Goal: Contribute content: Contribute content

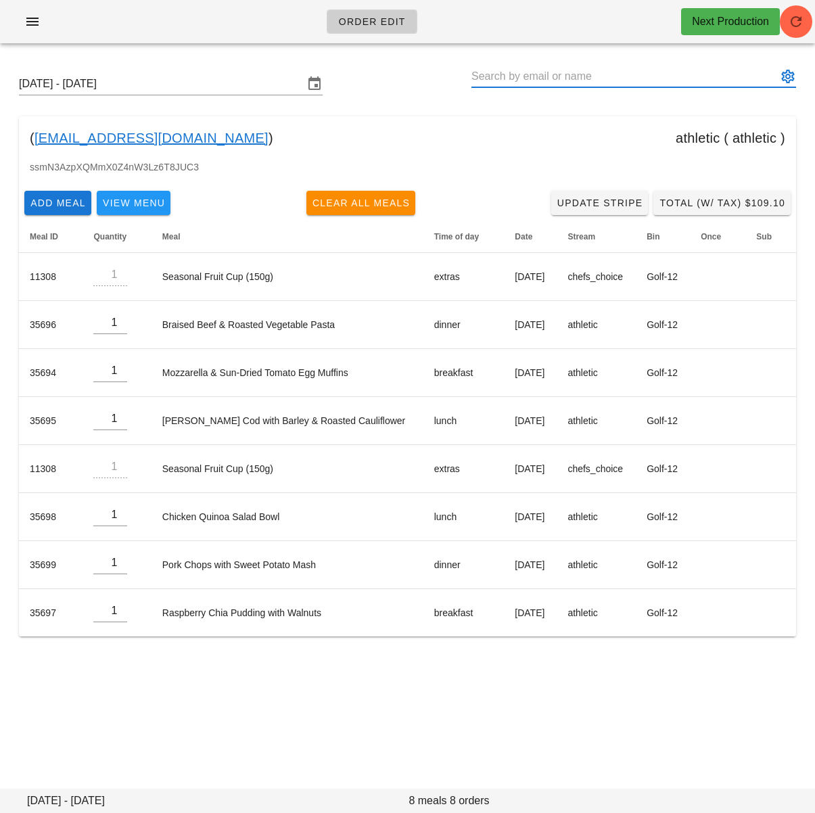
click at [573, 85] on input "text" at bounding box center [624, 77] width 306 height 22
paste input "tayljensen@gmail.com"
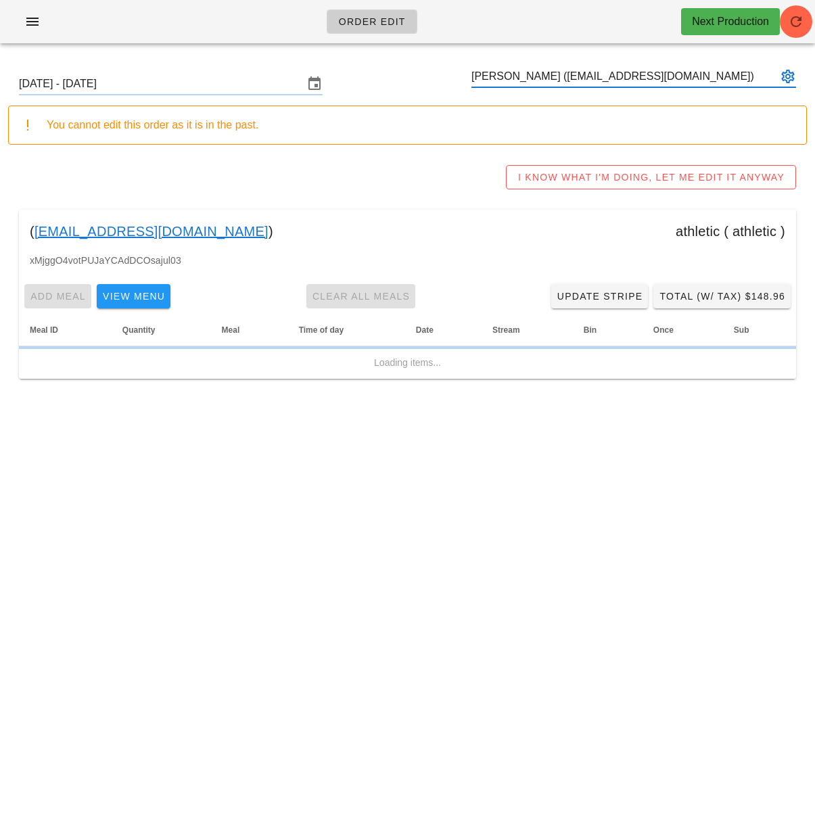
type input "[PERSON_NAME] ([EMAIL_ADDRESS][DOMAIN_NAME])"
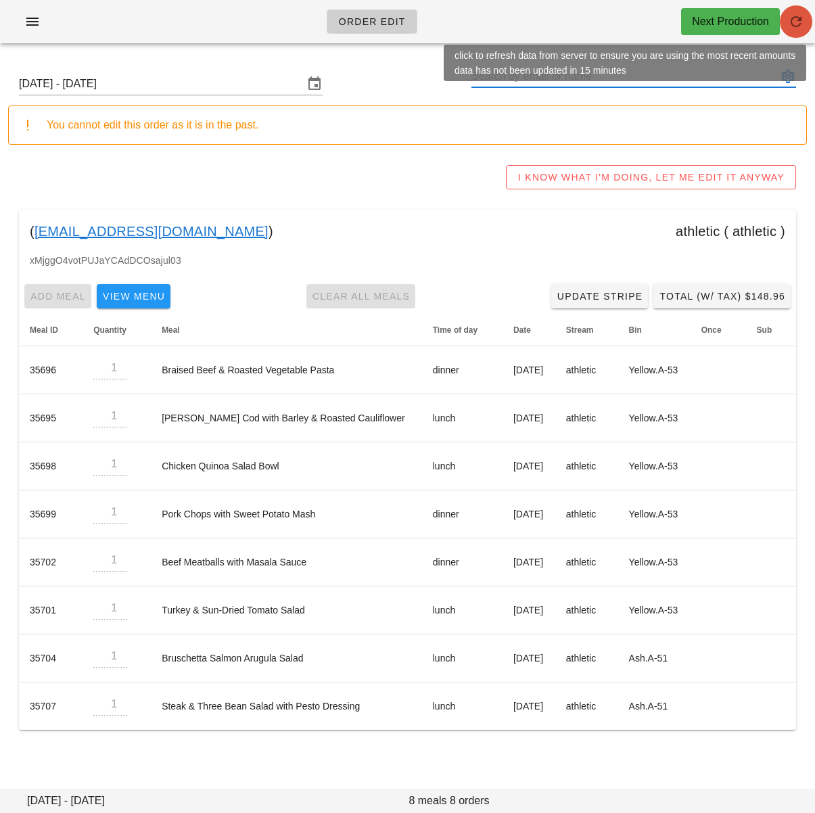
click at [798, 23] on icon "button" at bounding box center [796, 22] width 16 height 16
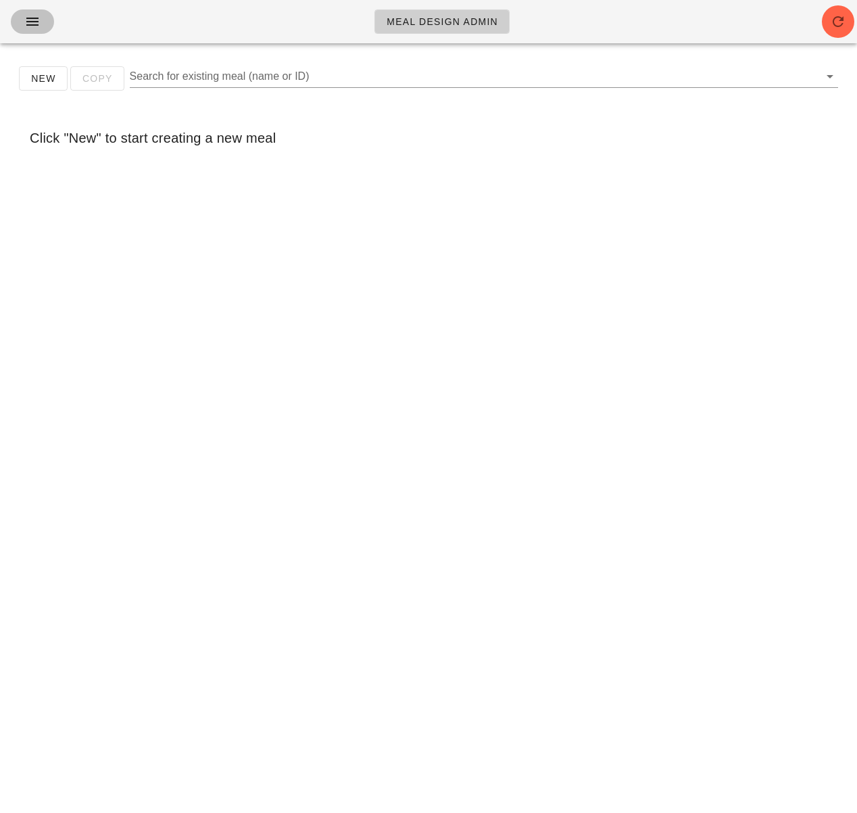
click at [27, 19] on icon "button" at bounding box center [32, 22] width 16 height 16
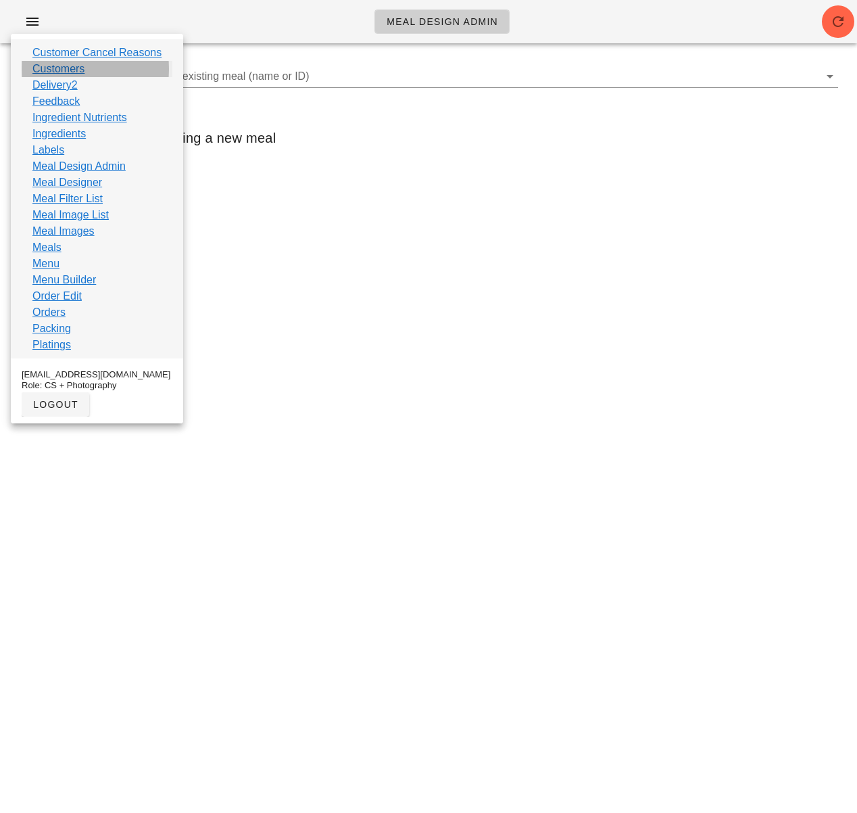
click at [68, 70] on link "Customers" at bounding box center [58, 69] width 52 height 16
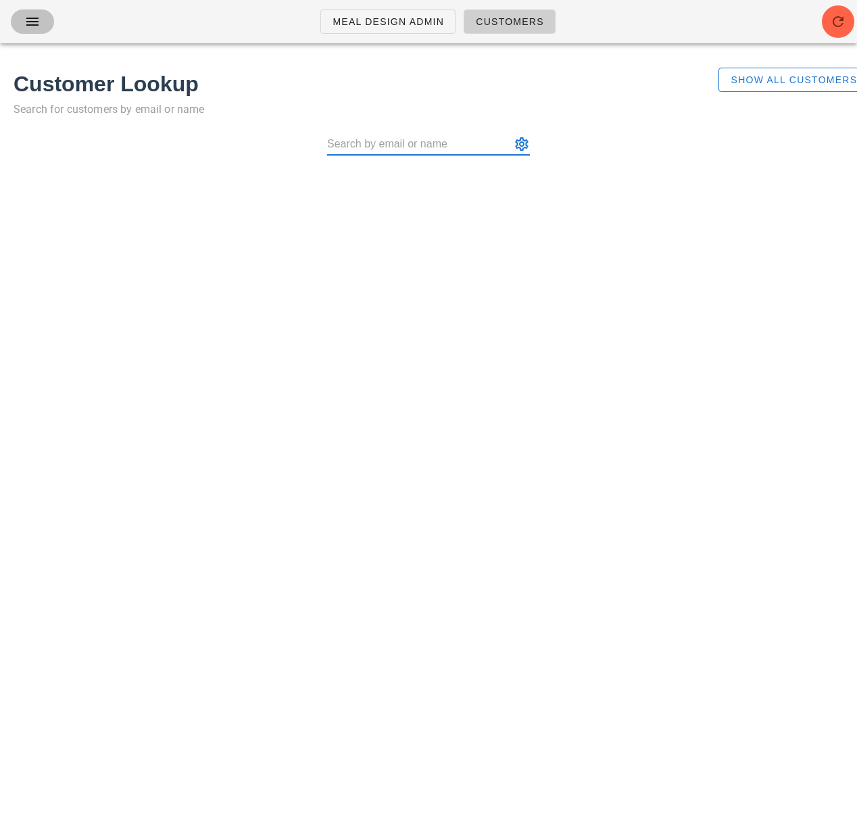
click at [34, 24] on icon "button" at bounding box center [32, 22] width 16 height 16
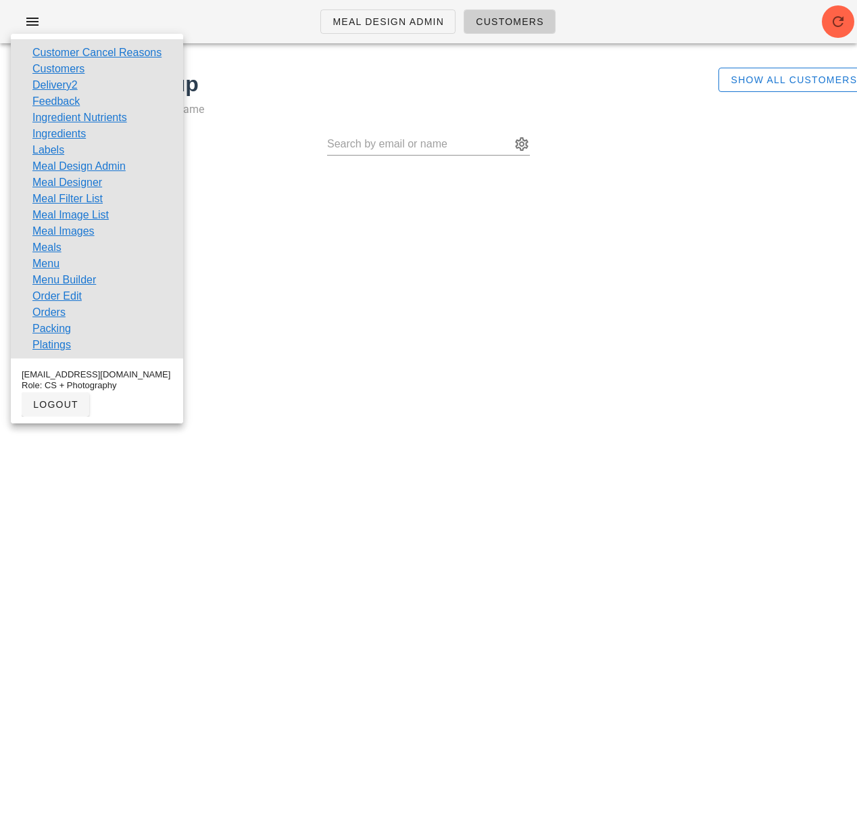
drag, startPoint x: 69, startPoint y: 300, endPoint x: 223, endPoint y: 222, distance: 172.6
click at [69, 300] on link "Order Edit" at bounding box center [56, 296] width 49 height 16
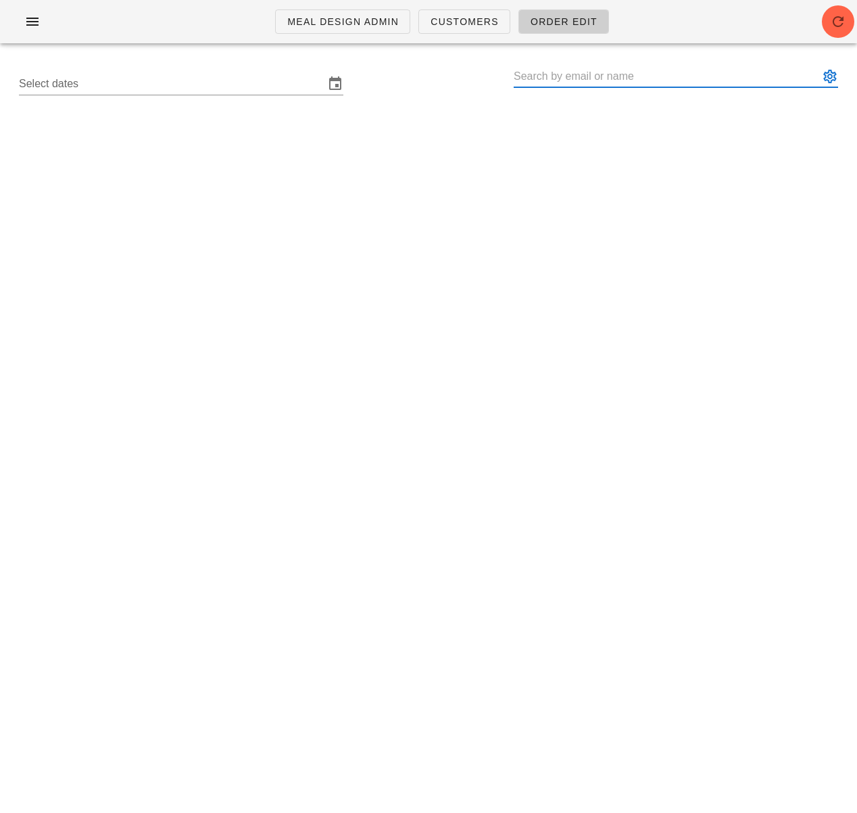
click at [569, 78] on input "text" at bounding box center [667, 77] width 306 height 22
paste input "[EMAIL_ADDRESS][DOMAIN_NAME]"
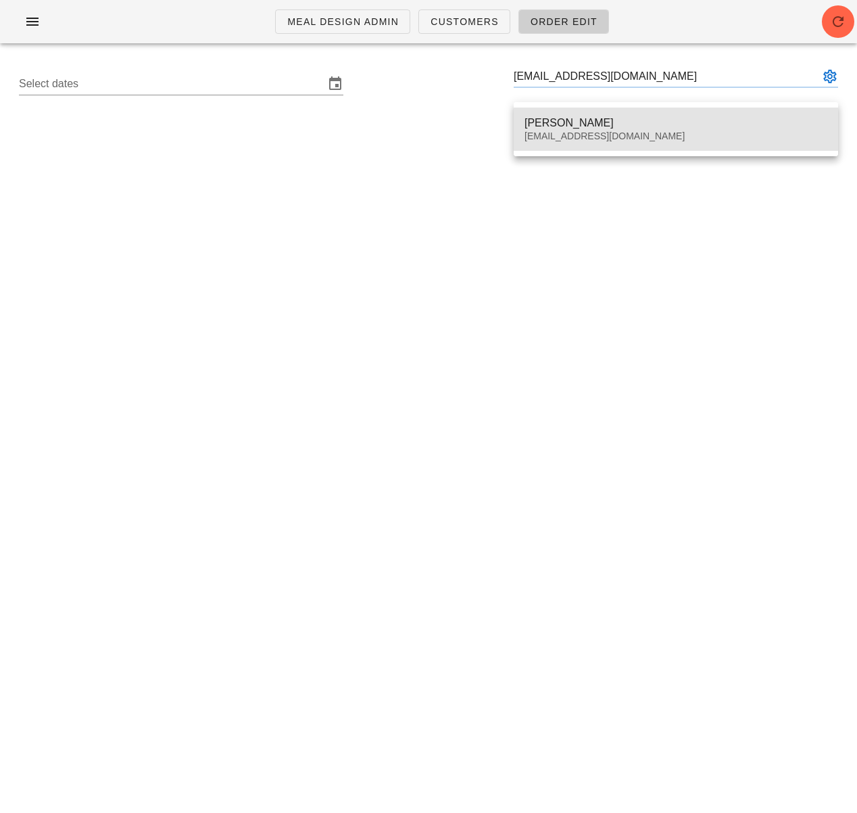
click at [565, 119] on div "Taylor Jensen" at bounding box center [676, 122] width 303 height 13
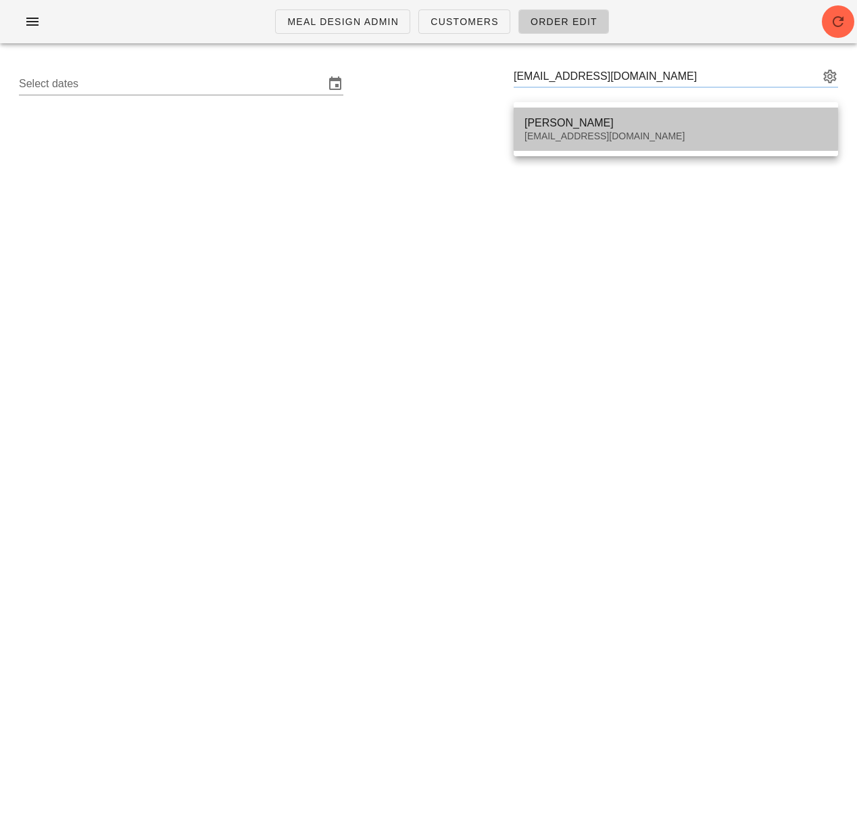
type input "[PERSON_NAME] ([EMAIL_ADDRESS][DOMAIN_NAME])"
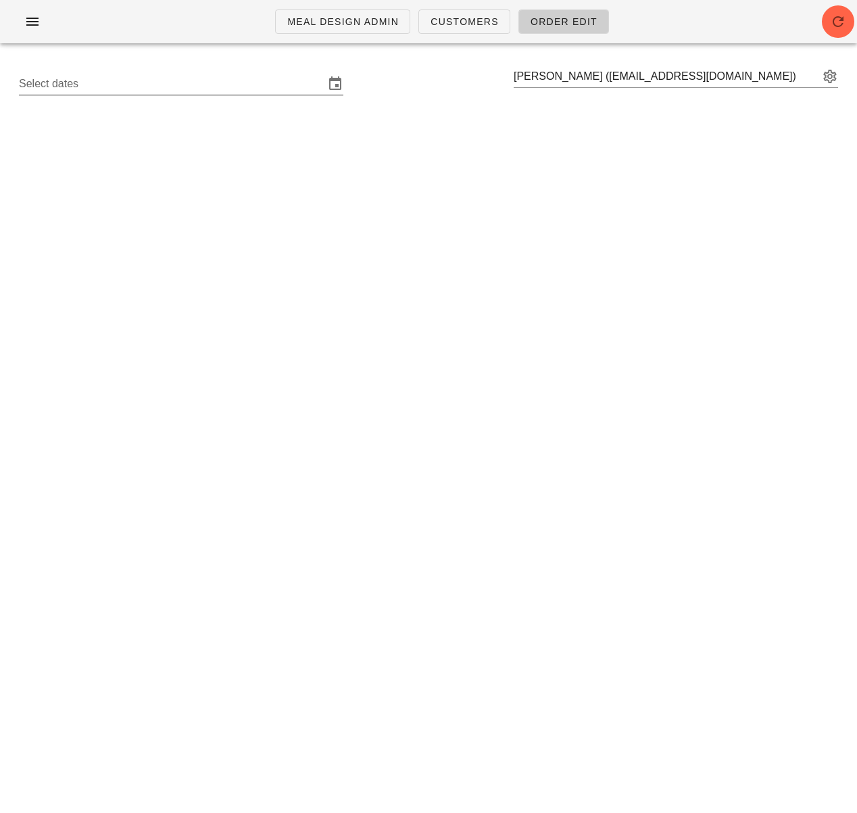
click at [239, 91] on input "Select dates" at bounding box center [172, 84] width 306 height 22
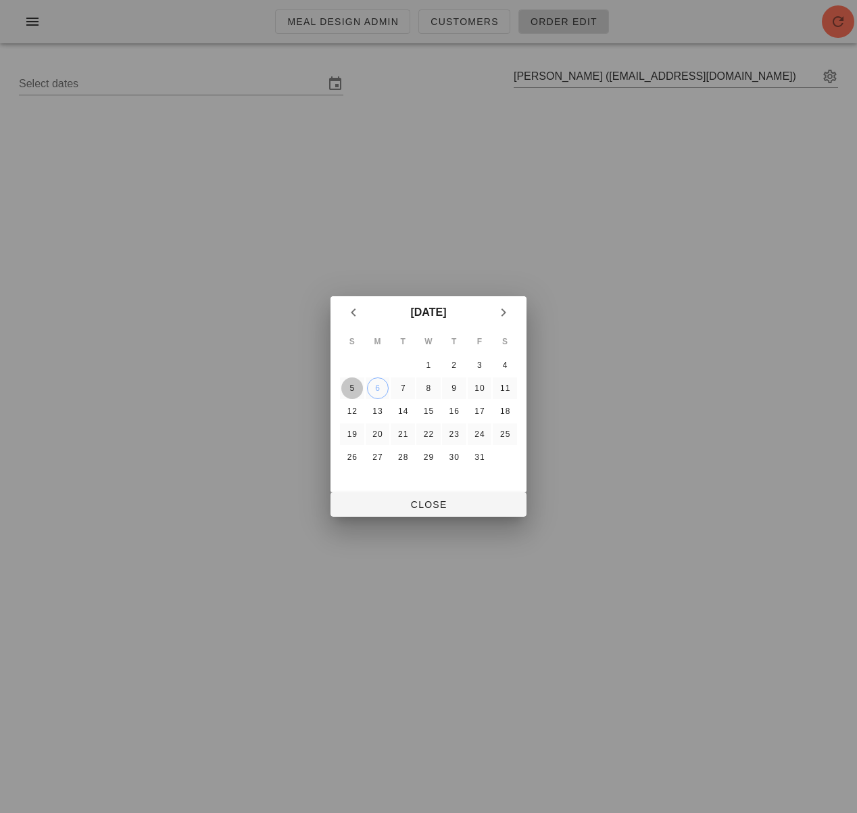
click at [354, 389] on div "5" at bounding box center [352, 387] width 22 height 9
drag, startPoint x: 408, startPoint y: 504, endPoint x: 607, endPoint y: 49, distance: 496.5
click at [408, 504] on span "Close" at bounding box center [428, 504] width 174 height 11
type input "[DATE] - [DATE]"
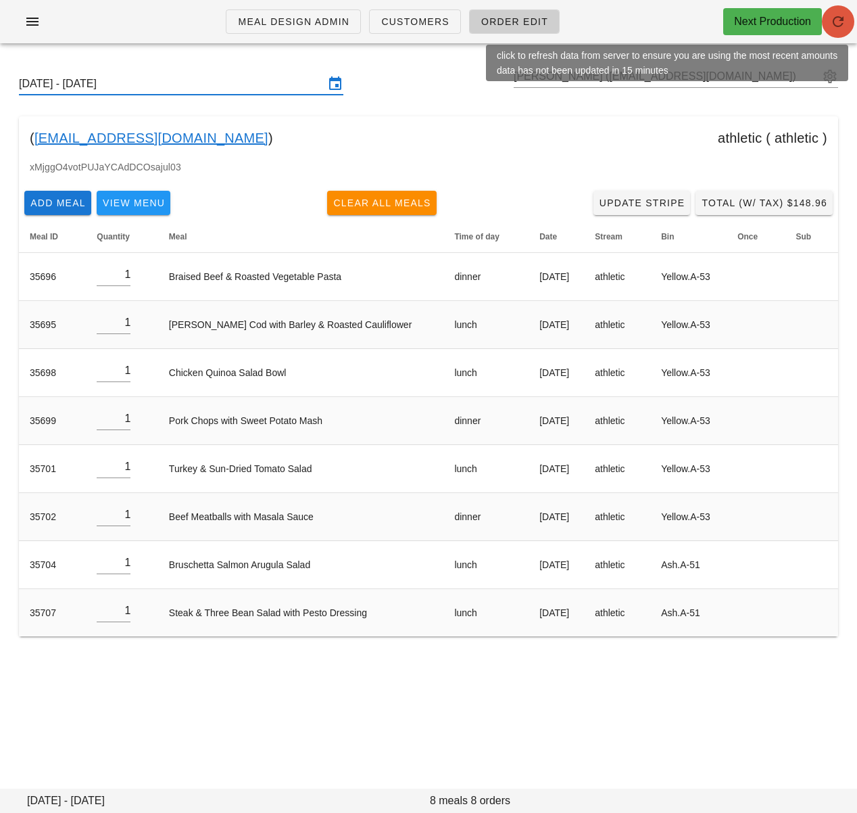
click at [831, 22] on icon "button" at bounding box center [838, 22] width 16 height 16
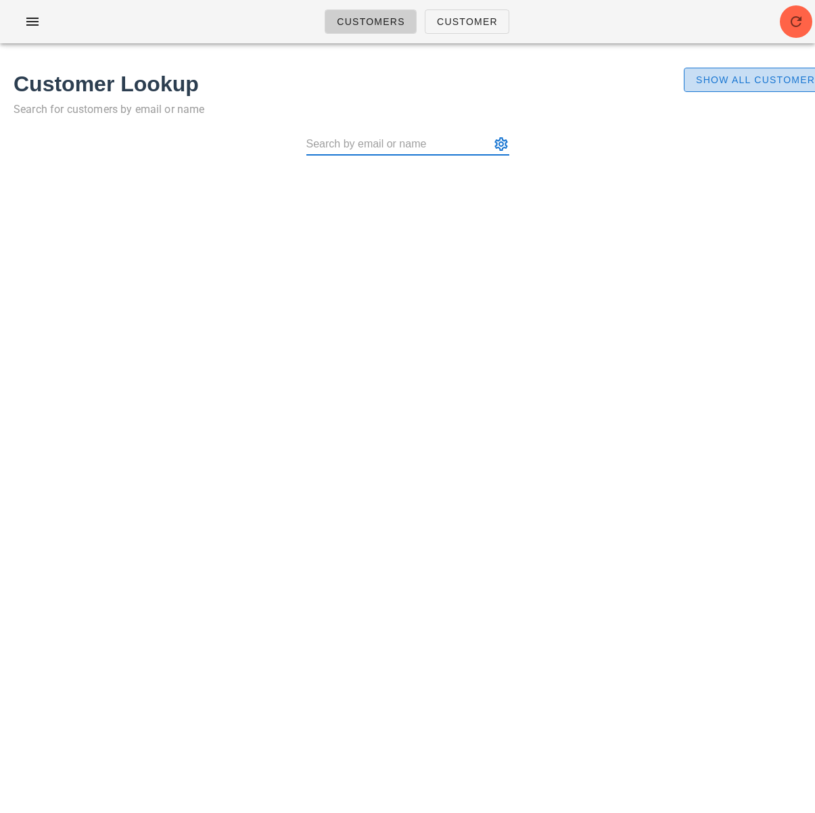
drag, startPoint x: 744, startPoint y: 84, endPoint x: 792, endPoint y: 46, distance: 61.1
click at [745, 84] on span "Show All Customers" at bounding box center [758, 79] width 127 height 11
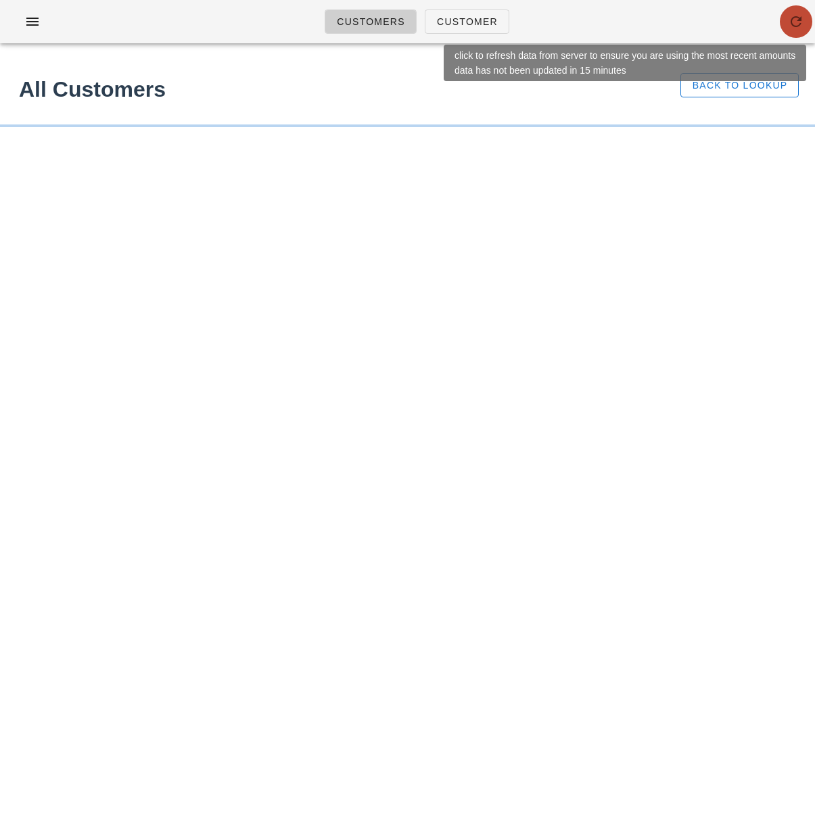
click at [790, 33] on button "button" at bounding box center [796, 21] width 32 height 32
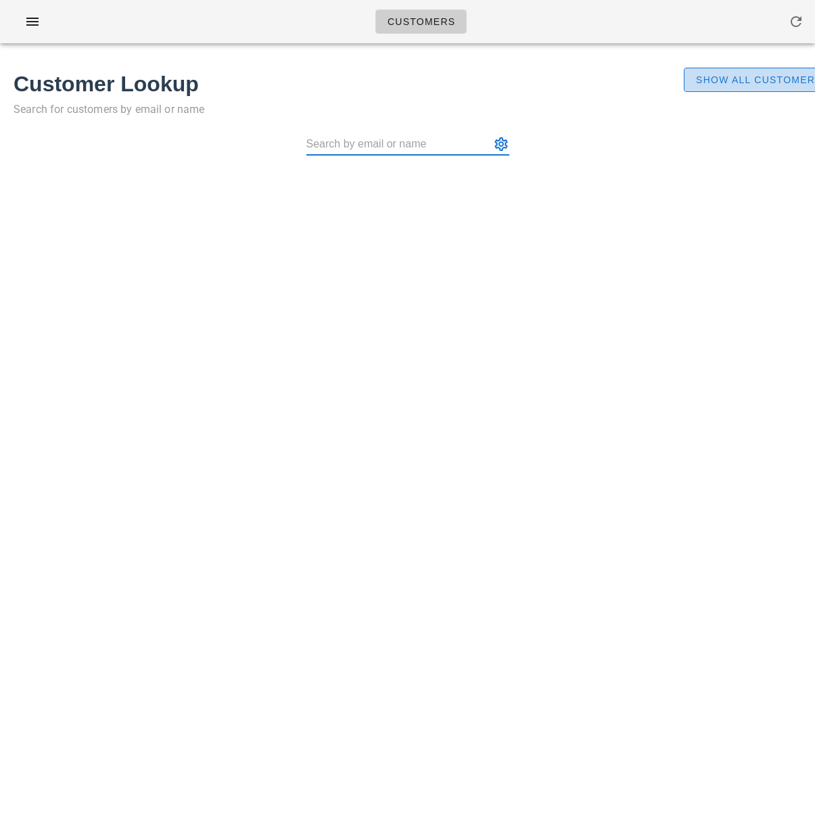
click at [750, 76] on span "Show All Customers" at bounding box center [758, 79] width 127 height 11
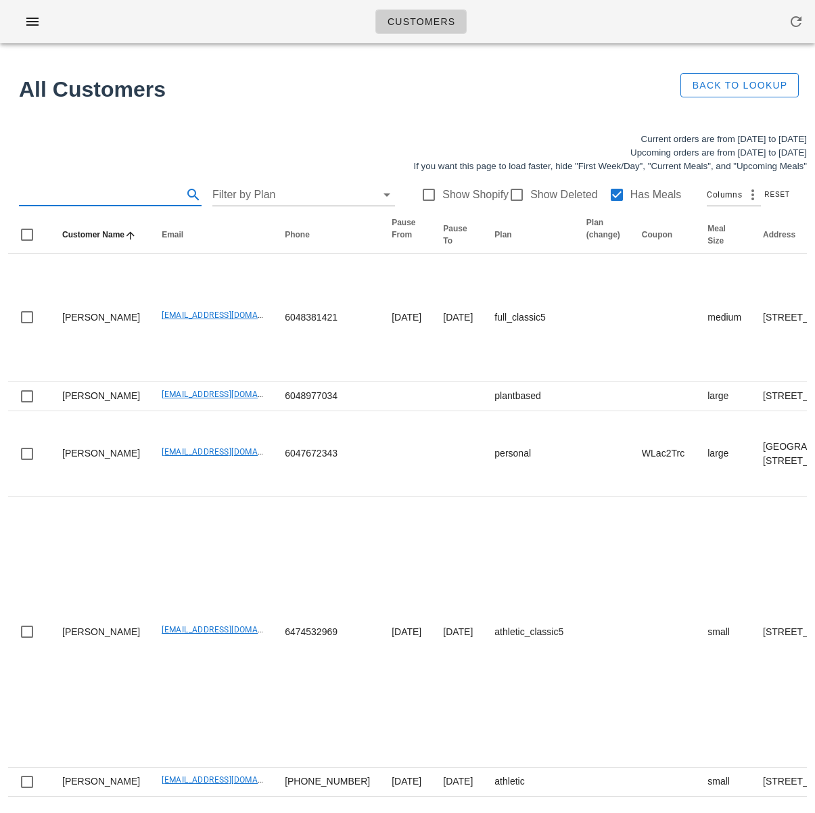
click at [55, 191] on input "text" at bounding box center [99, 195] width 161 height 22
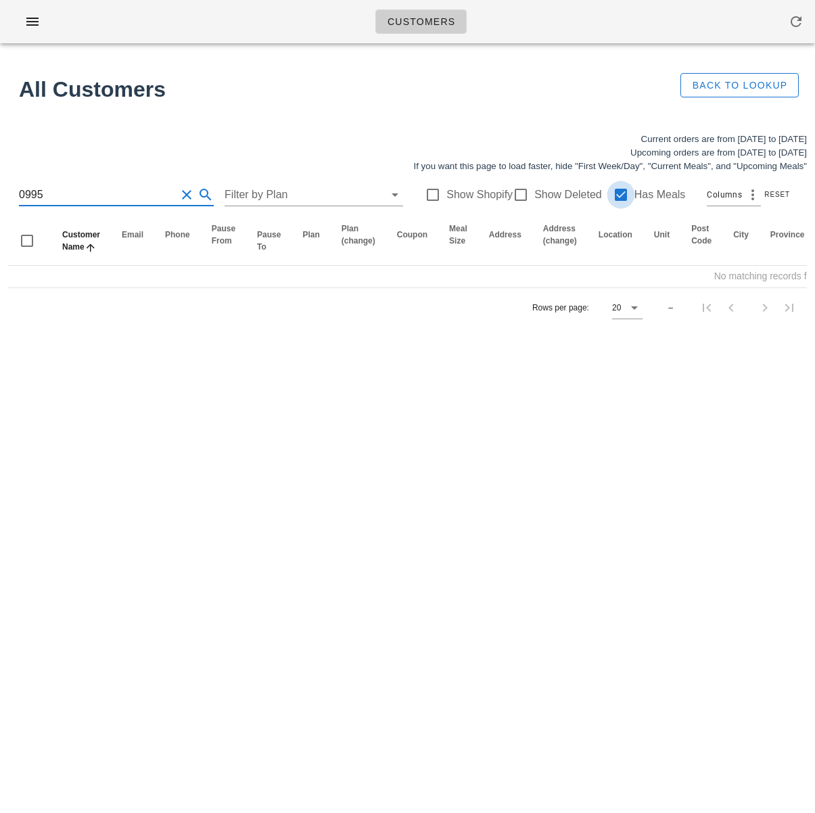
type input "0995"
click at [611, 196] on div at bounding box center [620, 194] width 23 height 23
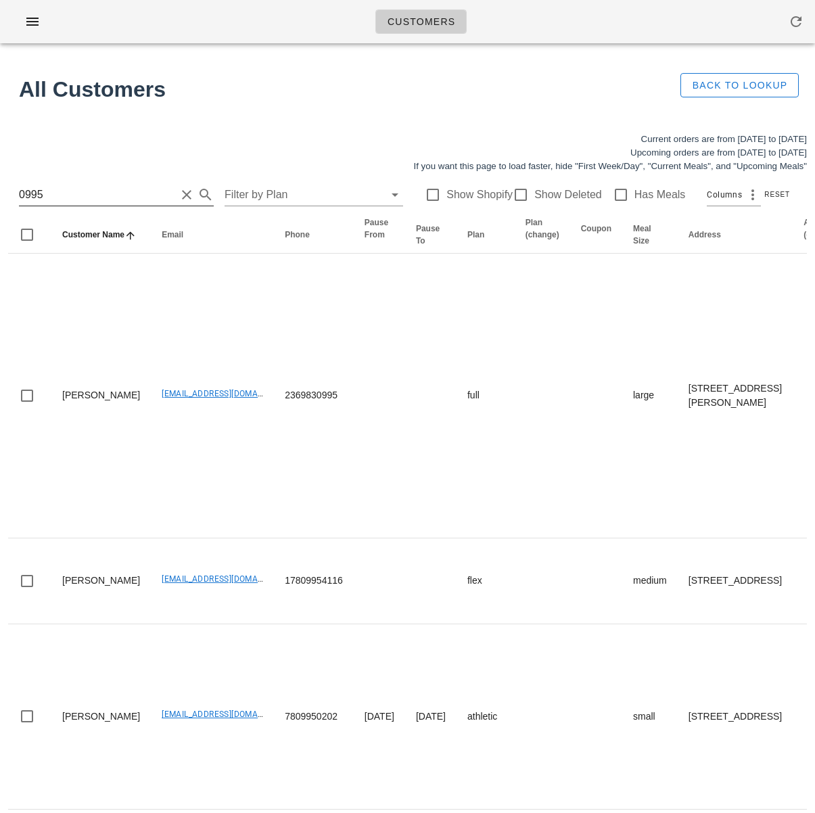
click at [80, 195] on input "0995" at bounding box center [97, 195] width 157 height 22
click at [20, 191] on input "0995" at bounding box center [97, 195] width 157 height 22
click at [55, 199] on input "0995" at bounding box center [97, 195] width 157 height 22
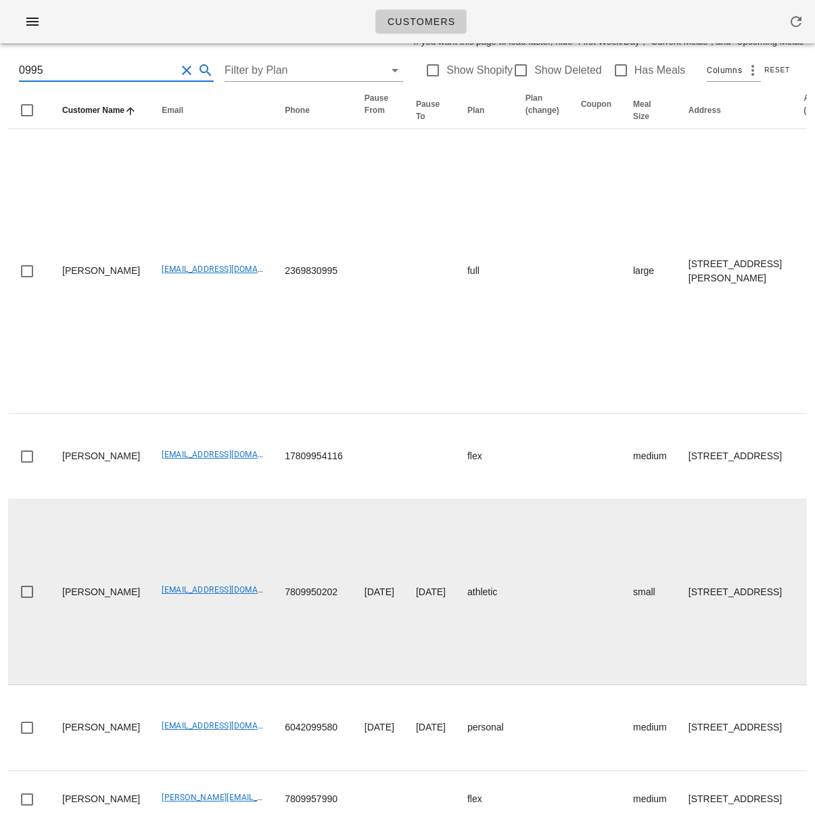
scroll to position [285, 0]
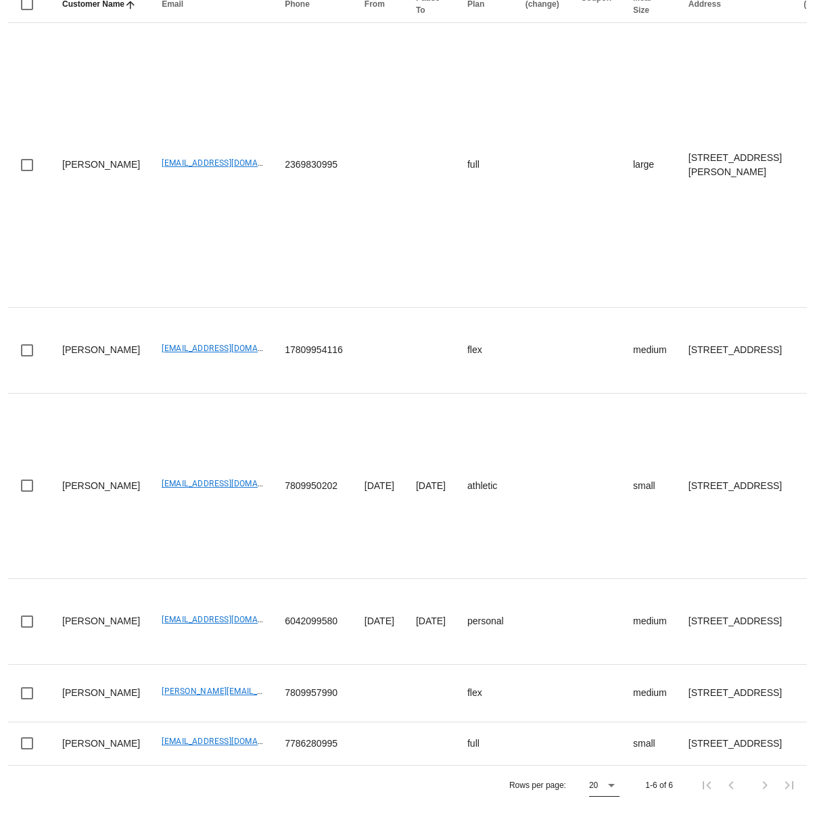
click at [612, 789] on icon at bounding box center [611, 785] width 16 height 16
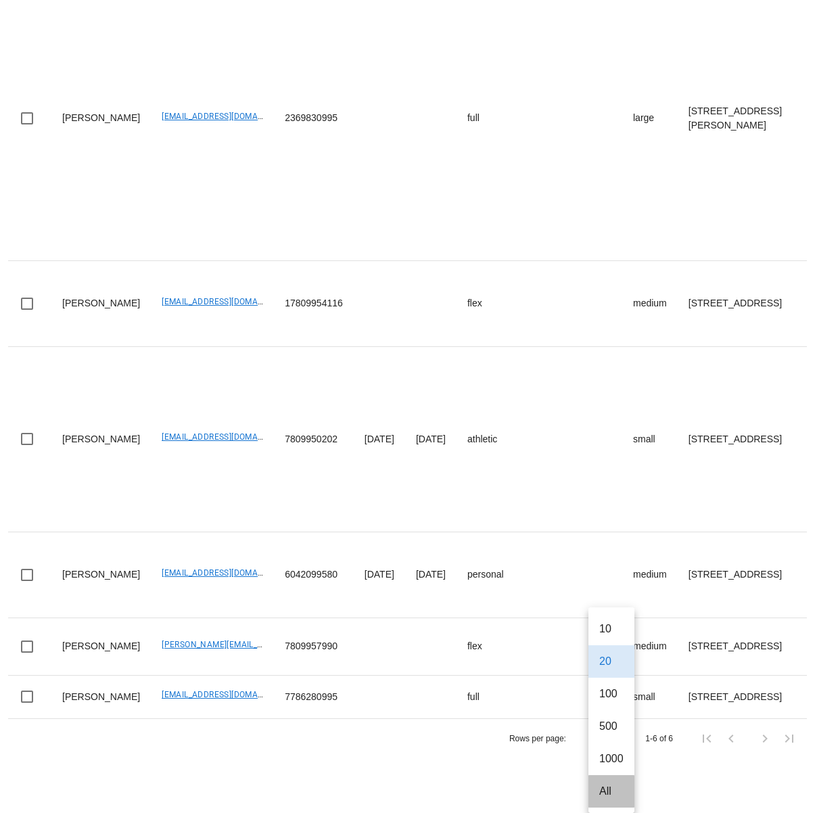
drag, startPoint x: 608, startPoint y: 786, endPoint x: 508, endPoint y: 715, distance: 122.1
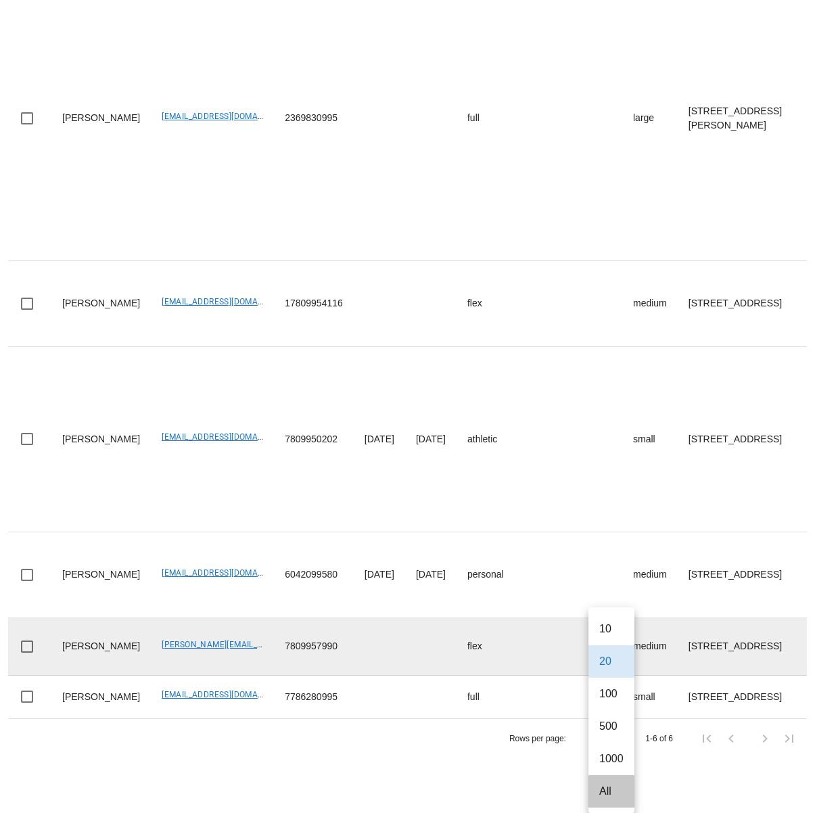
click at [608, 786] on div "All" at bounding box center [611, 790] width 24 height 13
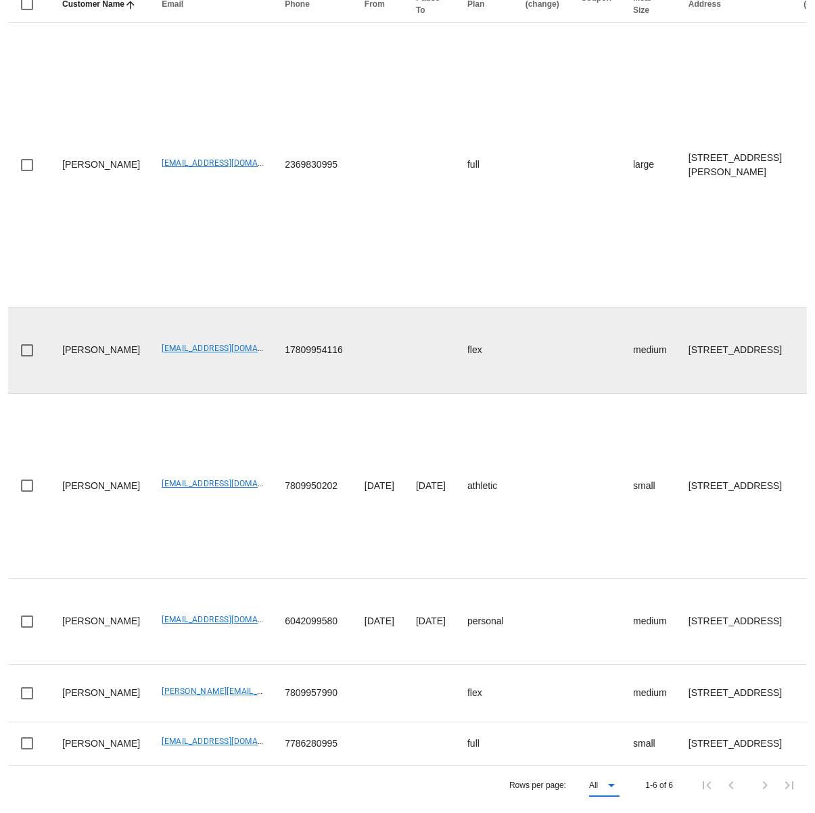
scroll to position [0, 0]
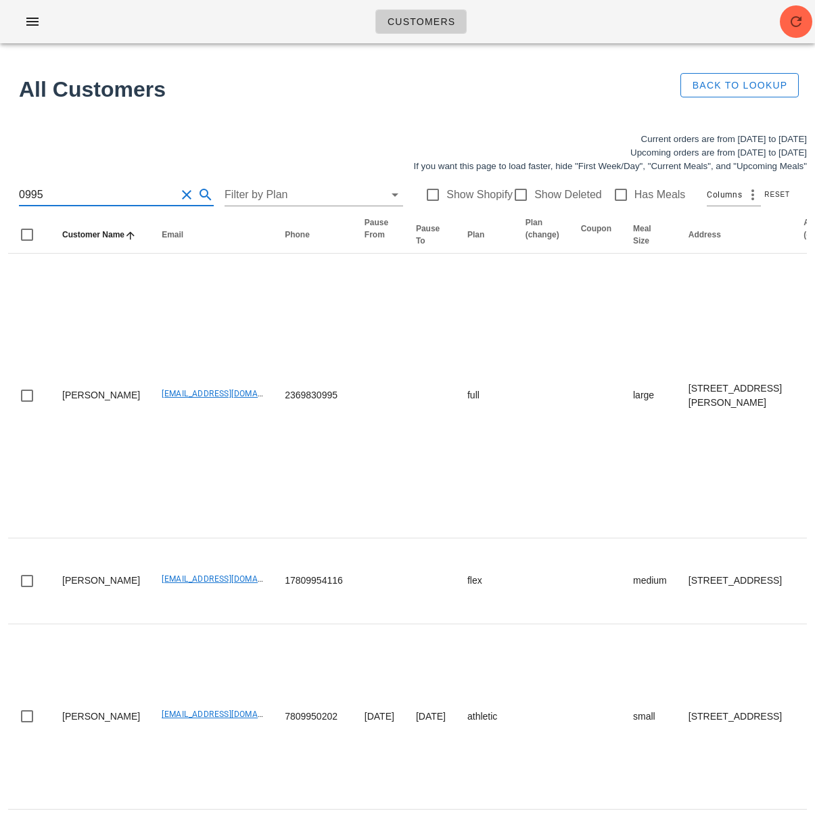
click at [95, 191] on input "0995" at bounding box center [97, 195] width 157 height 22
paste input "tayljensen@gmail.com )"
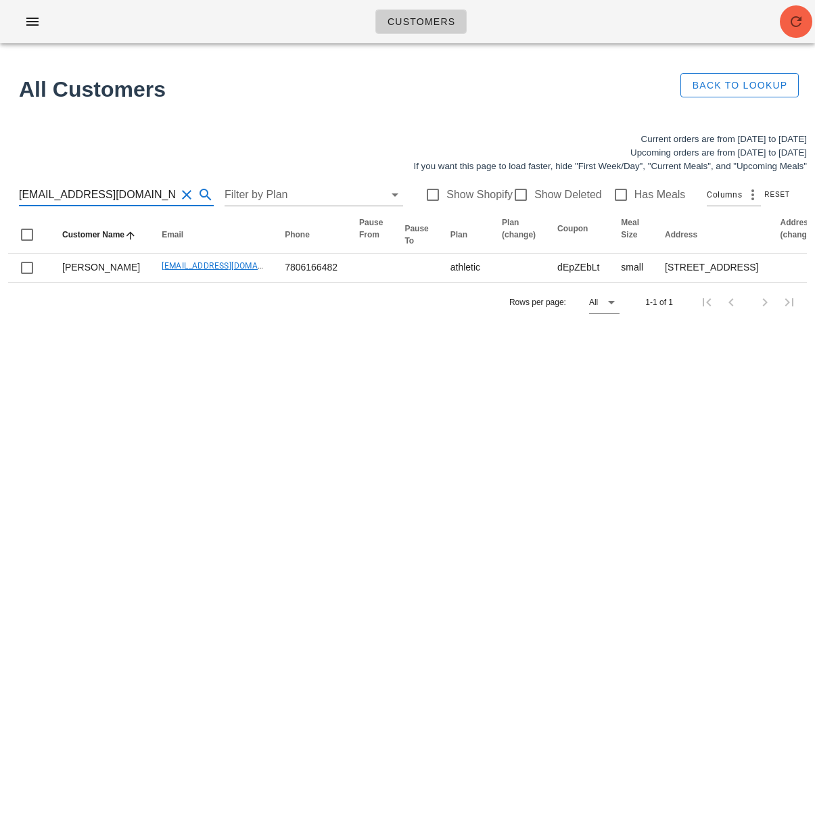
type input "tayljensen@gmail.com"
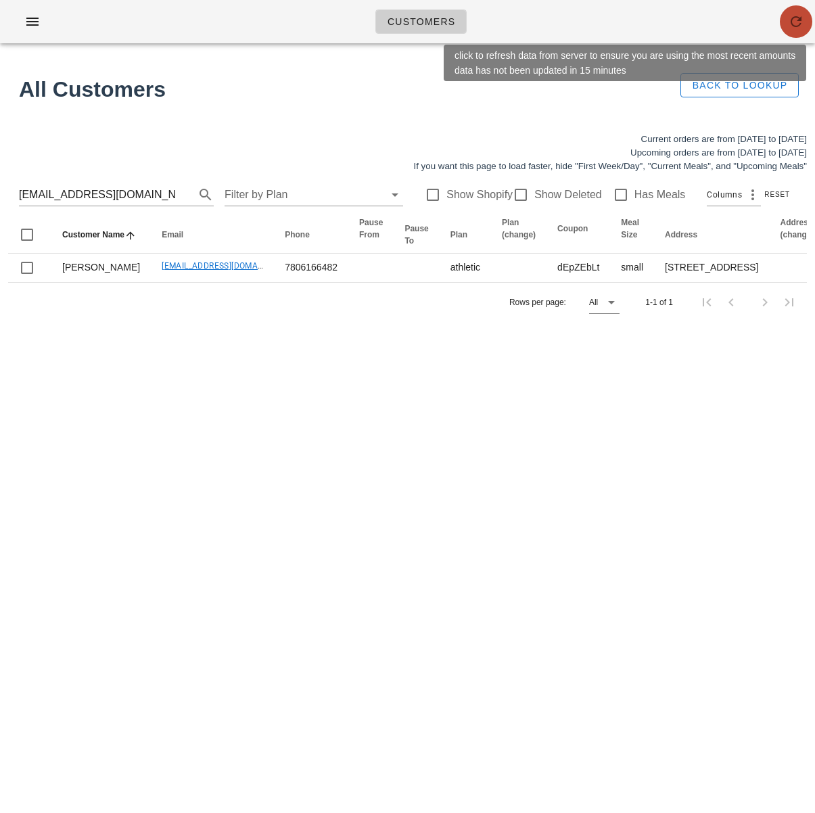
click at [792, 26] on icon "button" at bounding box center [796, 22] width 16 height 16
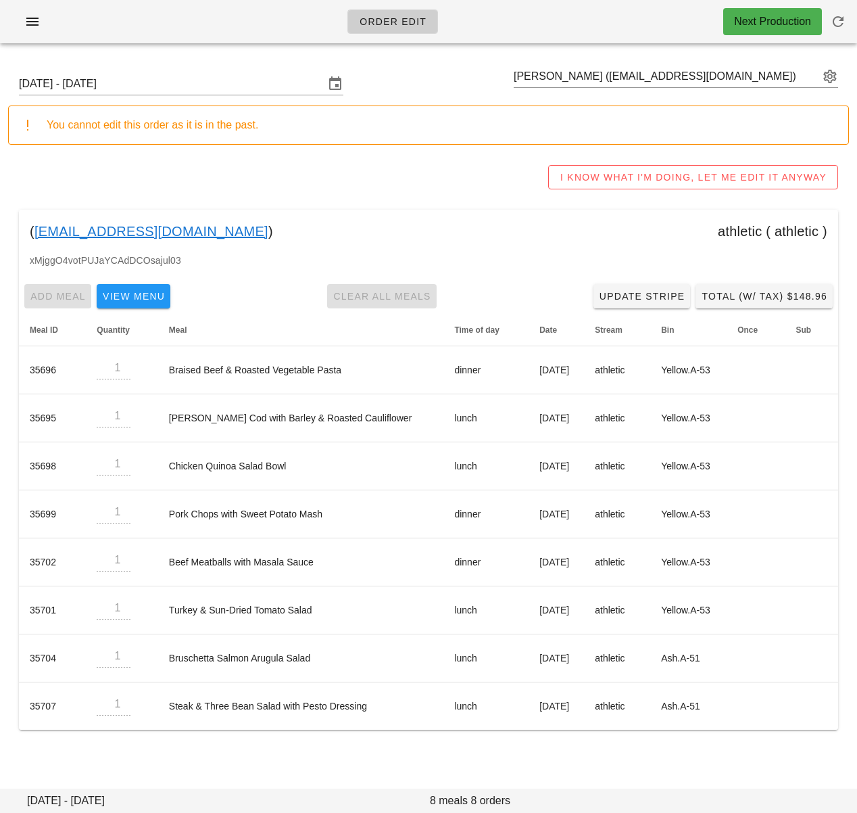
drag, startPoint x: 196, startPoint y: 231, endPoint x: 184, endPoint y: 236, distance: 13.3
click at [36, 235] on div "( tayljensen@gmail.com ) athletic ( athletic )" at bounding box center [428, 231] width 819 height 43
copy div "tayljensen@gmail.com )"
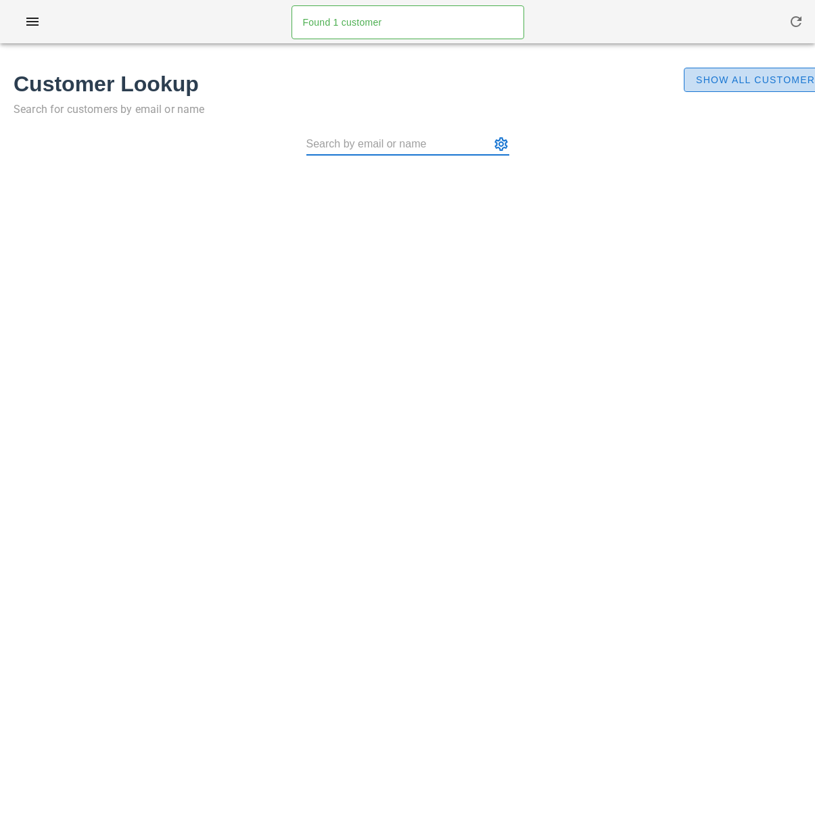
click at [749, 77] on span "Show All Customers" at bounding box center [758, 79] width 127 height 11
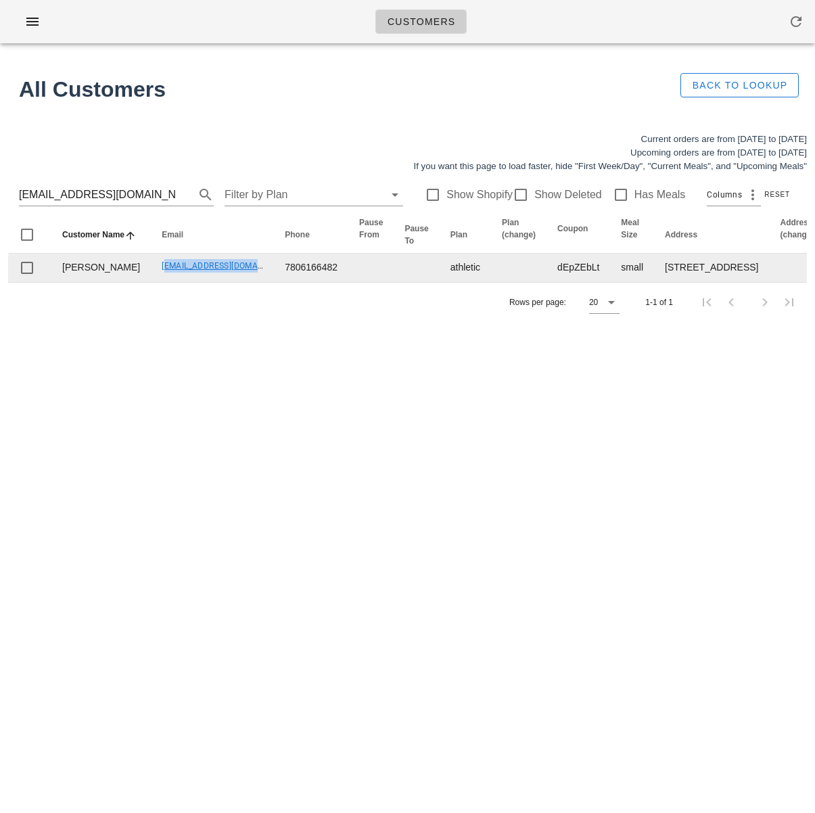
drag, startPoint x: 118, startPoint y: 290, endPoint x: 207, endPoint y: 295, distance: 88.7
click at [210, 282] on td "[EMAIL_ADDRESS][DOMAIN_NAME]" at bounding box center [212, 268] width 123 height 28
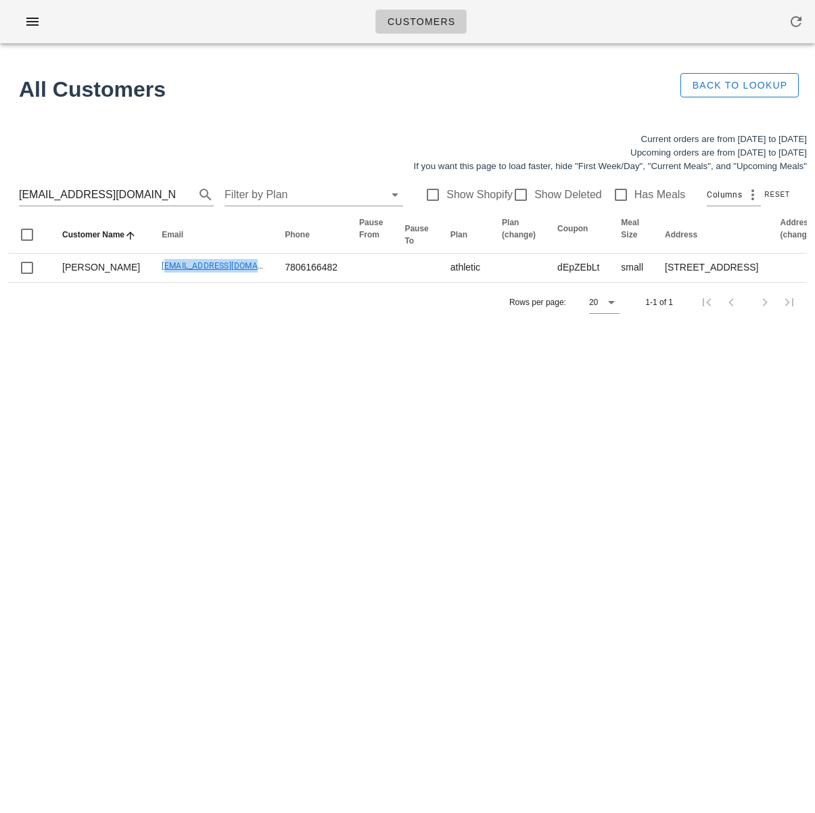
copy link "[EMAIL_ADDRESS][DOMAIN_NAME]"
drag, startPoint x: 26, startPoint y: 194, endPoint x: -18, endPoint y: 193, distance: 44.0
click at [0, 193] on html "Customers Found 1 customer All Customers Back to Lookup Current orders are from…" at bounding box center [407, 406] width 815 height 813
paste input "deshanmadusanka24"
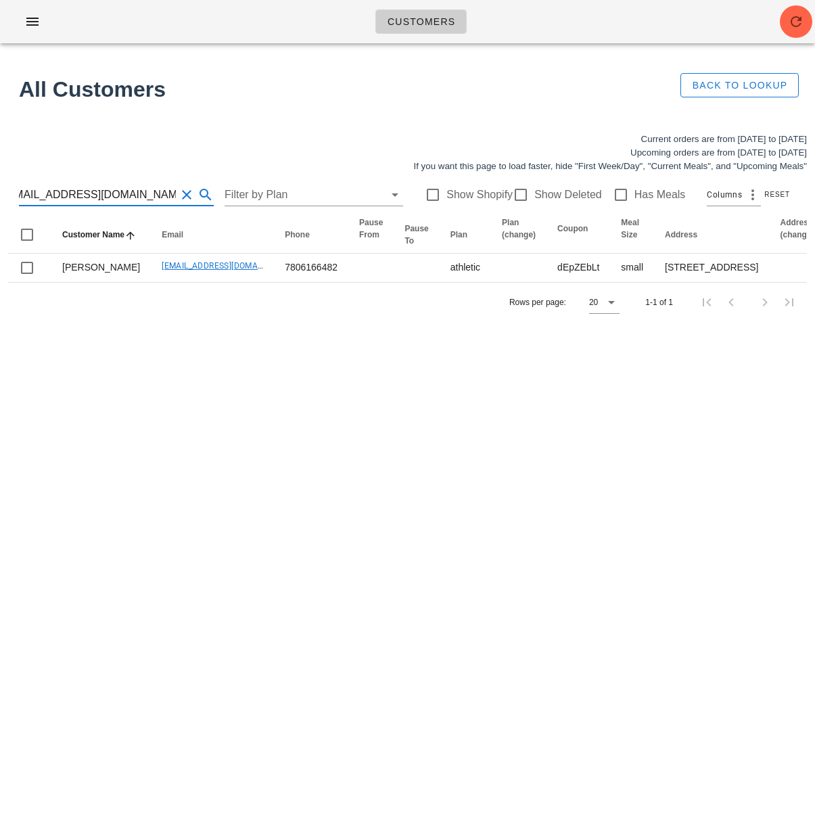
click at [0, 191] on html "Customers Found 1 customer All Customers Back to Lookup Current orders are from…" at bounding box center [407, 406] width 815 height 813
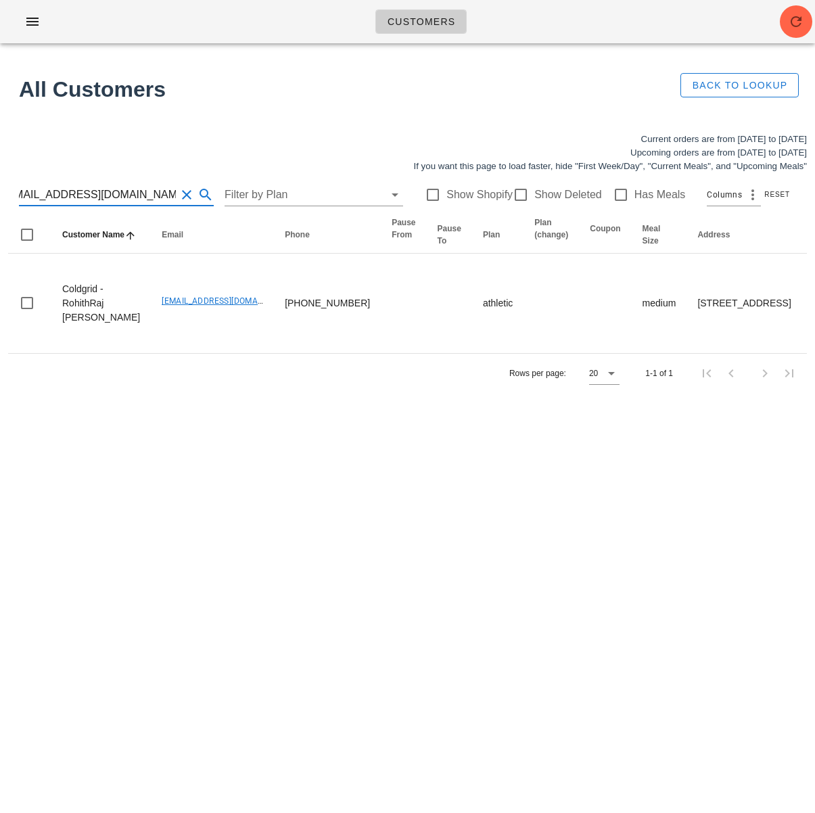
type input "[EMAIL_ADDRESS][DOMAIN_NAME]"
click at [113, 387] on div "Rows per page: 20 1-1 of 1" at bounding box center [407, 373] width 798 height 40
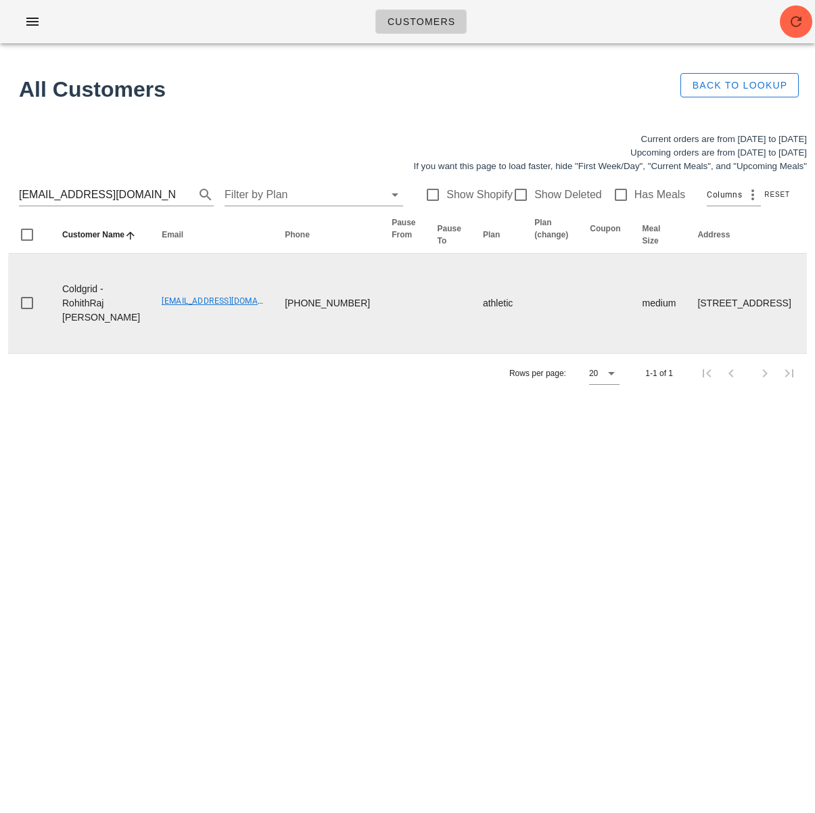
scroll to position [0, 884]
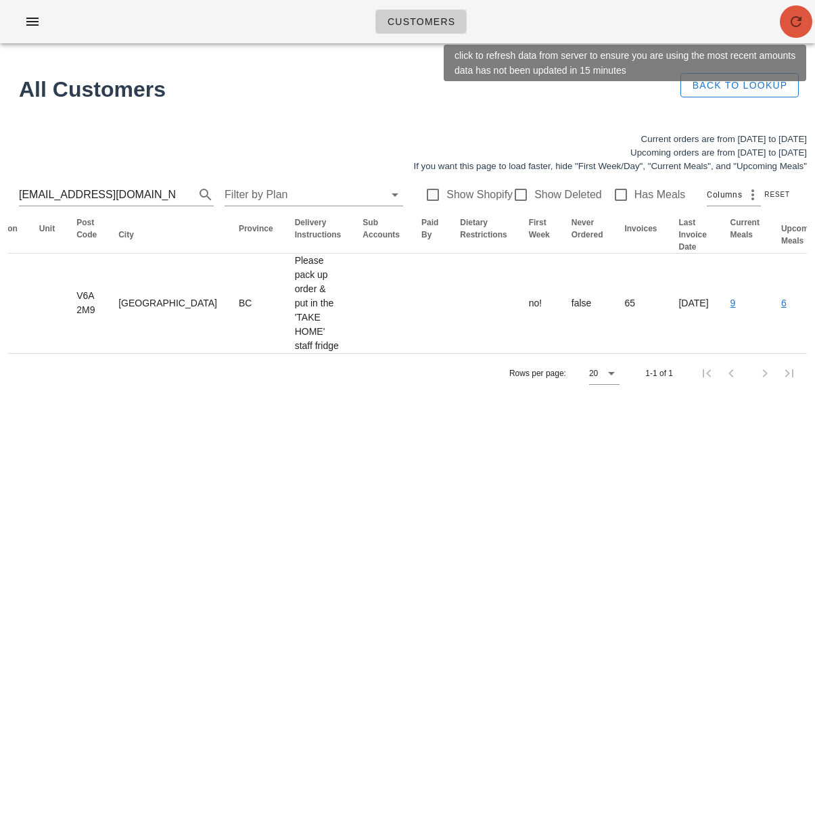
click at [797, 26] on icon "button" at bounding box center [796, 22] width 16 height 16
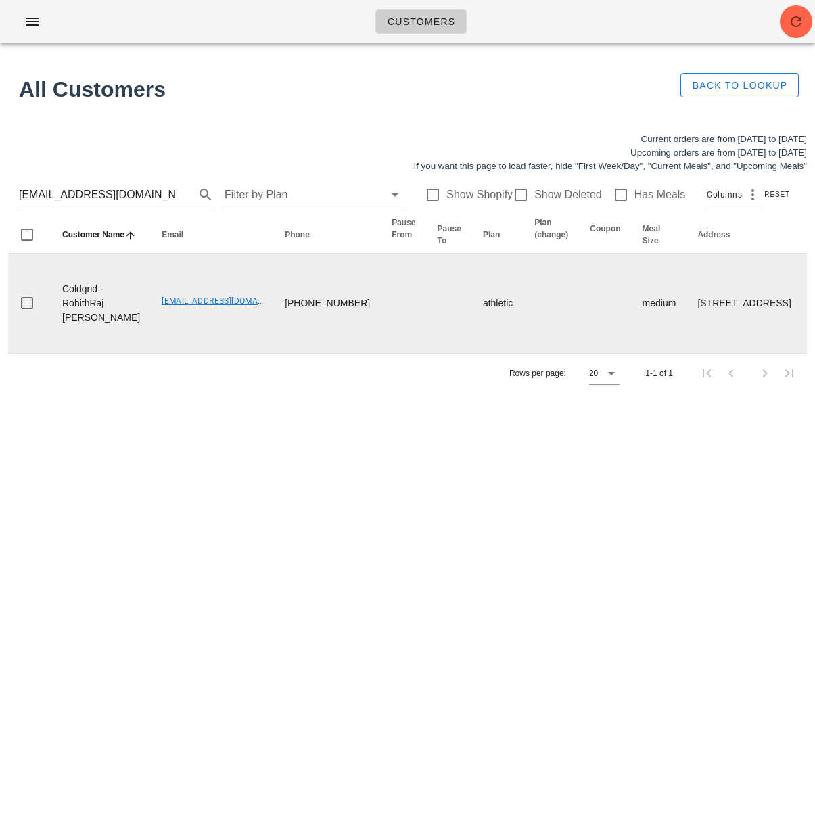
scroll to position [0, 1]
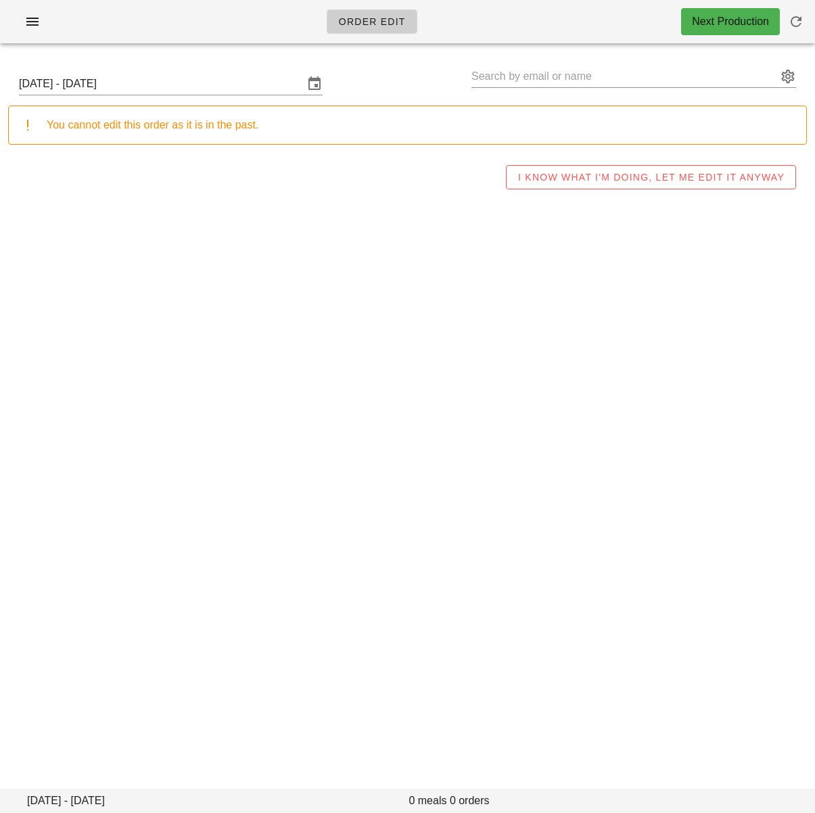
type input "[PERSON_NAME] ([EMAIL_ADDRESS][DOMAIN_NAME])"
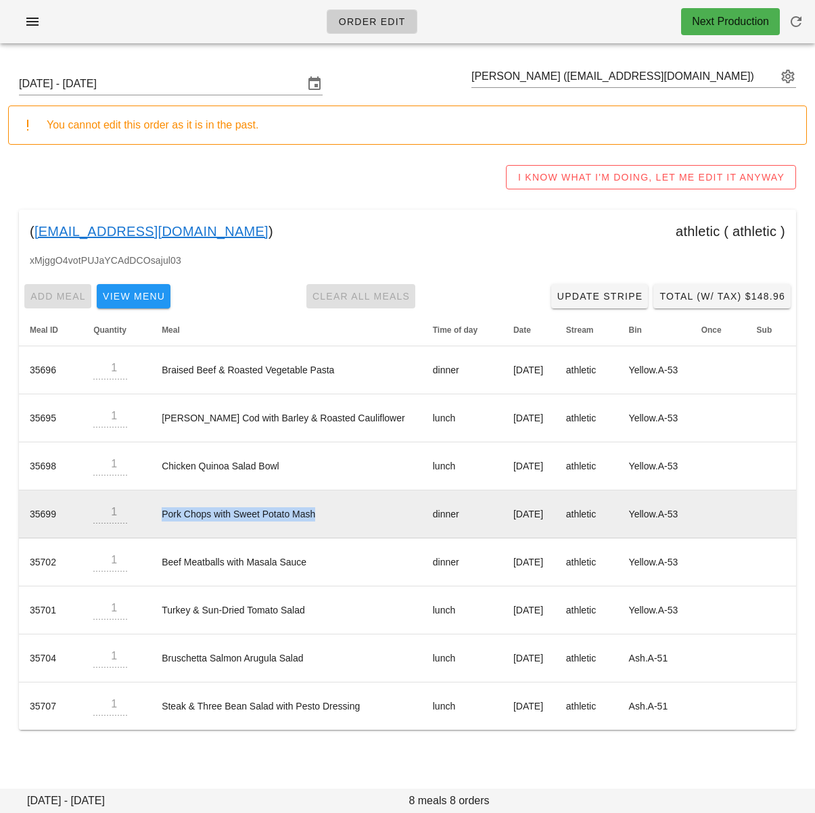
drag, startPoint x: 157, startPoint y: 512, endPoint x: 327, endPoint y: 512, distance: 169.7
click at [329, 512] on td "Pork Chops with Sweet Potato Mash" at bounding box center [286, 514] width 271 height 48
copy td "Pork Chops with Sweet Potato Mash"
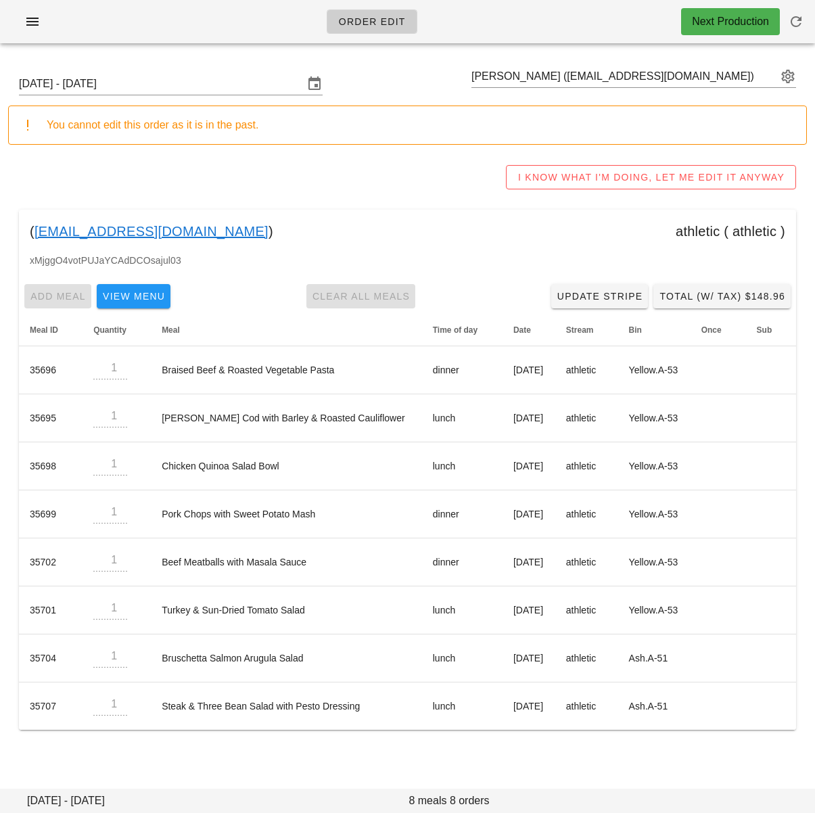
click at [297, 746] on div "Sunday October 5 - Saturday October 11 Taylor Jensen (tayljensen@gmail.com) You…" at bounding box center [407, 401] width 815 height 694
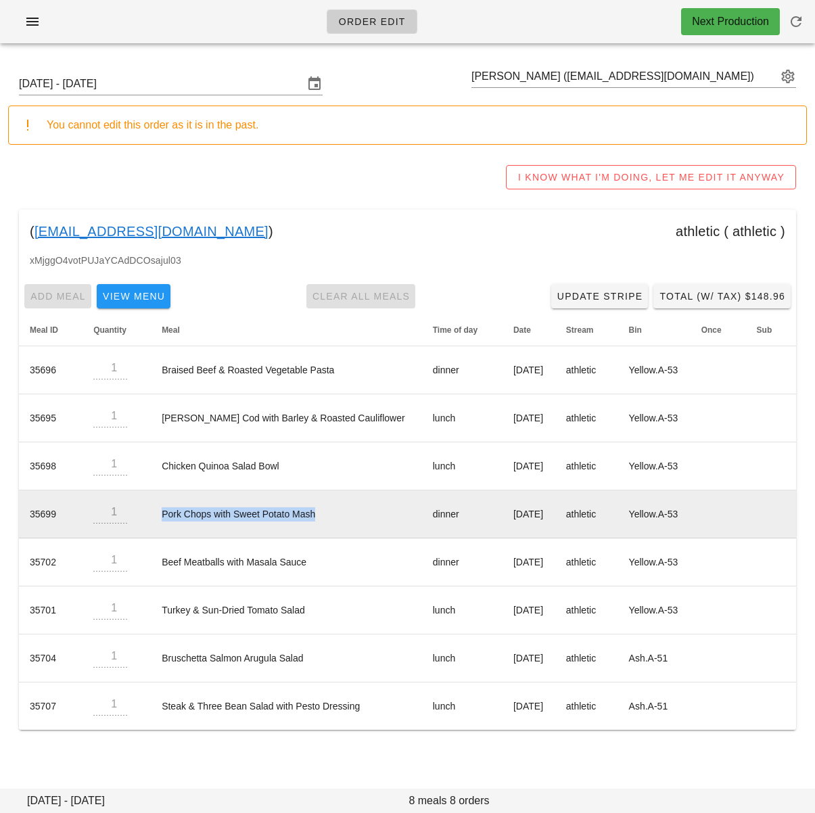
drag, startPoint x: 201, startPoint y: 509, endPoint x: 314, endPoint y: 508, distance: 113.6
click at [320, 511] on td "Pork Chops with Sweet Potato Mash" at bounding box center [286, 514] width 271 height 48
copy td "Pork Chops with Sweet Potato Mash"
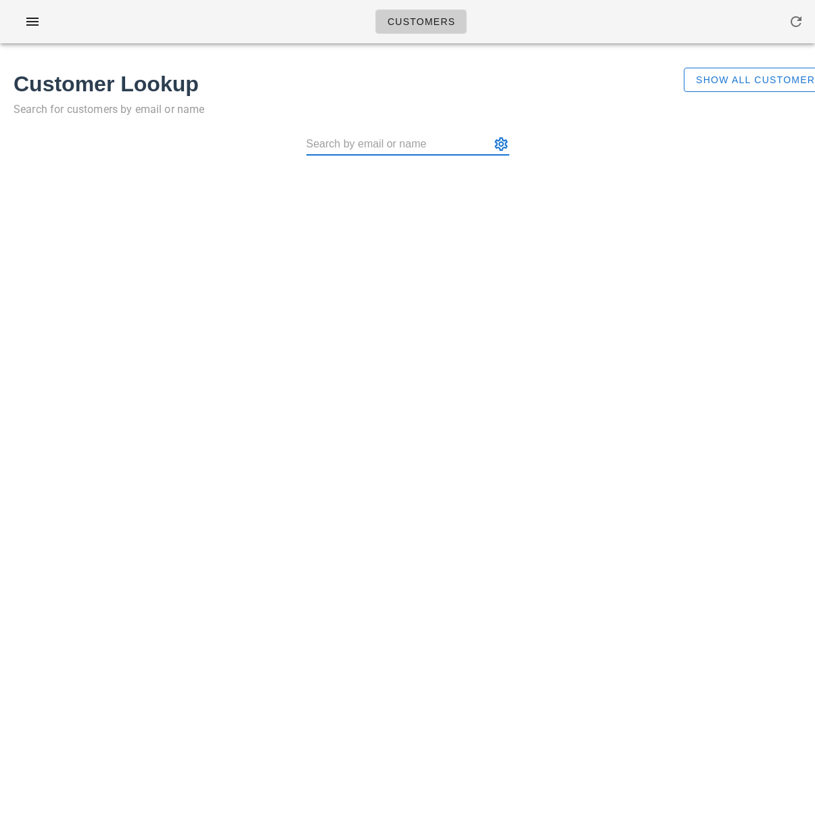
click at [111, 194] on div "Customers Customer Lookup Search for customers by email or name Show All Custom…" at bounding box center [407, 406] width 815 height 813
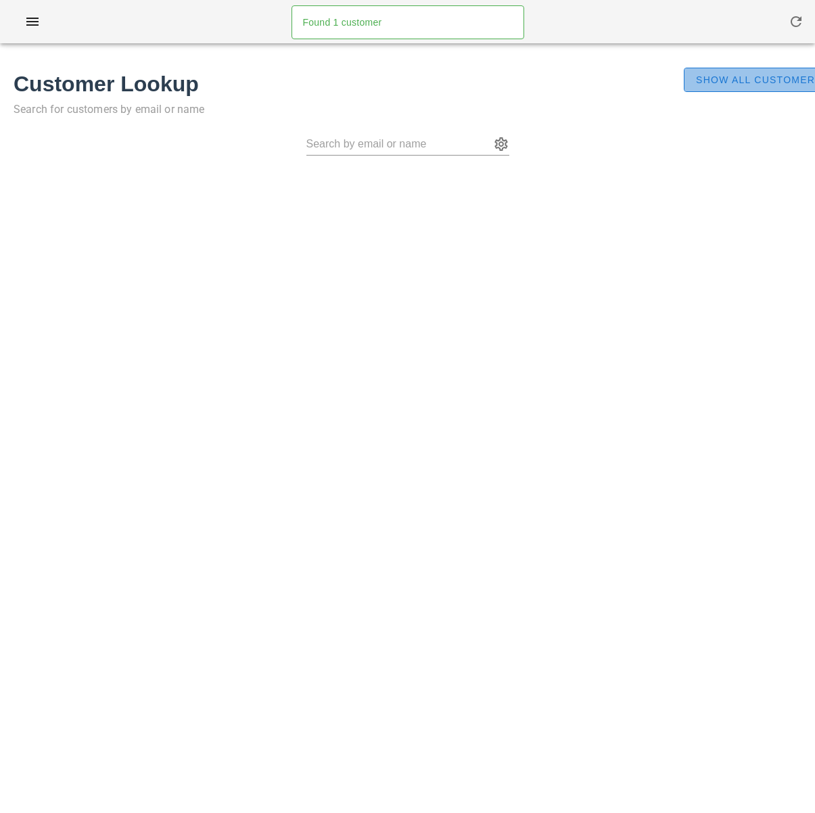
click at [741, 79] on span "Show All Customers" at bounding box center [758, 79] width 127 height 11
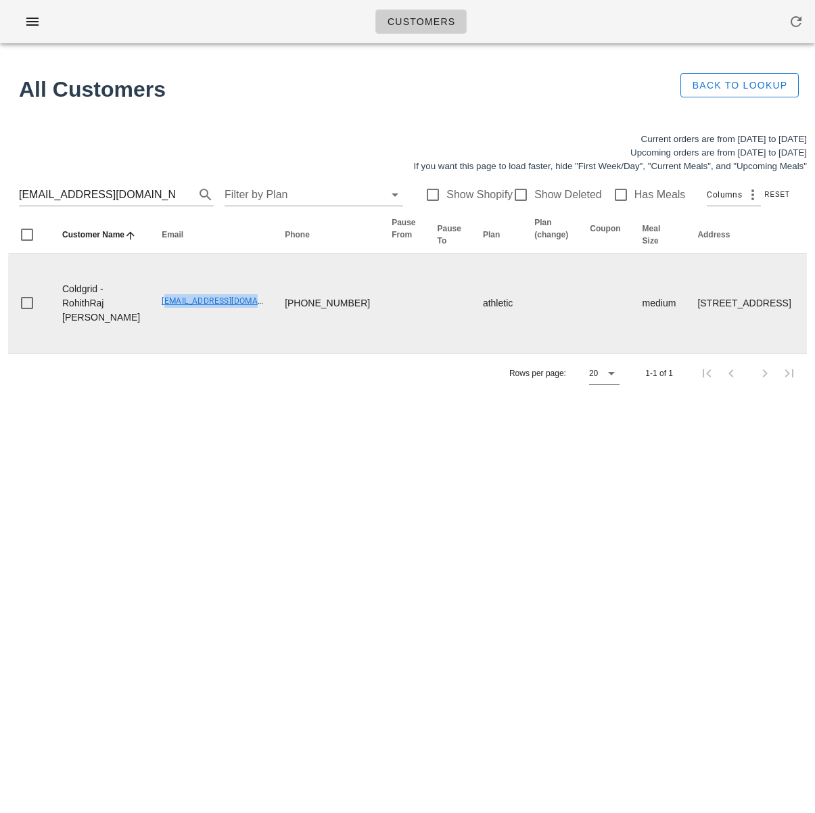
drag, startPoint x: 119, startPoint y: 321, endPoint x: 224, endPoint y: 328, distance: 105.7
click at [228, 326] on td "[EMAIL_ADDRESS][DOMAIN_NAME]" at bounding box center [212, 303] width 123 height 99
copy link "[EMAIL_ADDRESS][DOMAIN_NAME]"
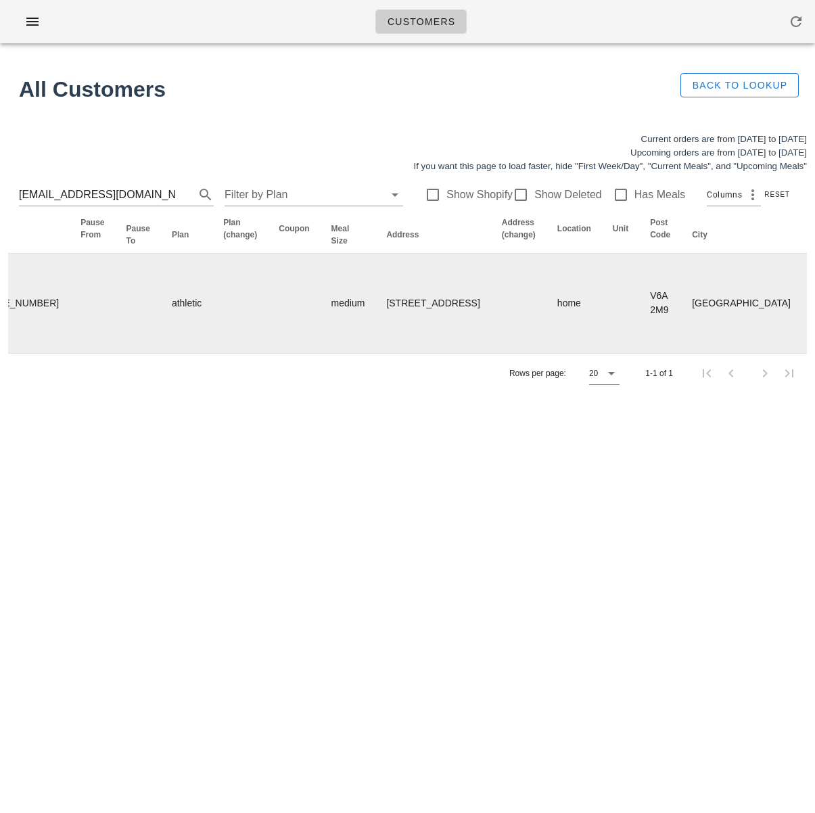
scroll to position [0, 884]
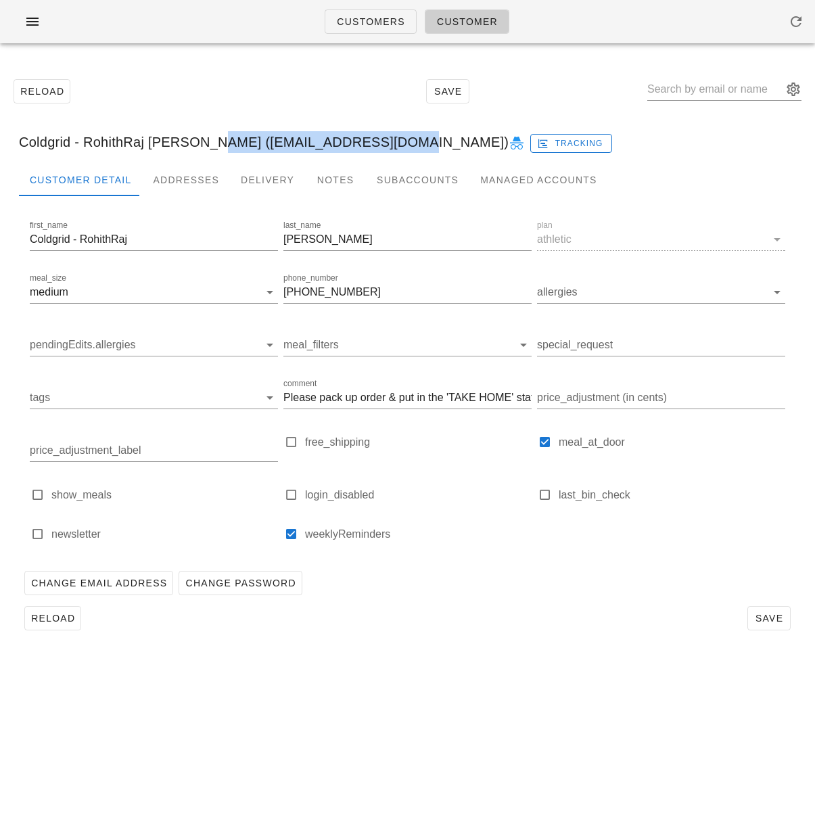
drag, startPoint x: 201, startPoint y: 145, endPoint x: 376, endPoint y: 135, distance: 175.4
click at [392, 142] on div "Coldgrid - RohithRaj [PERSON_NAME] ([EMAIL_ADDRESS][DOMAIN_NAME]) Tracking" at bounding box center [407, 141] width 798 height 43
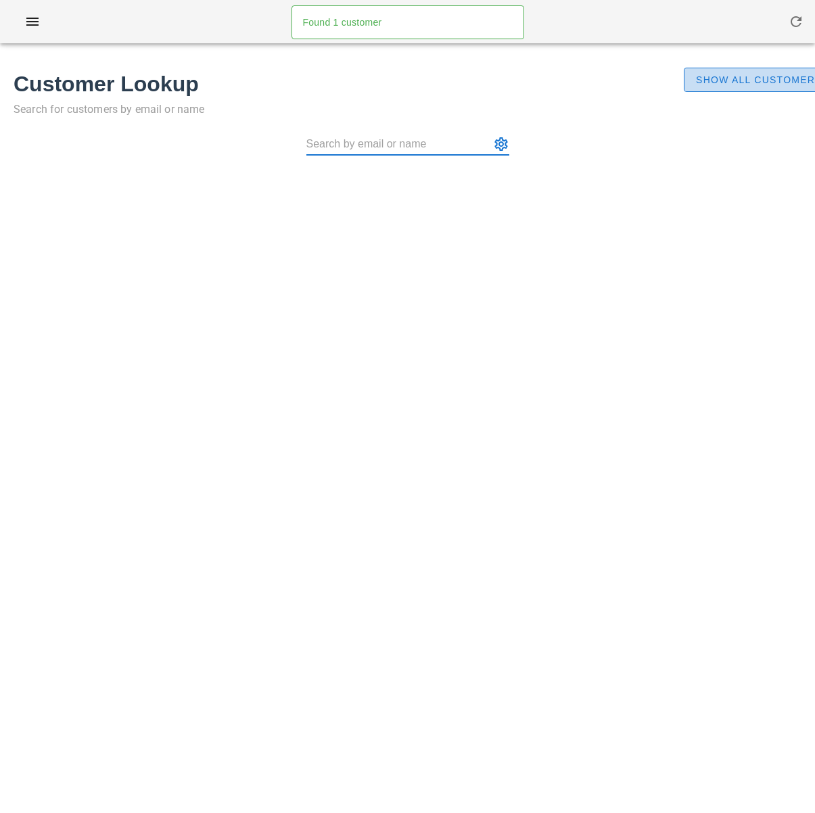
click at [745, 79] on span "Show All Customers" at bounding box center [758, 79] width 127 height 11
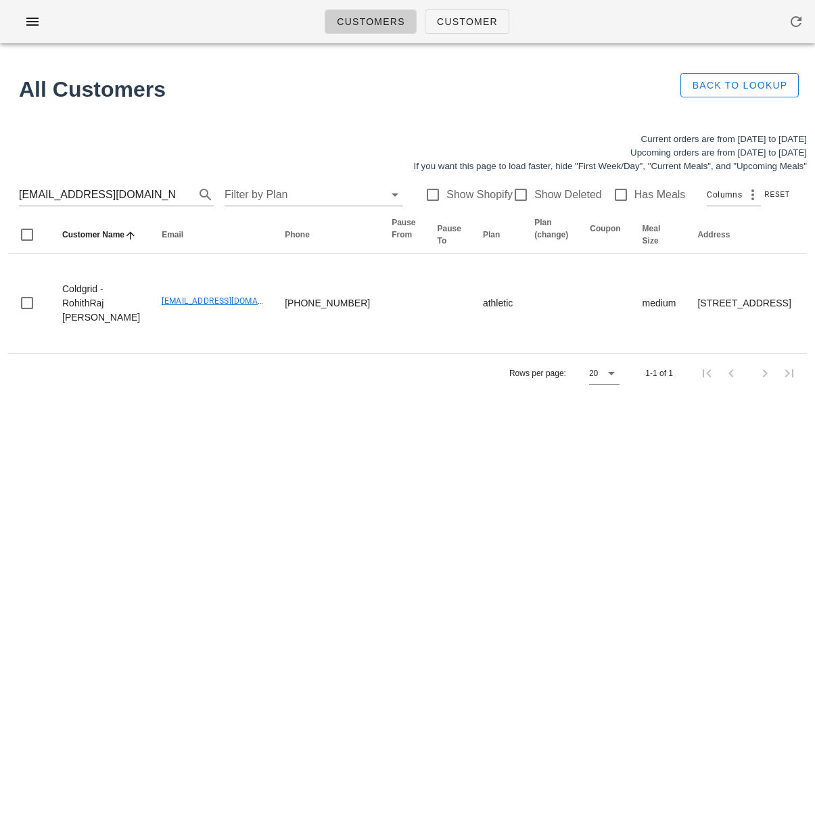
click at [243, 514] on div "Customers Customer Found 1 customer All Customers Back to Lookup Current orders…" at bounding box center [407, 406] width 815 height 813
click at [155, 189] on input "deshanmadusanka24@gmail.com" at bounding box center [97, 195] width 157 height 22
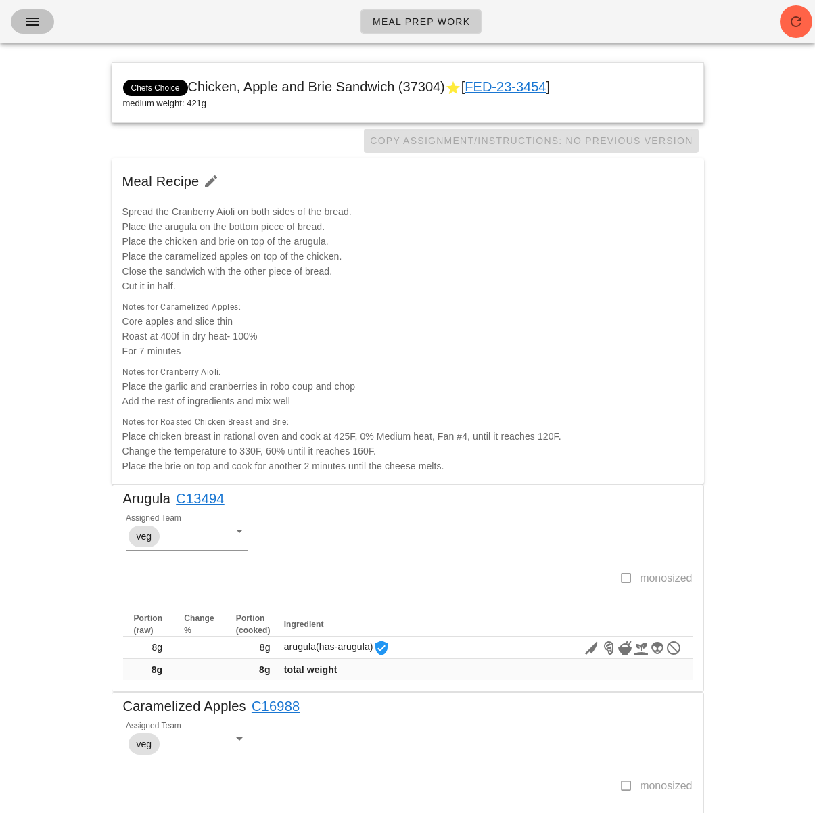
click at [37, 17] on icon "button" at bounding box center [32, 22] width 16 height 16
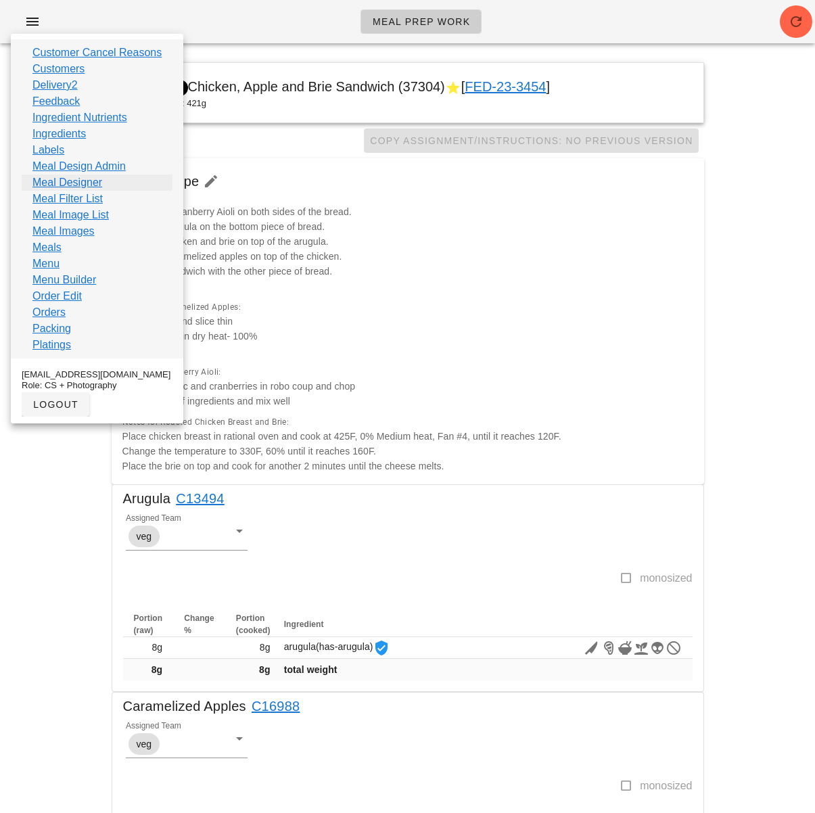
click at [98, 184] on link "Meal Designer" at bounding box center [67, 182] width 70 height 16
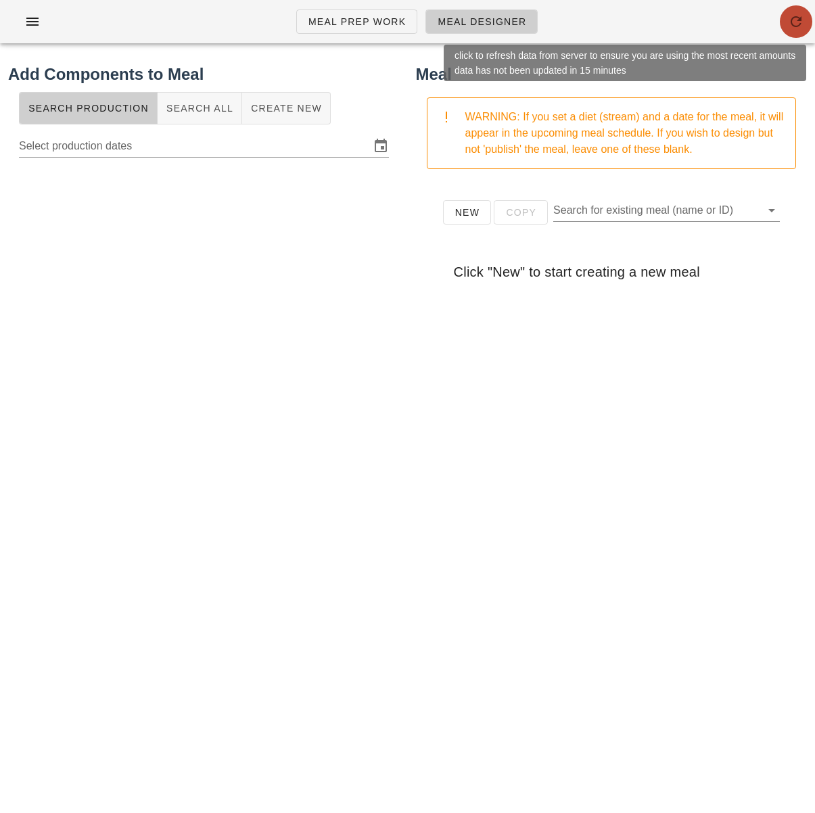
click at [795, 26] on icon "button" at bounding box center [796, 22] width 16 height 16
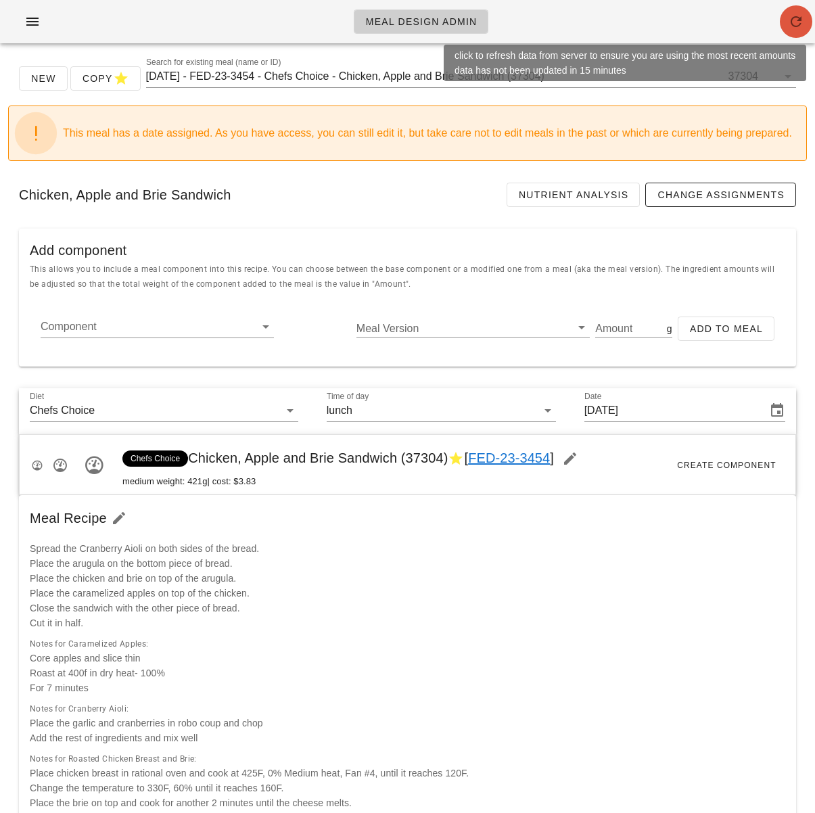
click at [793, 30] on button "button" at bounding box center [796, 21] width 32 height 32
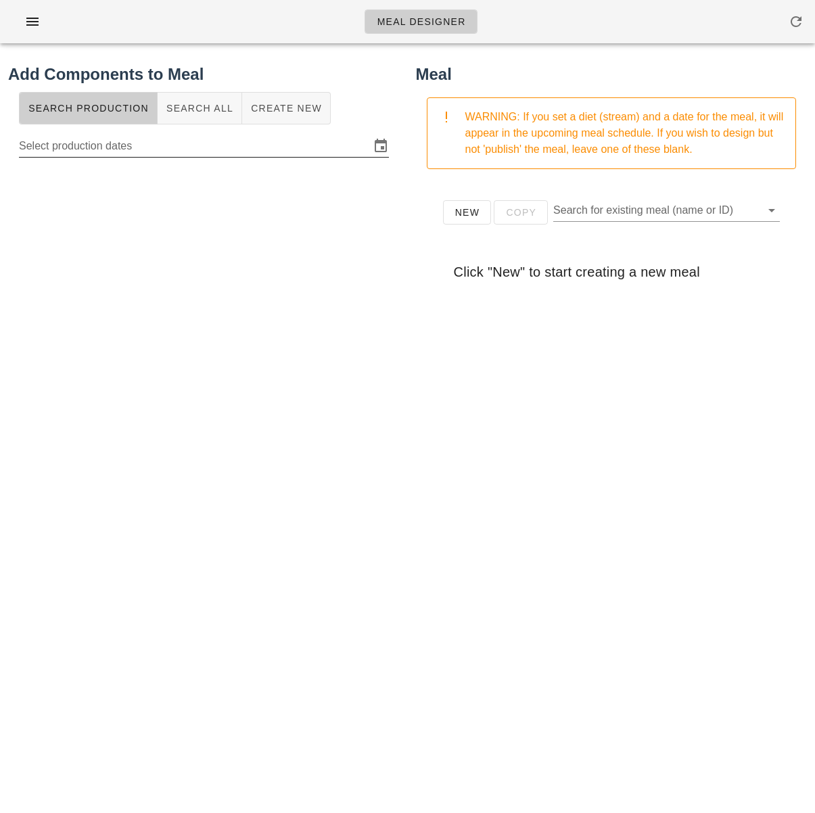
click at [213, 143] on input "Select production dates" at bounding box center [194, 146] width 351 height 22
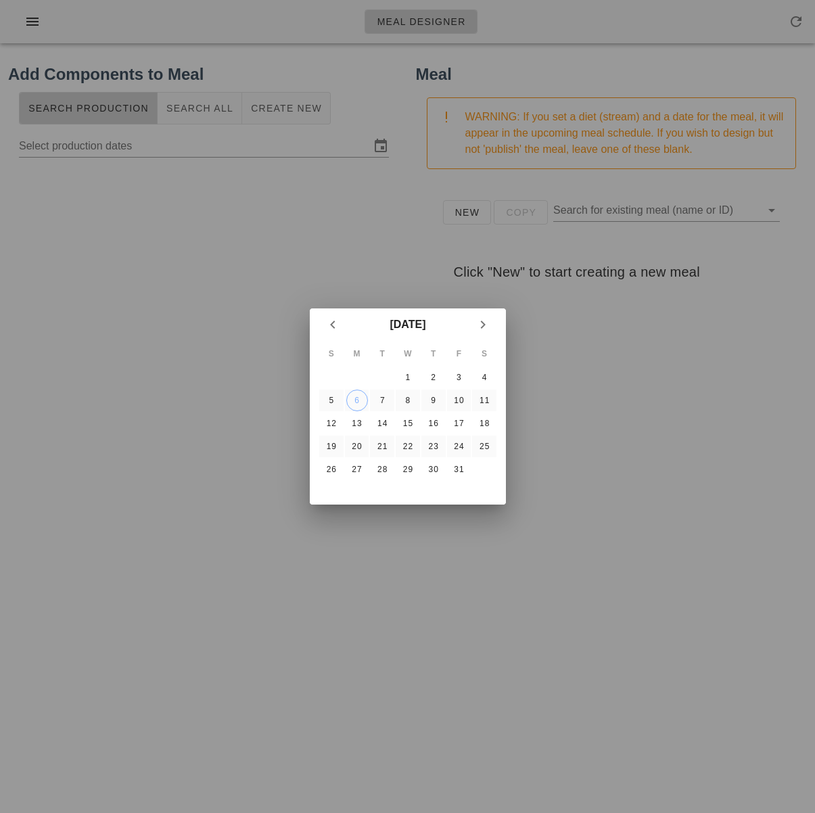
drag, startPoint x: 238, startPoint y: 214, endPoint x: 216, endPoint y: 162, distance: 56.0
click at [238, 212] on div at bounding box center [407, 406] width 815 height 813
type input "Monday October 6 - Wednesday October 8"
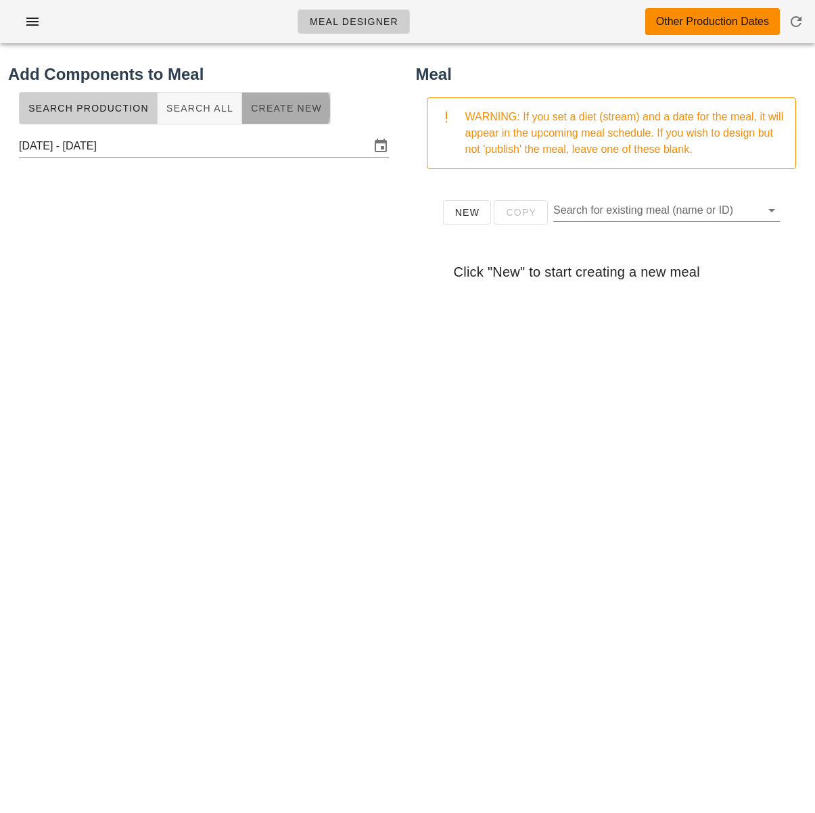
click at [267, 107] on span "Create New" at bounding box center [286, 108] width 72 height 11
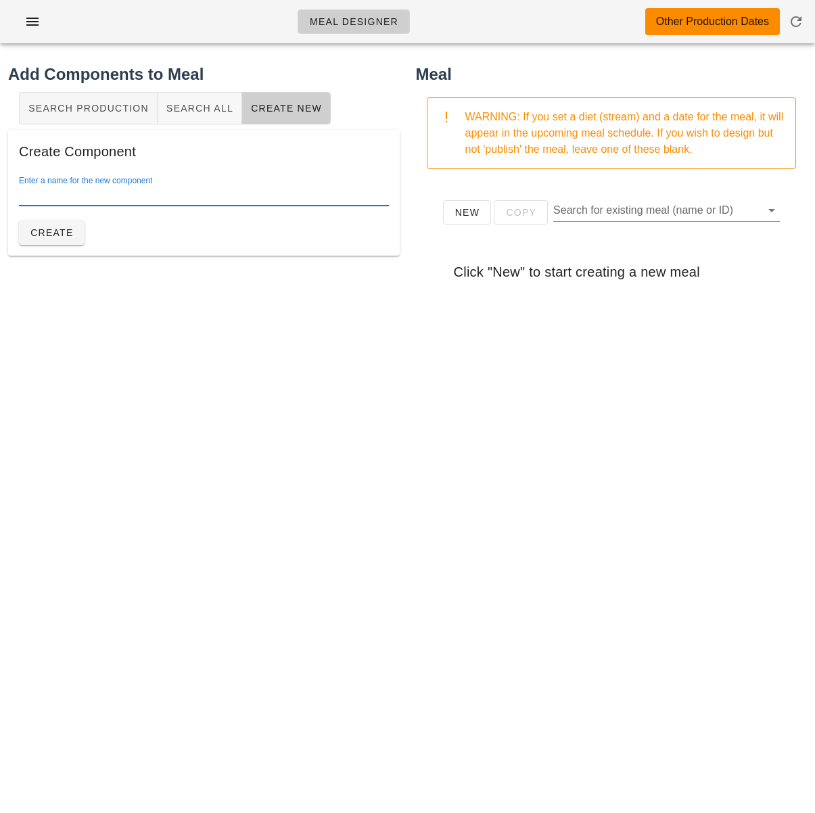
click at [156, 194] on input "Enter a name for the new component" at bounding box center [204, 195] width 370 height 22
type input "Green Beans"
click at [45, 229] on span "Create" at bounding box center [52, 232] width 44 height 11
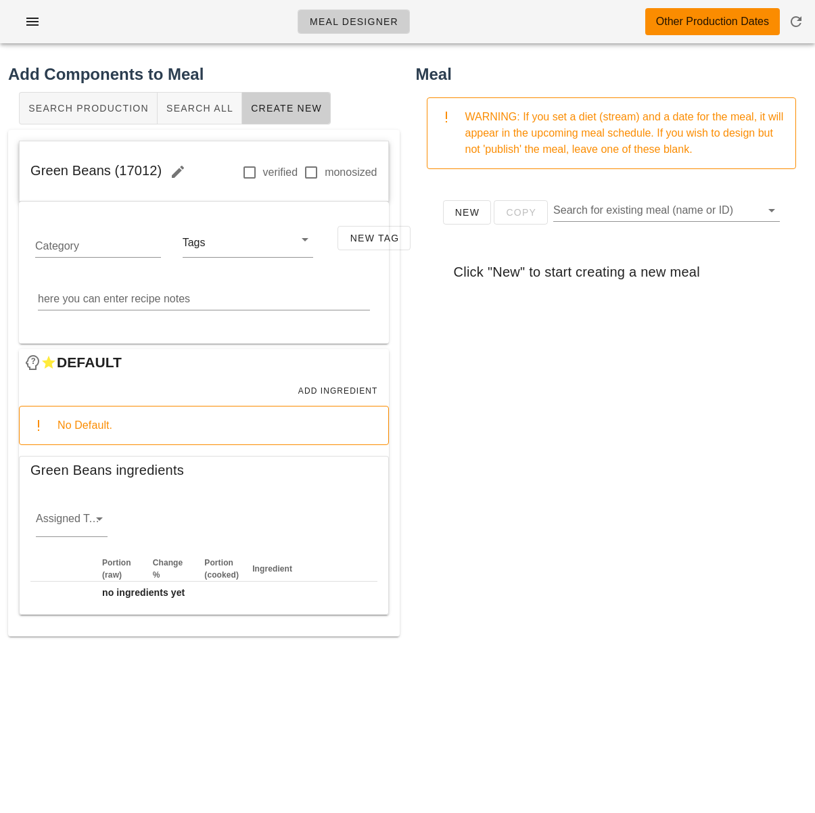
drag, startPoint x: 595, startPoint y: 704, endPoint x: 637, endPoint y: 784, distance: 90.1
click at [595, 704] on div "New Copy Search for existing meal (name or ID) Click "New" to start creating a …" at bounding box center [611, 450] width 391 height 541
click at [460, 602] on div "New Copy Search for existing meal (name or ID) Click "New" to start creating a …" at bounding box center [611, 450] width 391 height 541
click at [77, 518] on input "Assigned Team" at bounding box center [61, 522] width 50 height 22
drag, startPoint x: 68, startPoint y: 598, endPoint x: 83, endPoint y: 598, distance: 15.6
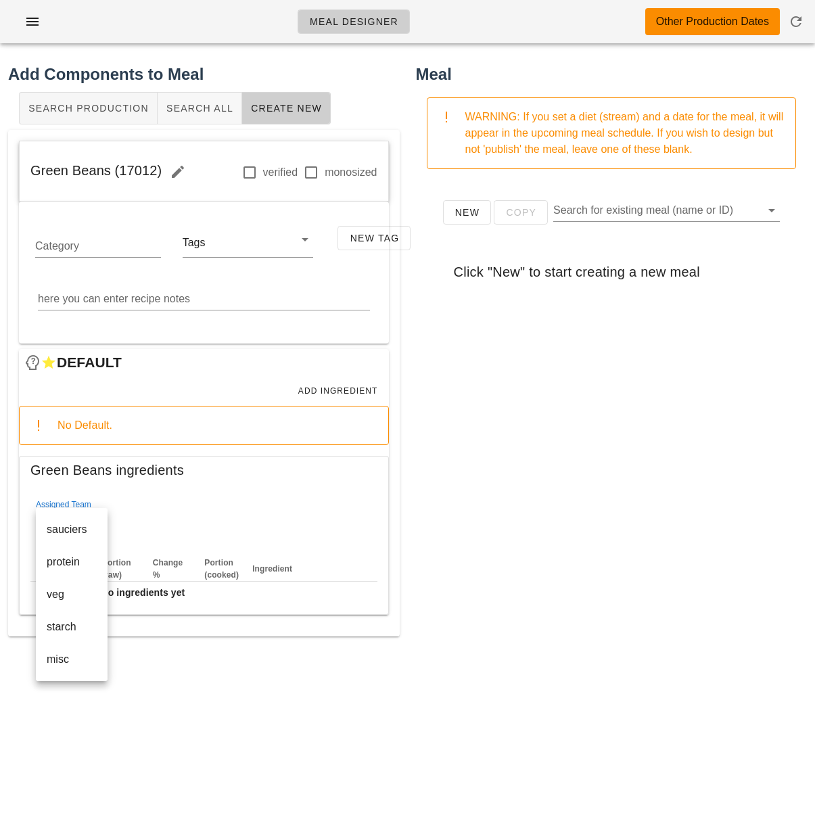
click at [68, 598] on div "veg" at bounding box center [72, 594] width 50 height 13
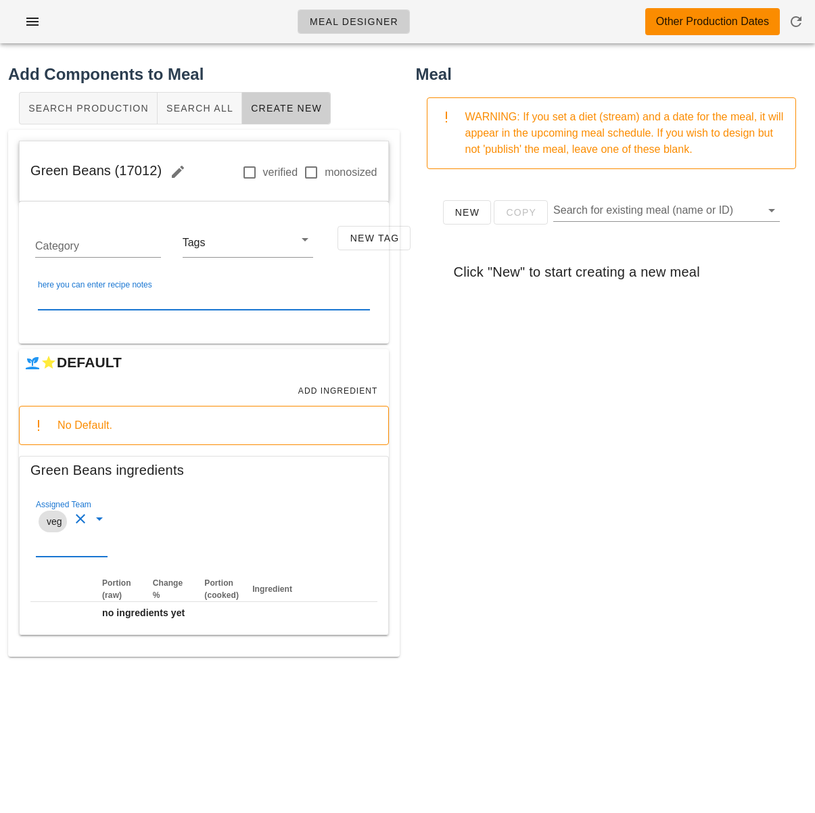
click at [110, 292] on div "here you can enter recipe notes" at bounding box center [204, 299] width 332 height 22
paste textarea "Trim green beans to remove ends Coat 480g of clean beans with oil and salt and …"
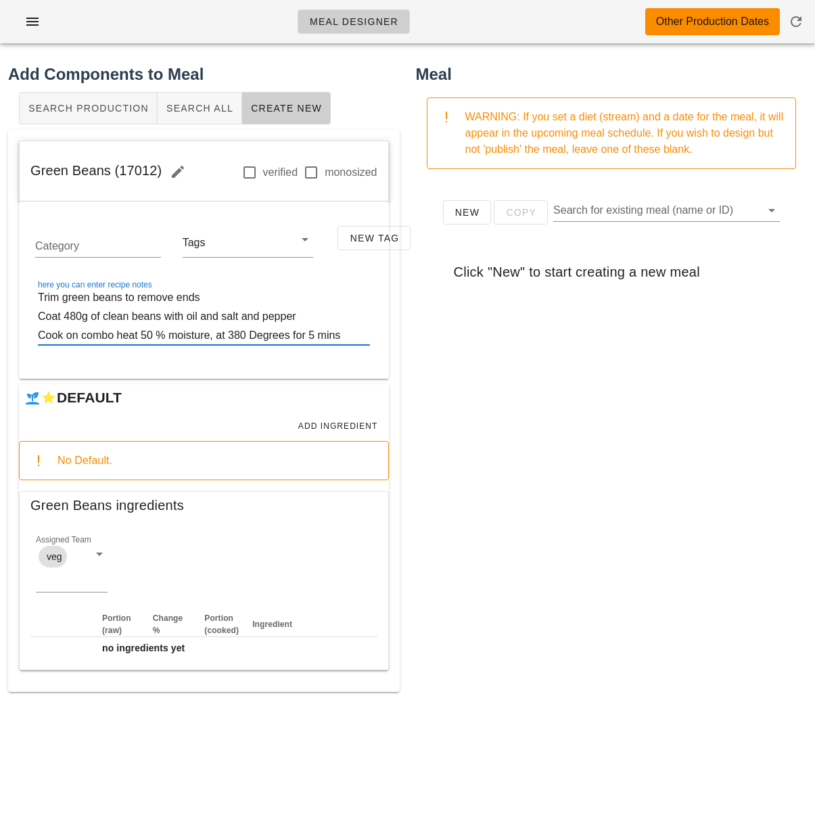
type textarea "Trim green beans to remove ends Coat 480g of clean beans with oil and salt and …"
click at [328, 541] on div "Assigned Team veg" at bounding box center [203, 569] width 363 height 101
click at [324, 422] on span "Add Ingredient" at bounding box center [337, 425] width 80 height 9
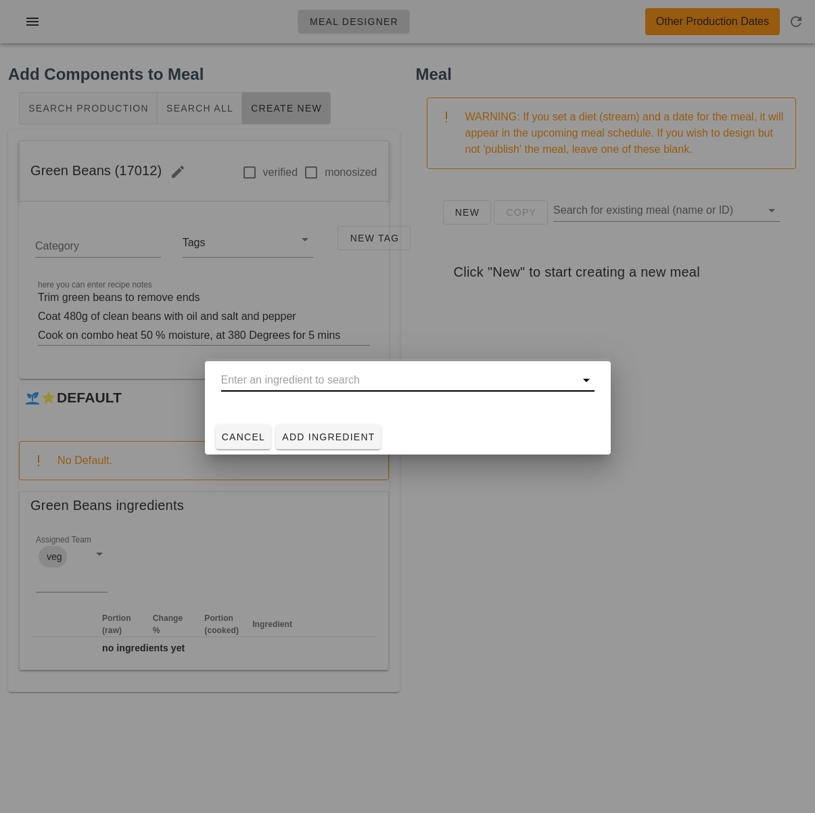
click at [331, 379] on input "text" at bounding box center [398, 380] width 354 height 22
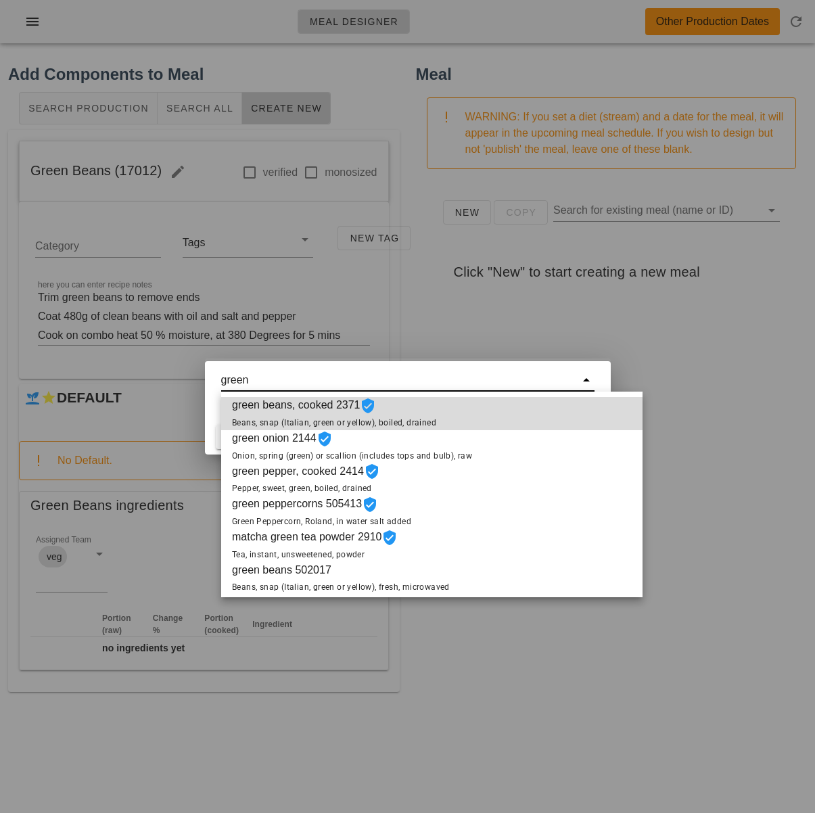
click at [285, 415] on span "green beans, cooked 2371 Beans, snap (Italian, green or yellow), boiled, drained" at bounding box center [334, 413] width 204 height 33
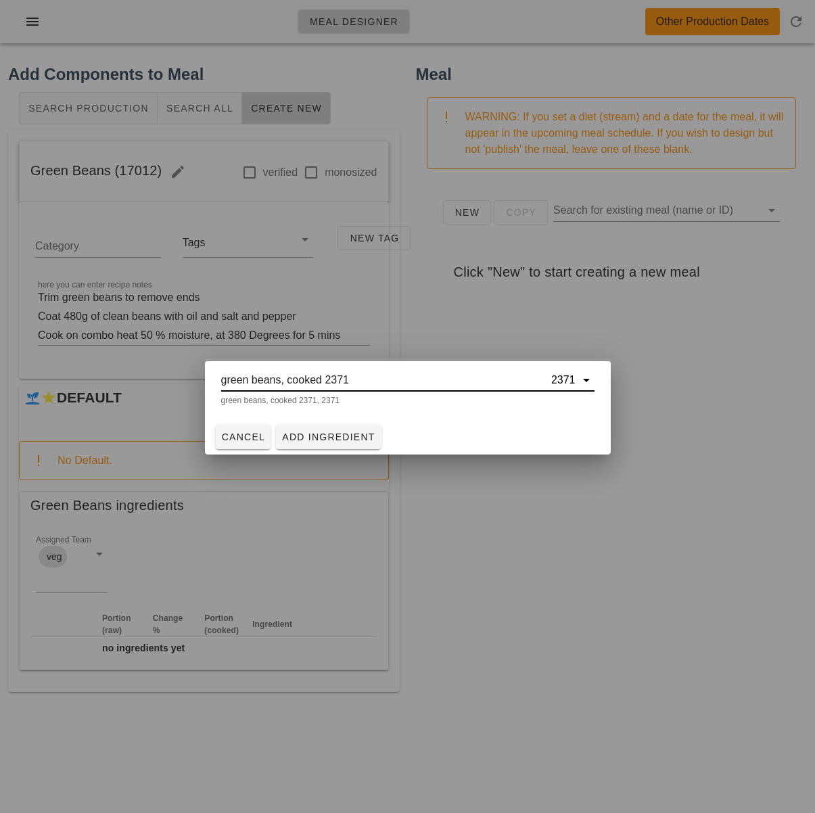
type input "green beans, cooked 2371"
click at [323, 433] on span "Add Ingredient" at bounding box center [328, 436] width 94 height 11
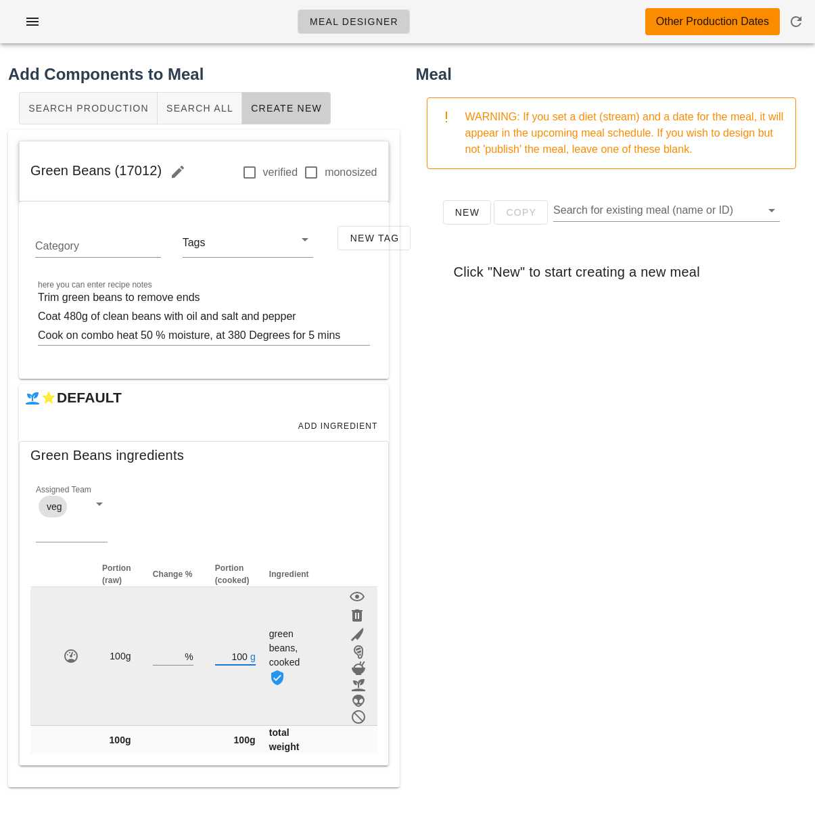
drag, startPoint x: 243, startPoint y: 655, endPoint x: 235, endPoint y: 655, distance: 8.1
click at [235, 655] on input "100" at bounding box center [231, 656] width 32 height 18
click at [234, 659] on input "100" at bounding box center [231, 656] width 32 height 18
drag, startPoint x: 229, startPoint y: 658, endPoint x: 258, endPoint y: 656, distance: 29.1
click at [258, 656] on td "100 g" at bounding box center [235, 656] width 62 height 139
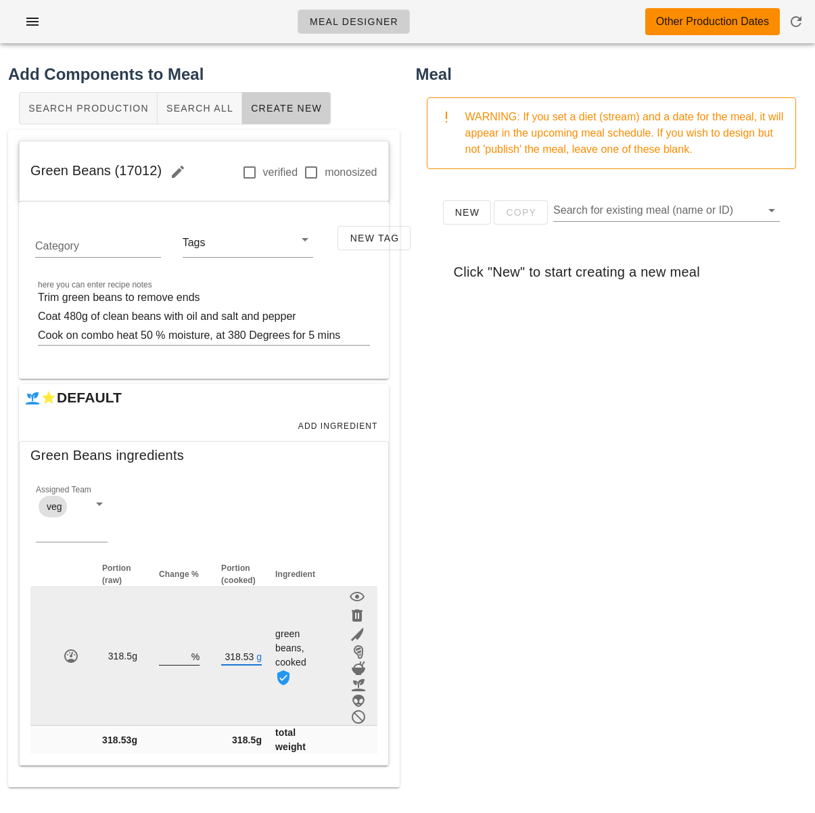
type input "318.53"
click at [185, 659] on input "number" at bounding box center [174, 656] width 30 height 18
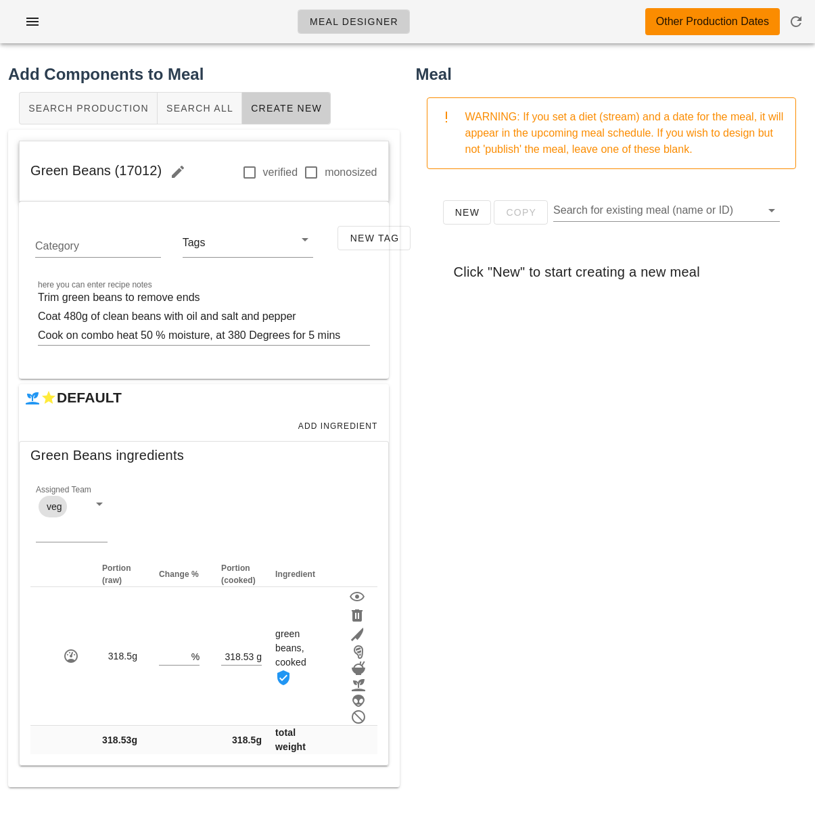
click at [185, 659] on input "number" at bounding box center [174, 656] width 30 height 18
type input "20"
click at [535, 639] on div "Meal Designer Other Production Dates Add Components to Meal Search Production S…" at bounding box center [407, 406] width 815 height 813
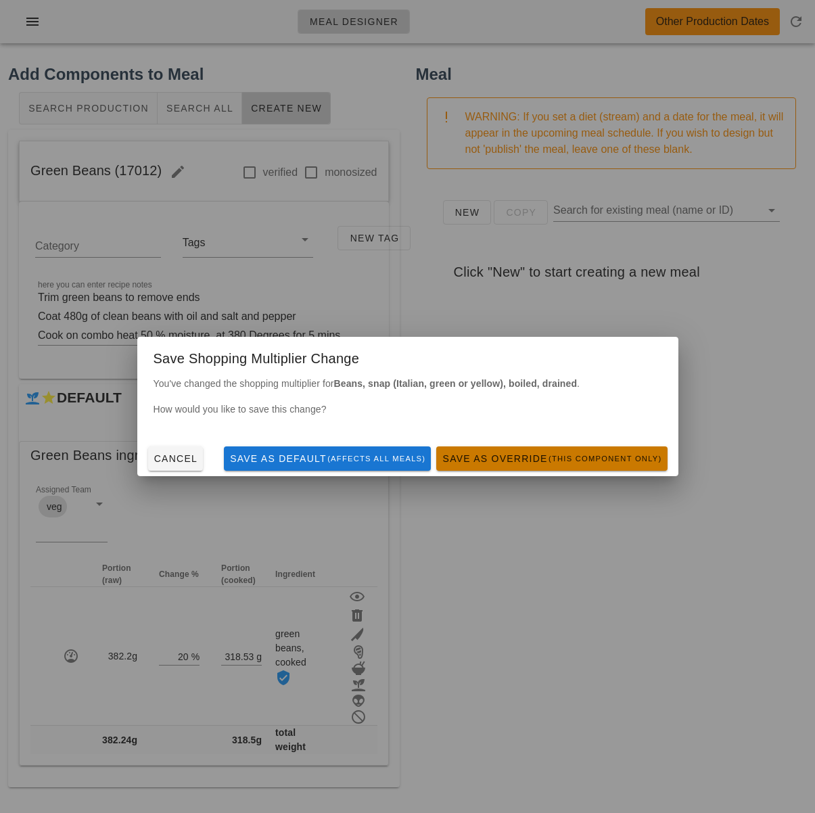
click at [512, 458] on span "Save as Override (this component only)" at bounding box center [551, 458] width 220 height 11
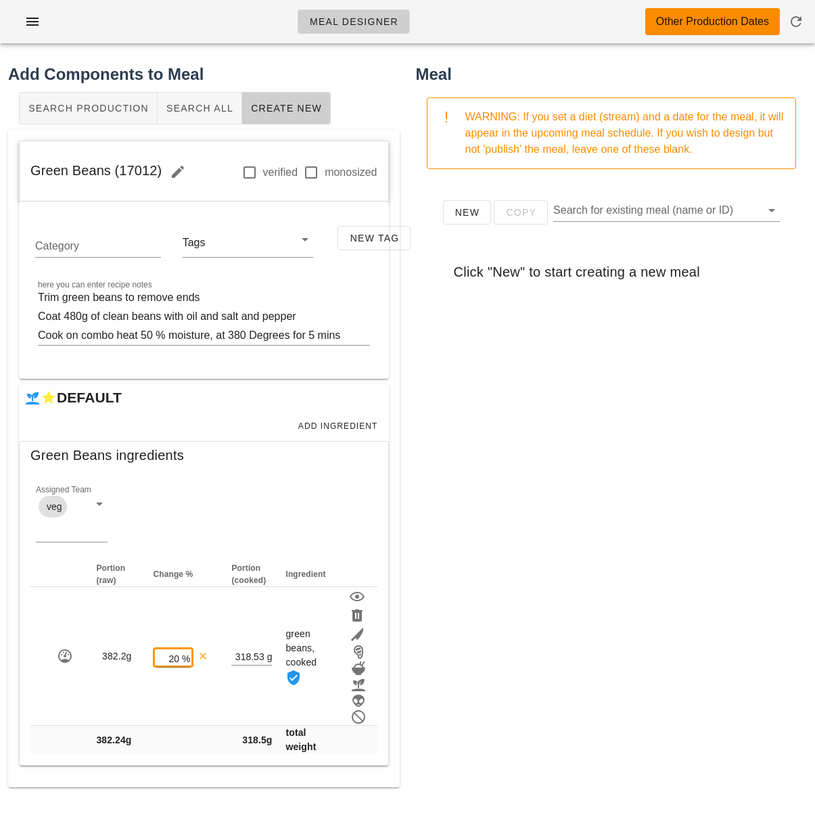
drag, startPoint x: 479, startPoint y: 522, endPoint x: 458, endPoint y: 469, distance: 56.5
click at [479, 521] on div "New Copy Search for existing meal (name or ID) Click "New" to start creating a …" at bounding box center [611, 450] width 391 height 541
click at [339, 427] on span "Add Ingredient" at bounding box center [337, 425] width 80 height 9
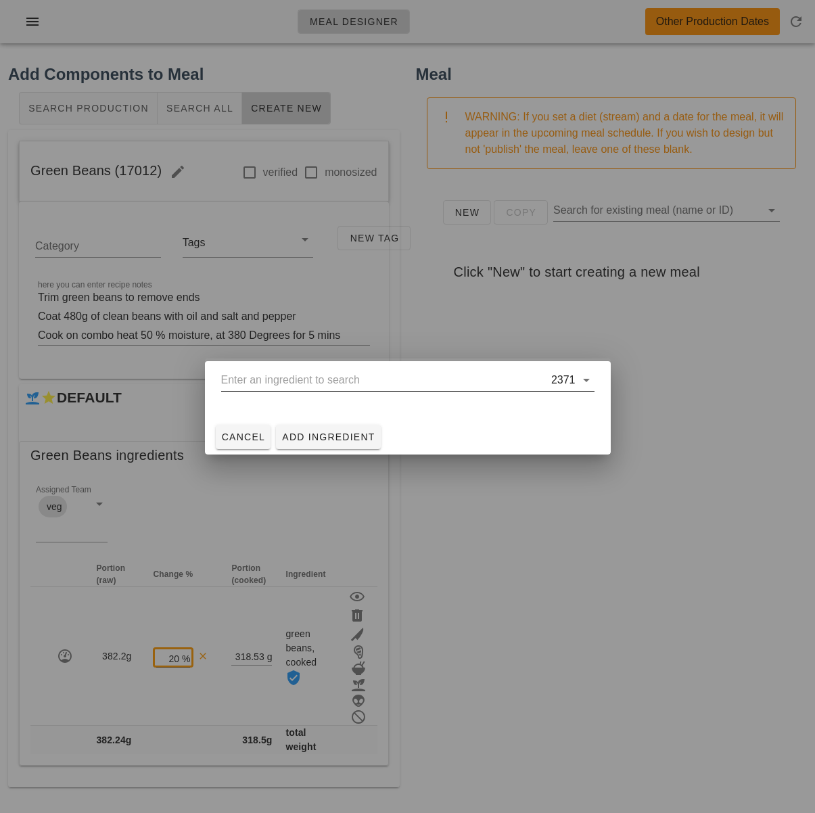
click at [350, 384] on input "text" at bounding box center [384, 380] width 327 height 22
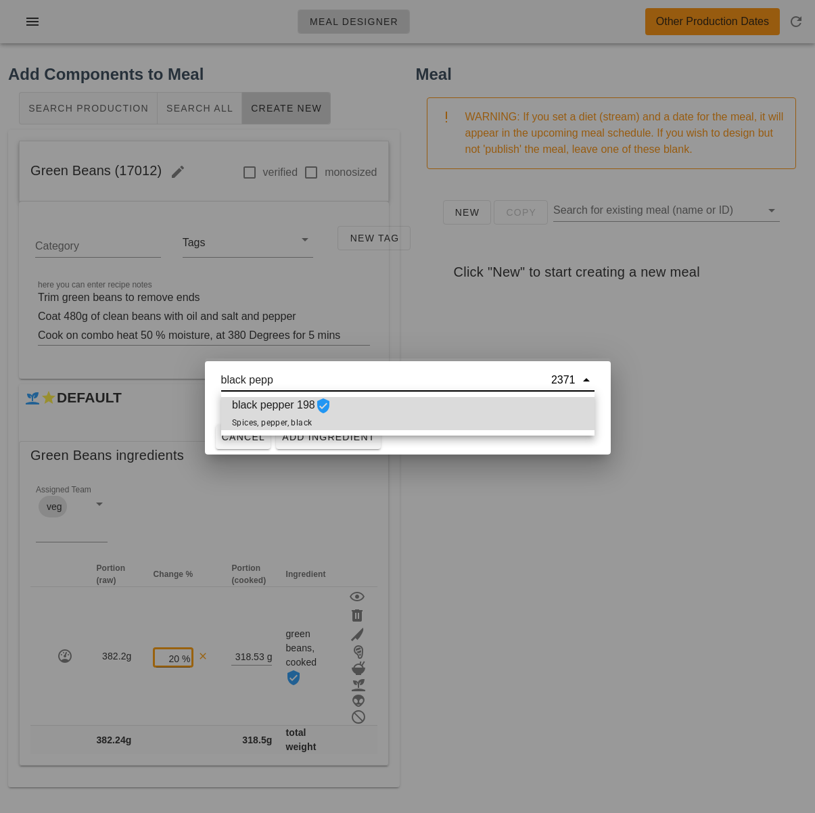
click at [352, 412] on div "black pepper 198 Spices, pepper, black" at bounding box center [407, 413] width 373 height 33
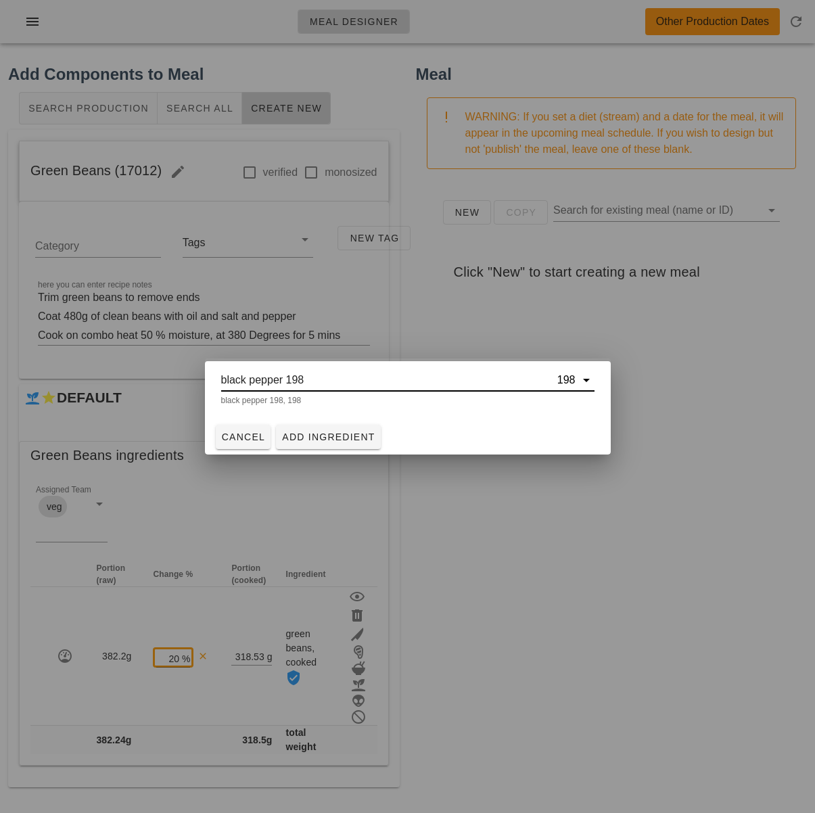
type input "black pepper 198"
click at [358, 432] on span "Add Ingredient" at bounding box center [328, 436] width 94 height 11
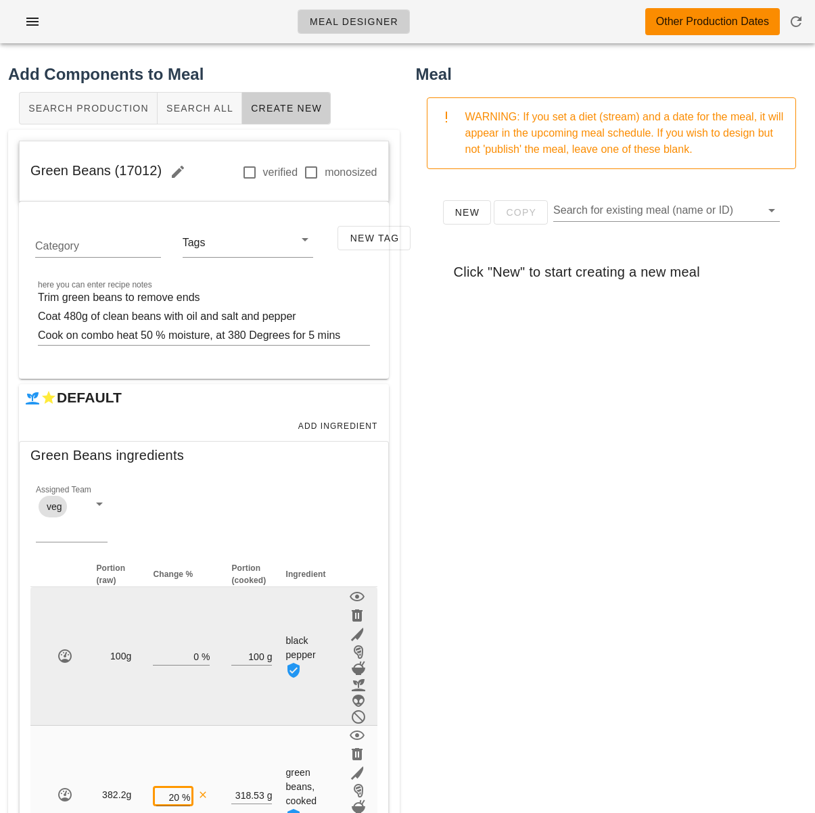
scroll to position [121, 0]
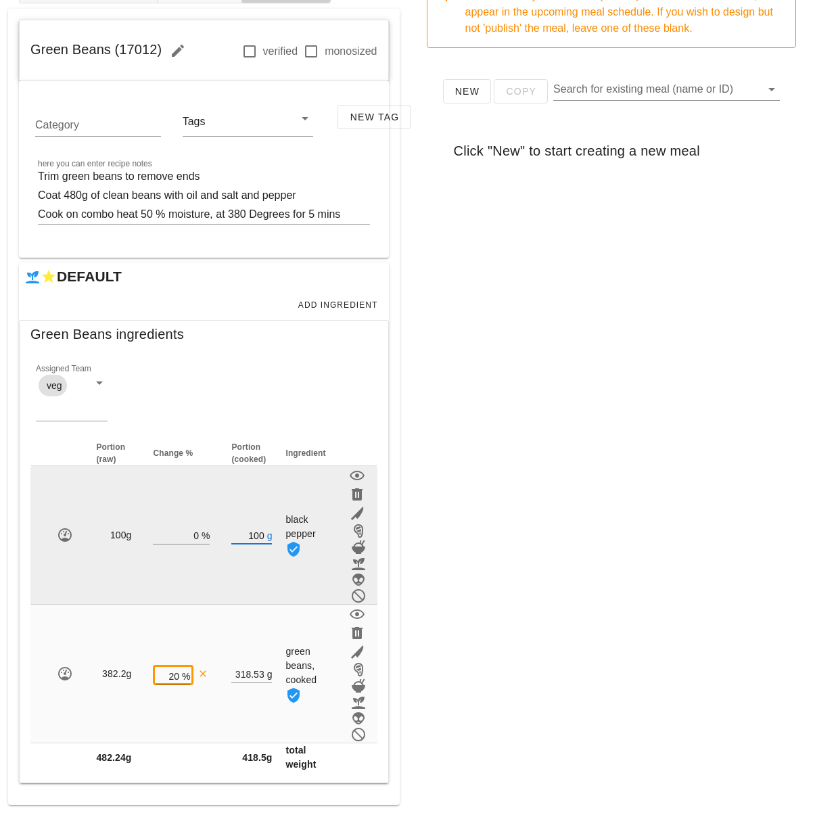
drag, startPoint x: 262, startPoint y: 531, endPoint x: 244, endPoint y: 532, distance: 18.3
click at [244, 532] on input "100" at bounding box center [247, 535] width 32 height 18
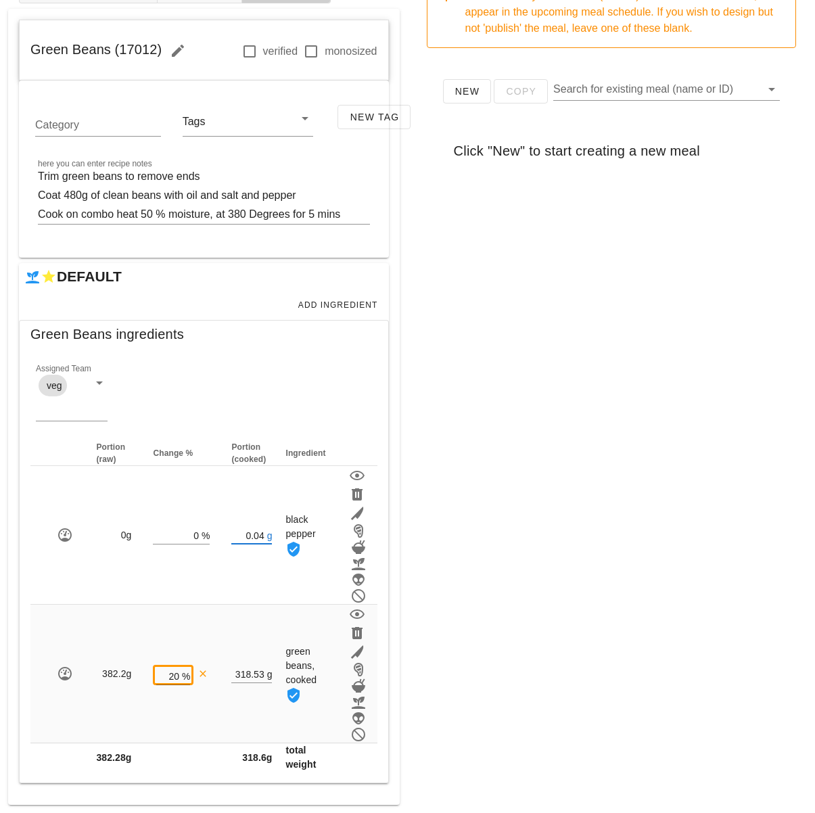
type input "0.04"
click at [464, 544] on div "New Copy Search for existing meal (name or ID) Click "New" to start creating a …" at bounding box center [611, 329] width 391 height 541
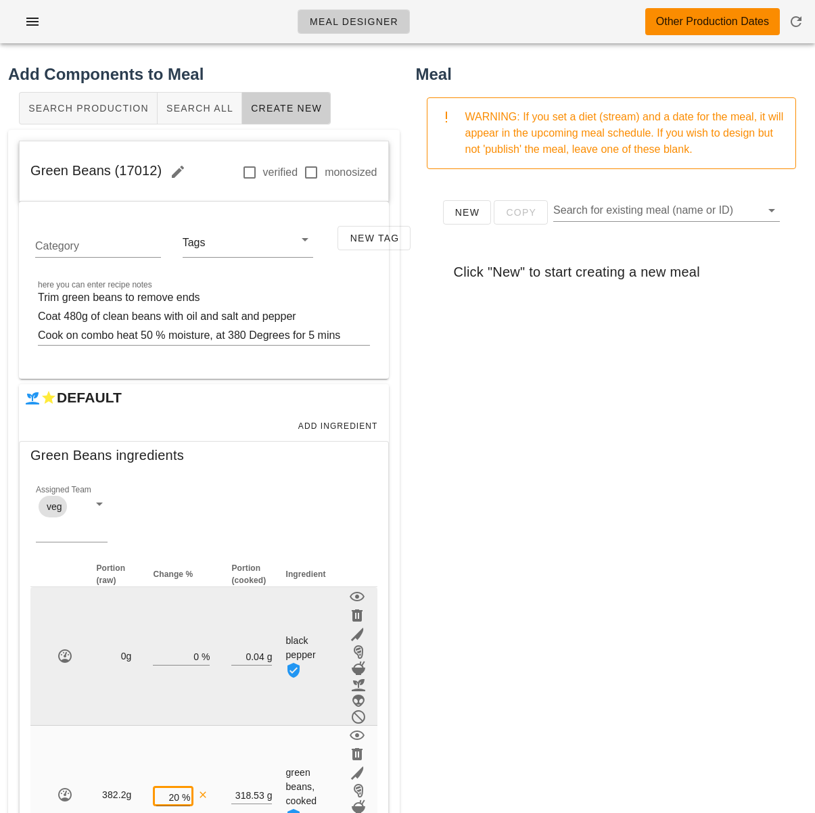
scroll to position [112, 0]
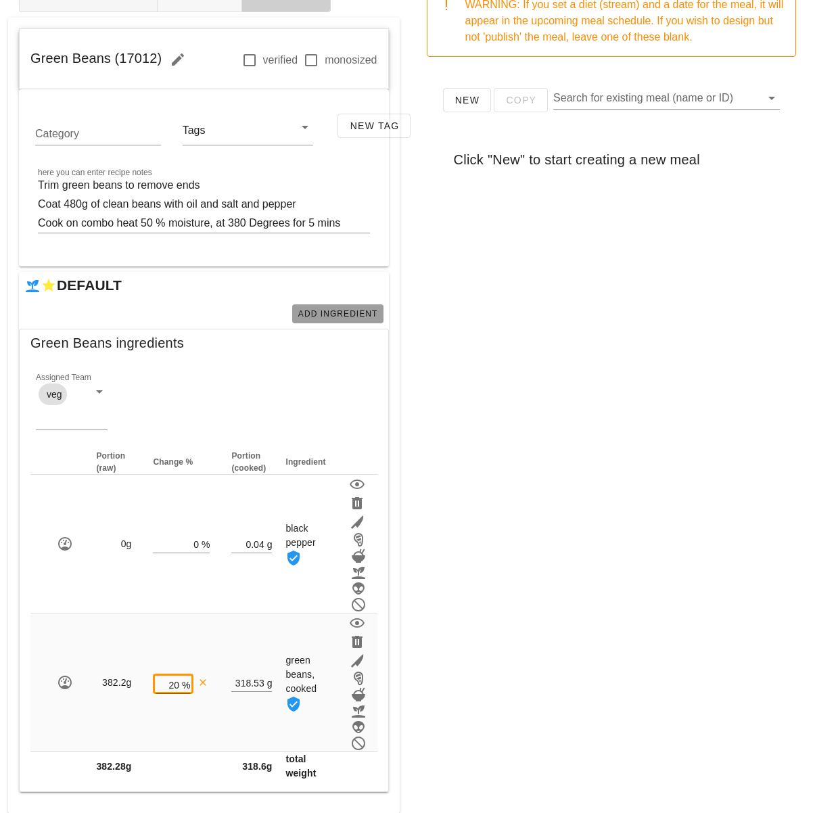
click at [366, 310] on span "Add Ingredient" at bounding box center [337, 313] width 80 height 9
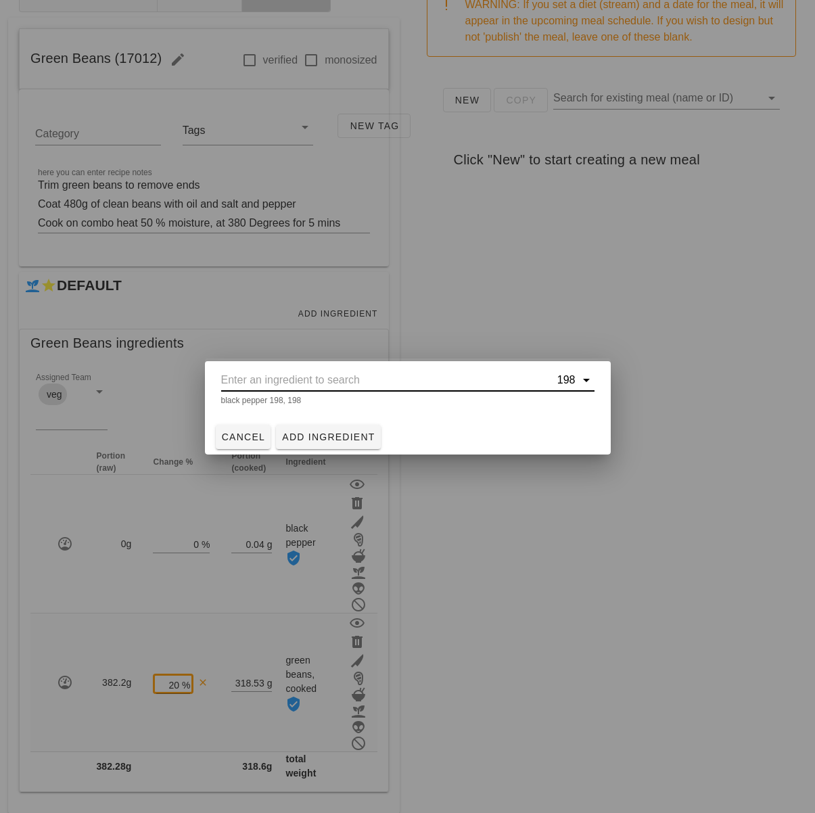
click at [366, 381] on input "text" at bounding box center [387, 380] width 333 height 22
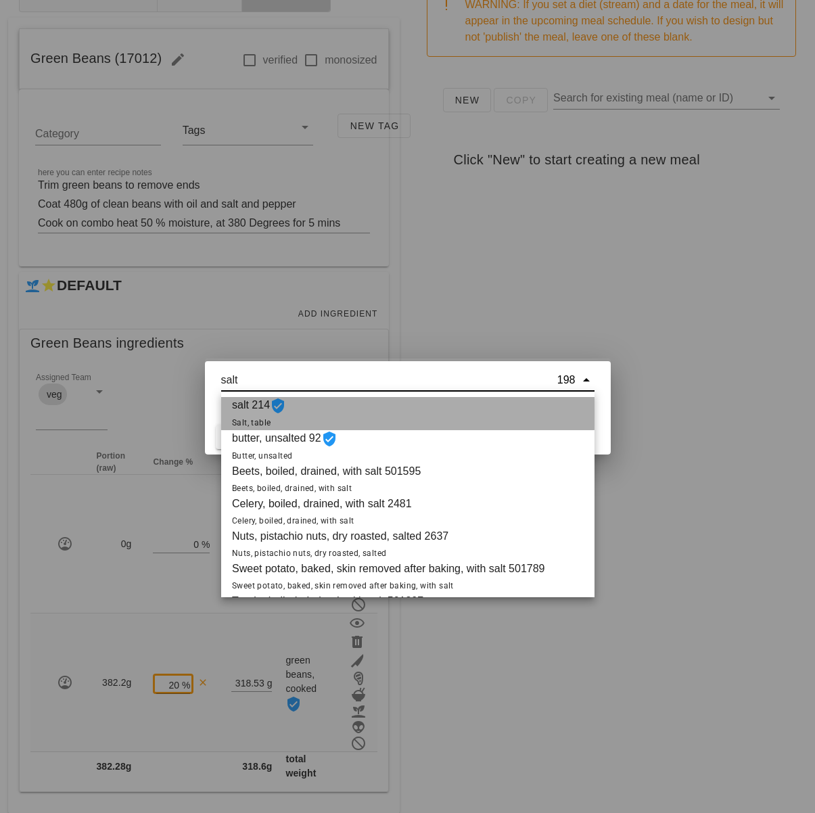
click at [410, 406] on div "salt 214 Salt, table" at bounding box center [407, 413] width 373 height 33
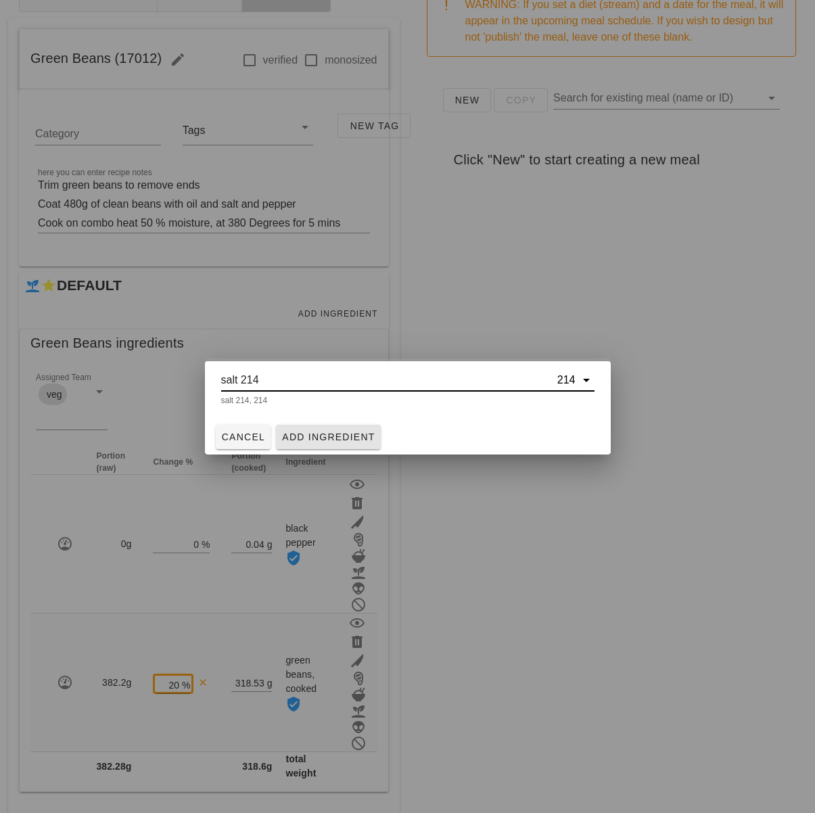
type input "salt 214"
click at [343, 434] on span "Add Ingredient" at bounding box center [328, 436] width 94 height 11
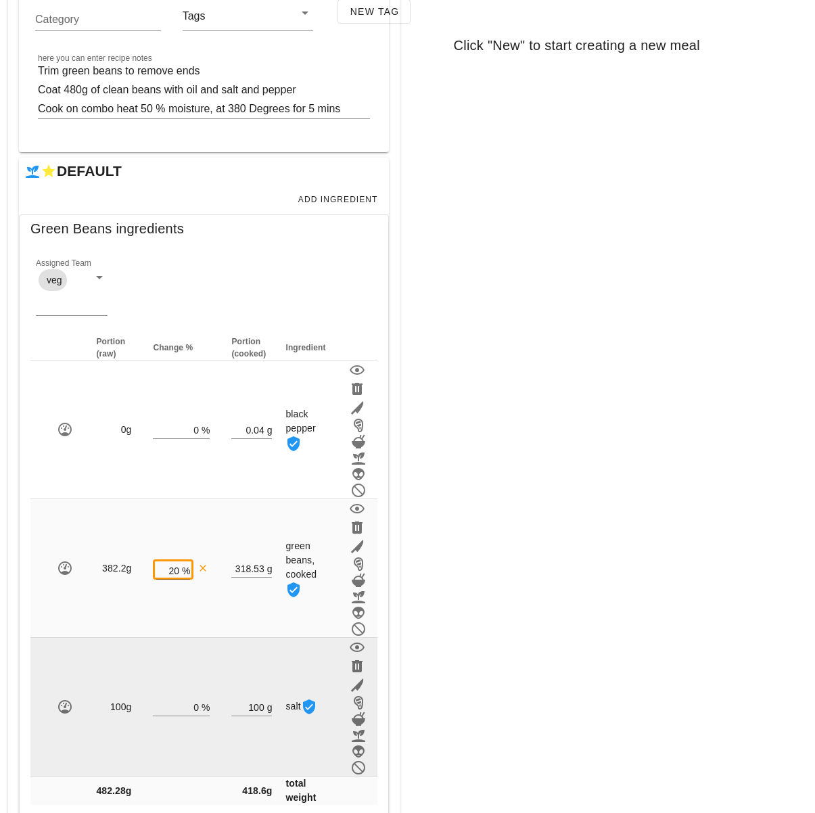
scroll to position [260, 0]
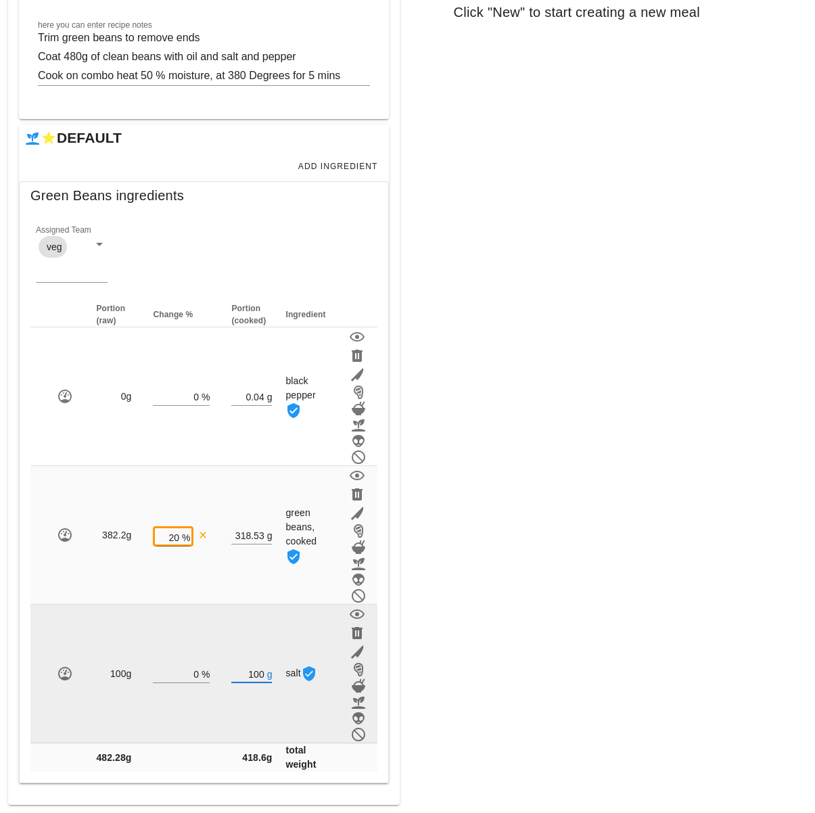
drag, startPoint x: 262, startPoint y: 672, endPoint x: 244, endPoint y: 670, distance: 17.7
click at [245, 672] on input "100" at bounding box center [247, 674] width 32 height 18
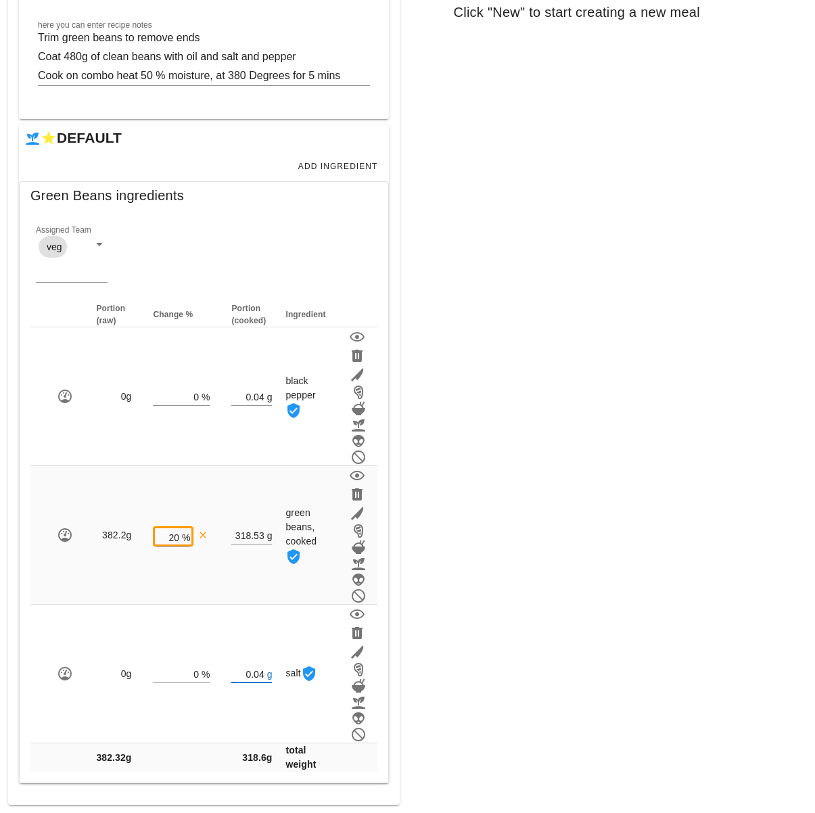
type input "0.04"
drag, startPoint x: 488, startPoint y: 660, endPoint x: 435, endPoint y: 634, distance: 59.6
click at [488, 660] on div "Meal WARNING: If you set a diet (stream) and a date for the meal, it will appea…" at bounding box center [612, 303] width 408 height 1018
click at [702, 569] on div "Meal WARNING: If you set a diet (stream) and a date for the meal, it will appea…" at bounding box center [612, 303] width 408 height 1018
click at [519, 648] on div "Meal WARNING: If you set a diet (stream) and a date for the meal, it will appea…" at bounding box center [612, 303] width 408 height 1018
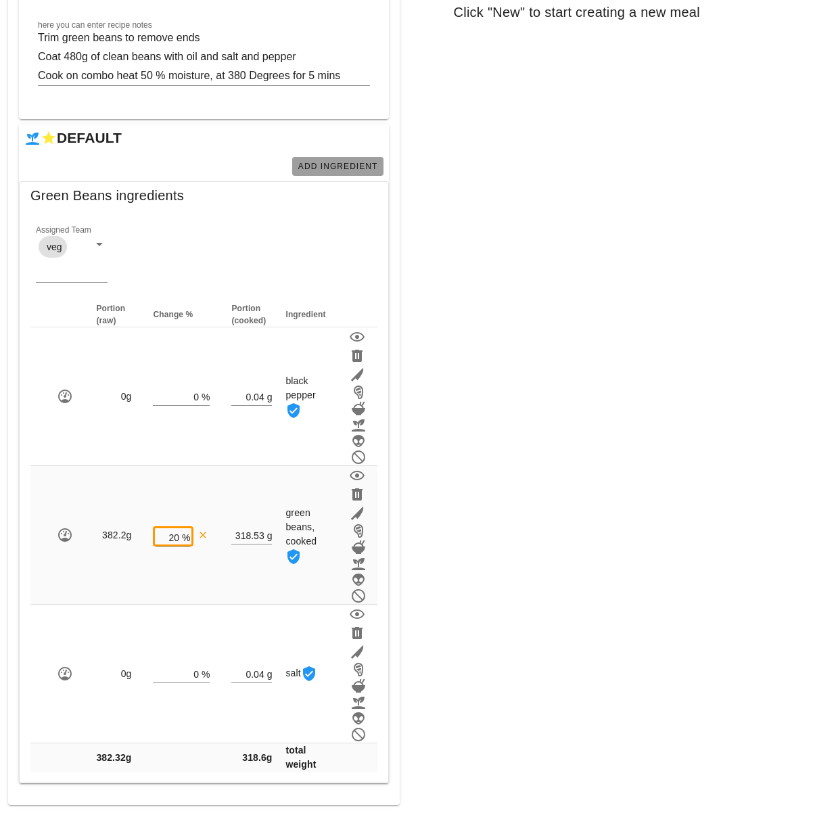
click at [341, 171] on span "Add Ingredient" at bounding box center [337, 166] width 80 height 9
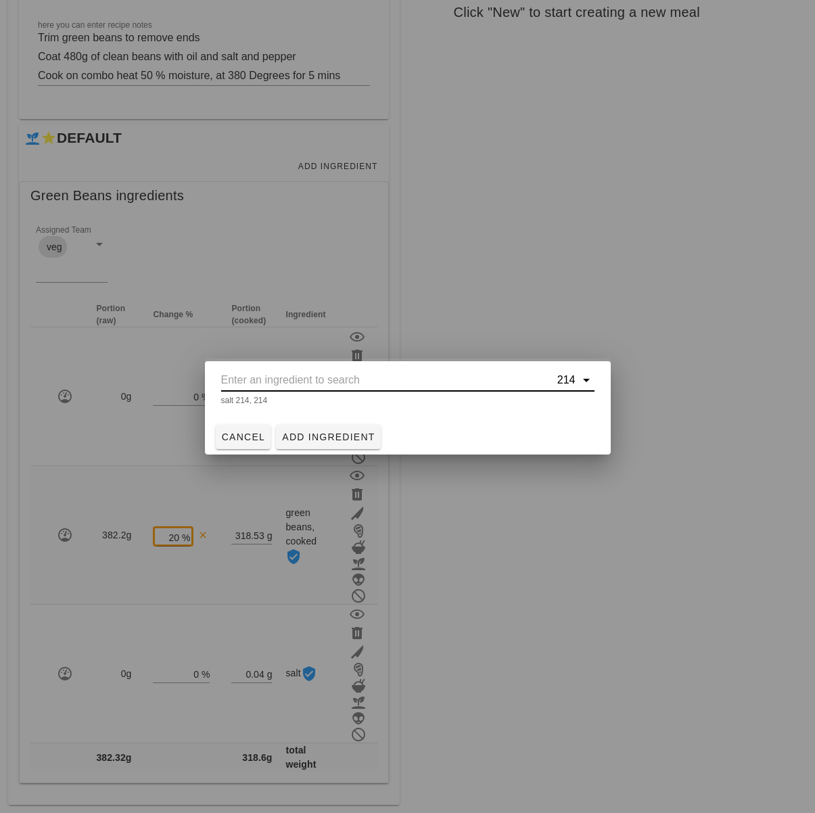
click at [327, 373] on input "text" at bounding box center [387, 380] width 333 height 22
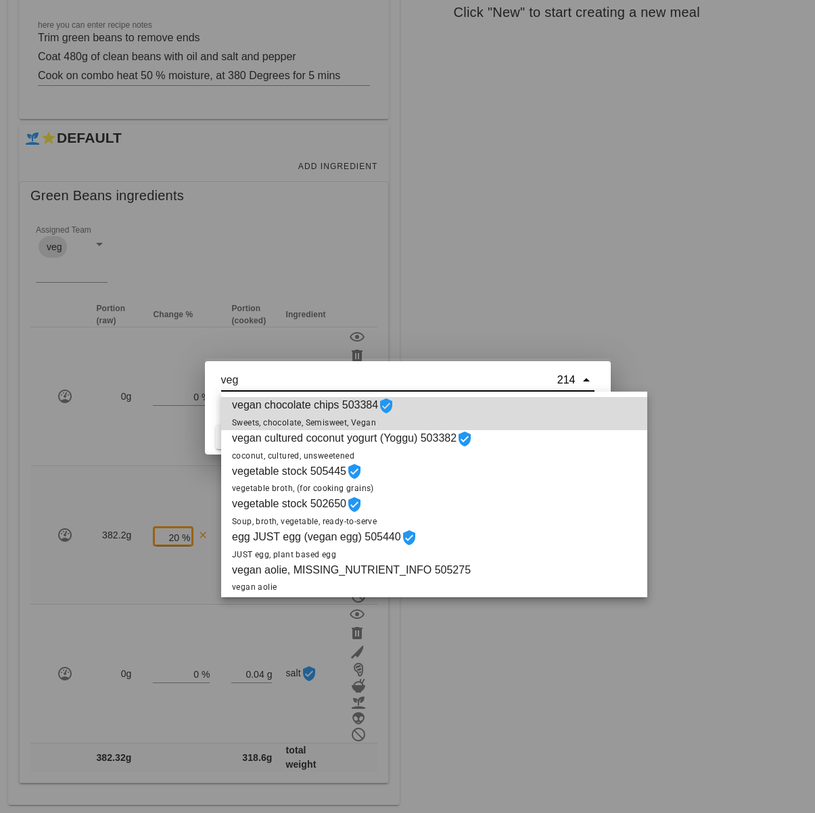
scroll to position [1, 0]
drag, startPoint x: 262, startPoint y: 385, endPoint x: 221, endPoint y: 380, distance: 40.8
click at [221, 380] on input "veg" at bounding box center [387, 380] width 333 height 22
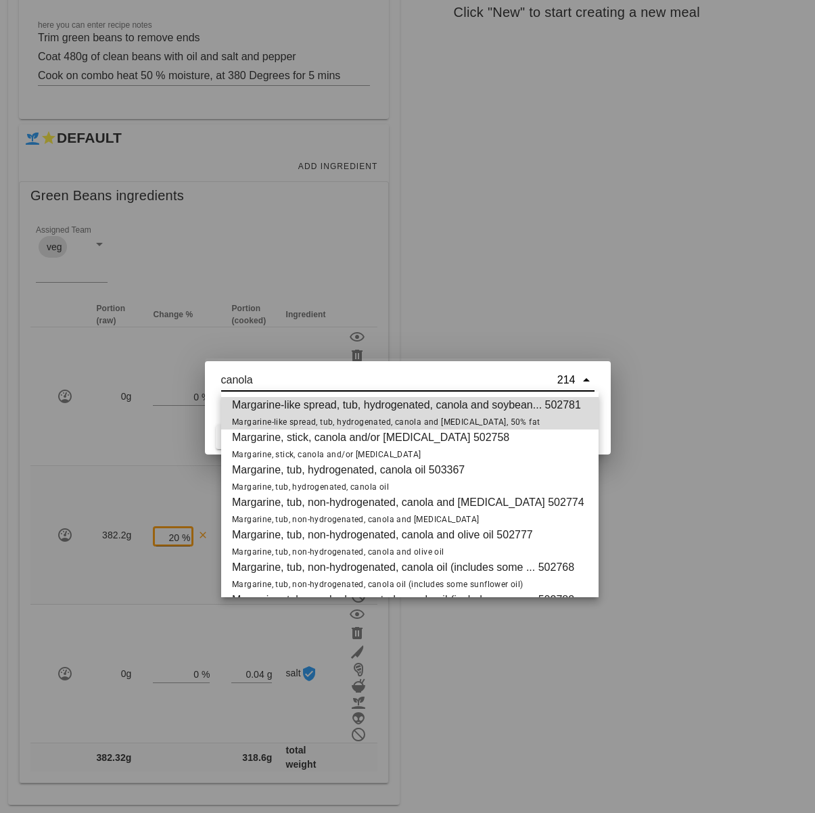
scroll to position [357, 0]
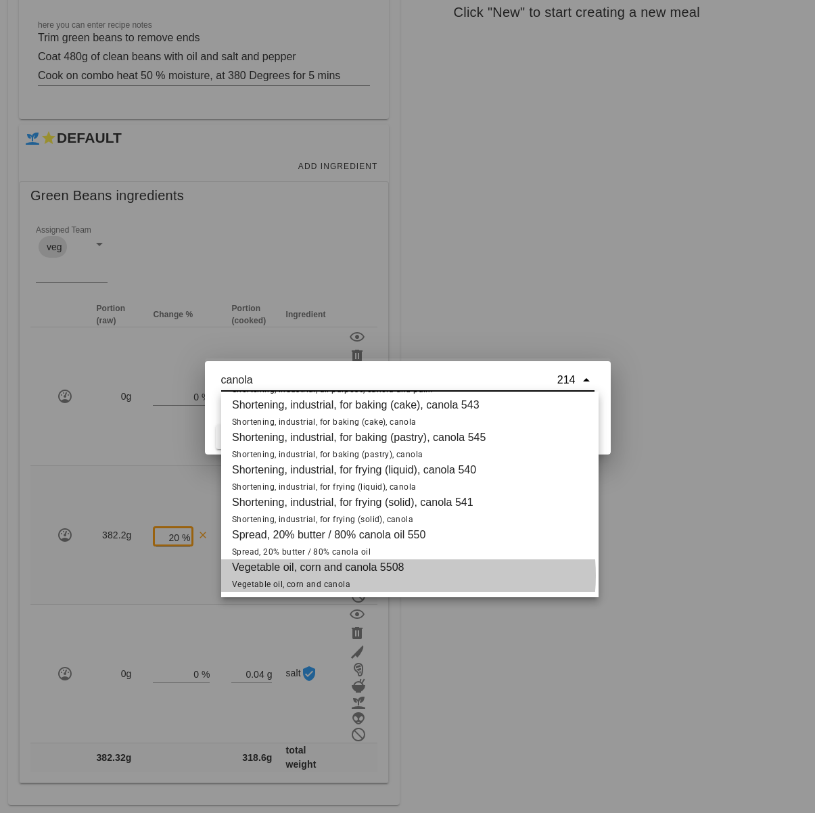
drag, startPoint x: 329, startPoint y: 580, endPoint x: 351, endPoint y: 592, distance: 24.5
click at [330, 581] on span "Vegetable oil, corn and canola" at bounding box center [291, 583] width 118 height 9
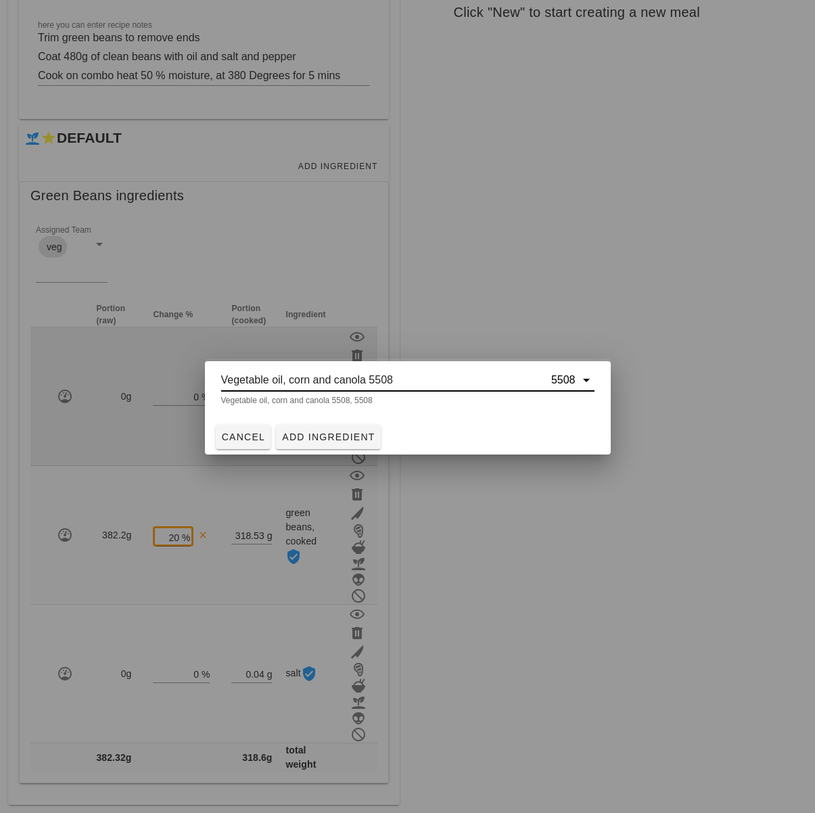
type input "Vegetable oil, corn and canola 5508"
click at [319, 432] on span "Add Ingredient" at bounding box center [328, 436] width 94 height 11
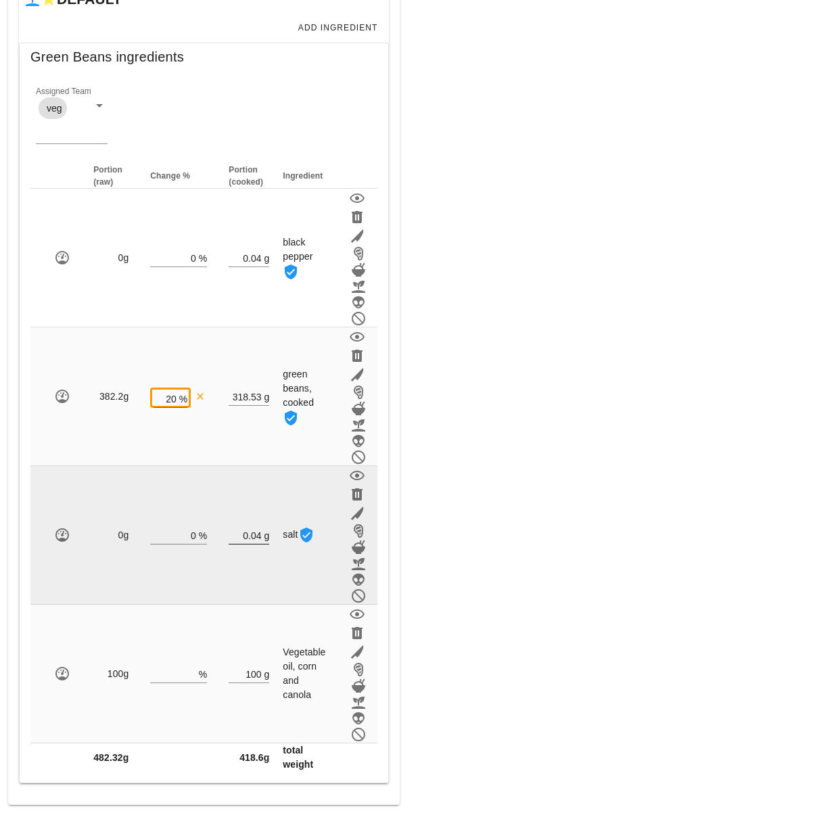
scroll to position [398, 0]
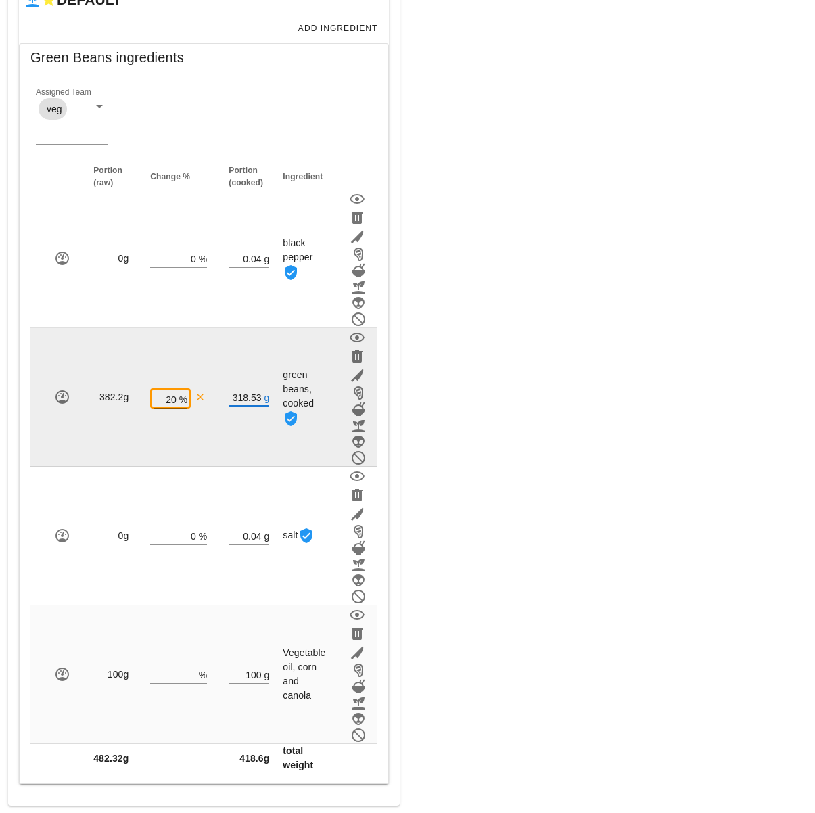
drag, startPoint x: 247, startPoint y: 398, endPoint x: 229, endPoint y: 397, distance: 18.3
click at [229, 397] on input "318.53" at bounding box center [245, 397] width 32 height 18
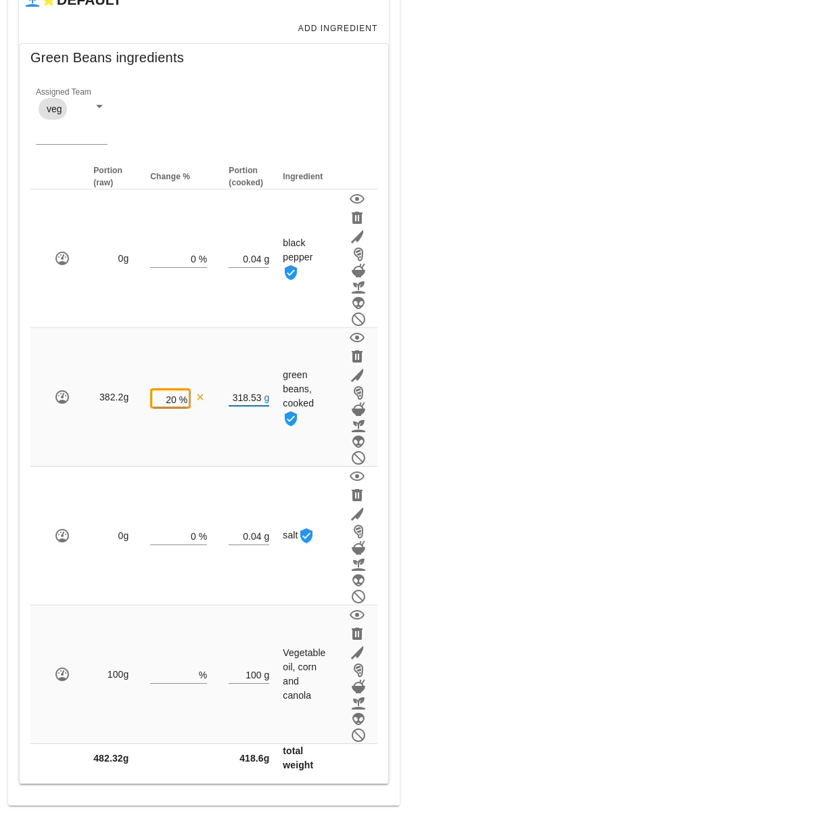
click at [477, 425] on div "Meal WARNING: If you set a diet (stream) and a date for the meal, it will appea…" at bounding box center [612, 235] width 408 height 1157
click at [532, 665] on div "Meal WARNING: If you set a diet (stream) and a date for the meal, it will appea…" at bounding box center [612, 235] width 408 height 1157
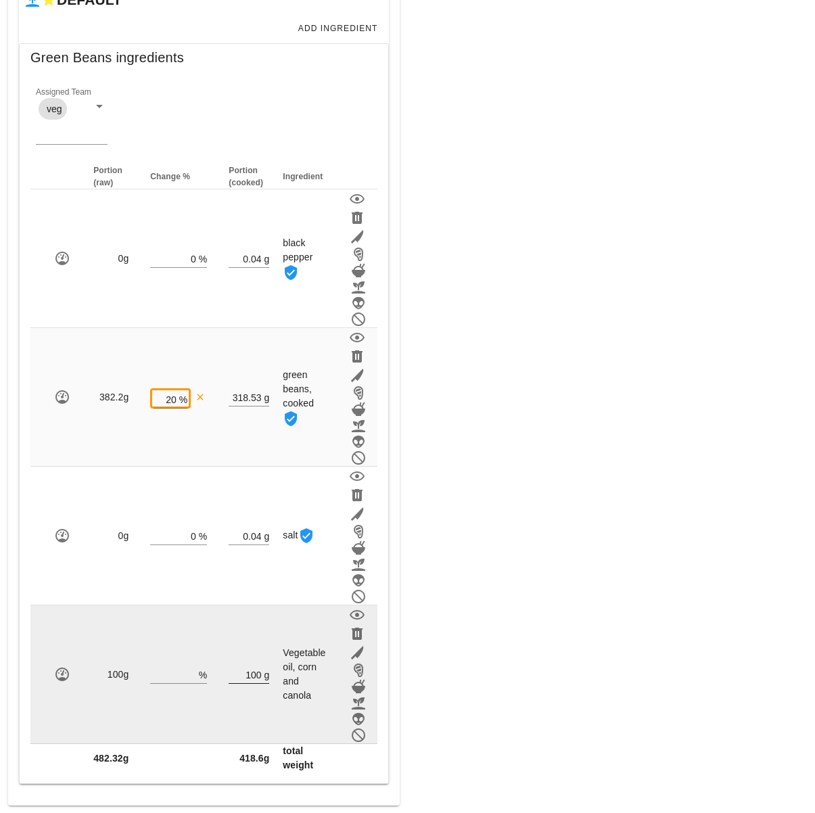
click at [248, 677] on input "100" at bounding box center [245, 674] width 32 height 18
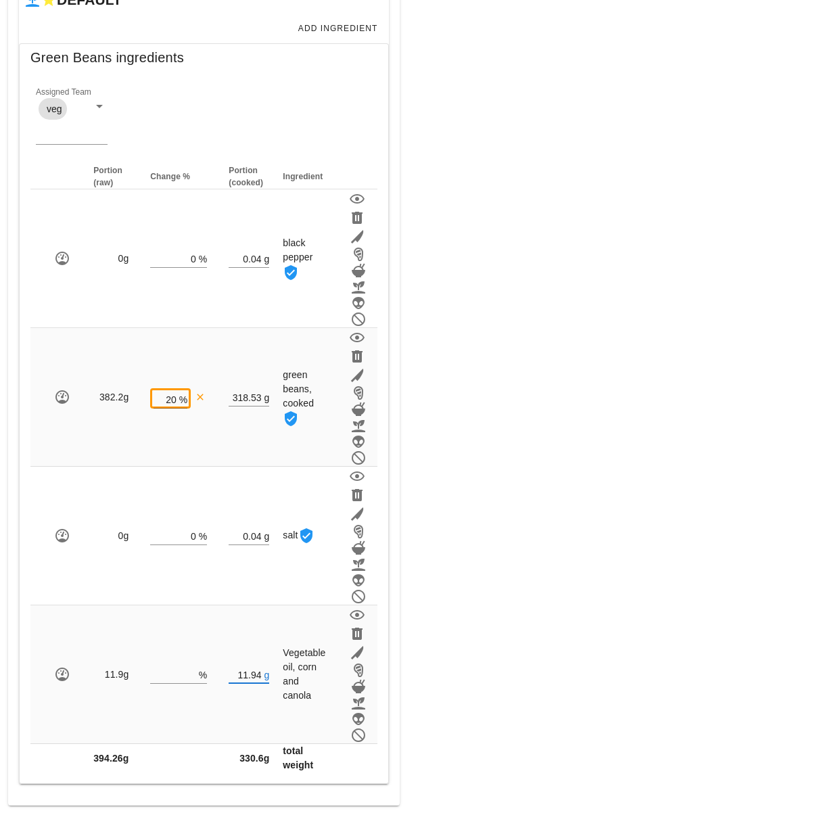
type input "11.94"
click at [492, 668] on div "Meal WARNING: If you set a diet (stream) and a date for the meal, it will appea…" at bounding box center [612, 235] width 408 height 1157
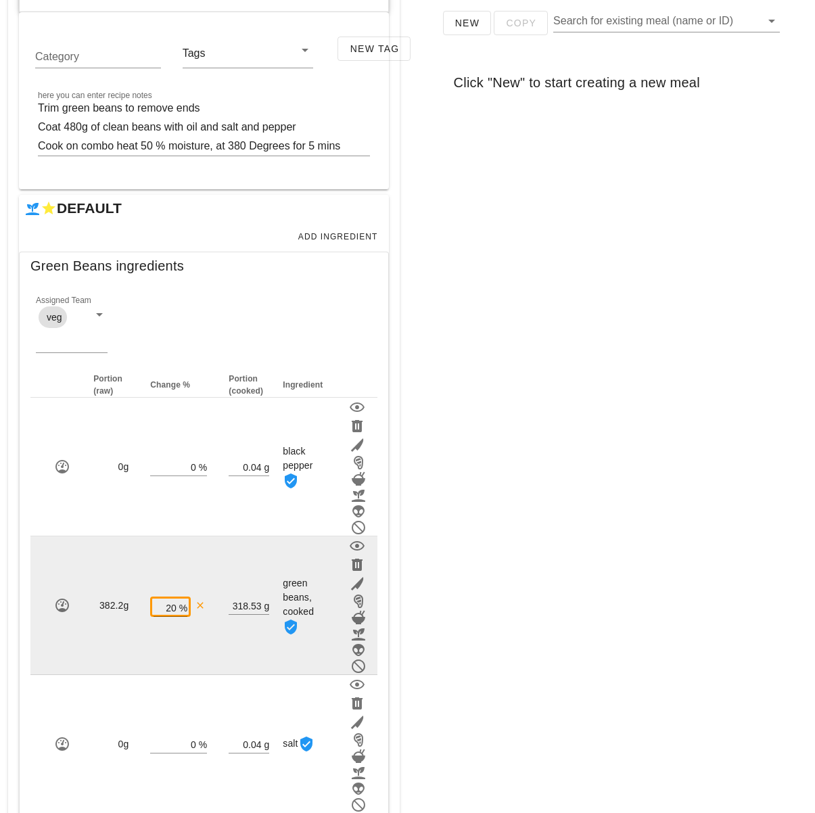
scroll to position [398, 0]
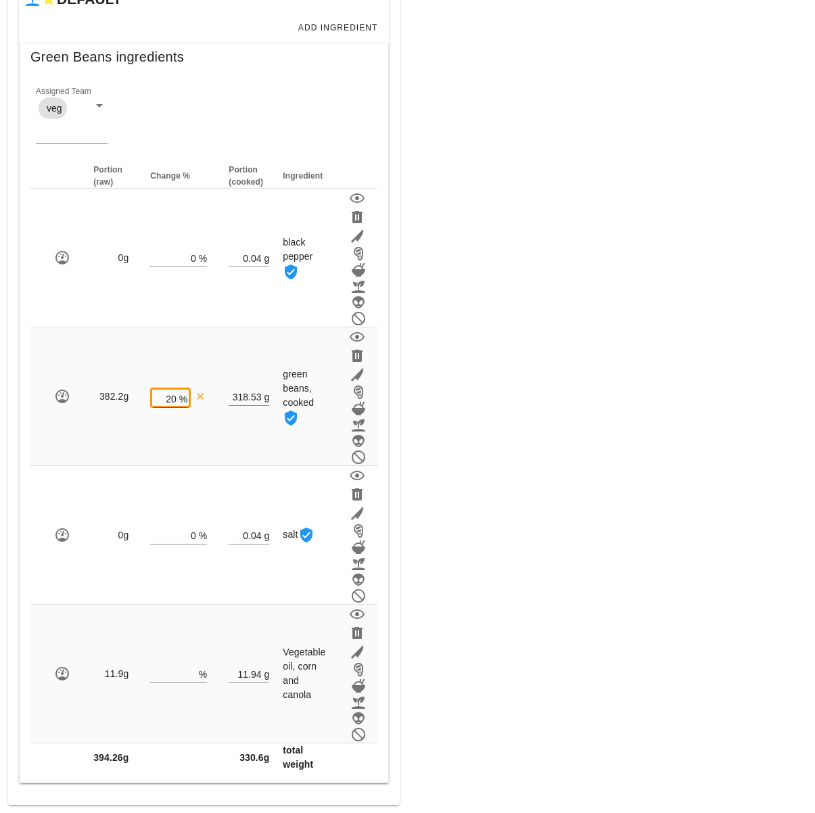
click at [460, 673] on div "Meal WARNING: If you set a diet (stream) and a date for the meal, it will appea…" at bounding box center [612, 234] width 408 height 1157
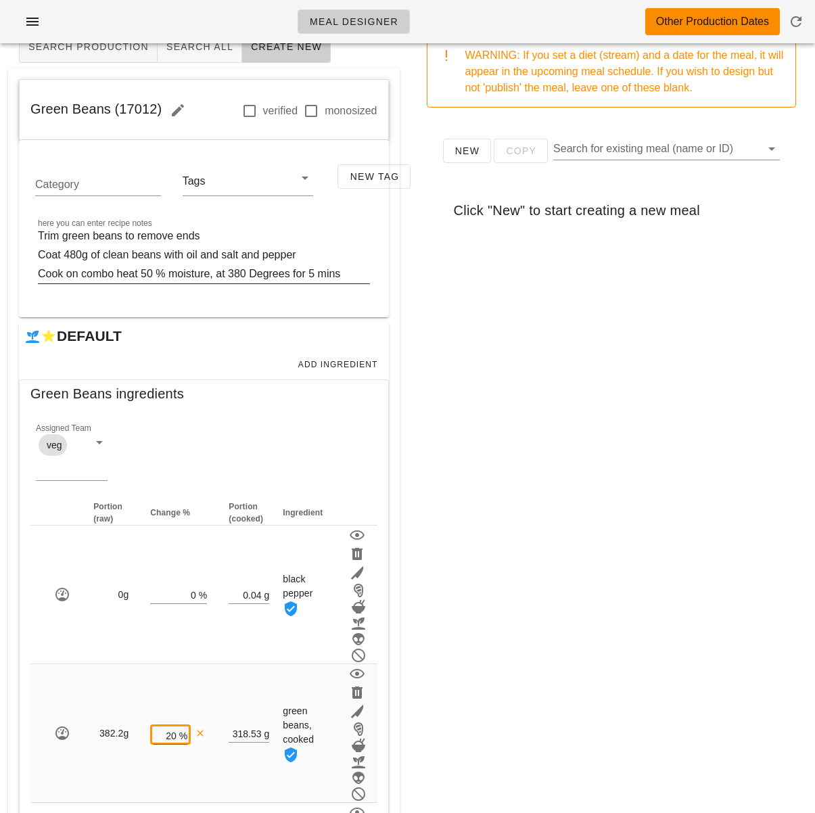
scroll to position [0, 0]
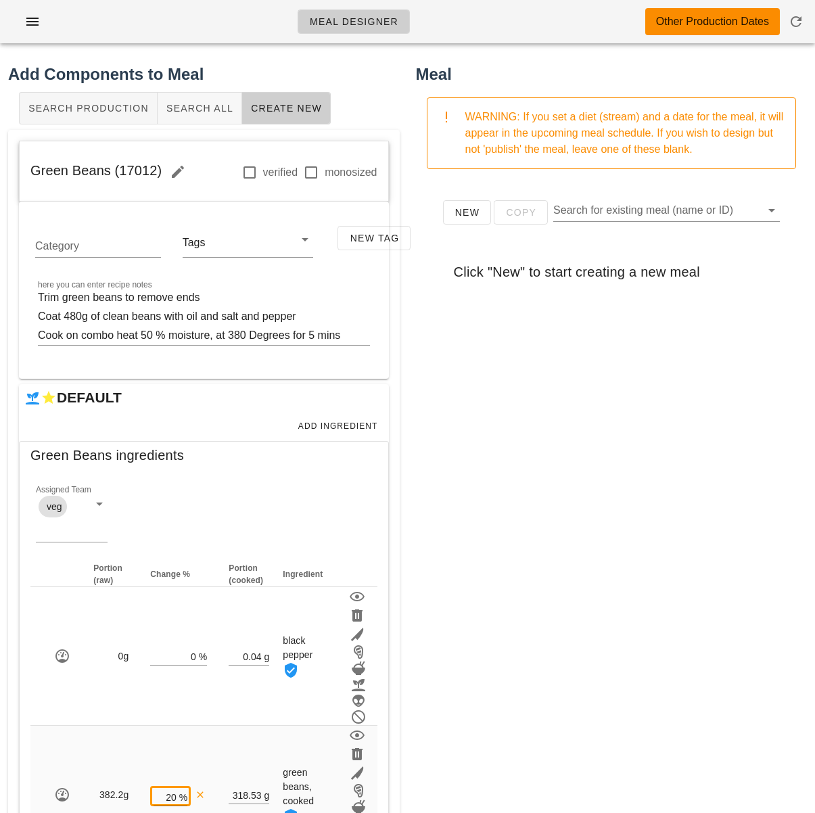
drag, startPoint x: 159, startPoint y: 174, endPoint x: 20, endPoint y: 176, distance: 139.3
click at [20, 176] on div "Green Beans (17012) verified monosized" at bounding box center [204, 171] width 368 height 61
copy span "Green Beans (17012)"
drag, startPoint x: 540, startPoint y: 479, endPoint x: 625, endPoint y: 607, distance: 153.6
click at [541, 481] on div "New Copy Search for existing meal (name or ID) Click "New" to start creating a …" at bounding box center [611, 450] width 391 height 541
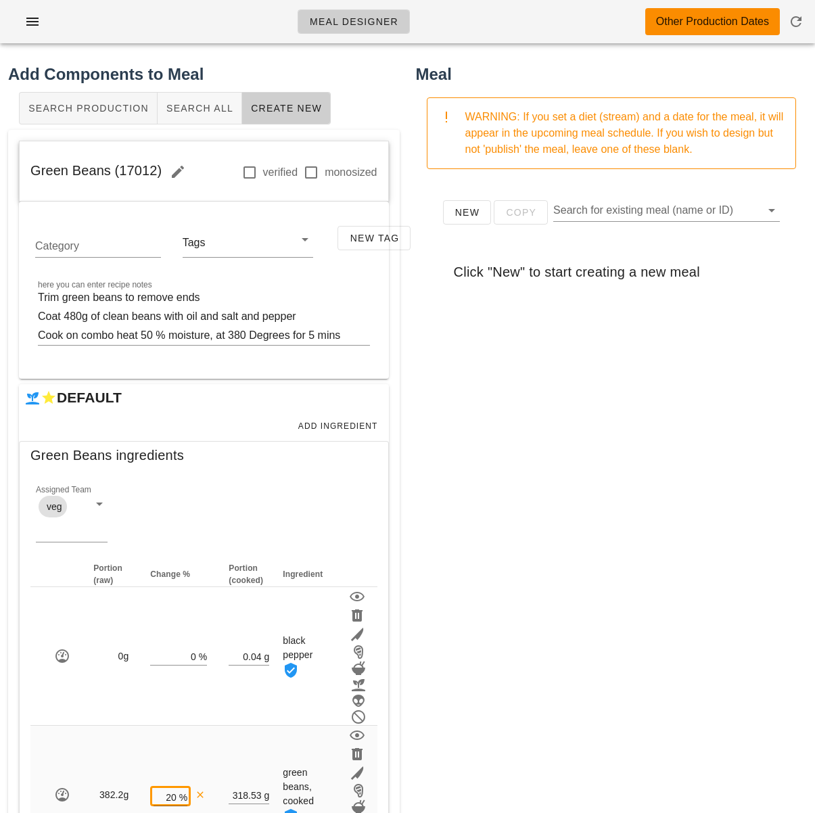
click at [501, 393] on div "New Copy Search for existing meal (name or ID) Click "New" to start creating a …" at bounding box center [611, 450] width 391 height 541
click at [189, 114] on span "Search All" at bounding box center [200, 108] width 68 height 11
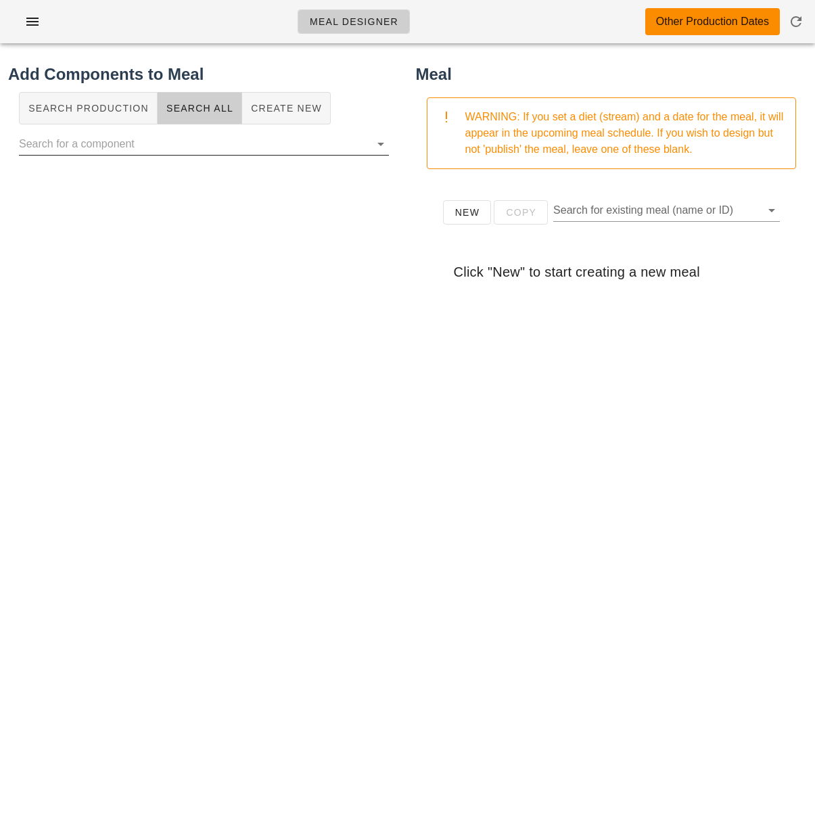
click at [192, 151] on input "text" at bounding box center [193, 144] width 348 height 22
click at [275, 115] on button "Create New" at bounding box center [286, 108] width 89 height 32
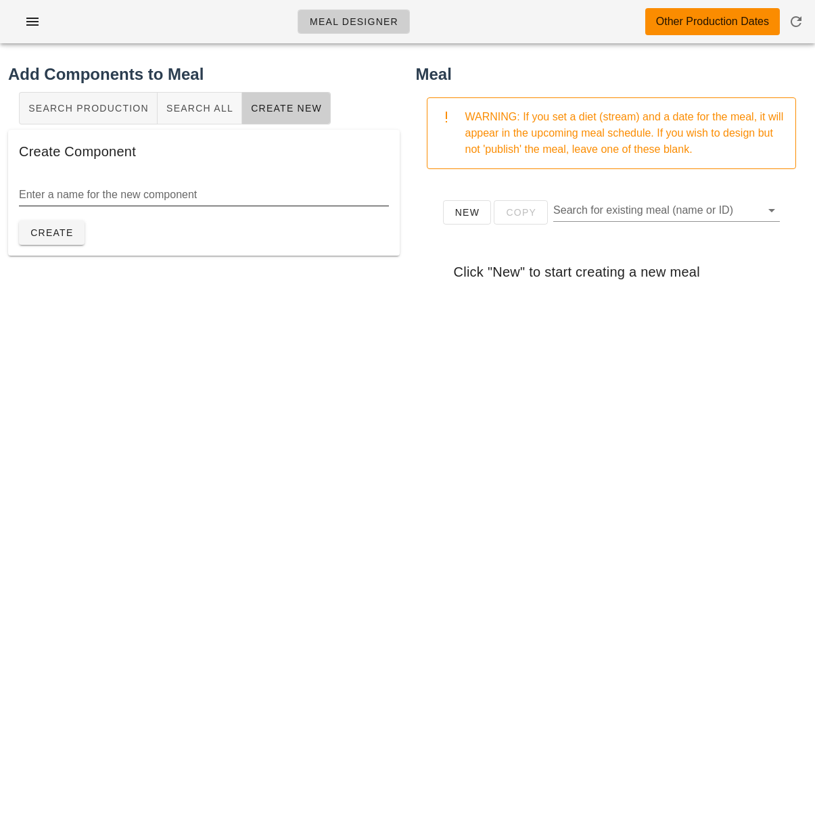
click at [187, 195] on input "Enter a name for the new component" at bounding box center [204, 195] width 370 height 22
type input "Pecans (toasted)"
click at [68, 234] on span "Create" at bounding box center [52, 232] width 44 height 11
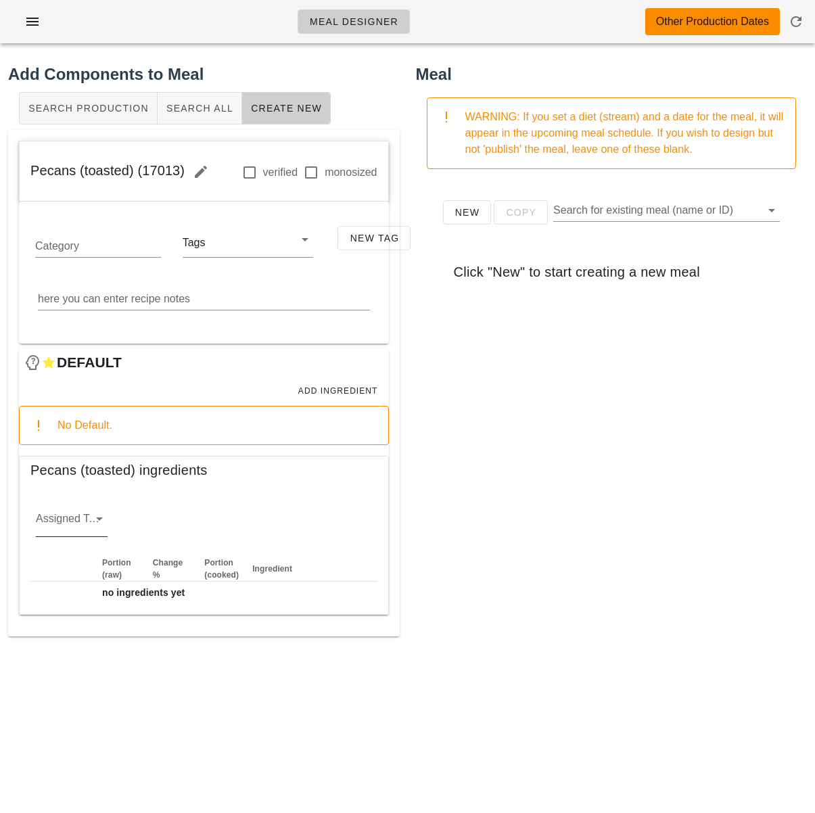
click at [96, 514] on icon at bounding box center [99, 518] width 16 height 16
drag, startPoint x: 81, startPoint y: 664, endPoint x: 101, endPoint y: 650, distance: 24.2
click at [81, 664] on div "misc" at bounding box center [72, 658] width 50 height 13
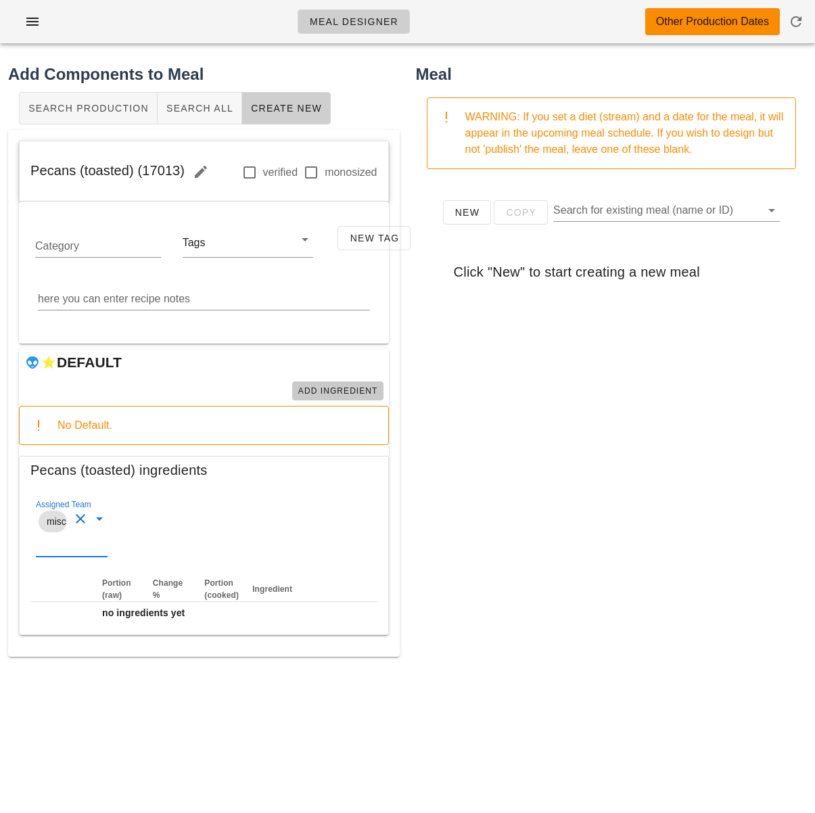
click at [346, 393] on span "Add Ingredient" at bounding box center [337, 390] width 80 height 9
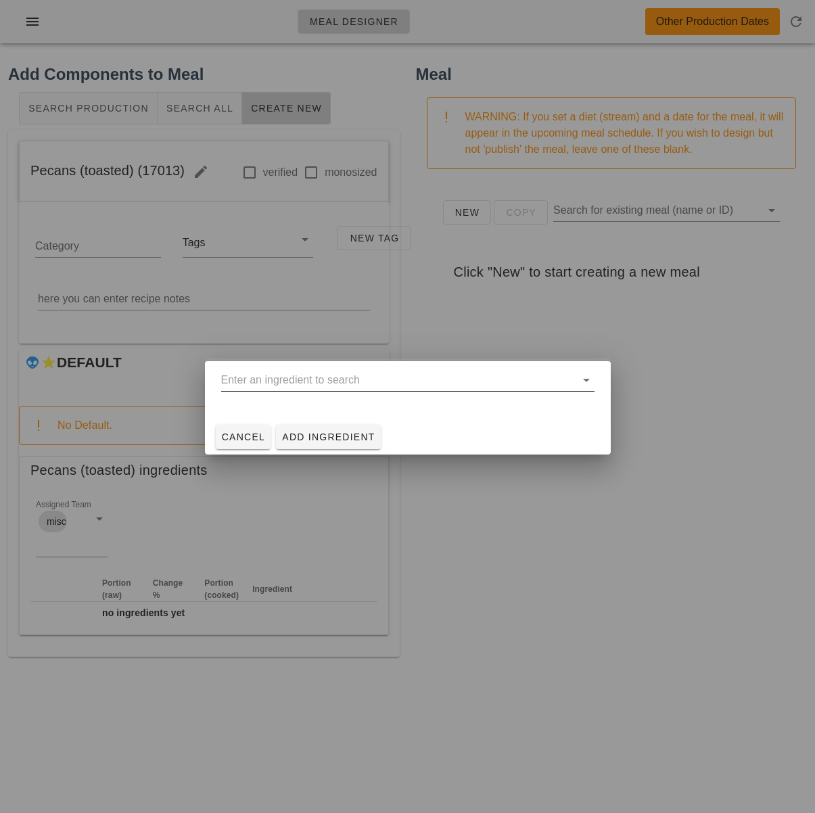
click at [291, 382] on input "text" at bounding box center [398, 380] width 354 height 22
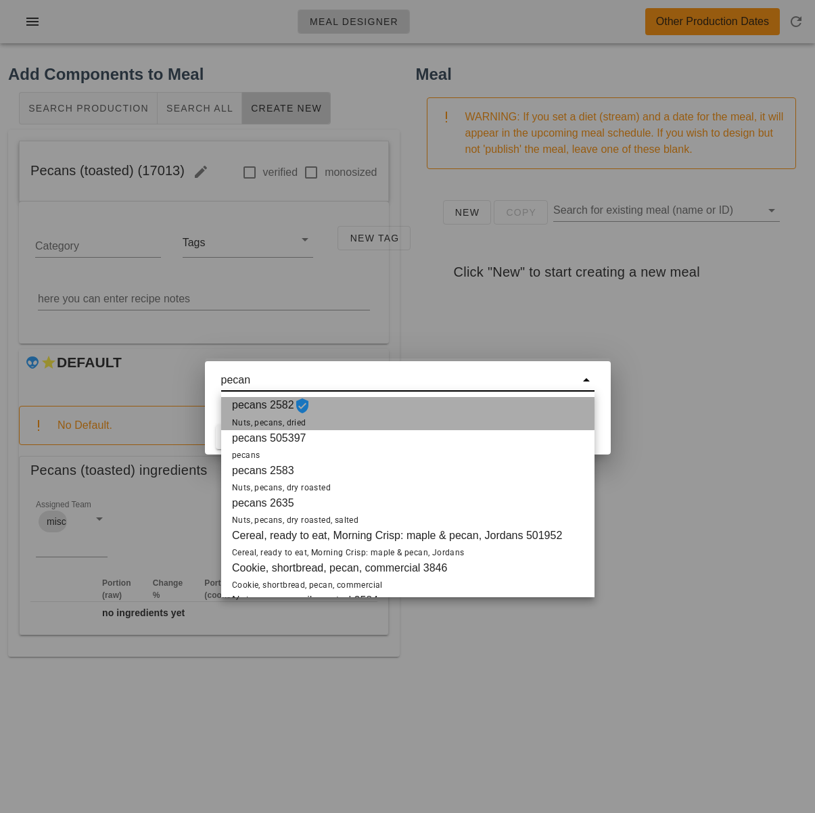
click at [333, 417] on div "pecans 2582 Nuts, pecans, dried" at bounding box center [407, 413] width 373 height 33
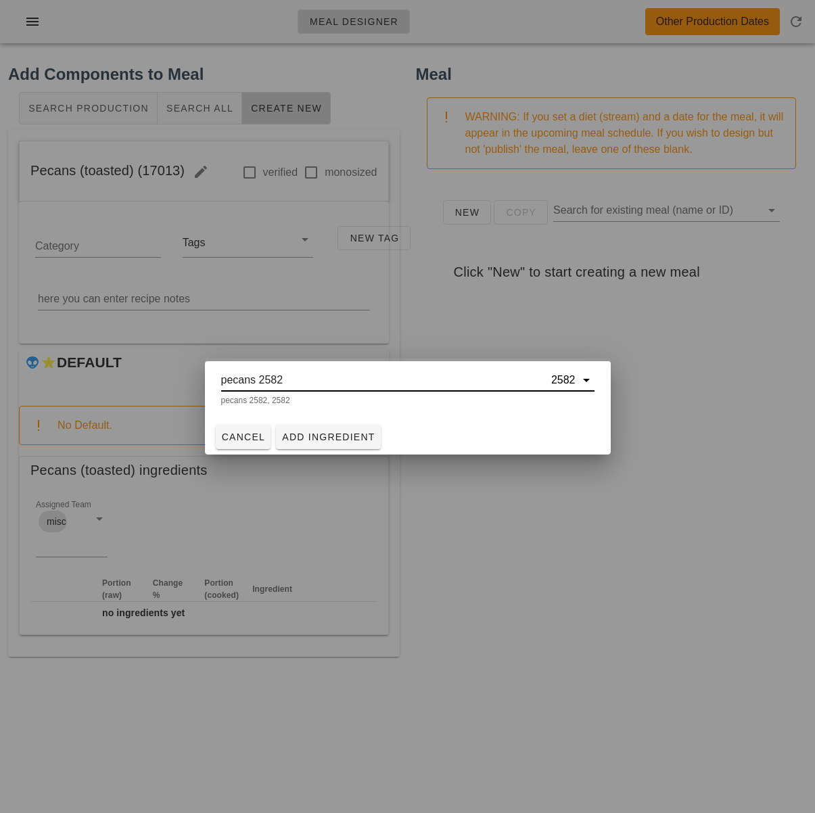
type input "pecans 2582"
click at [325, 436] on span "Add Ingredient" at bounding box center [328, 436] width 94 height 11
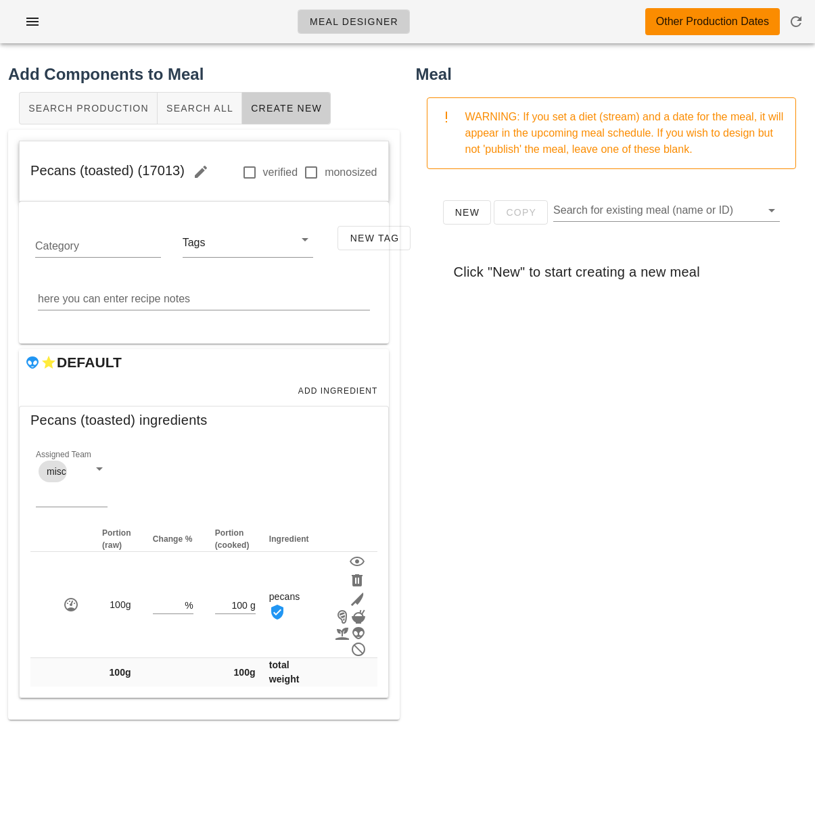
drag, startPoint x: 760, startPoint y: 615, endPoint x: 759, endPoint y: 627, distance: 12.9
click at [760, 615] on div "New Copy Search for existing meal (name or ID) Click "New" to start creating a …" at bounding box center [611, 450] width 391 height 541
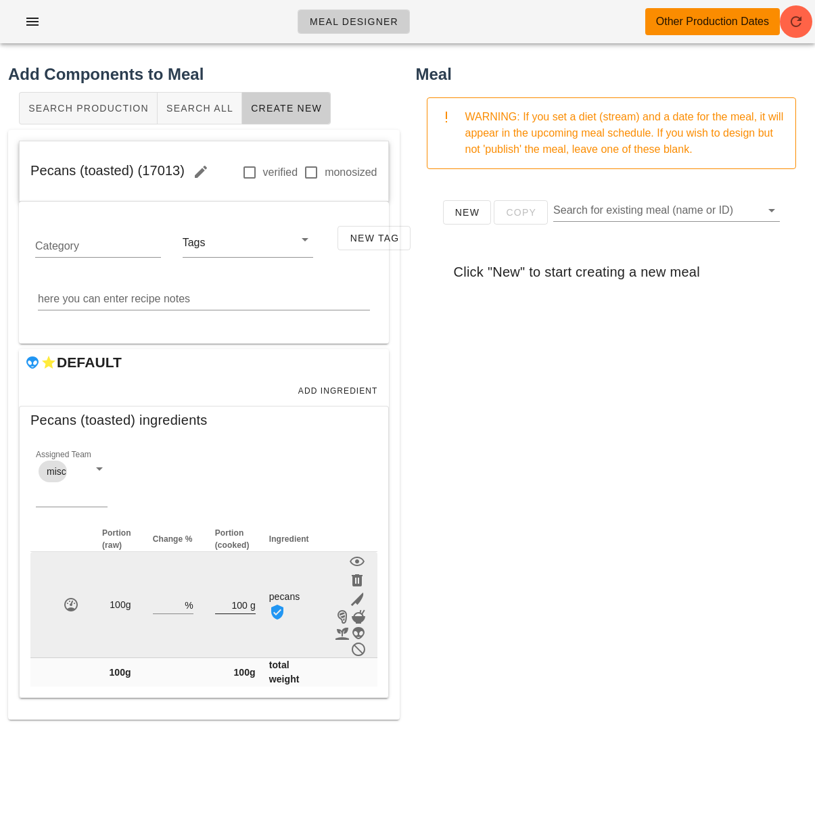
click at [240, 606] on input "100" at bounding box center [231, 605] width 32 height 18
drag, startPoint x: 245, startPoint y: 606, endPoint x: 213, endPoint y: 602, distance: 32.1
click at [213, 602] on td "100 g" at bounding box center [235, 605] width 62 height 106
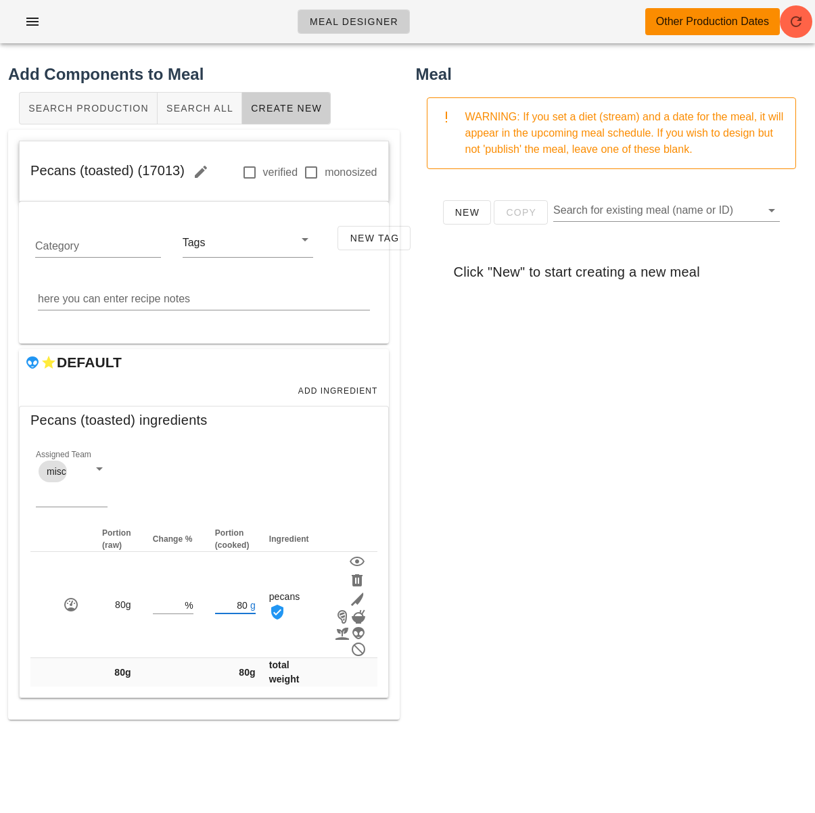
type input "80"
click at [139, 302] on textarea "here you can enter recipe notes" at bounding box center [204, 299] width 332 height 22
paste textarea "Toast pecans at the same temperature and moisture for 3 mins"
drag, startPoint x: 165, startPoint y: 295, endPoint x: 289, endPoint y: 298, distance: 123.8
click at [289, 298] on textarea "Toast pecans at the same temperature and moisture for 3 mins" at bounding box center [204, 299] width 332 height 22
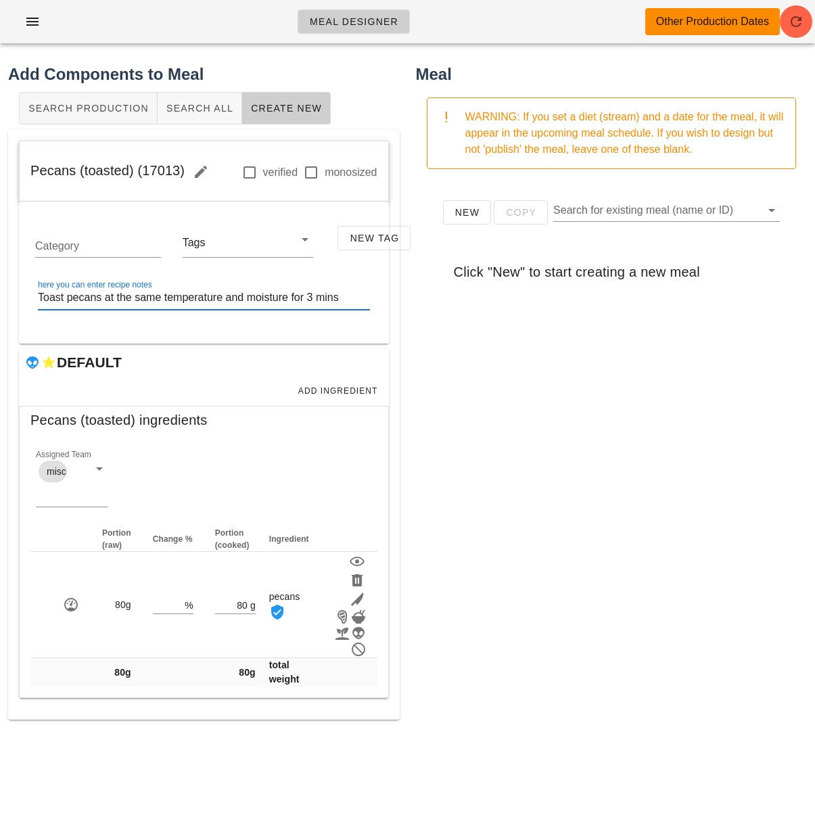
paste textarea "on combo heat 50 % moisture, at 380 Degrees"
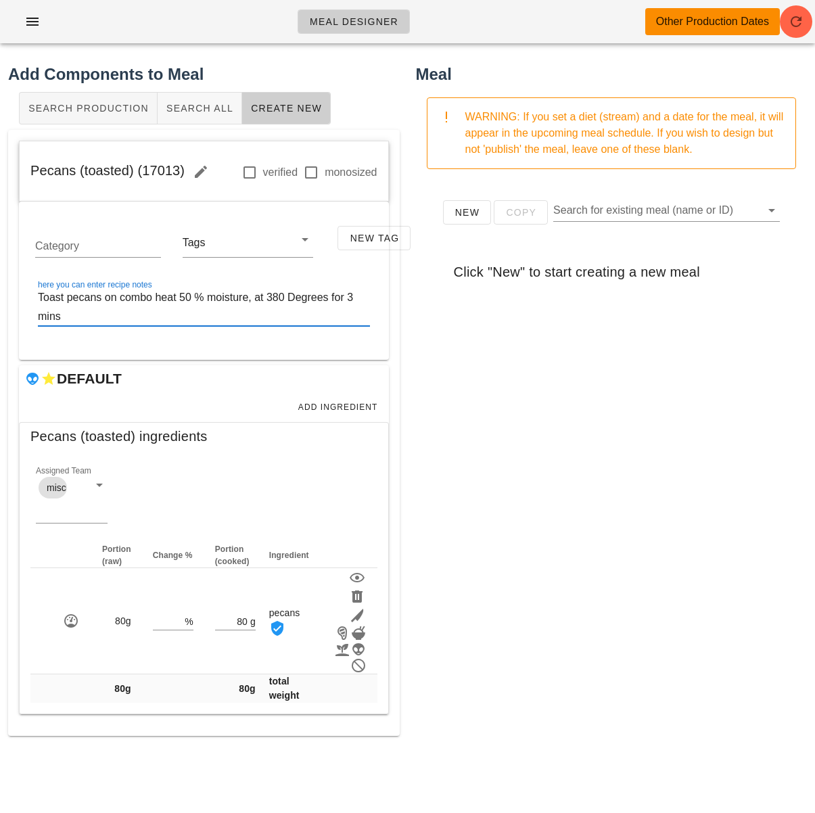
click at [216, 316] on textarea "Toast pecans on combo heat 50 % moisture, at 380 Degrees for 3 mins" at bounding box center [204, 307] width 332 height 38
type textarea "Toast pecans on combo heat 50 % moisture, at 380 Degrees for 3 mins"
click at [579, 368] on div "New Copy Search for existing meal (name or ID) Click "New" to start creating a …" at bounding box center [611, 450] width 391 height 541
drag, startPoint x: 510, startPoint y: 398, endPoint x: 201, endPoint y: 231, distance: 351.5
click at [500, 388] on div "New Copy Search for existing meal (name or ID) Click "New" to start creating a …" at bounding box center [611, 450] width 391 height 541
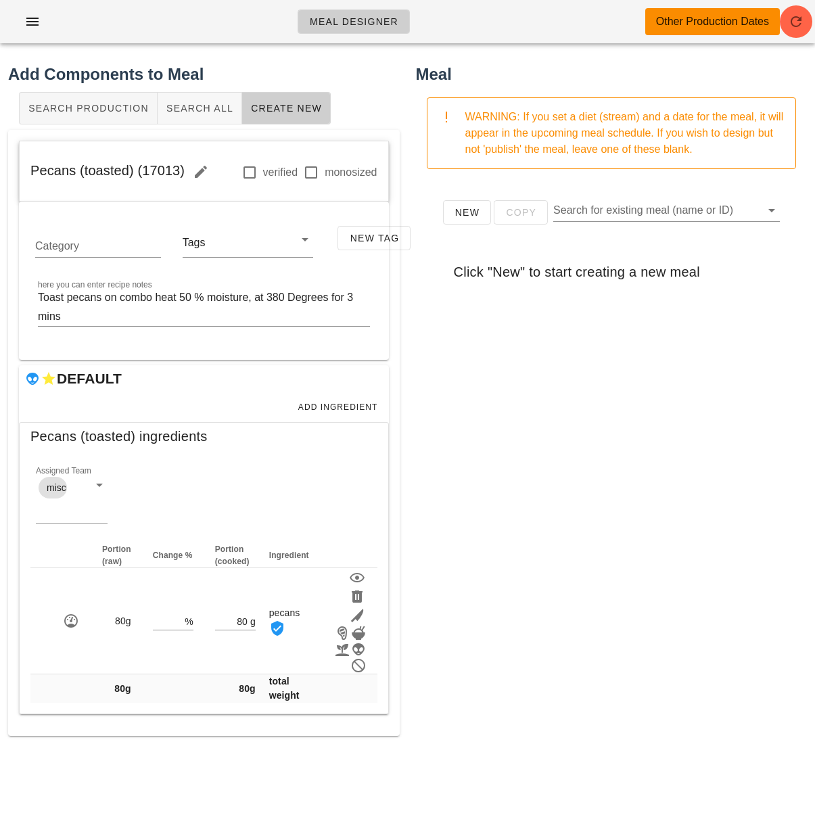
drag, startPoint x: 181, startPoint y: 170, endPoint x: 16, endPoint y: 172, distance: 164.3
click at [15, 171] on div "Pecans (toasted) (17013) verified monosized Category Tags New Tag here you can …" at bounding box center [203, 433] width 391 height 606
copy span "Pecans (toasted) (17013)"
click at [180, 109] on span "Search All" at bounding box center [200, 108] width 68 height 11
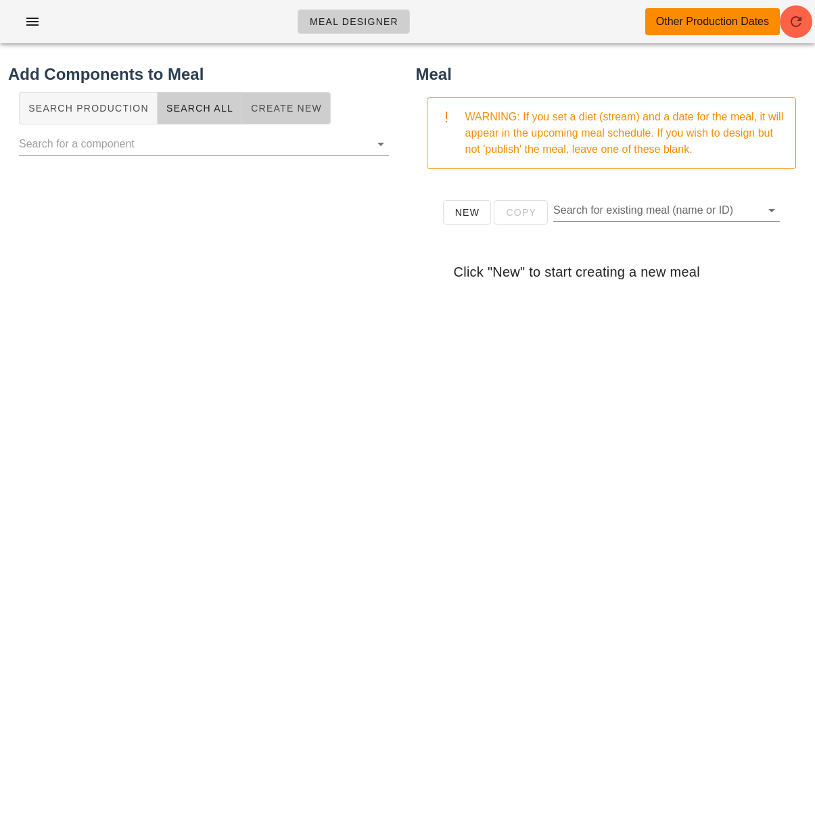
click at [277, 108] on span "Create New" at bounding box center [286, 108] width 72 height 11
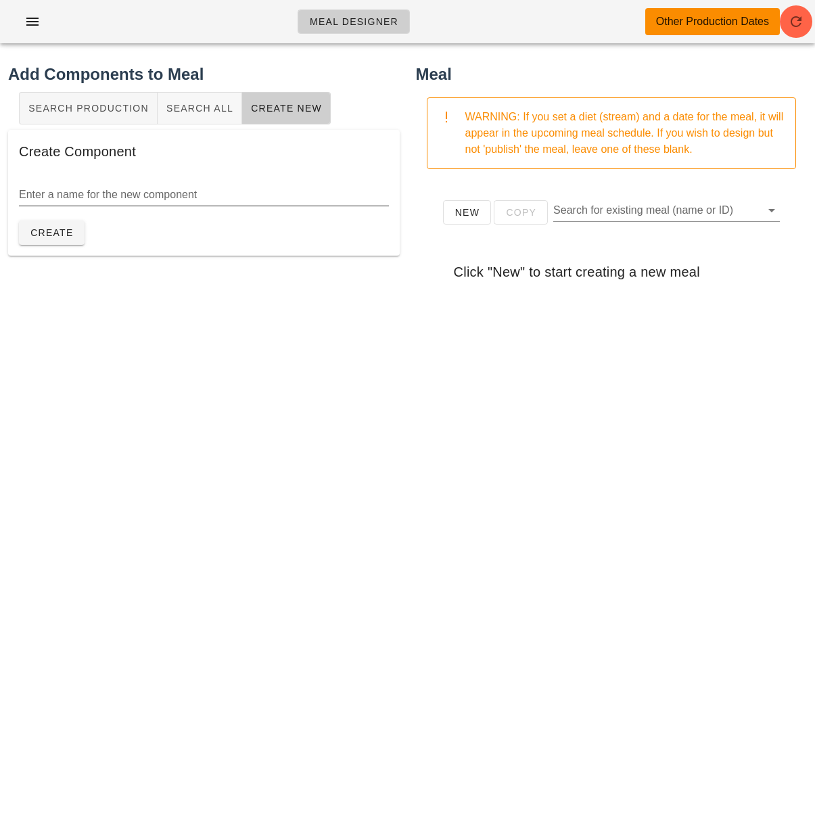
click at [227, 204] on input "Enter a name for the new component" at bounding box center [204, 195] width 370 height 22
type input "Bacon"
click at [51, 231] on span "Create" at bounding box center [52, 232] width 44 height 11
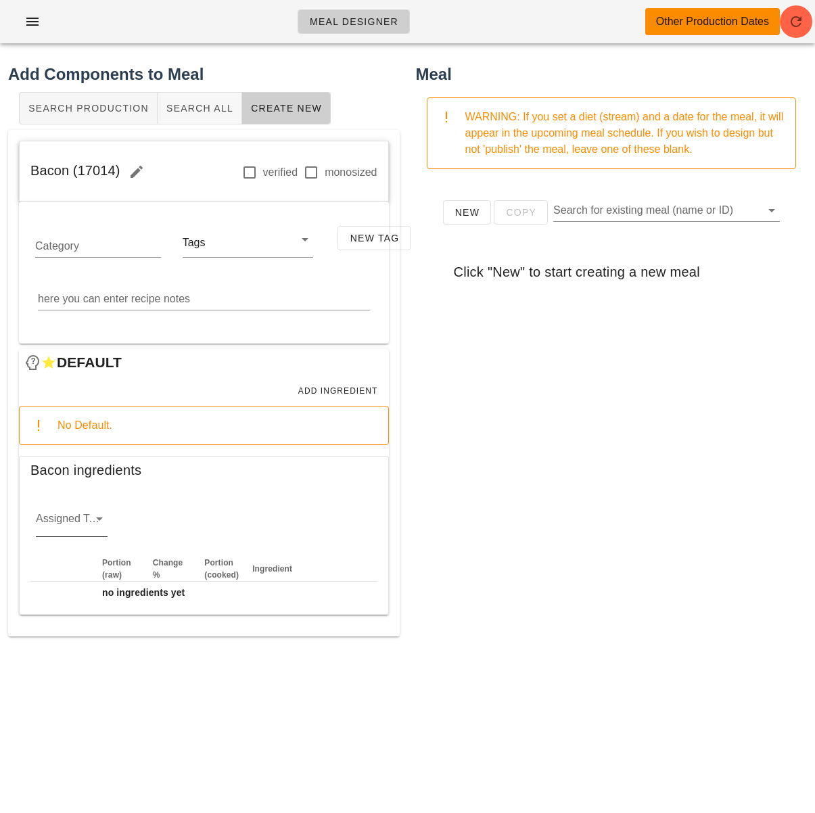
click at [80, 521] on input "Assigned Team" at bounding box center [61, 522] width 50 height 22
click at [72, 561] on div "protein" at bounding box center [72, 561] width 50 height 13
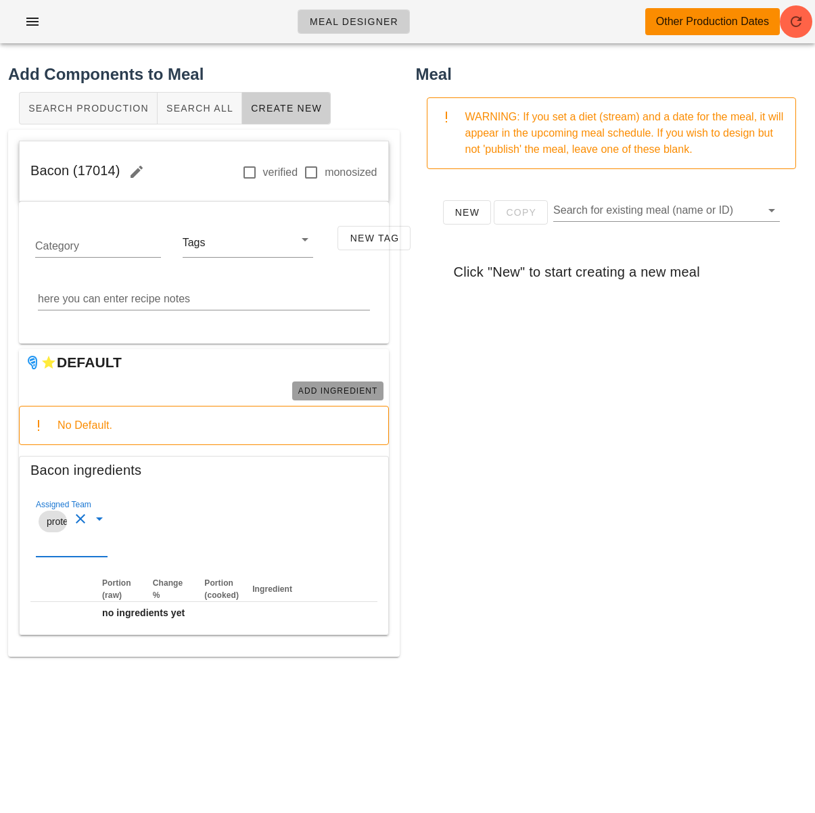
drag, startPoint x: 331, startPoint y: 389, endPoint x: 312, endPoint y: 406, distance: 24.9
click at [330, 391] on span "Add Ingredient" at bounding box center [337, 390] width 80 height 9
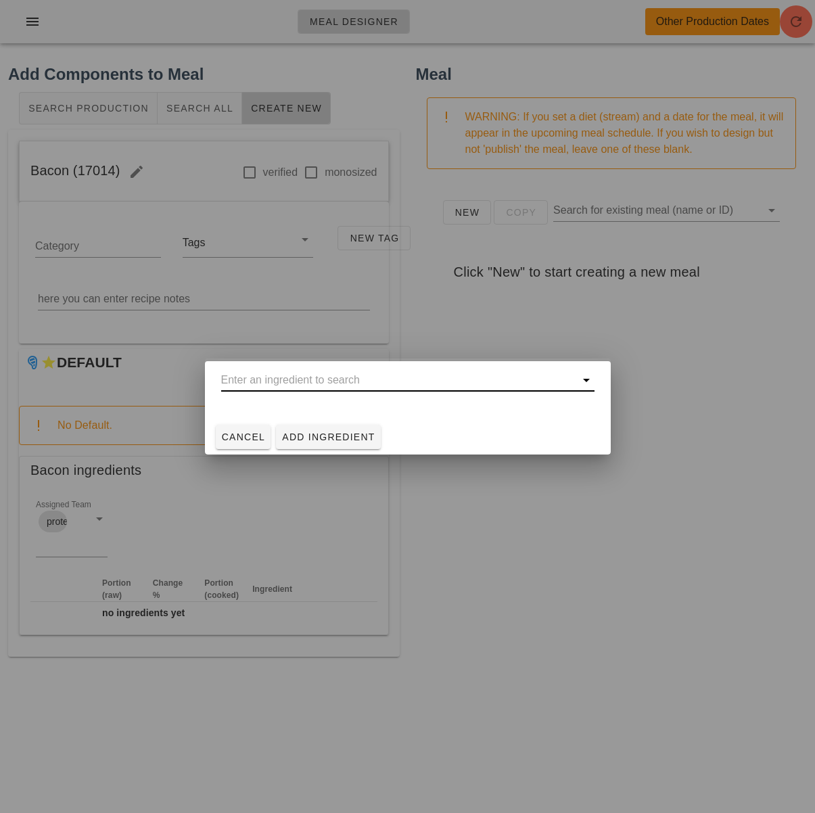
click at [233, 385] on input "text" at bounding box center [398, 380] width 354 height 22
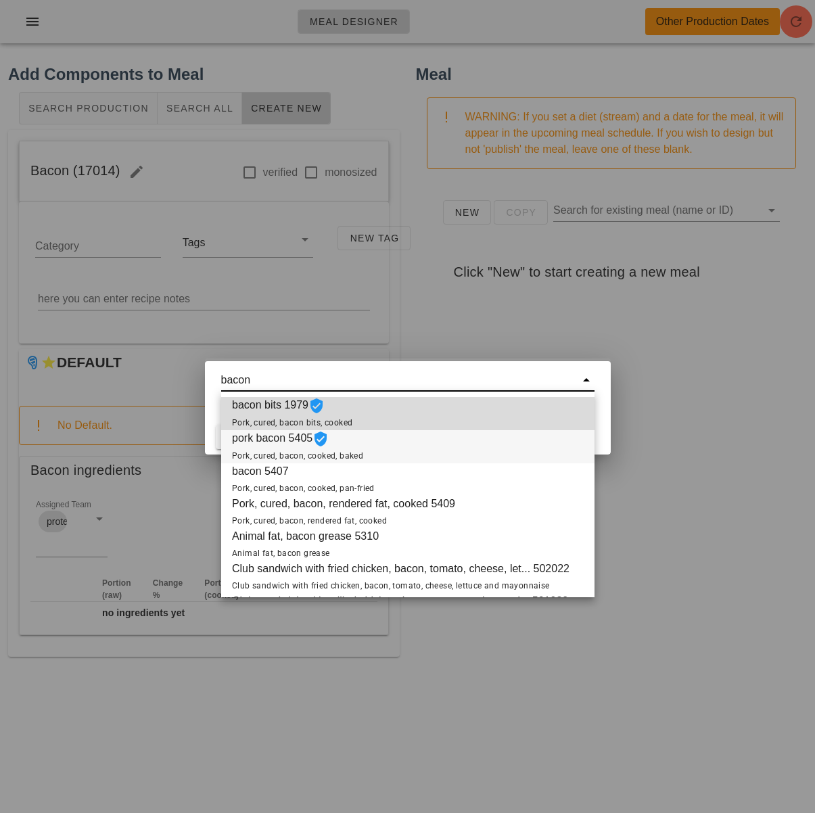
click at [296, 449] on span "pork bacon 5405 Pork, cured, bacon, cooked, baked" at bounding box center [297, 446] width 131 height 33
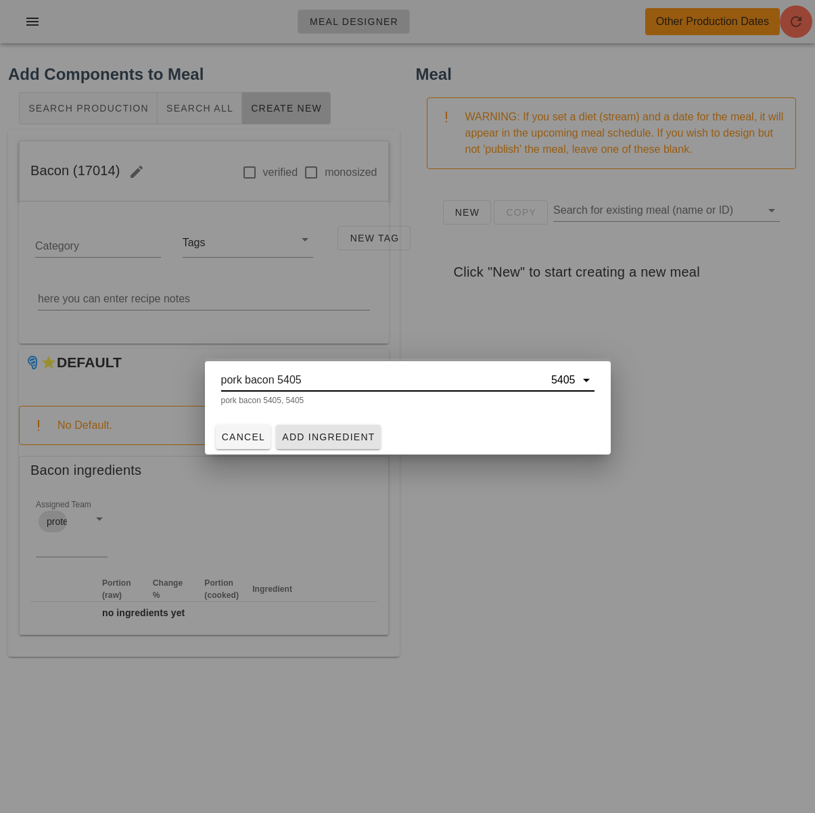
type input "pork bacon 5405"
click at [311, 443] on button "Add Ingredient" at bounding box center [328, 437] width 105 height 24
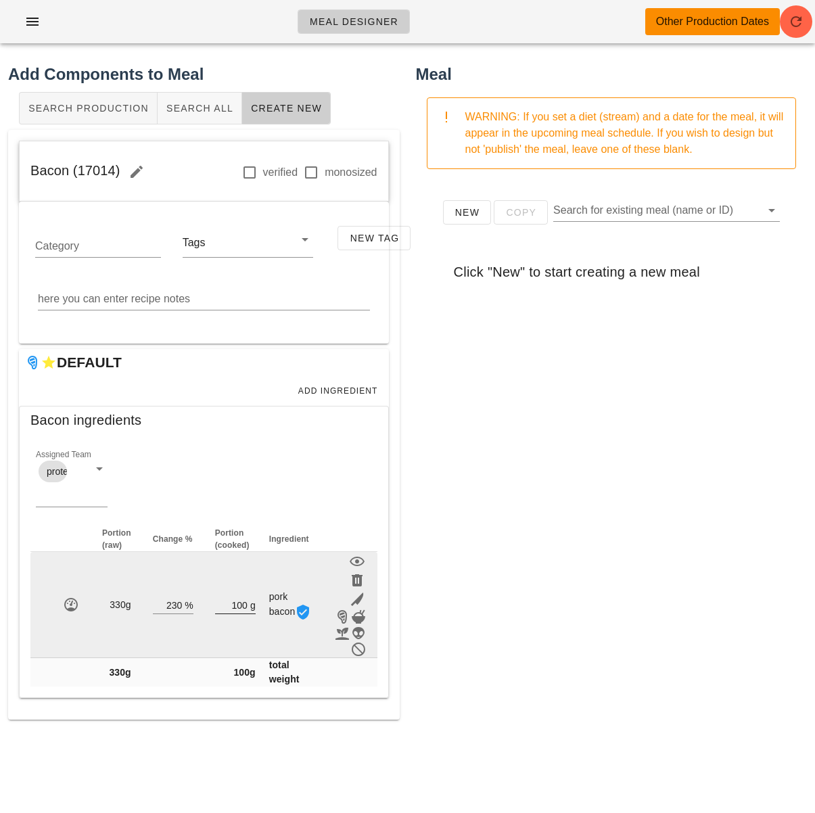
click at [245, 602] on input "100" at bounding box center [231, 605] width 32 height 18
click at [244, 602] on input "100" at bounding box center [231, 605] width 32 height 18
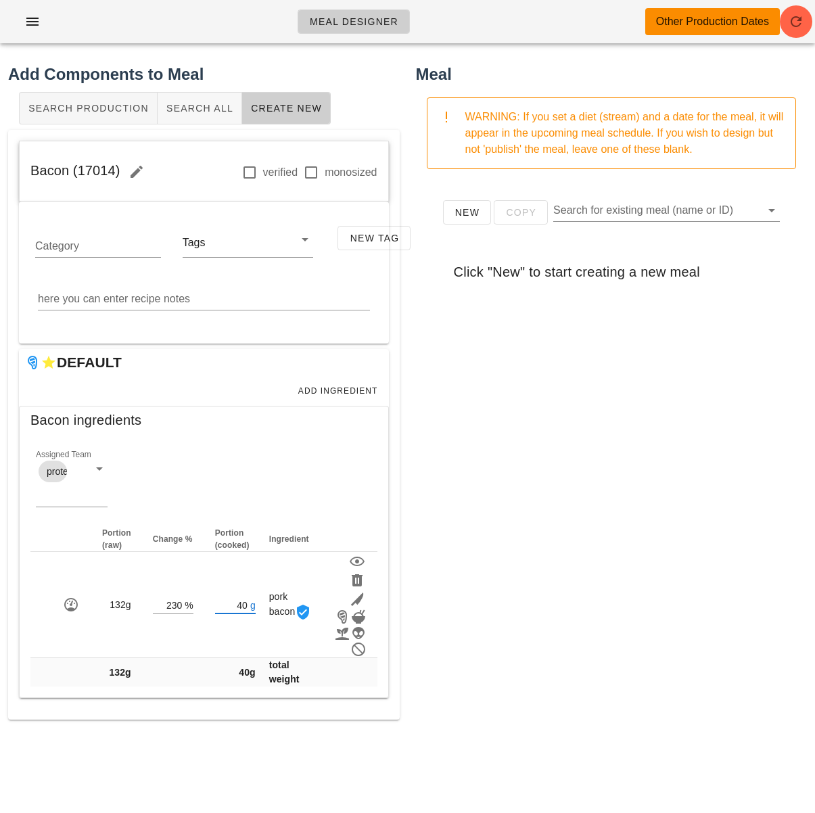
type input "40"
click at [525, 590] on div "New Copy Search for existing meal (name or ID) Click "New" to start creating a …" at bounding box center [611, 450] width 391 height 541
drag, startPoint x: 118, startPoint y: 170, endPoint x: 25, endPoint y: 168, distance: 93.3
click at [25, 168] on div "Bacon (17014) verified monosized" at bounding box center [204, 171] width 368 height 61
copy span "Bacon (17014)"
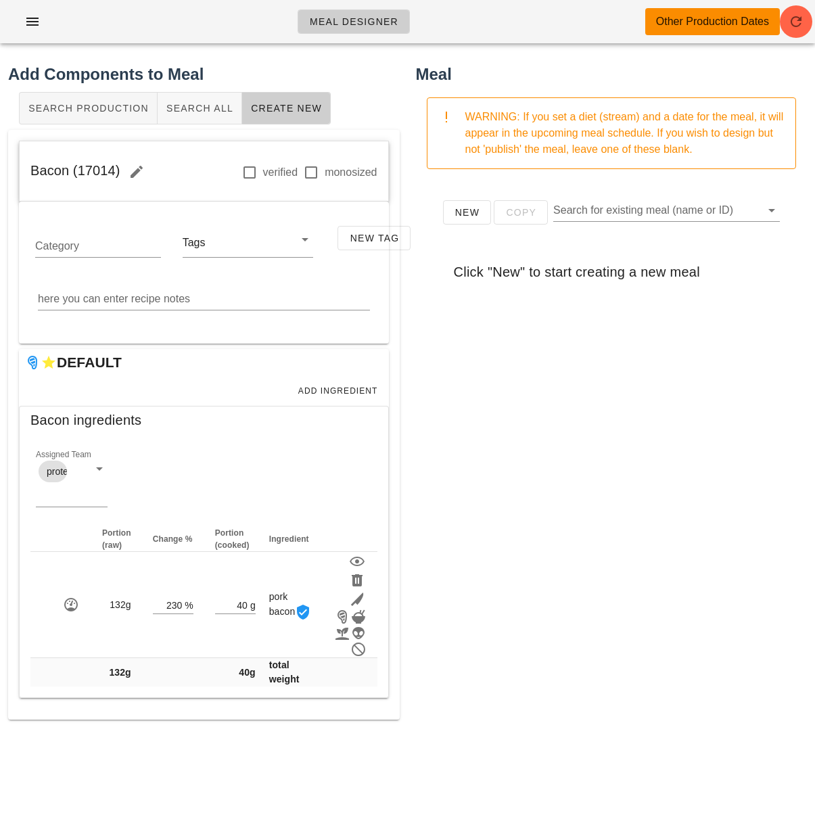
drag, startPoint x: 715, startPoint y: 685, endPoint x: 713, endPoint y: 802, distance: 117.0
click at [715, 685] on div "New Copy Search for existing meal (name or ID) Click "New" to start creating a …" at bounding box center [611, 450] width 391 height 541
click at [551, 519] on div "New Copy Search for existing meal (name or ID) Click "New" to start creating a …" at bounding box center [611, 450] width 391 height 541
click at [534, 306] on div "New Copy Search for existing meal (name or ID) Click "New" to start creating a …" at bounding box center [611, 250] width 375 height 124
drag, startPoint x: 240, startPoint y: 59, endPoint x: 202, endPoint y: 40, distance: 42.3
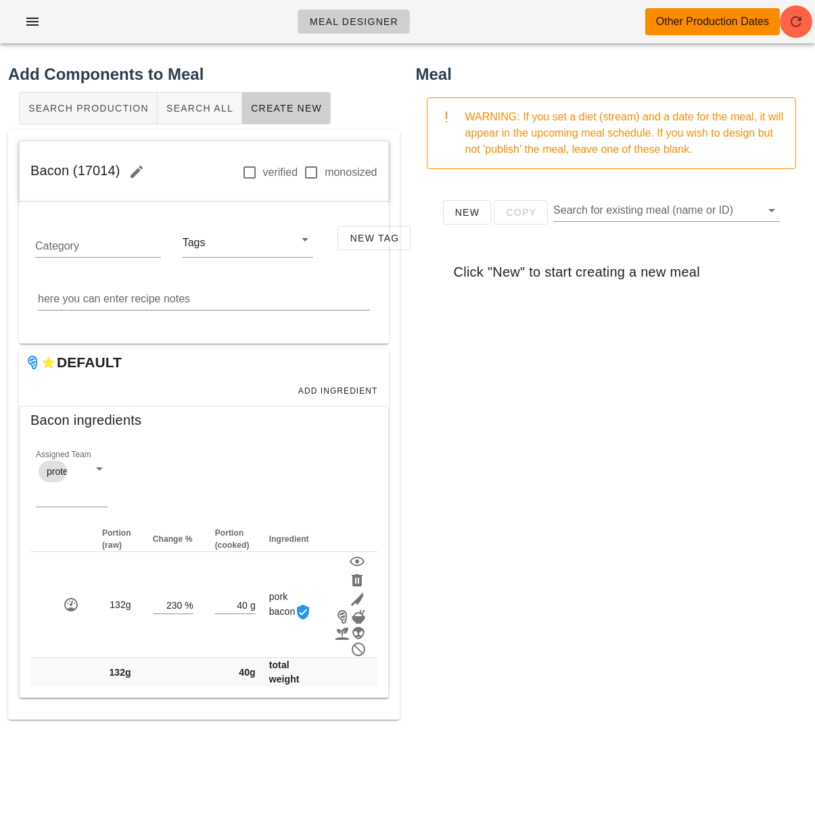
click at [240, 59] on div "Add Components to Meal Search Production Search All Create New Bacon (17014) ve…" at bounding box center [204, 391] width 408 height 675
drag, startPoint x: 27, startPoint y: 24, endPoint x: 35, endPoint y: 37, distance: 15.8
click at [27, 24] on icon "button" at bounding box center [32, 22] width 16 height 16
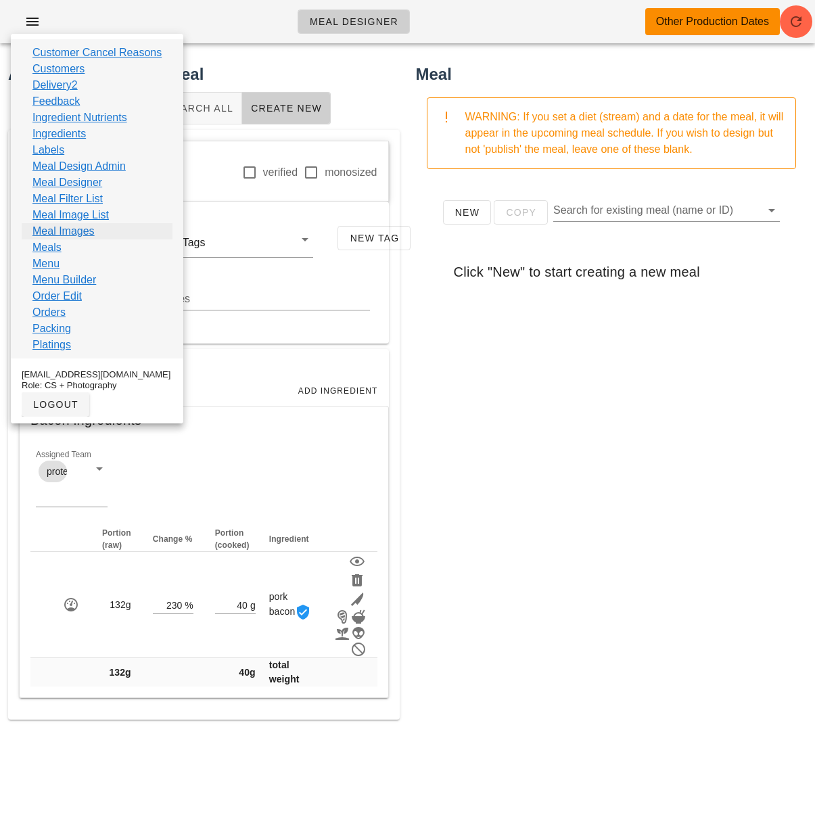
click at [73, 233] on link "Meal Images" at bounding box center [63, 231] width 62 height 16
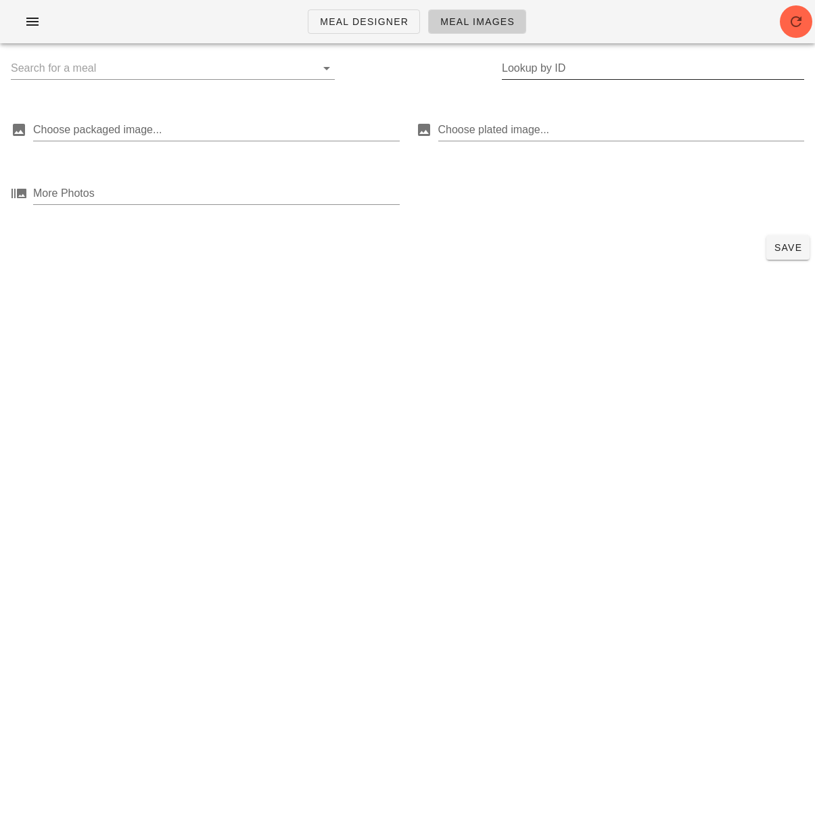
click at [515, 73] on input "Lookup by ID" at bounding box center [653, 68] width 302 height 22
type input "gravy"
drag, startPoint x: 554, startPoint y: 66, endPoint x: 442, endPoint y: 68, distance: 111.6
click at [443, 68] on div "Lookup by ID gravy" at bounding box center [407, 75] width 815 height 43
click at [201, 71] on input "text" at bounding box center [162, 68] width 302 height 22
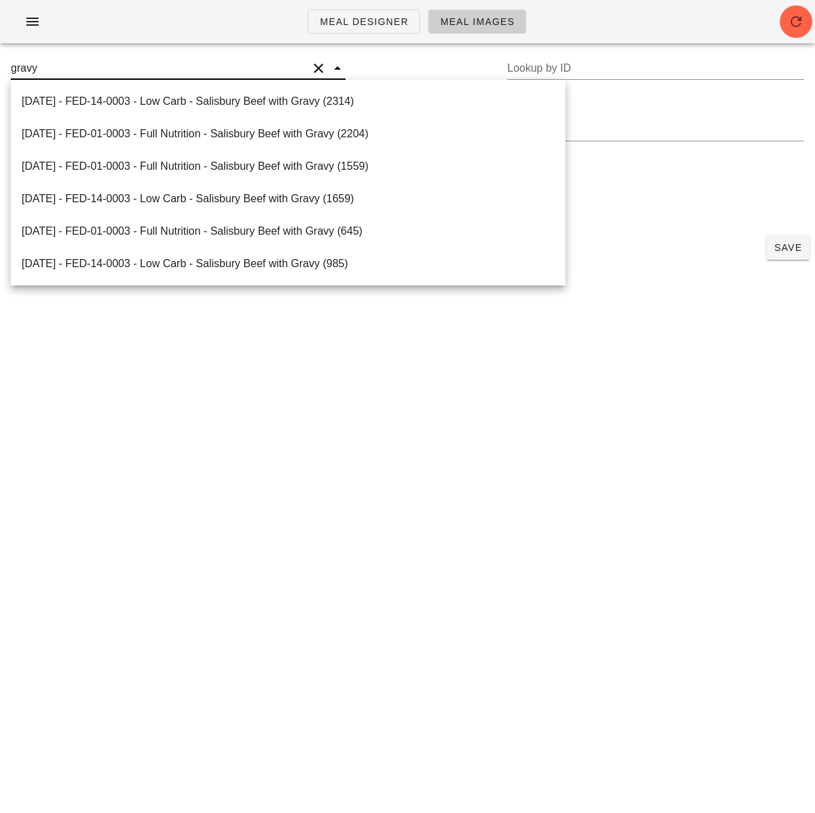
drag, startPoint x: 65, startPoint y: 70, endPoint x: -111, endPoint y: 50, distance: 177.0
click at [0, 50] on html "Meal Designer Meal Images gravy Lookup by ID Choose packaged image... Choose pl…" at bounding box center [407, 406] width 815 height 813
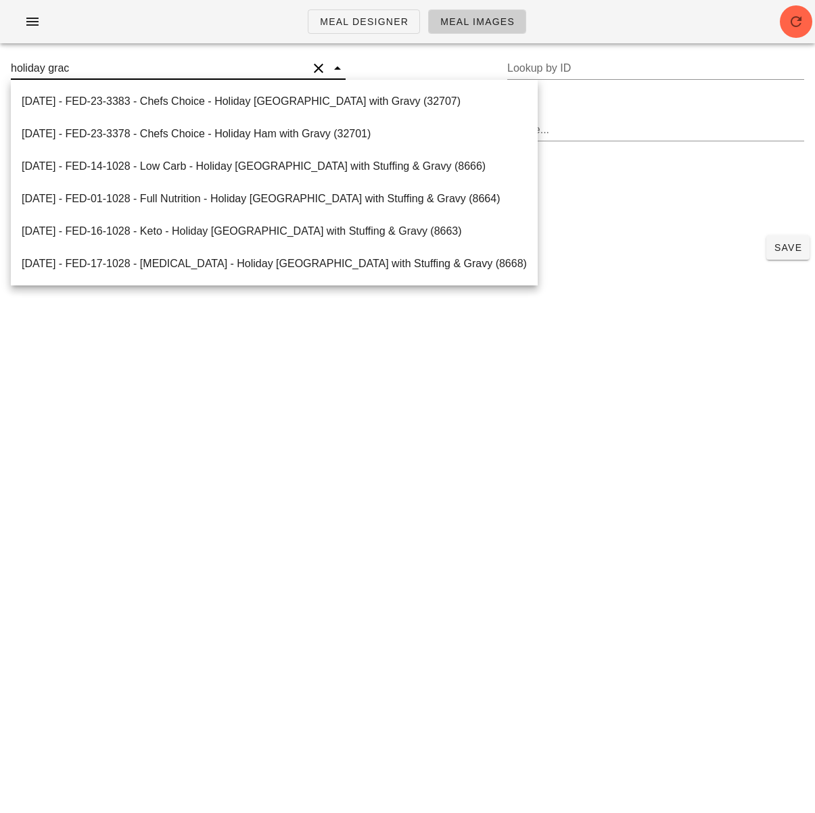
type input "holiday grac"
drag, startPoint x: 111, startPoint y: 71, endPoint x: -1, endPoint y: 57, distance: 112.4
click at [0, 57] on div "holiday grac Lookup by ID" at bounding box center [407, 75] width 815 height 43
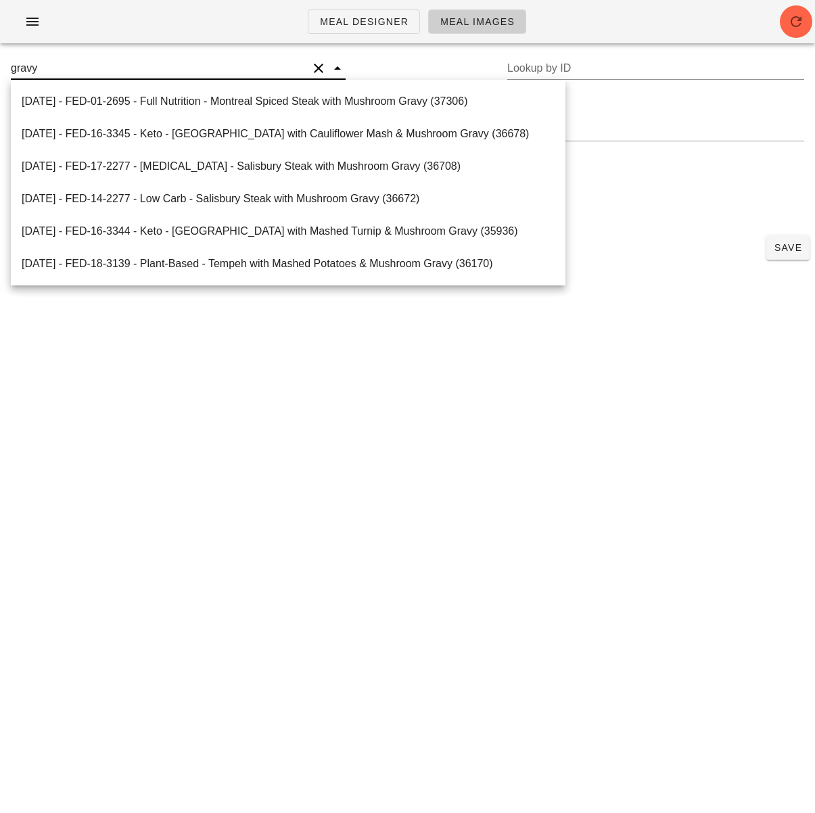
type input "gravy"
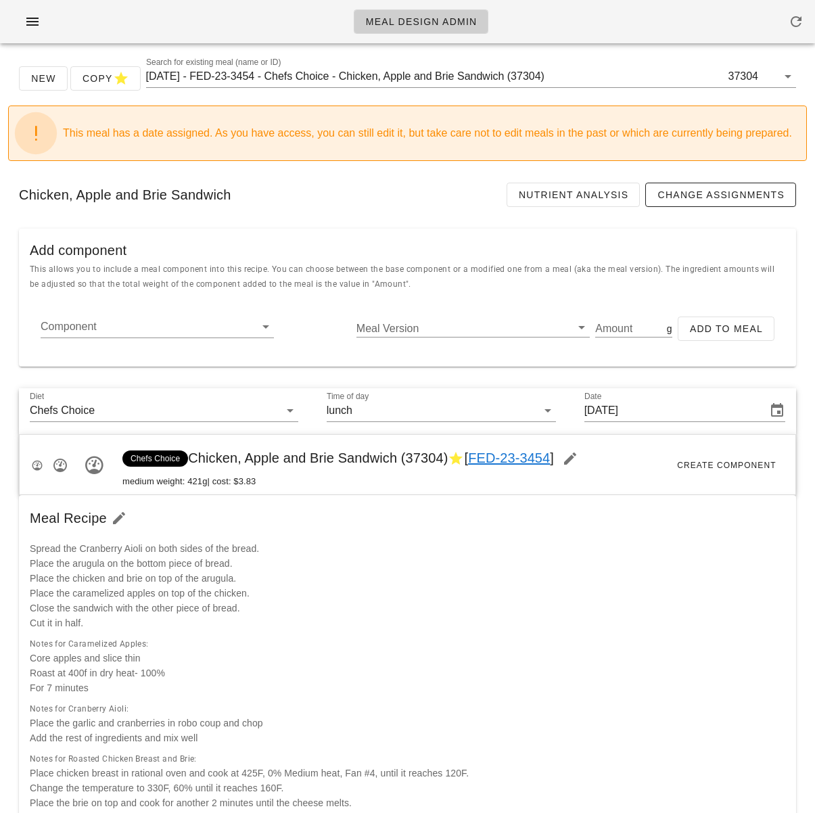
drag, startPoint x: 450, startPoint y: 191, endPoint x: 448, endPoint y: 202, distance: 11.0
click at [450, 191] on div "Chicken, Apple and Brie Sandwich Nutrient Analysis Change Assignments" at bounding box center [407, 195] width 798 height 46
click at [328, 523] on div "Meal Recipe" at bounding box center [407, 518] width 777 height 46
click at [343, 87] on div "Search for existing meal (name or ID) 2025-01-05 - FED-23-3454 - Chefs Choice -…" at bounding box center [471, 77] width 650 height 22
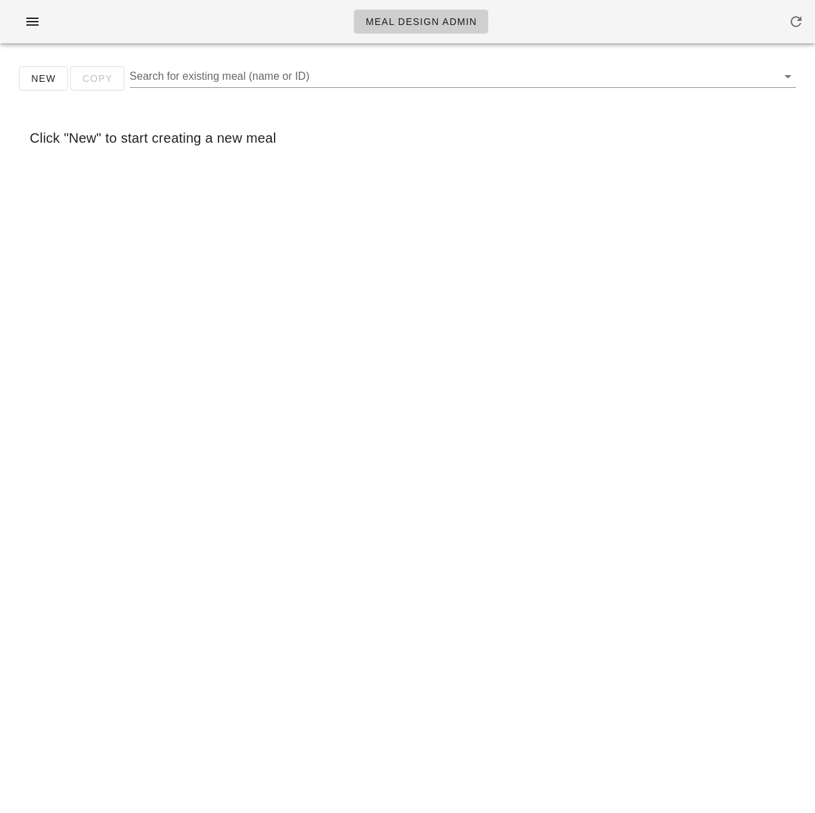
click at [210, 62] on div "New Copy Search for existing meal (name or ID)" at bounding box center [407, 83] width 798 height 43
click at [210, 74] on input "Search for existing meal (name or ID)" at bounding box center [452, 77] width 644 height 22
paste input "Thanksgiving Green Beans with Bacon & Pecans (37529)"
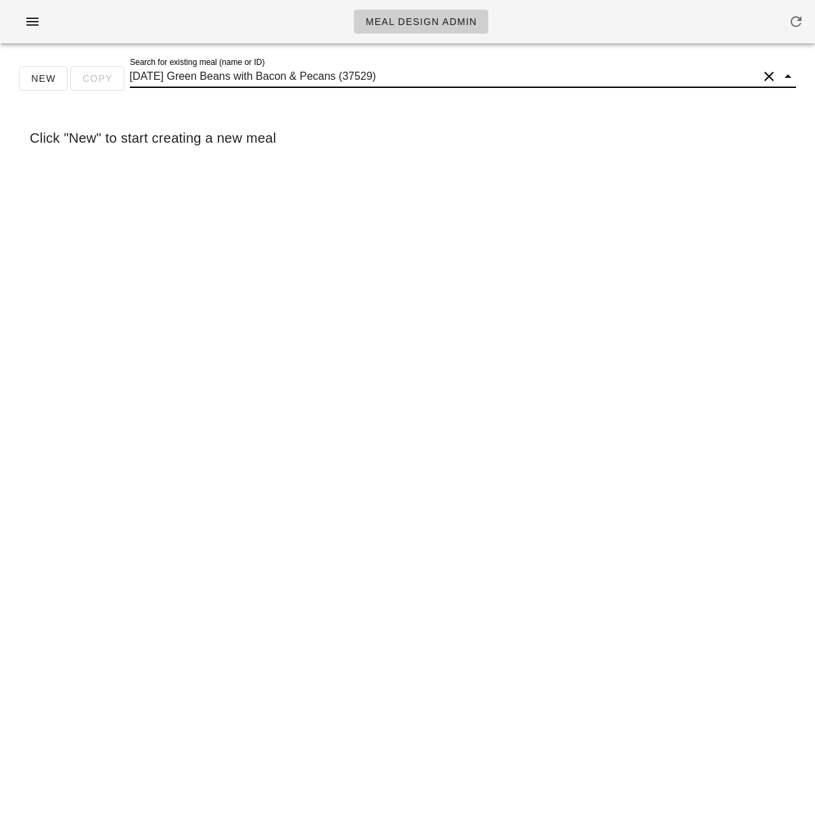
click at [365, 76] on input "Thanksgiving Green Beans with Bacon & Pecans (37529)" at bounding box center [444, 77] width 628 height 22
drag, startPoint x: 361, startPoint y: 76, endPoint x: 443, endPoint y: 78, distance: 81.8
click at [443, 78] on input "Thanksgiving Green Beans with Bacon & Pecans (37529)" at bounding box center [444, 77] width 628 height 22
type input "Thanksgiving Green Beans with Bacon & Pecans"
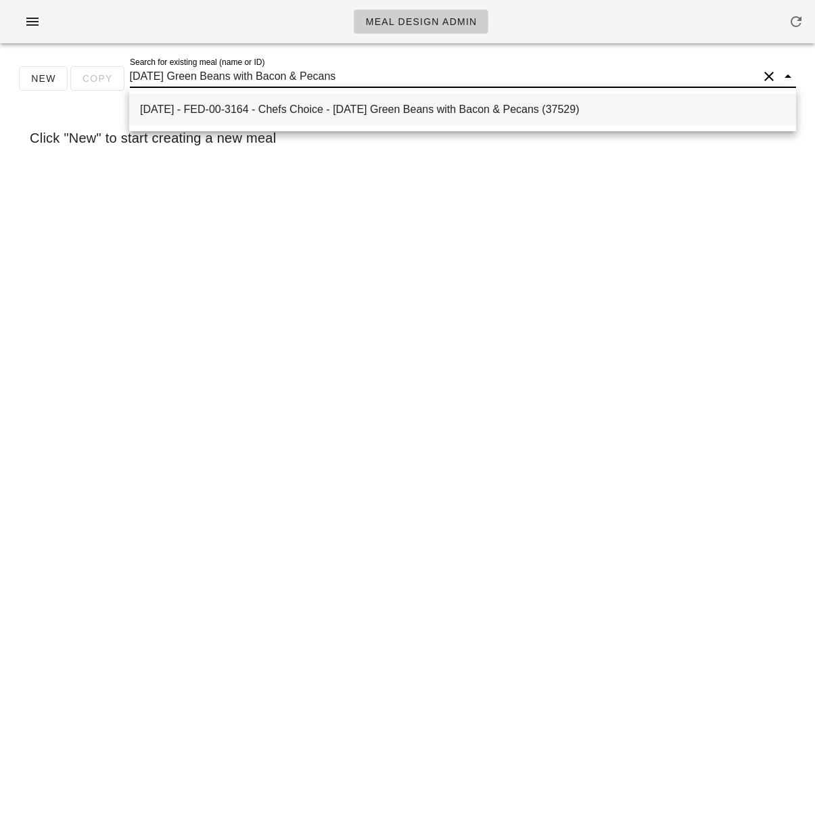
click at [477, 110] on div "2025-01-05 - FED-00-3164 - Chefs Choice - Thanksgiving Green Beans with Bacon &…" at bounding box center [462, 109] width 645 height 13
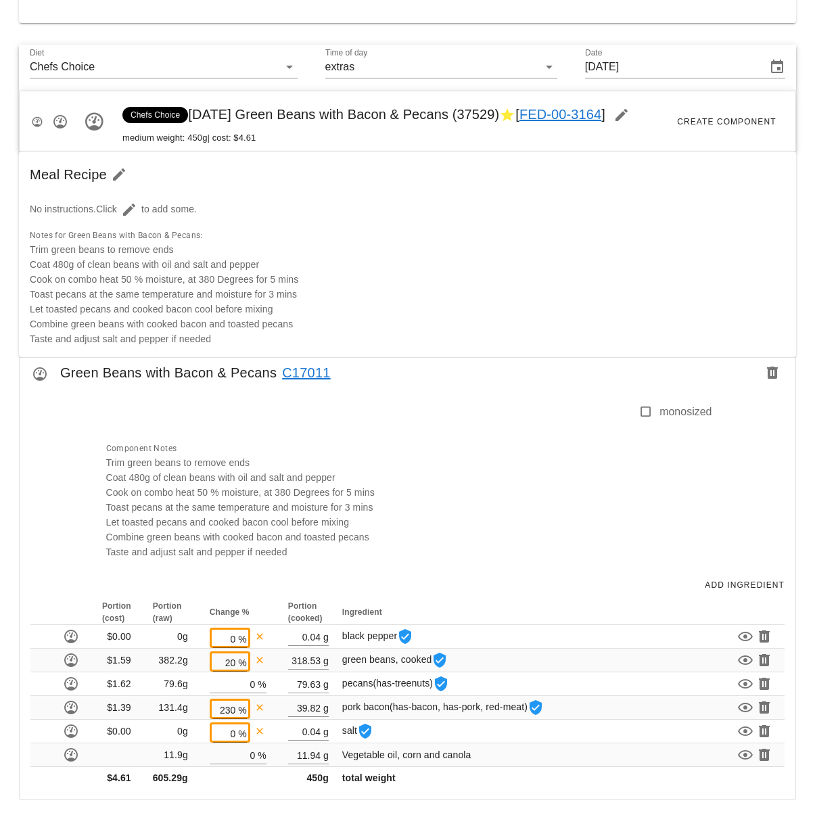
scroll to position [350, 0]
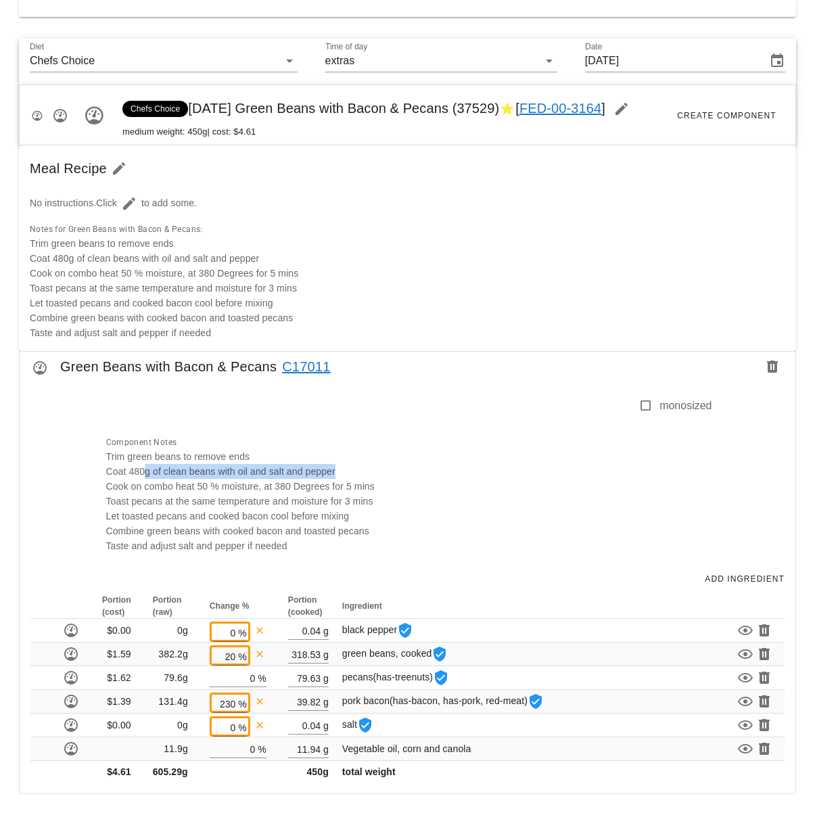
drag, startPoint x: 144, startPoint y: 469, endPoint x: 338, endPoint y: 471, distance: 194.1
click at [335, 471] on span "Coat 480g of clean beans with oil and salt and pepper" at bounding box center [220, 471] width 229 height 11
click at [369, 471] on div "Component Notes Trim green beans to remove ends Coat 480g of clean beans with o…" at bounding box center [405, 493] width 614 height 135
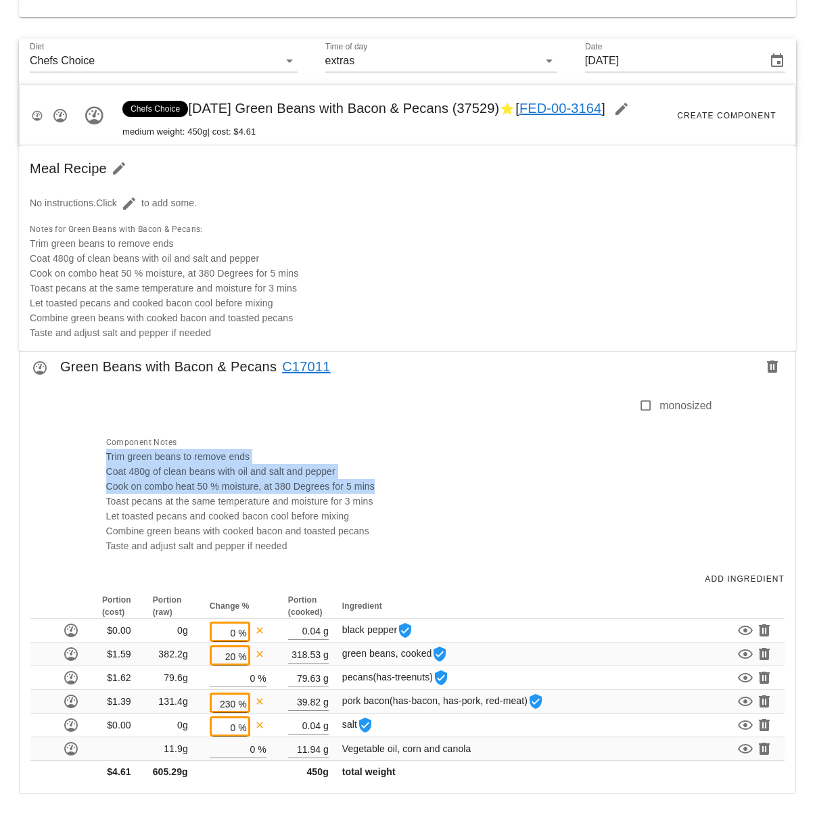
drag, startPoint x: 383, startPoint y: 488, endPoint x: 105, endPoint y: 459, distance: 278.7
click at [105, 459] on div "Component Notes Trim green beans to remove ends Coat 480g of clean beans with o…" at bounding box center [405, 493] width 614 height 135
copy div "Trim green beans to remove ends Coat 480g of clean beans with oil and salt and …"
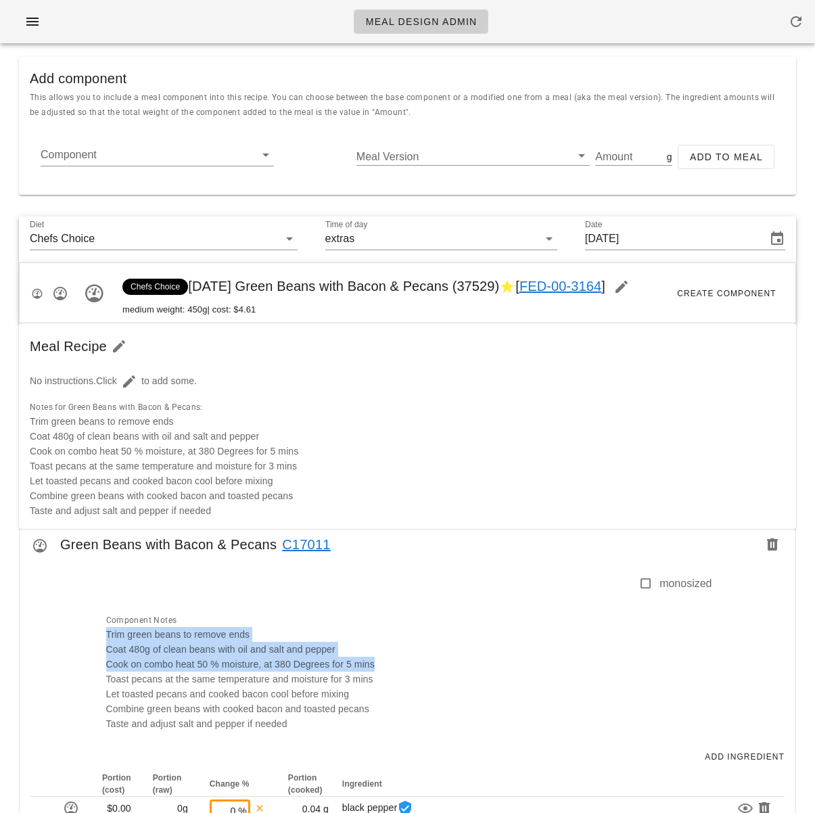
scroll to position [0, 0]
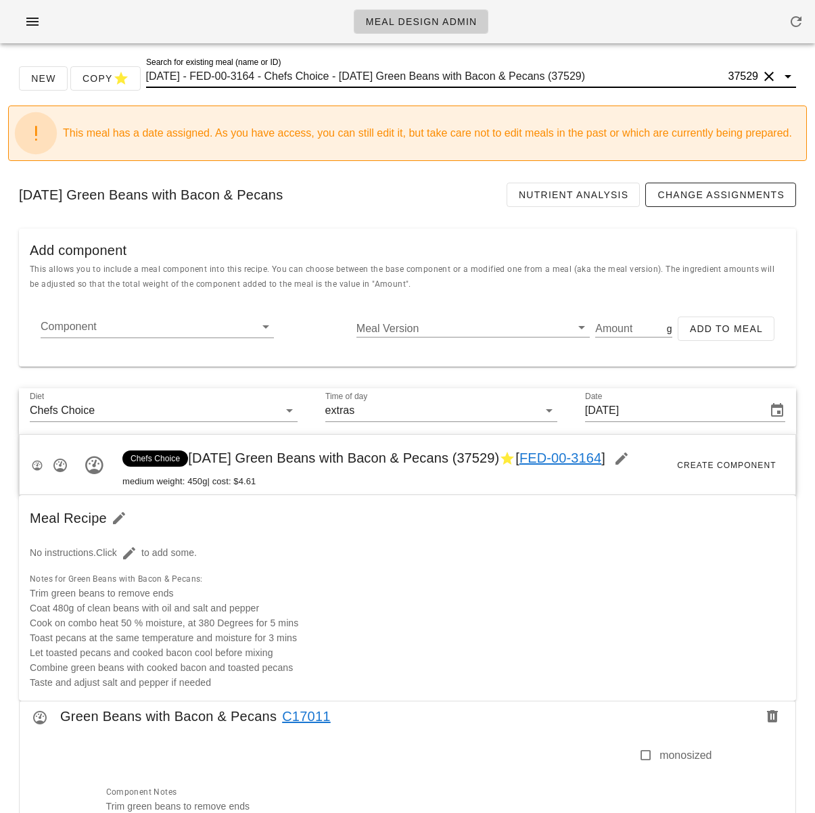
click at [295, 78] on input "2025-01-05 - FED-00-3164 - Chefs Choice - Thanksgiving Green Beans with Bacon &…" at bounding box center [435, 77] width 579 height 22
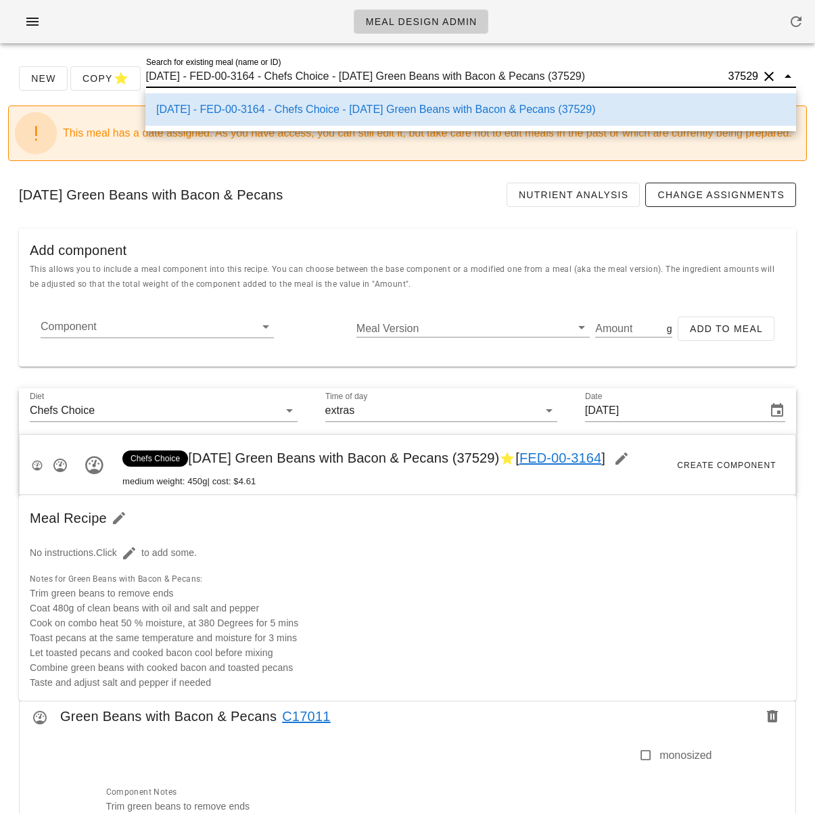
click at [442, 214] on div "Thanksgiving Green Beans with Bacon & Pecans Nutrient Analysis Change Assignmen…" at bounding box center [407, 195] width 798 height 46
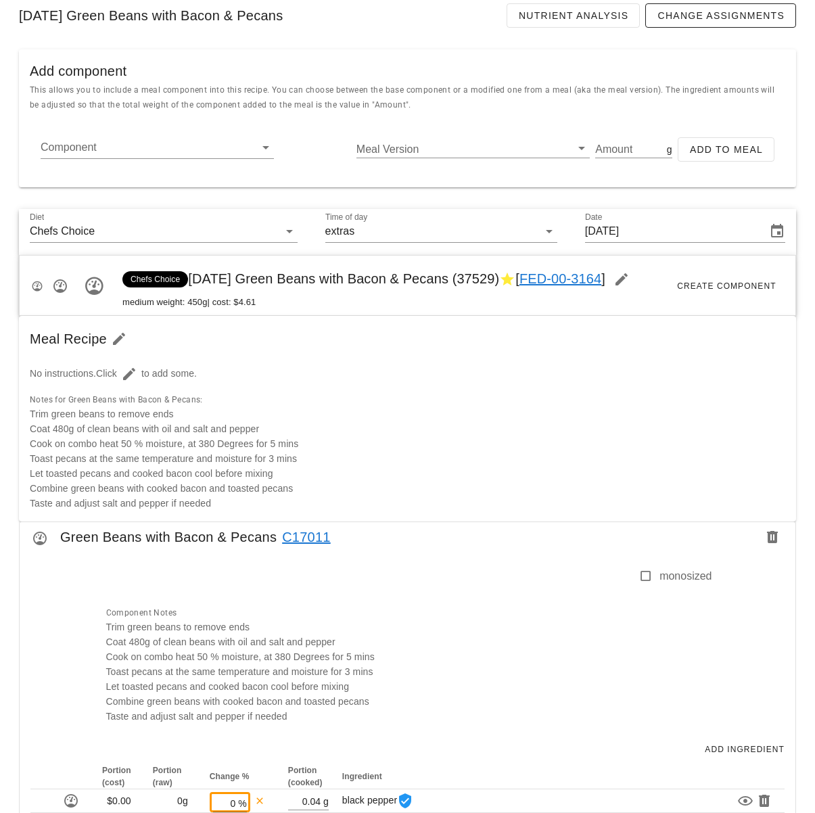
scroll to position [0, 0]
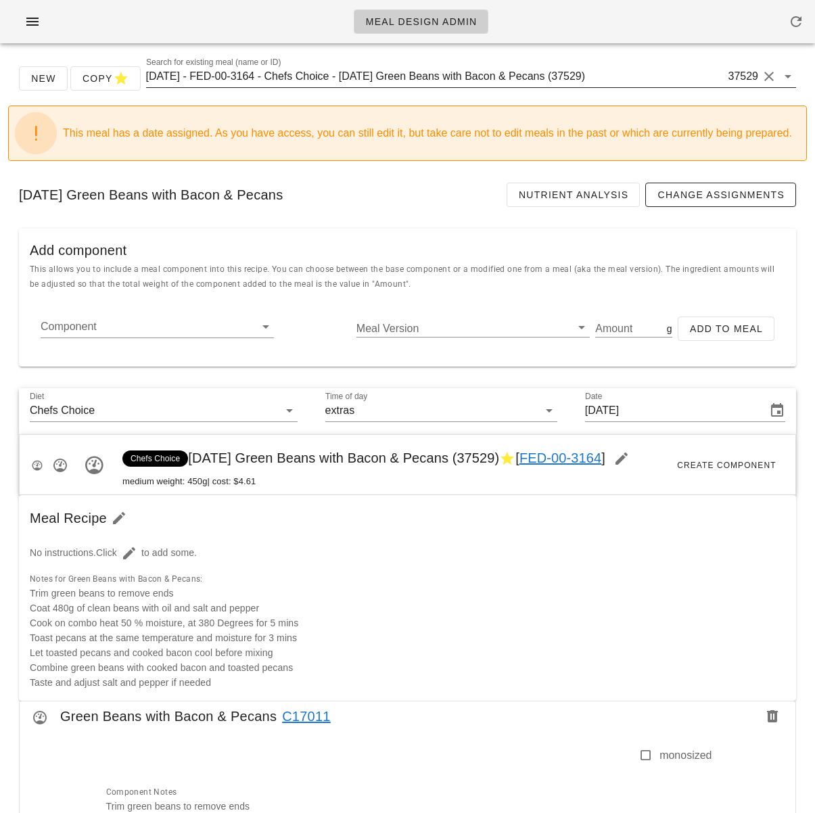
click at [460, 71] on input "2025-01-05 - FED-00-3164 - Chefs Choice - Thanksgiving Green Beans with Bacon &…" at bounding box center [435, 77] width 579 height 22
click at [460, 71] on input "[DATE] - FED-00-3164 - Chefs Choice - [DATE] Green Beans with Bacon & Pecans (3…" at bounding box center [435, 77] width 579 height 22
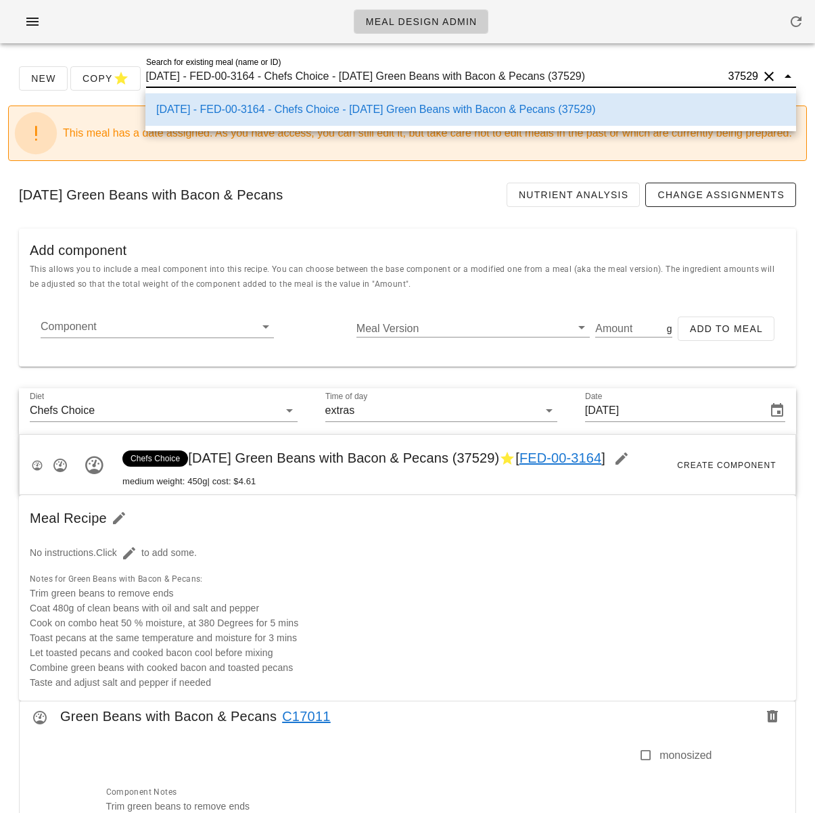
click at [537, 88] on div "[DATE] - FED-00-3164 - Chefs Choice - [DATE] Green Beans with Bacon & Pecans (3…" at bounding box center [470, 109] width 650 height 43
click at [536, 88] on div "[DATE] - FED-00-3164 - Chefs Choice - [DATE] Green Beans with Bacon & Pecans (3…" at bounding box center [470, 109] width 650 height 43
click at [531, 80] on input "[DATE] - FED-00-3164 - Chefs Choice - [DATE] Green Beans with Bacon & Pecans (3…" at bounding box center [435, 77] width 579 height 22
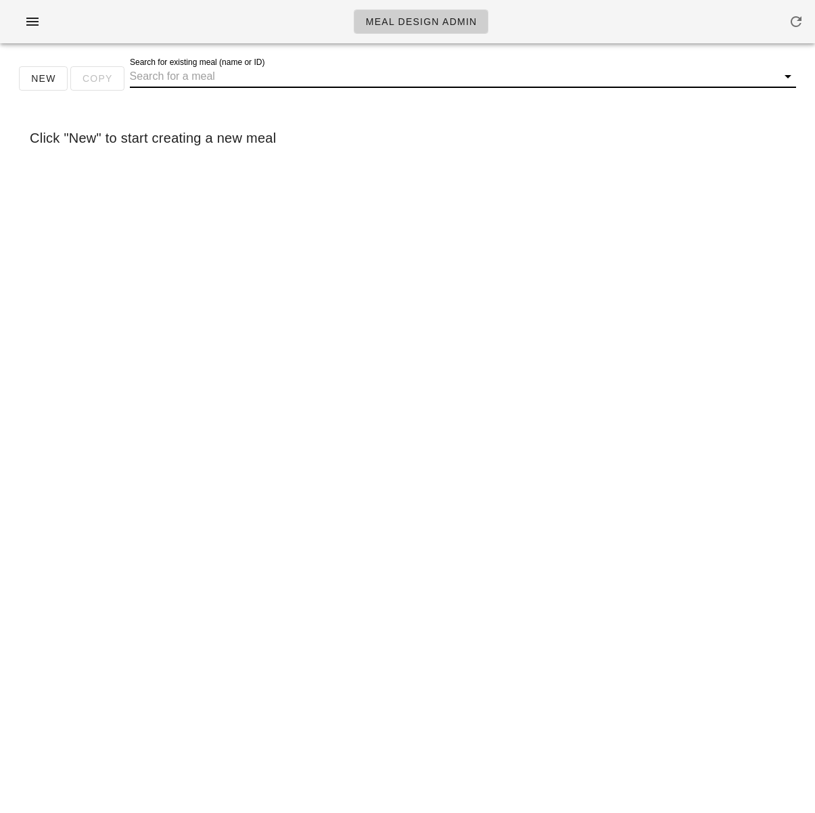
click at [364, 76] on input "Search for existing meal (name or ID)" at bounding box center [452, 77] width 644 height 22
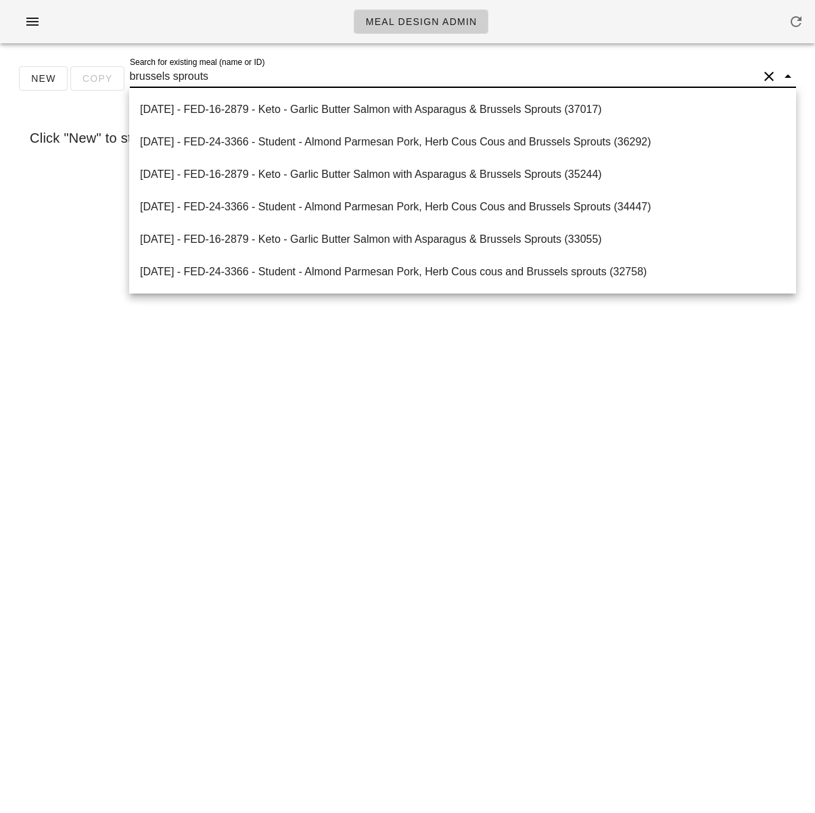
type input "brussels sprouts"
drag, startPoint x: 215, startPoint y: 79, endPoint x: 118, endPoint y: 78, distance: 97.4
click at [118, 78] on div "New Copy Search for existing meal (name or ID) brussels sprouts" at bounding box center [407, 83] width 798 height 43
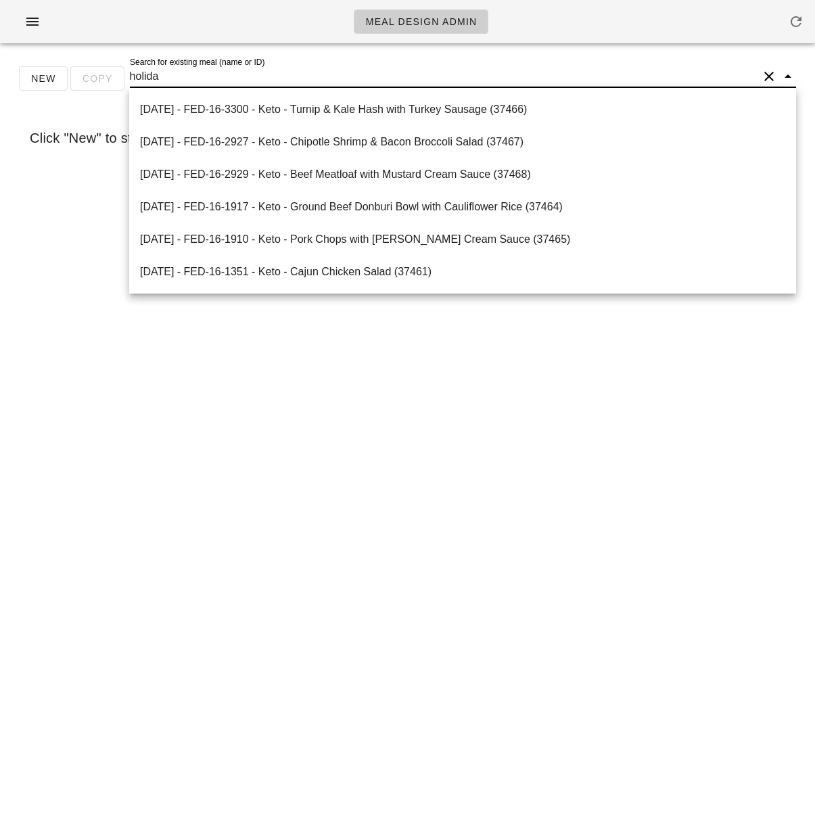
type input "holiday"
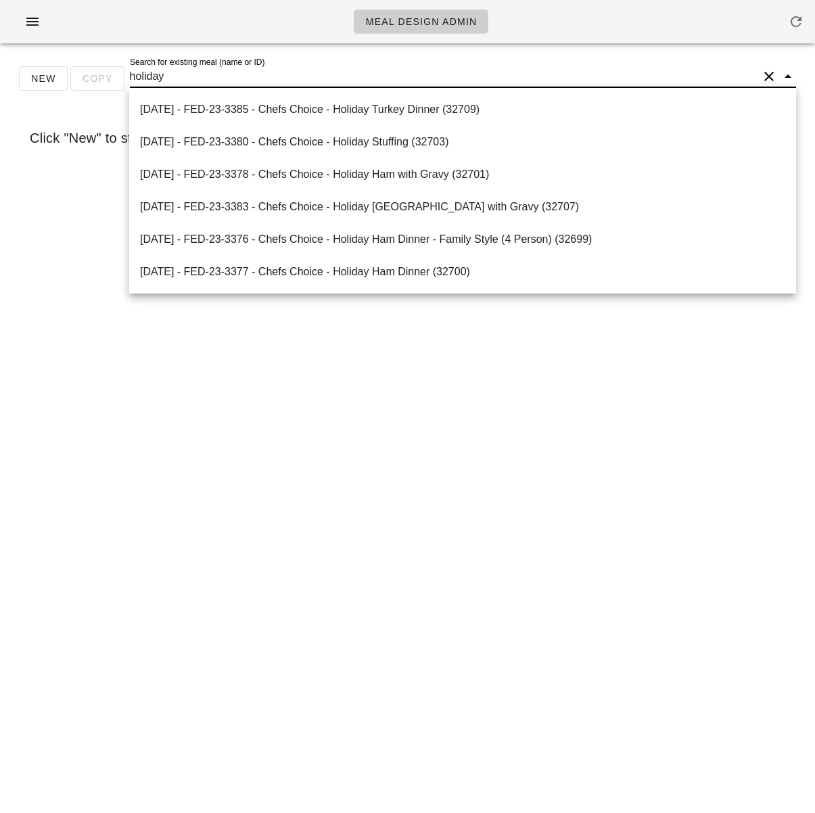
drag, startPoint x: 231, startPoint y: 77, endPoint x: 110, endPoint y: 74, distance: 120.4
click at [110, 74] on div "New Copy Search for existing meal (name or ID) holiday" at bounding box center [407, 83] width 798 height 43
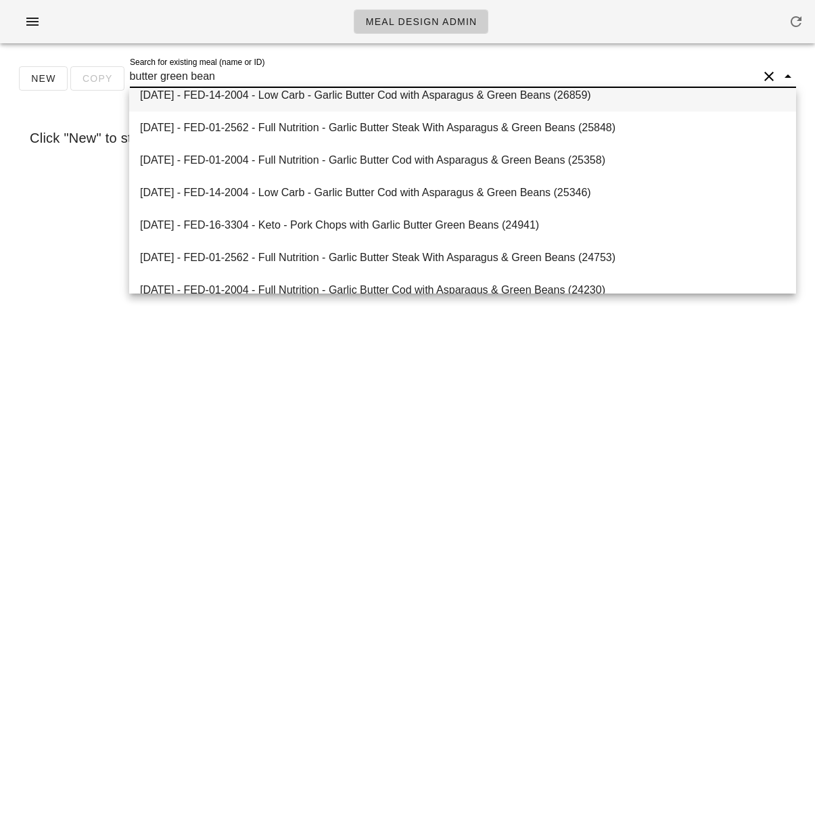
scroll to position [811, 0]
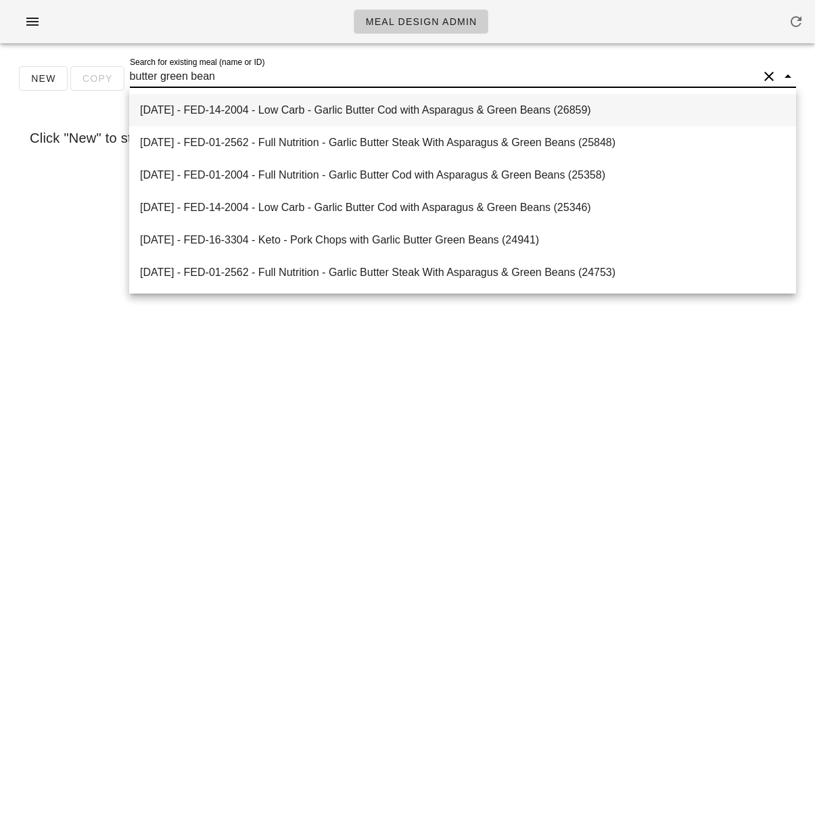
drag, startPoint x: 158, startPoint y: 77, endPoint x: 181, endPoint y: 95, distance: 28.8
click at [159, 77] on input "butter green bean" at bounding box center [444, 77] width 628 height 22
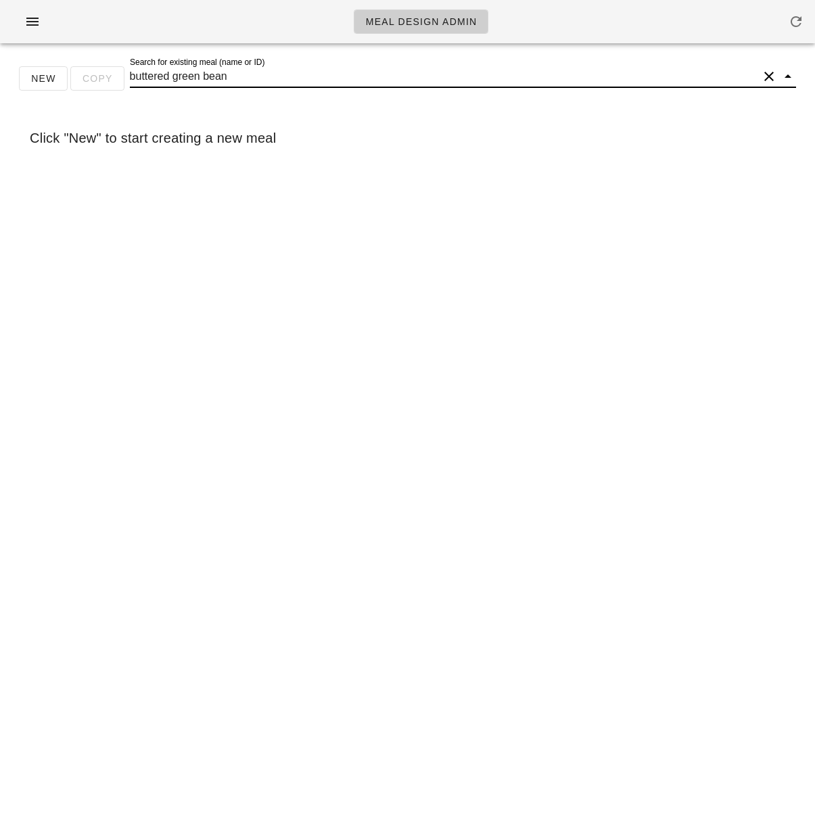
scroll to position [1, 0]
drag, startPoint x: 170, startPoint y: 77, endPoint x: 161, endPoint y: 78, distance: 8.9
click at [161, 78] on input "buttered green bean" at bounding box center [444, 77] width 628 height 22
type input "butter green bean"
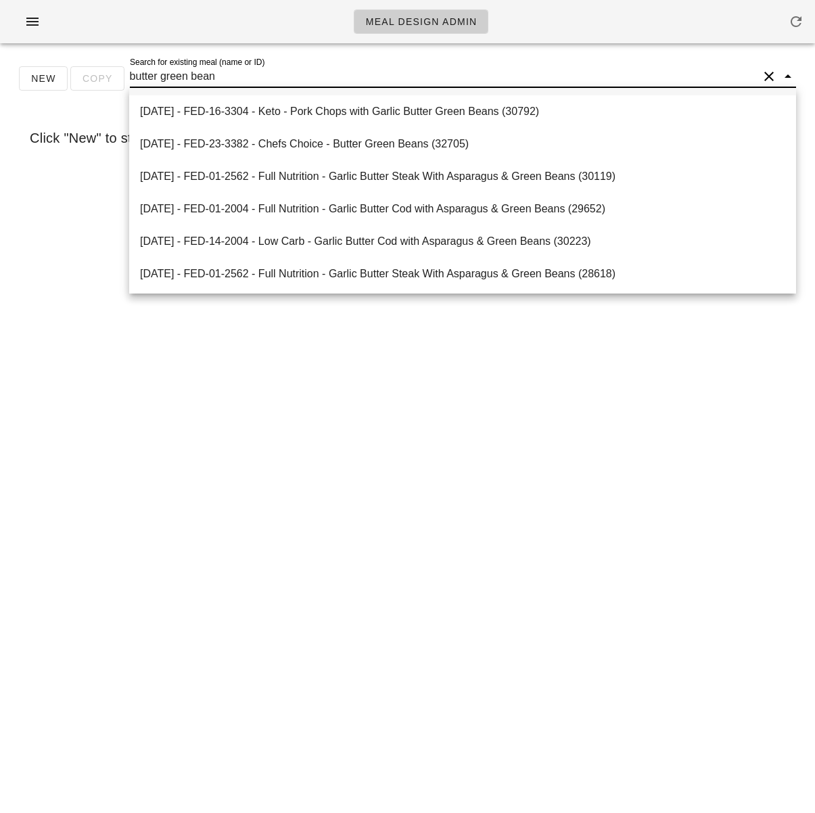
scroll to position [315, 0]
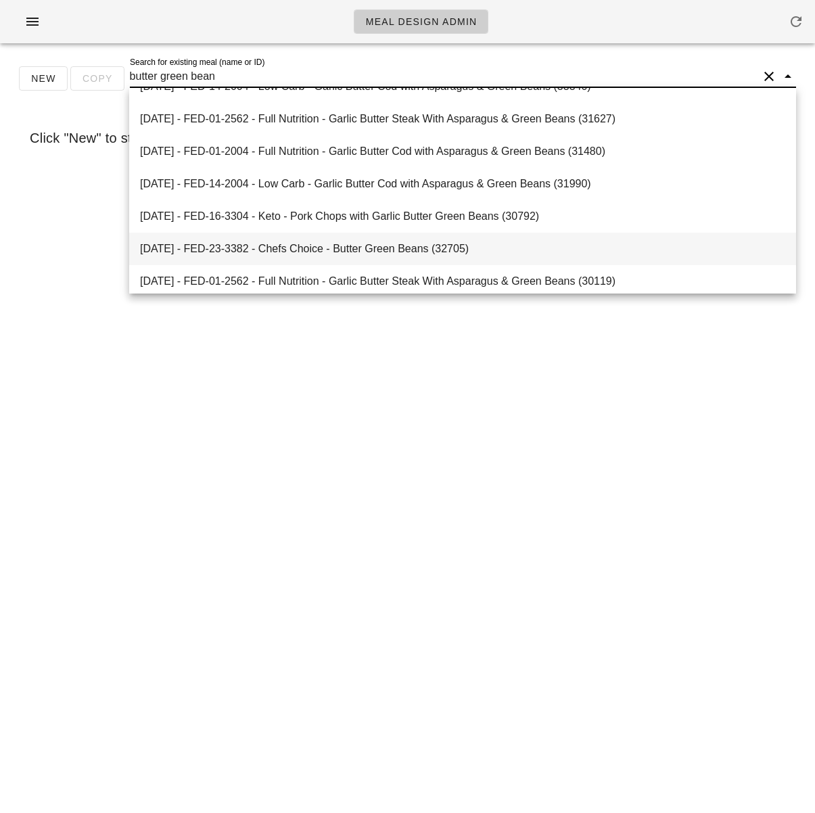
click at [443, 249] on div "2024-12-22 - FED-23-3382 - Chefs Choice - Butter Green Beans (32705)" at bounding box center [462, 248] width 645 height 13
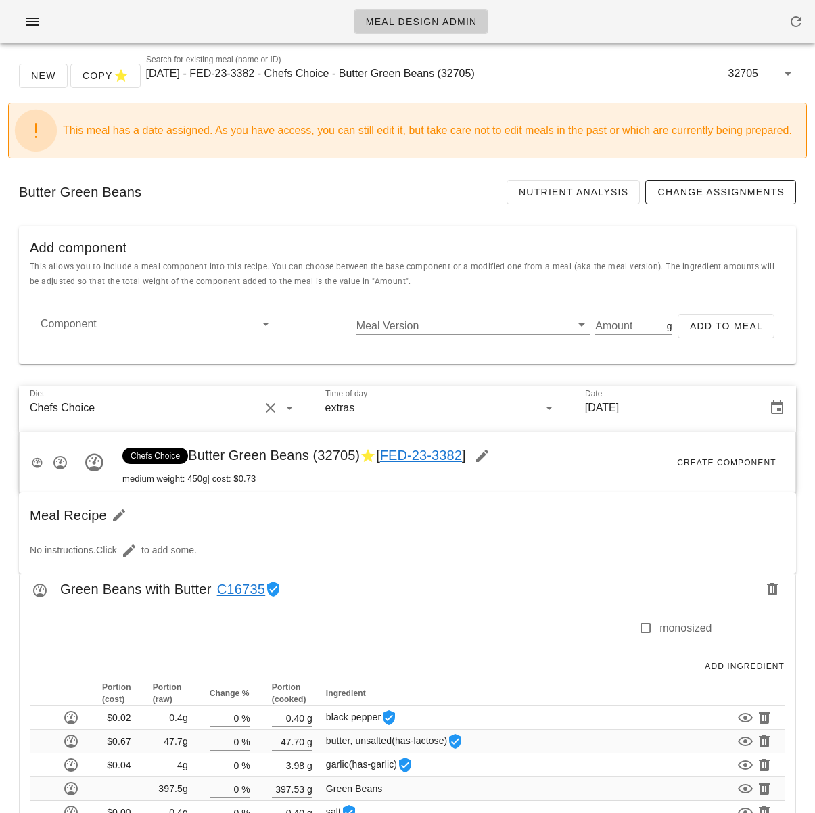
scroll to position [66, 0]
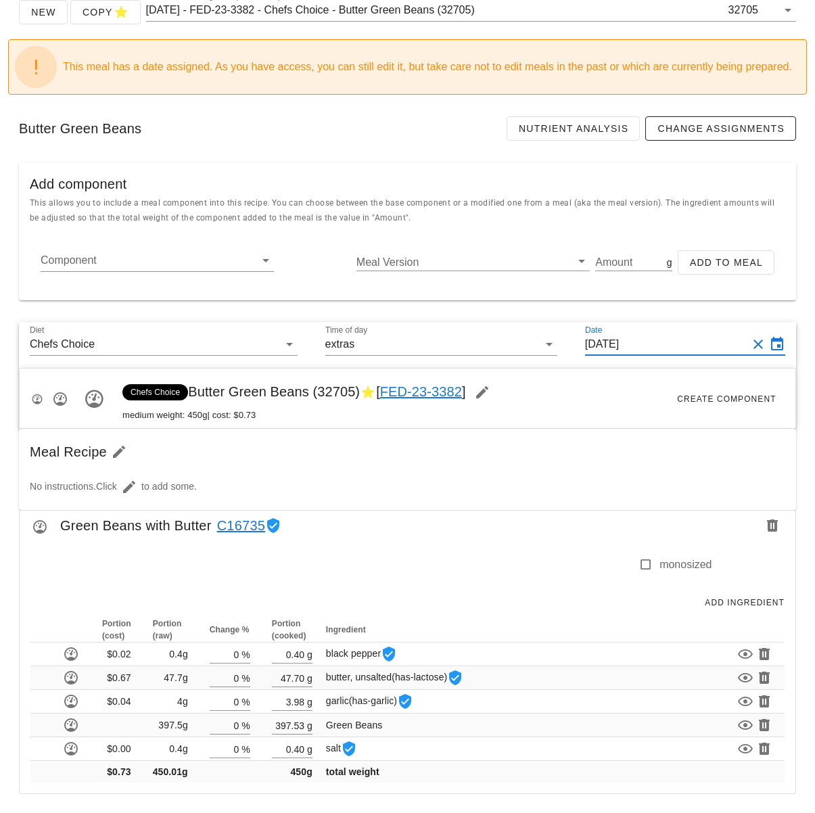
click at [649, 344] on input "Sunday Dec 22, 2024" at bounding box center [666, 344] width 162 height 22
click at [650, 344] on div "Meal Design Admin New Copy Search for existing meal (name or ID) 2024-12-22 - F…" at bounding box center [407, 373] width 815 height 879
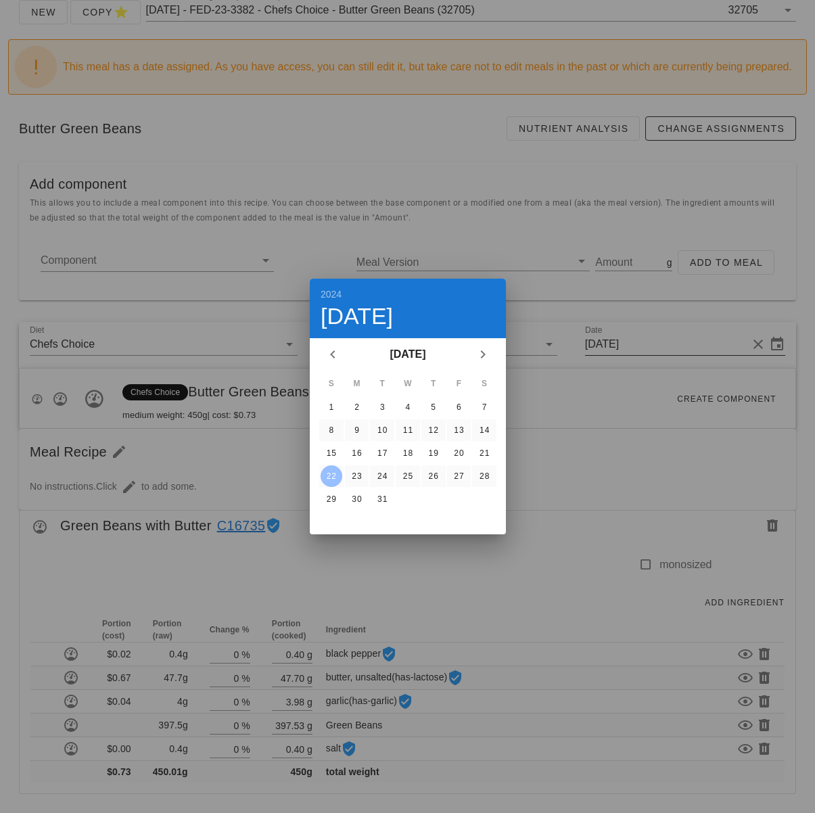
click at [650, 344] on div at bounding box center [407, 406] width 815 height 813
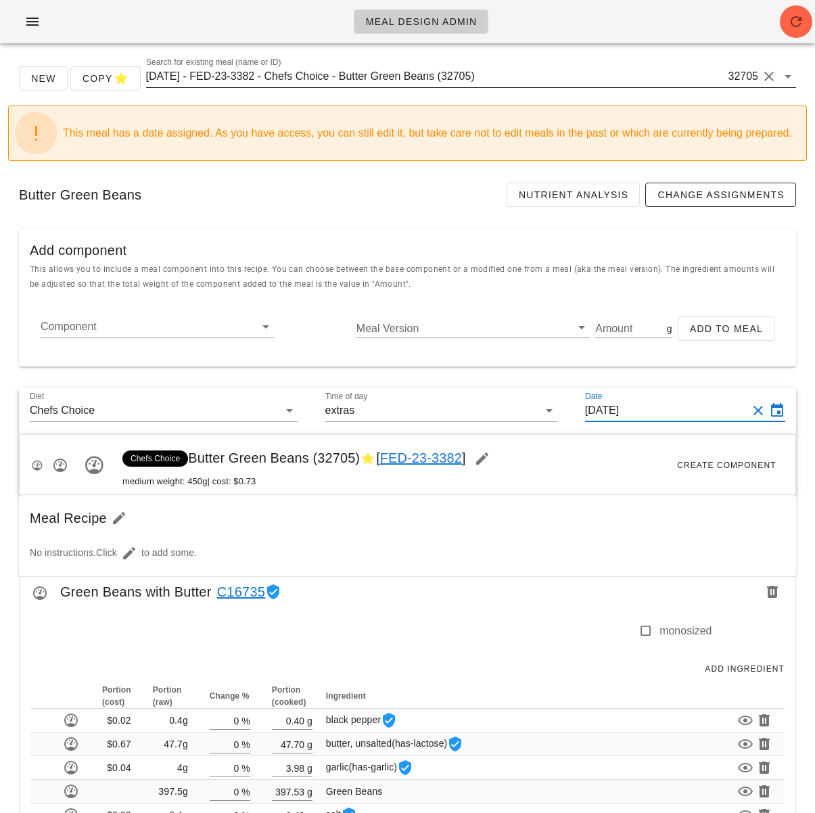
click at [337, 82] on input "2024-12-22 - FED-23-3382 - Chefs Choice - Butter Green Beans (32705)" at bounding box center [435, 77] width 579 height 22
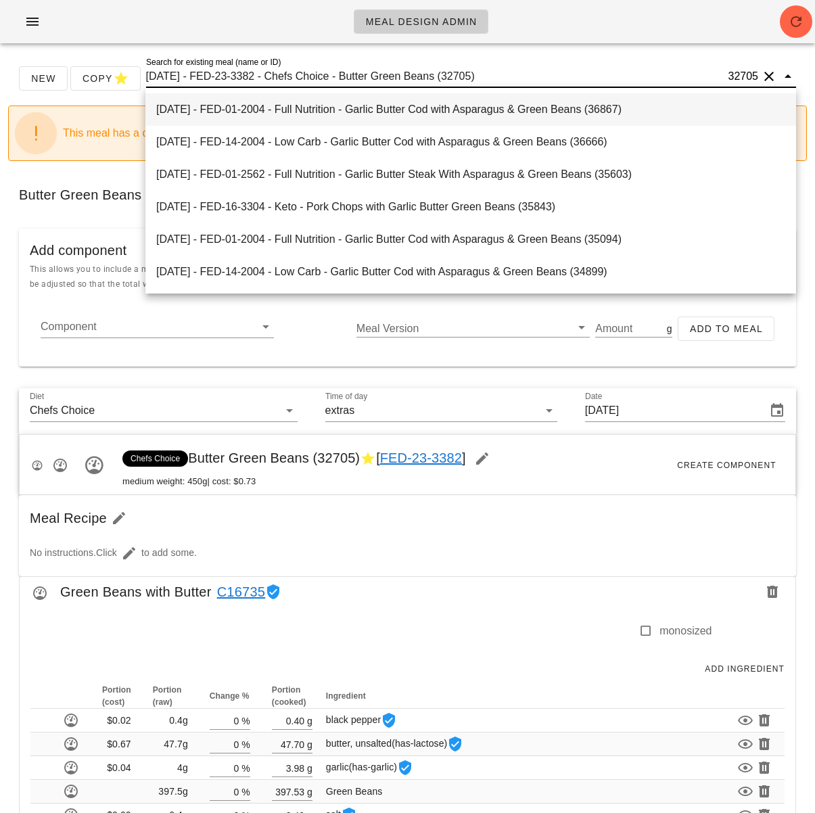
paste input "Green beans, Bacon"
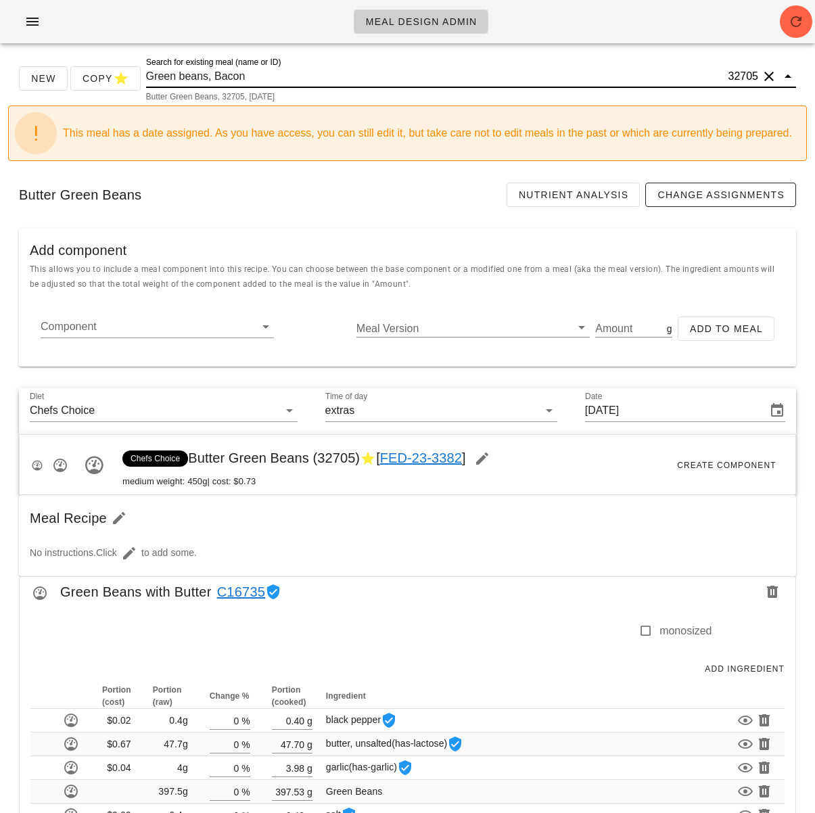
click at [212, 75] on input "Green beans, Bacon" at bounding box center [435, 77] width 579 height 22
type input "Green beans, Bacon"
click at [790, 26] on icon "button" at bounding box center [796, 22] width 16 height 16
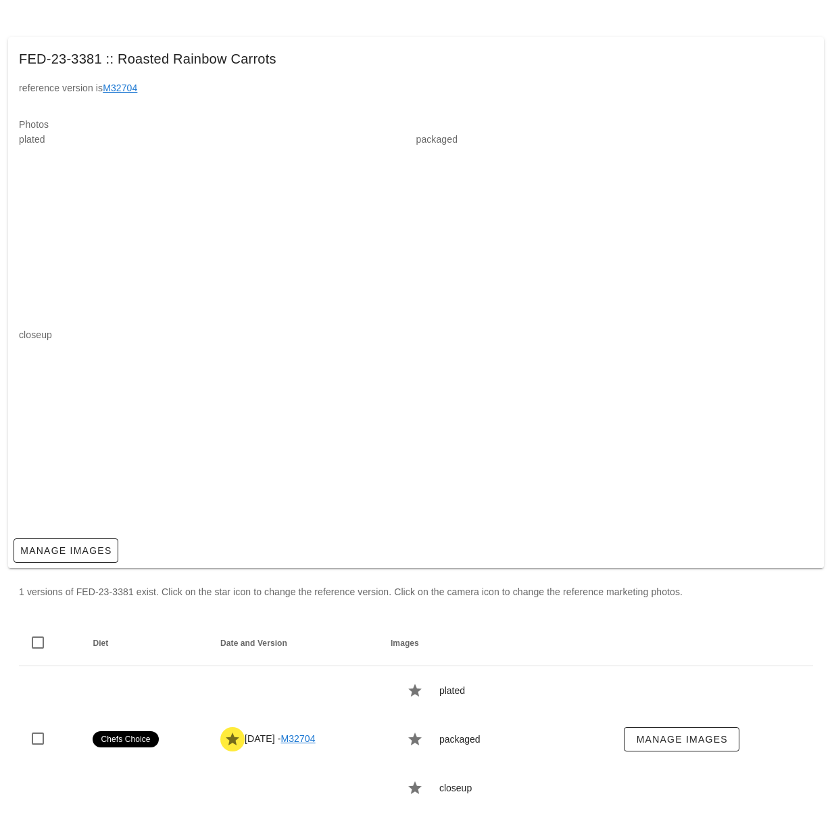
scroll to position [26, 0]
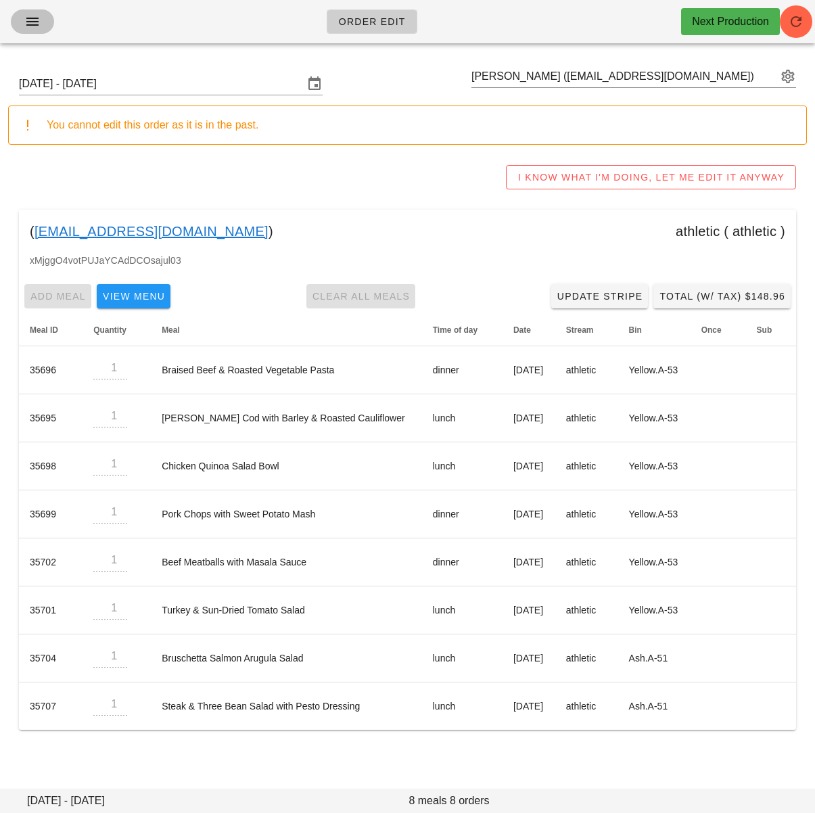
click at [34, 28] on icon "button" at bounding box center [32, 22] width 16 height 16
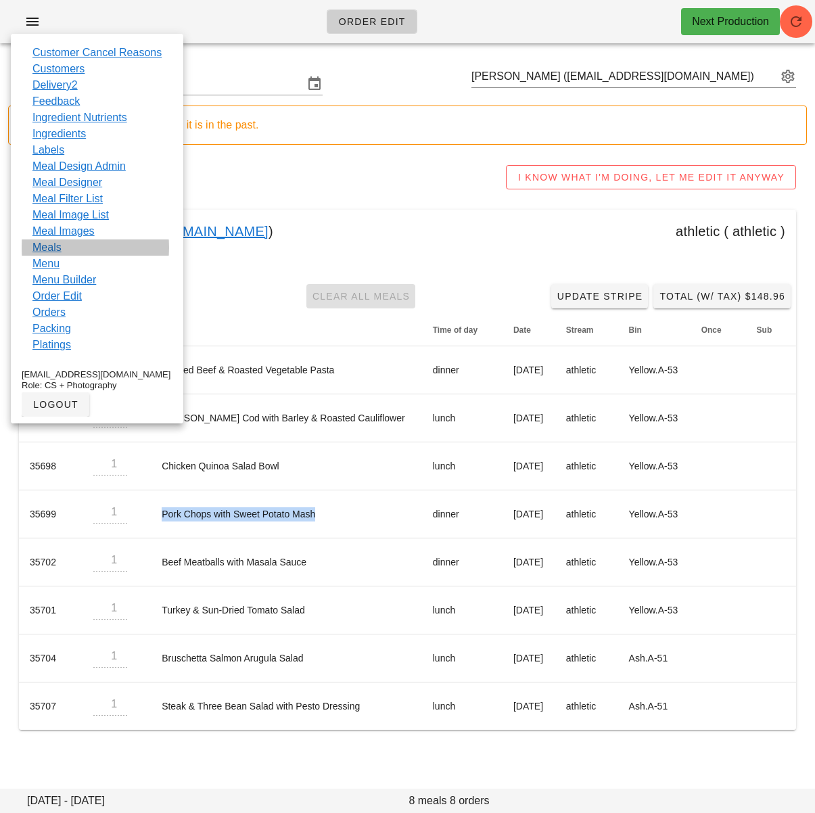
click at [54, 247] on link "Meals" at bounding box center [46, 247] width 29 height 16
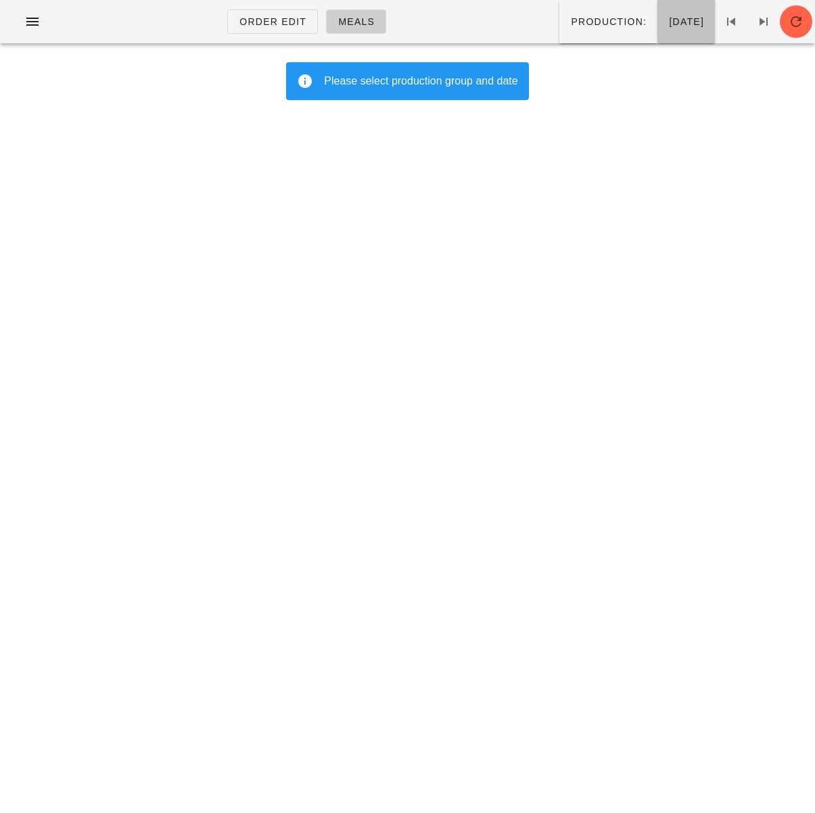
click at [668, 19] on span "[DATE]" at bounding box center [686, 21] width 36 height 11
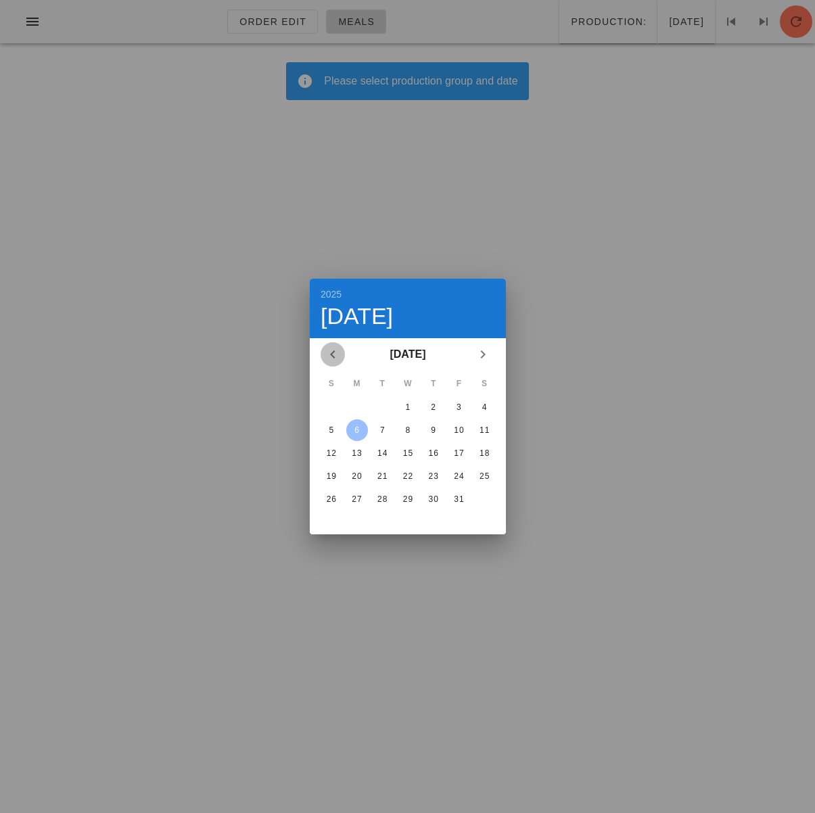
click at [332, 356] on icon "Previous month" at bounding box center [333, 354] width 16 height 16
click at [333, 356] on icon "Previous month" at bounding box center [333, 354] width 16 height 16
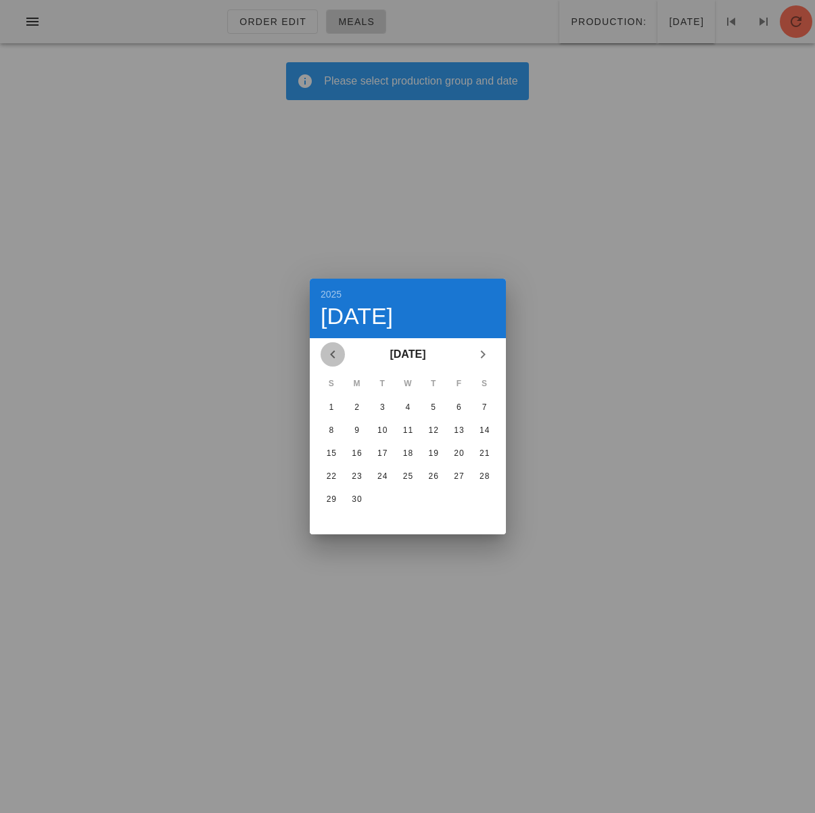
click at [333, 356] on icon "Previous month" at bounding box center [333, 354] width 16 height 16
click at [331, 353] on icon "Previous month" at bounding box center [333, 354] width 16 height 16
click at [331, 354] on icon "Previous month" at bounding box center [333, 354] width 16 height 16
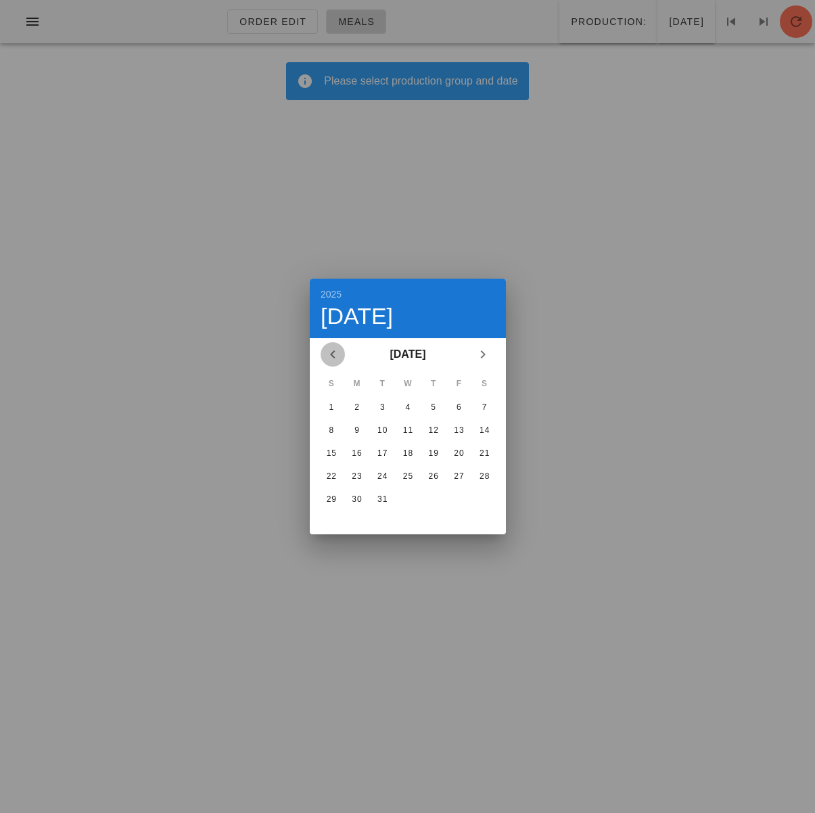
click at [331, 354] on icon "Previous month" at bounding box center [333, 354] width 16 height 16
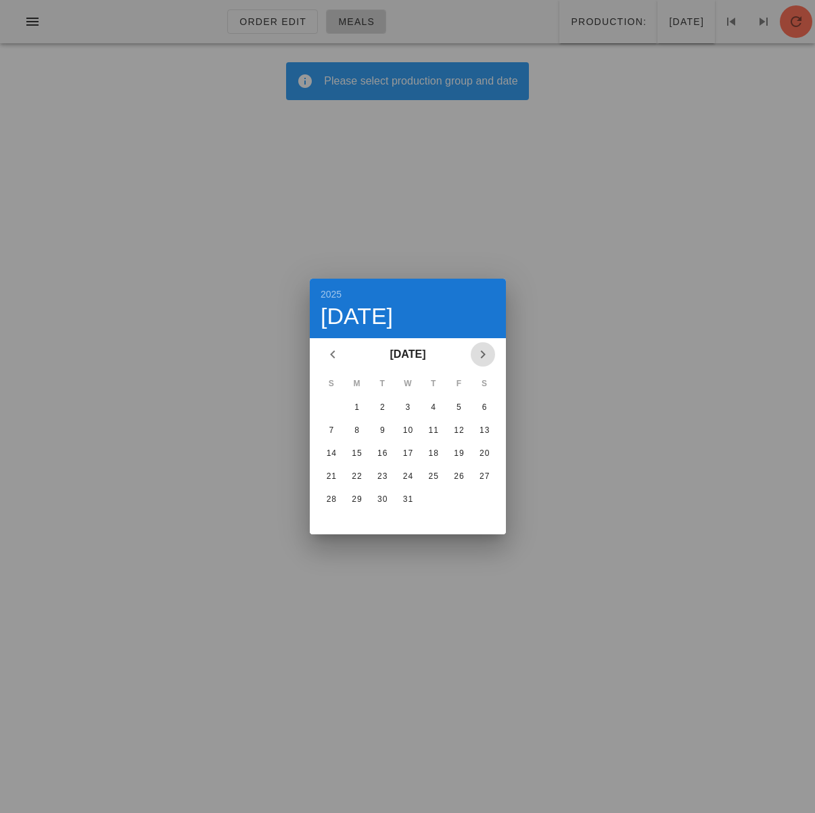
click at [478, 352] on icon "Next month" at bounding box center [483, 354] width 16 height 16
click at [477, 352] on icon "Next month" at bounding box center [483, 354] width 16 height 16
click at [332, 356] on icon "Previous month" at bounding box center [333, 354] width 16 height 16
click at [333, 356] on icon "Previous month" at bounding box center [333, 354] width 16 height 16
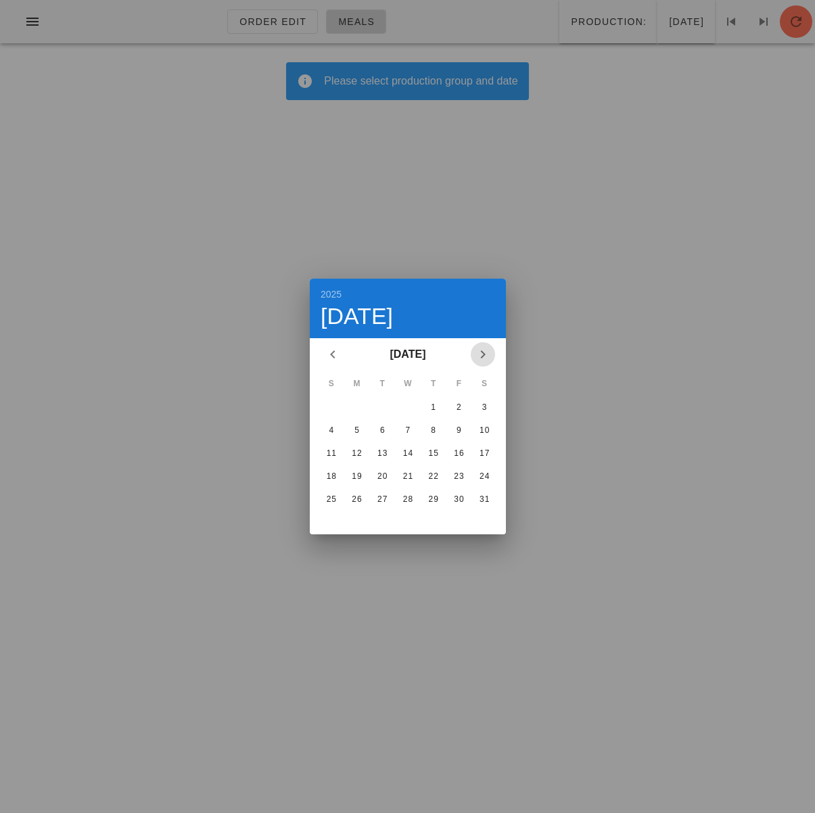
click at [476, 354] on icon "Next month" at bounding box center [483, 354] width 16 height 16
click at [477, 354] on icon "Next month" at bounding box center [483, 354] width 16 height 16
click at [353, 477] on div "23" at bounding box center [356, 475] width 22 height 9
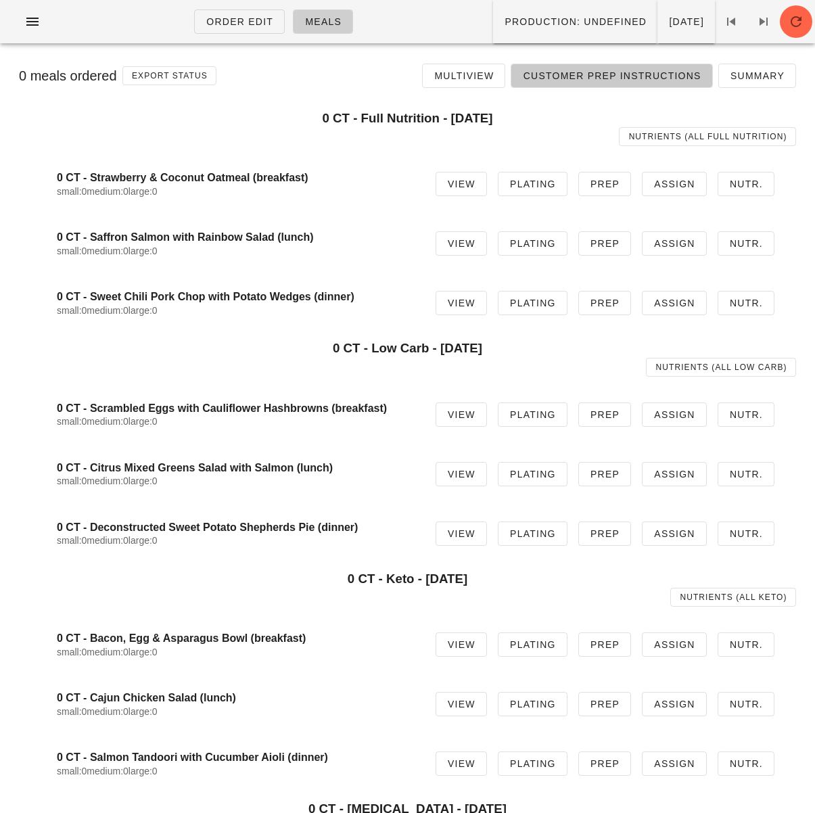
click at [579, 73] on span "Customer Prep Instructions" at bounding box center [611, 75] width 178 height 11
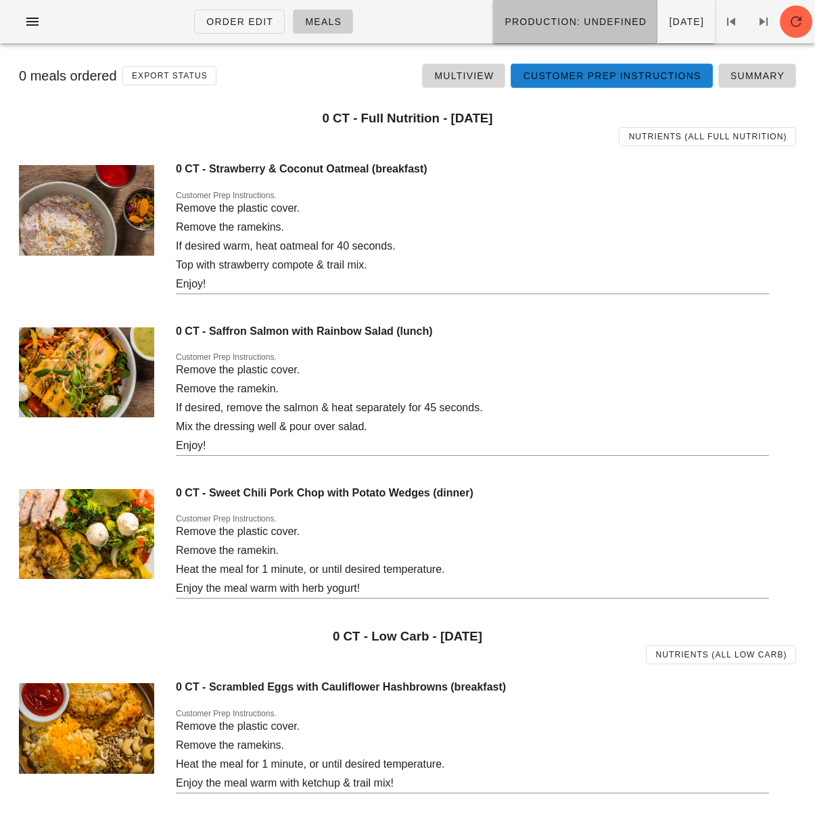
click at [504, 26] on span "Production: undefined" at bounding box center [575, 21] width 143 height 11
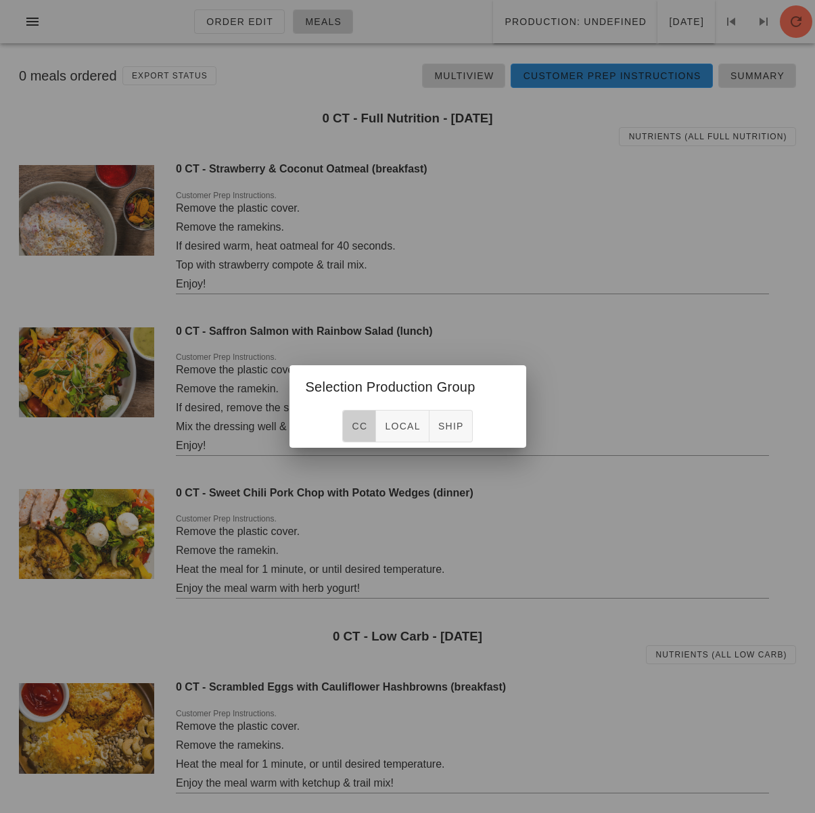
click at [357, 424] on span "CC" at bounding box center [359, 426] width 16 height 11
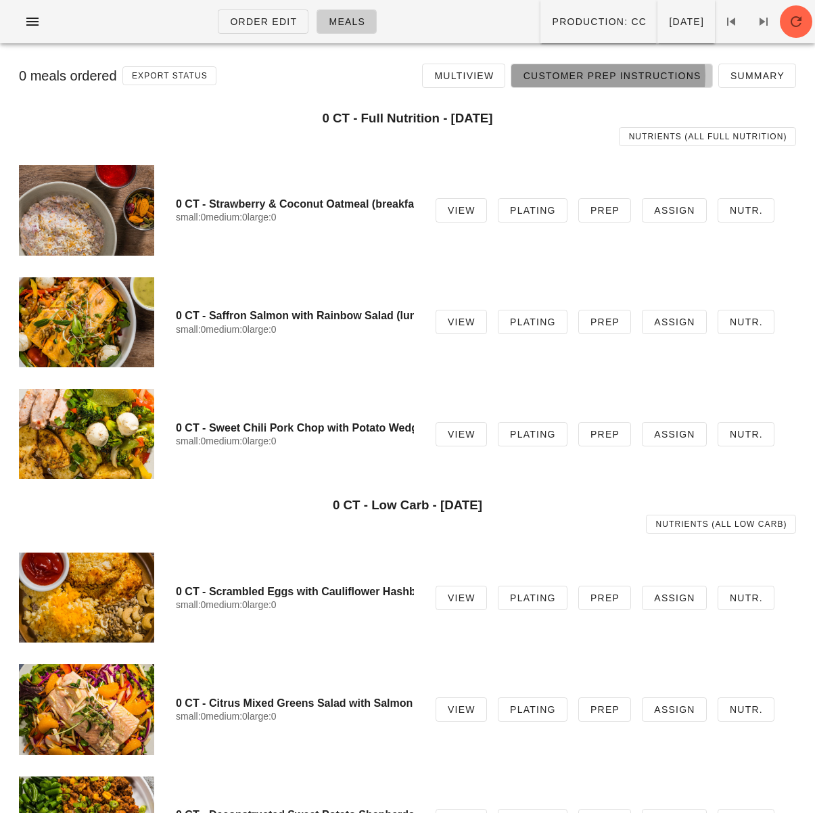
click at [560, 80] on span "Customer Prep Instructions" at bounding box center [611, 75] width 178 height 11
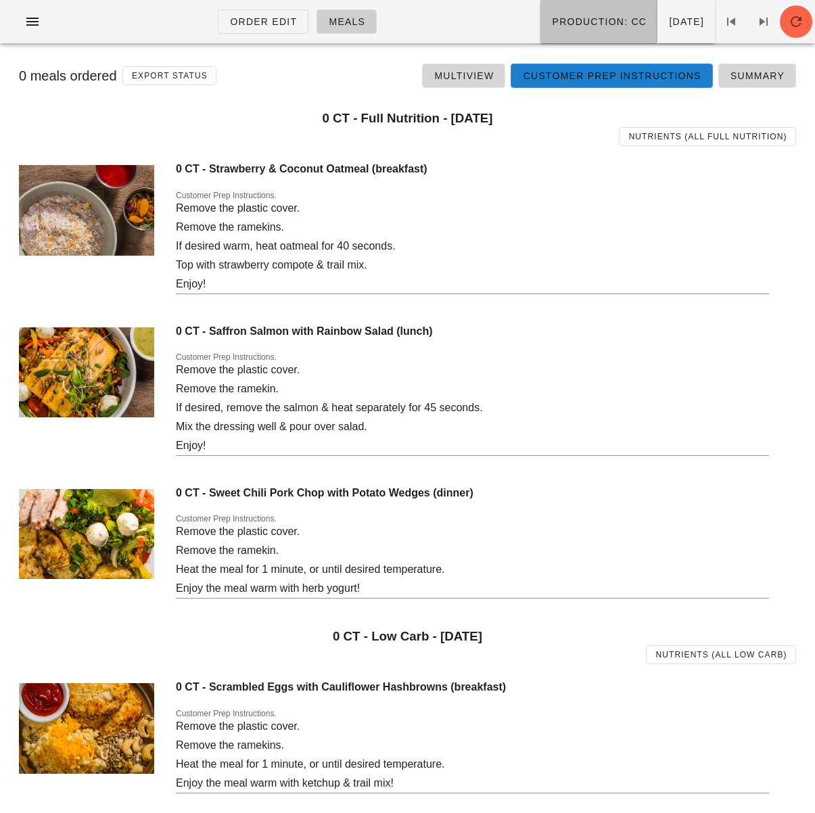
click at [556, 27] on span "Production: CC" at bounding box center [598, 21] width 95 height 11
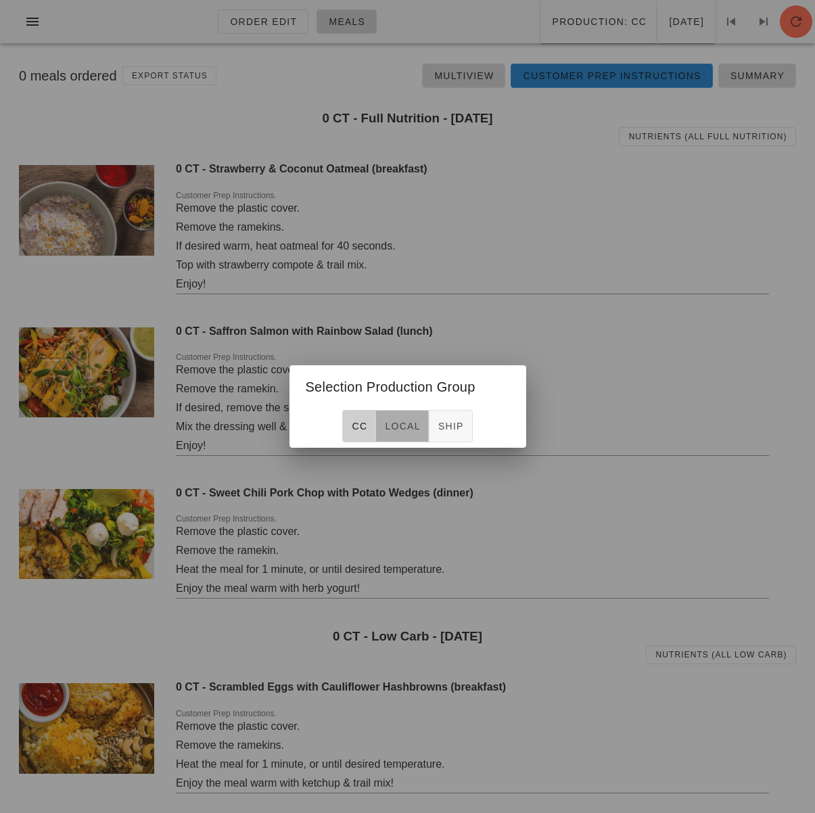
drag, startPoint x: 393, startPoint y: 420, endPoint x: 416, endPoint y: 402, distance: 28.9
click at [393, 421] on span "local" at bounding box center [402, 426] width 36 height 11
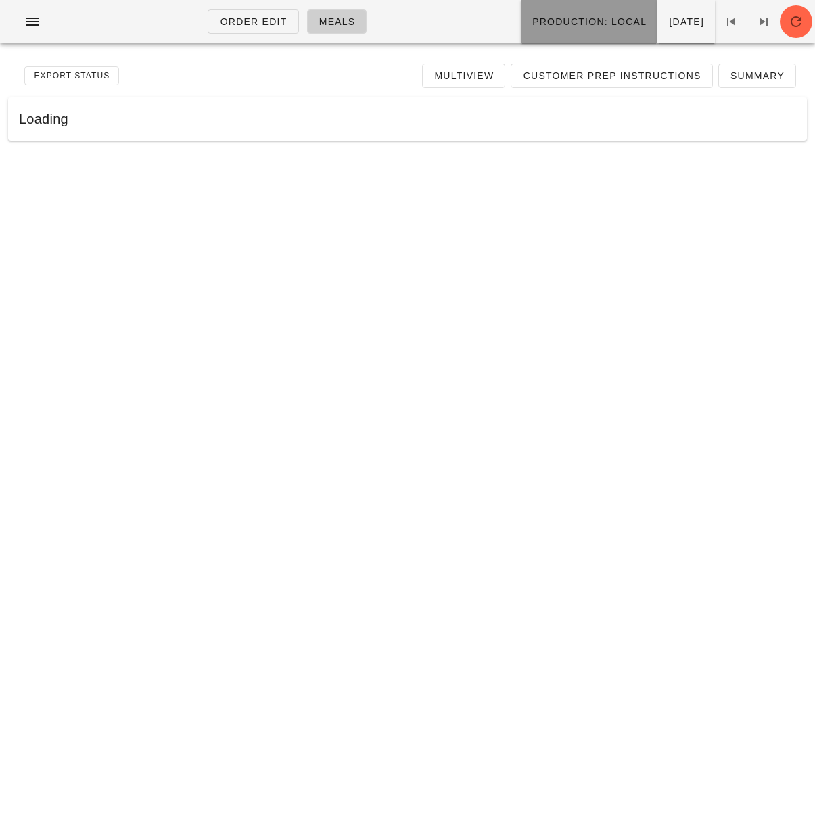
click at [531, 27] on span "Production: local" at bounding box center [588, 21] width 115 height 11
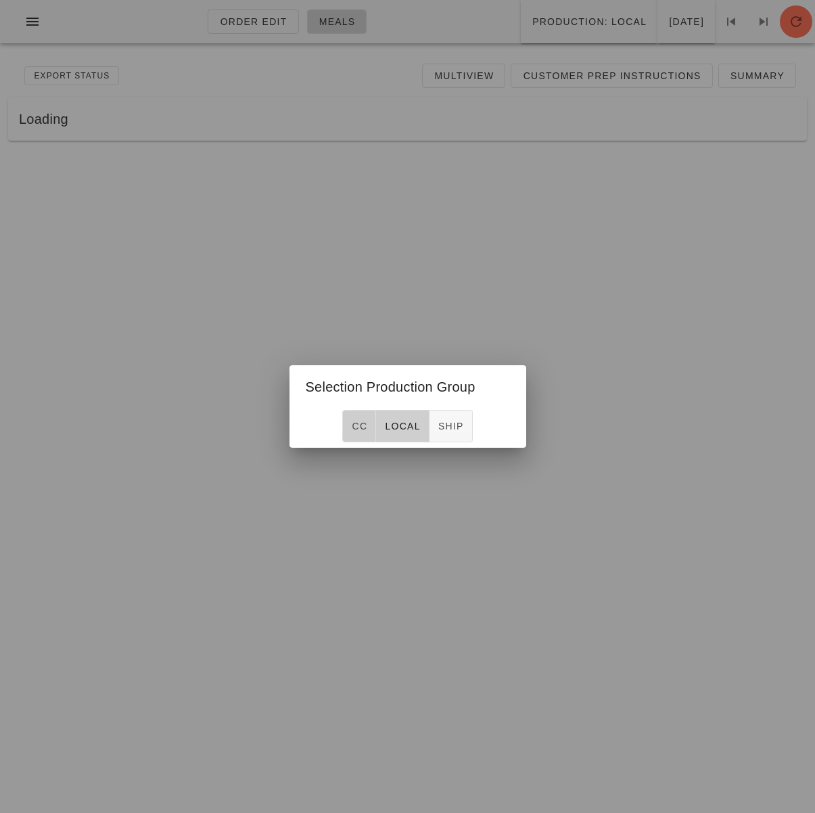
click at [360, 427] on span "CC" at bounding box center [359, 426] width 16 height 11
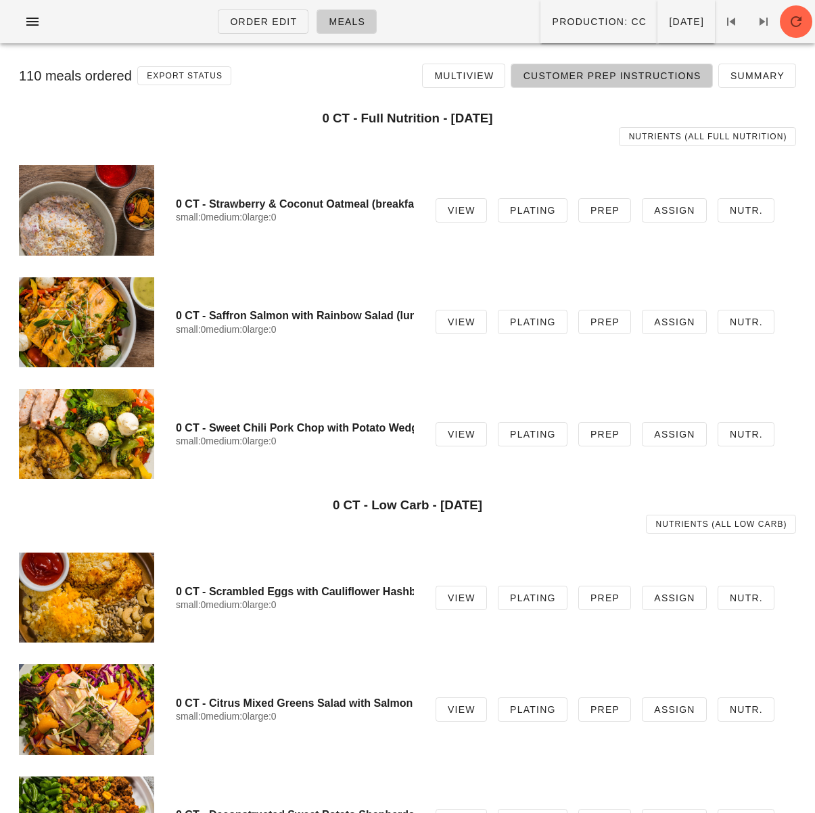
click at [614, 70] on span "Customer Prep Instructions" at bounding box center [611, 75] width 178 height 11
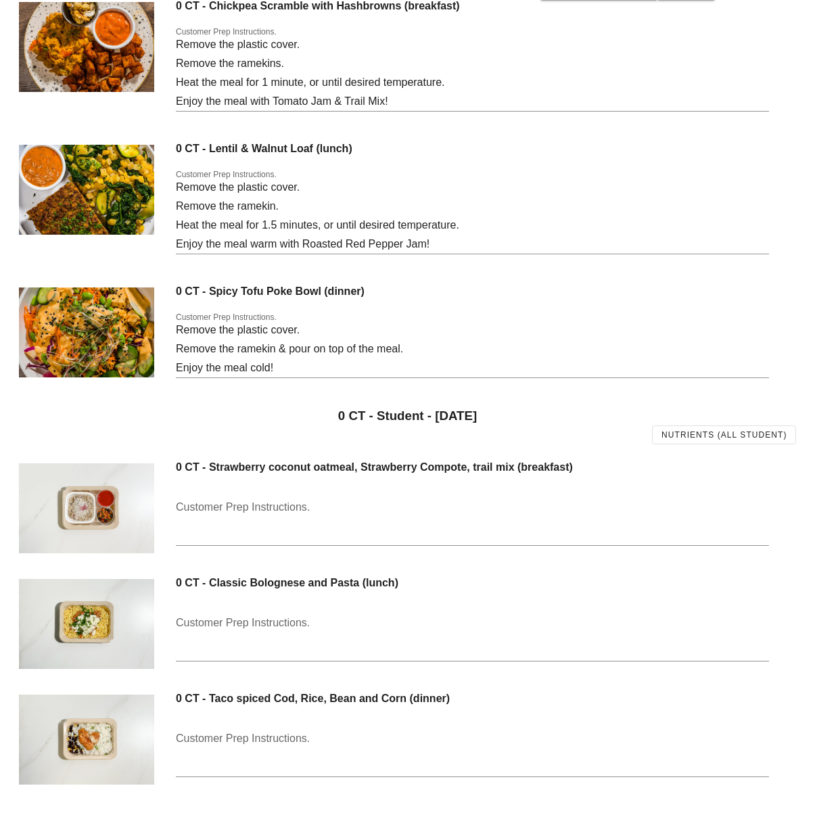
click at [532, 161] on div "0 CT - Lentil & Walnut Loaf (lunch) Customer Prep Instructions. Remove the plas…" at bounding box center [472, 205] width 593 height 143
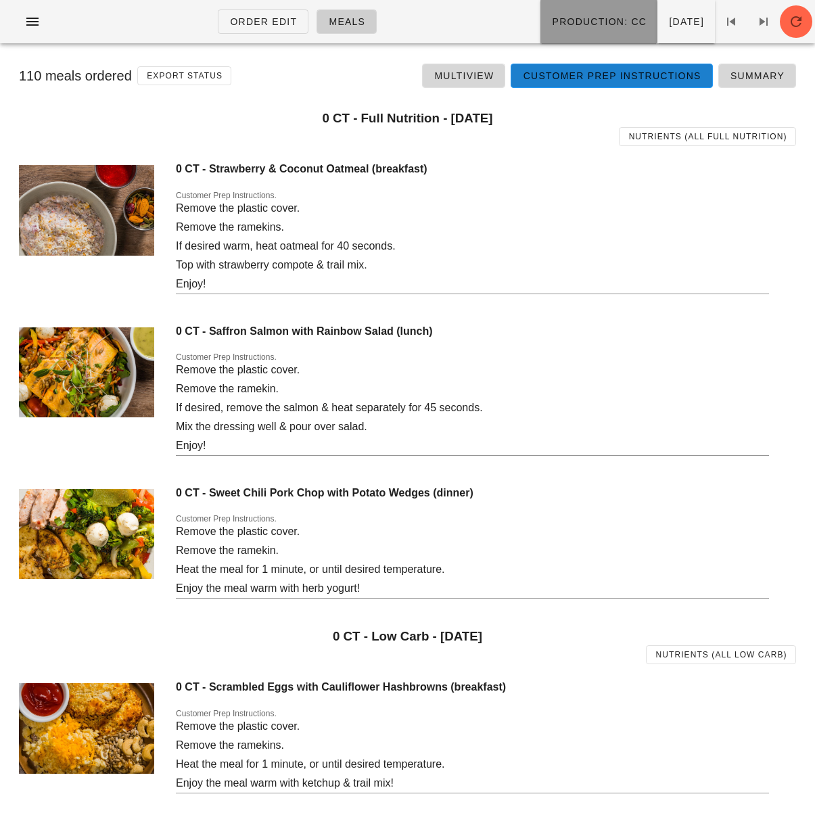
click at [553, 29] on button "Production: CC" at bounding box center [598, 21] width 117 height 43
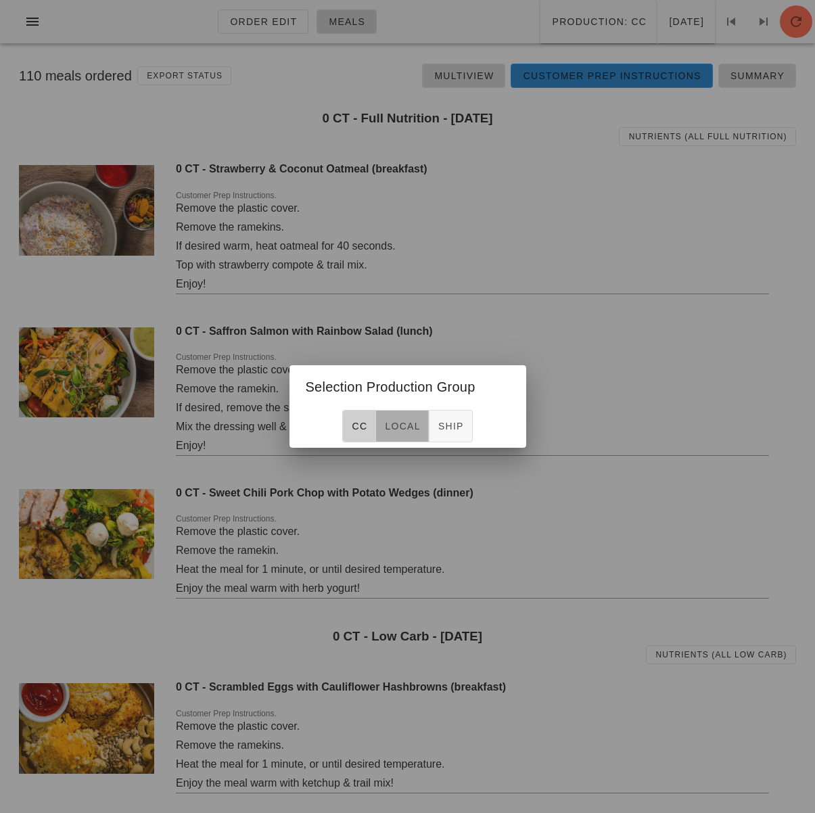
click at [398, 424] on span "local" at bounding box center [402, 426] width 36 height 11
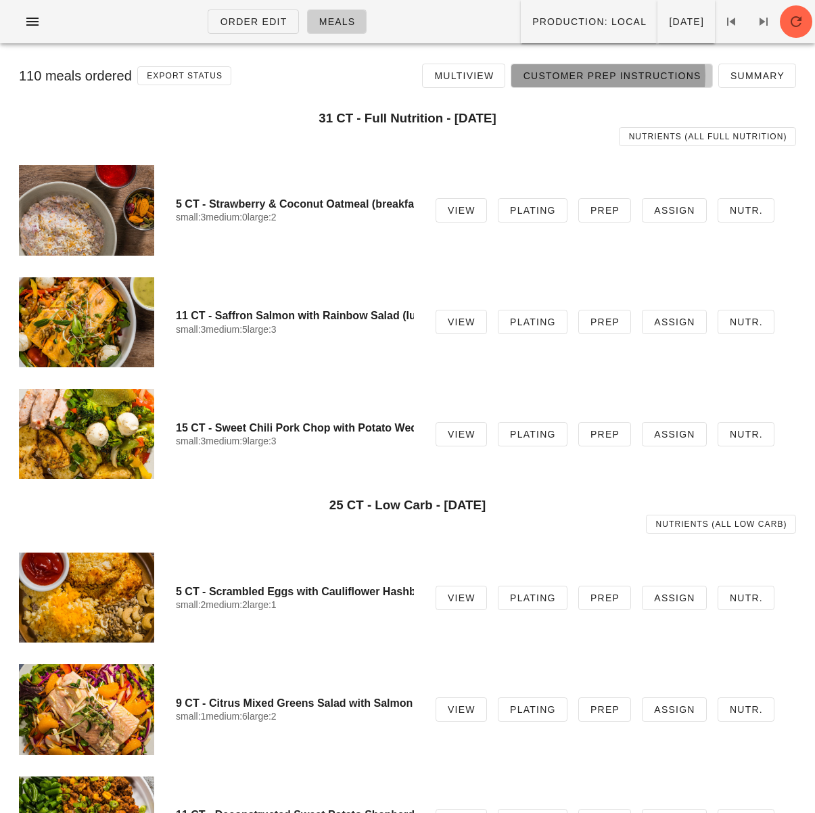
click at [665, 78] on span "Customer Prep Instructions" at bounding box center [611, 75] width 178 height 11
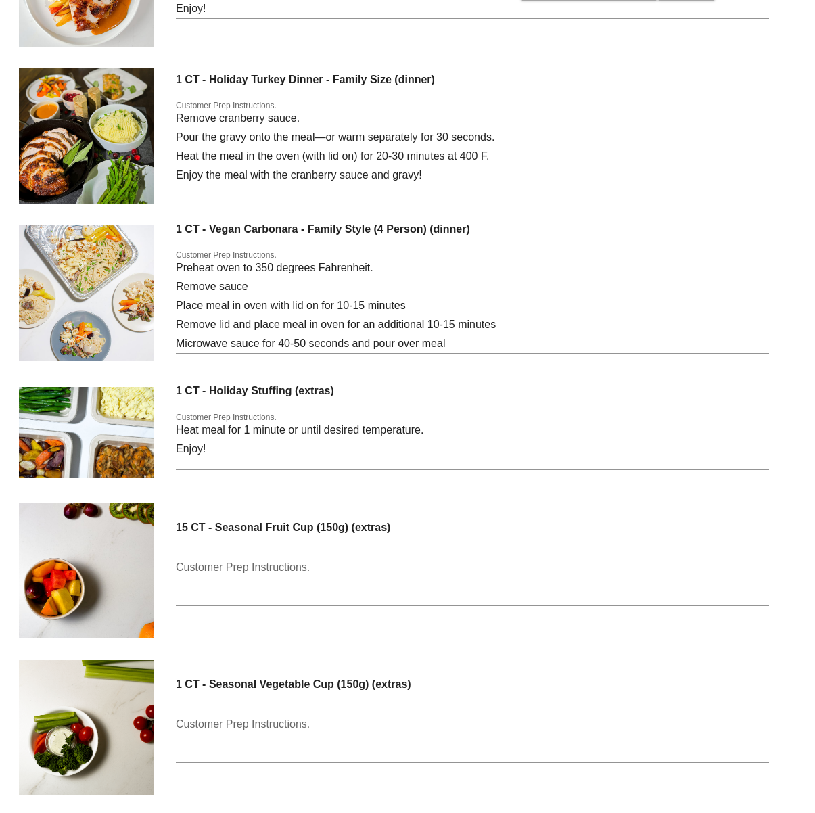
scroll to position [3612, 0]
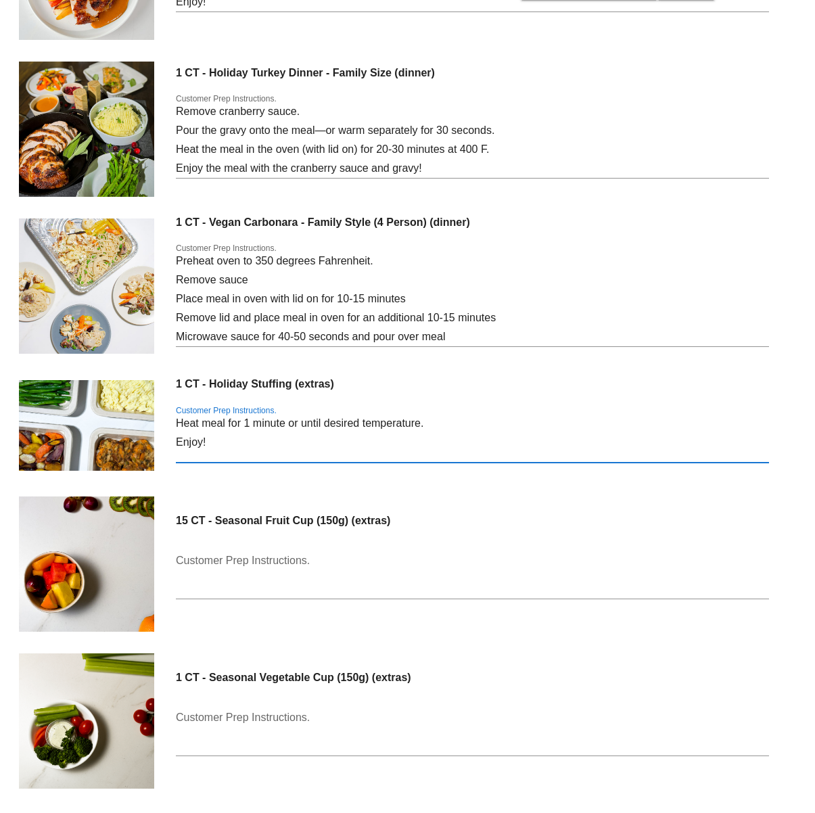
drag, startPoint x: 243, startPoint y: 426, endPoint x: 302, endPoint y: 423, distance: 58.9
click at [346, 422] on textarea "Heat meal for 1 minute or until desired temperature. Enjoy!" at bounding box center [472, 438] width 593 height 49
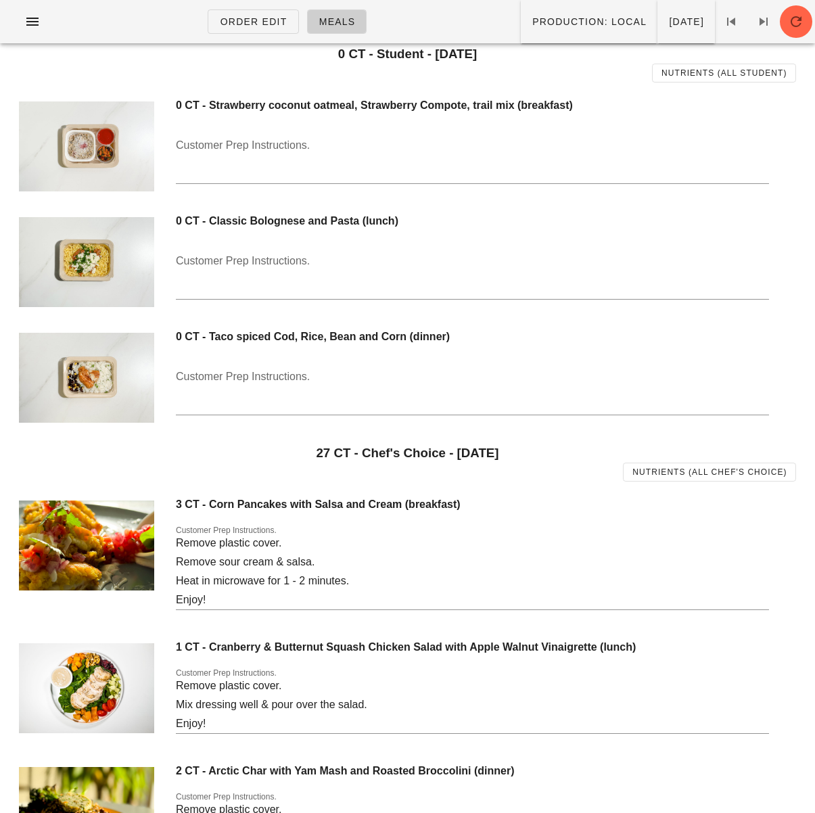
scroll to position [2500, 0]
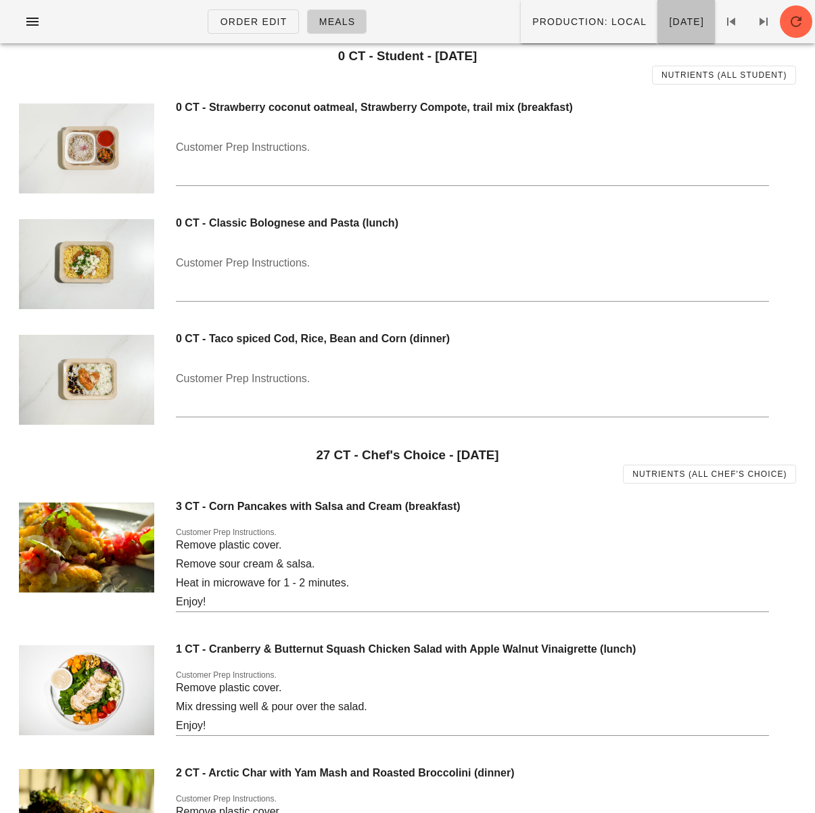
click at [668, 27] on span "Monday Dec 23" at bounding box center [686, 21] width 36 height 11
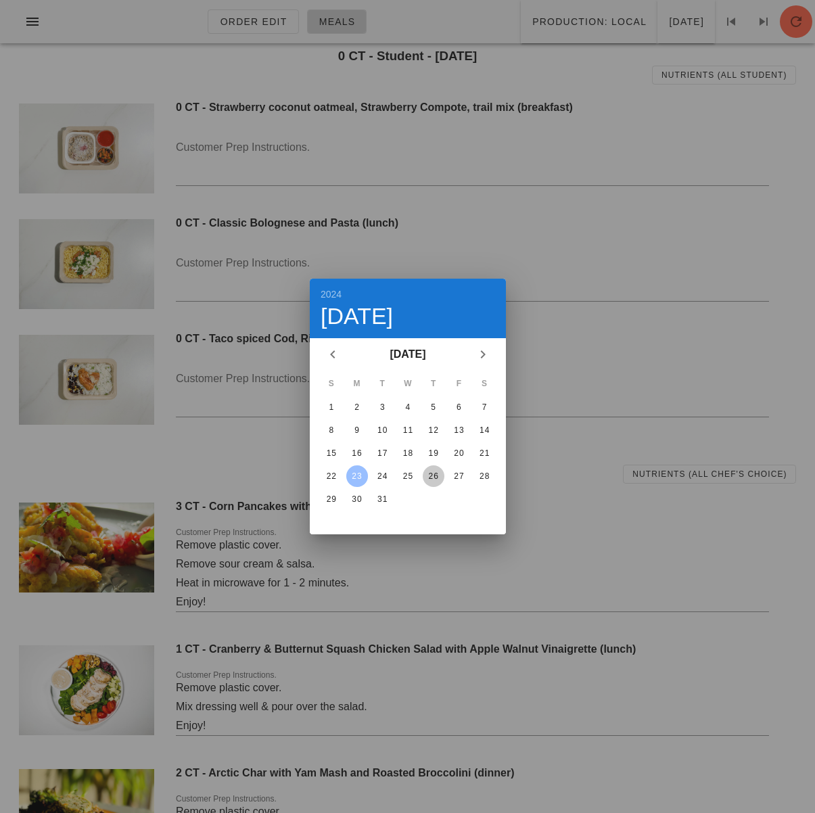
click at [435, 477] on div "26" at bounding box center [433, 475] width 22 height 9
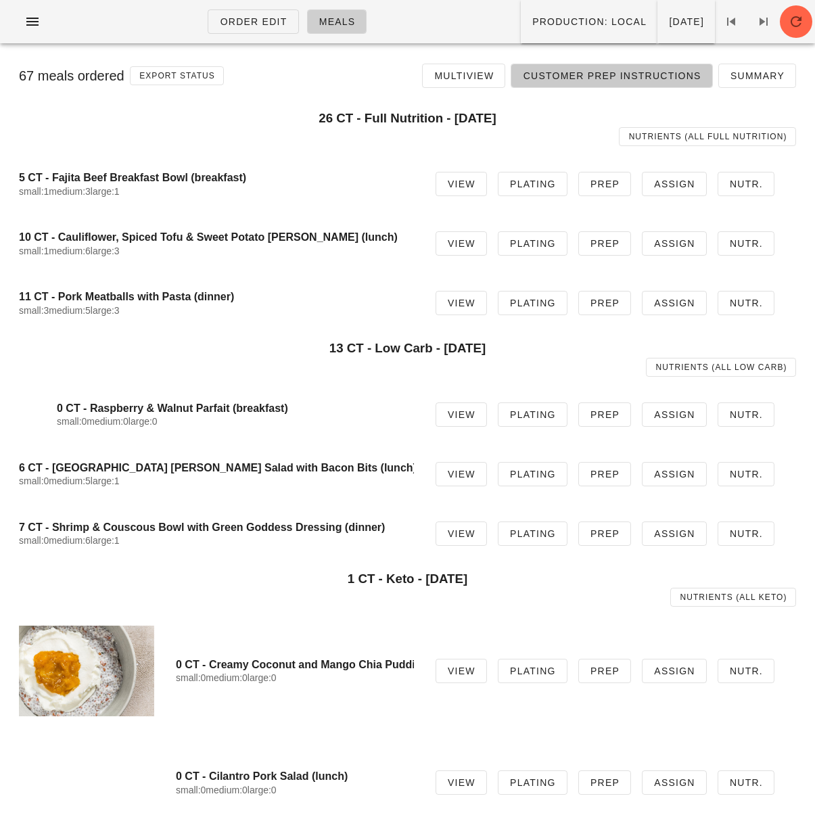
click at [562, 78] on span "Customer Prep Instructions" at bounding box center [611, 75] width 178 height 11
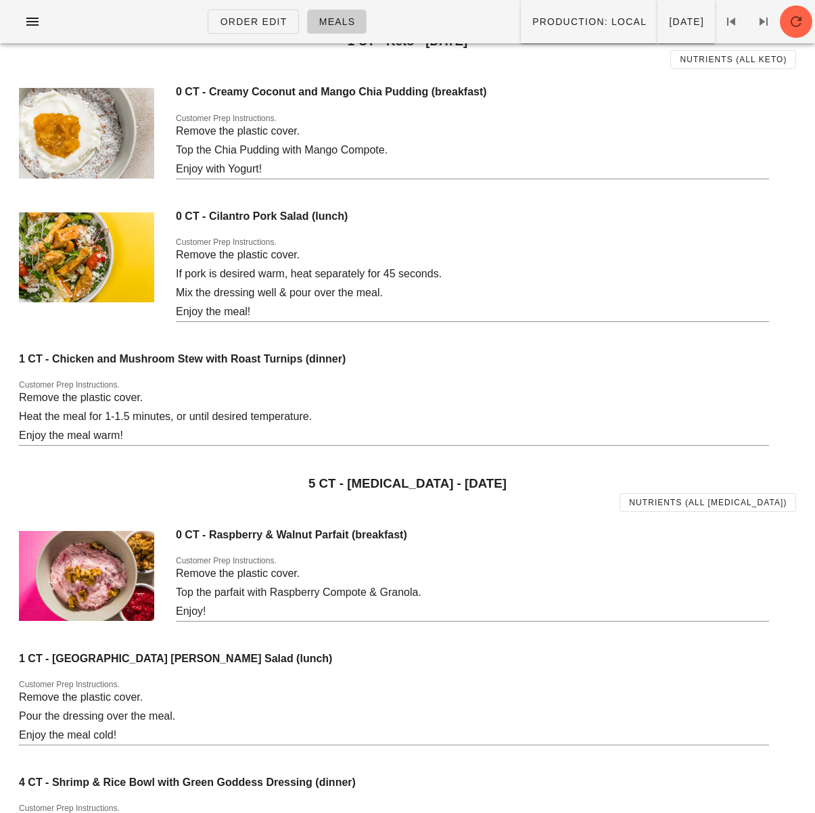
scroll to position [933, 0]
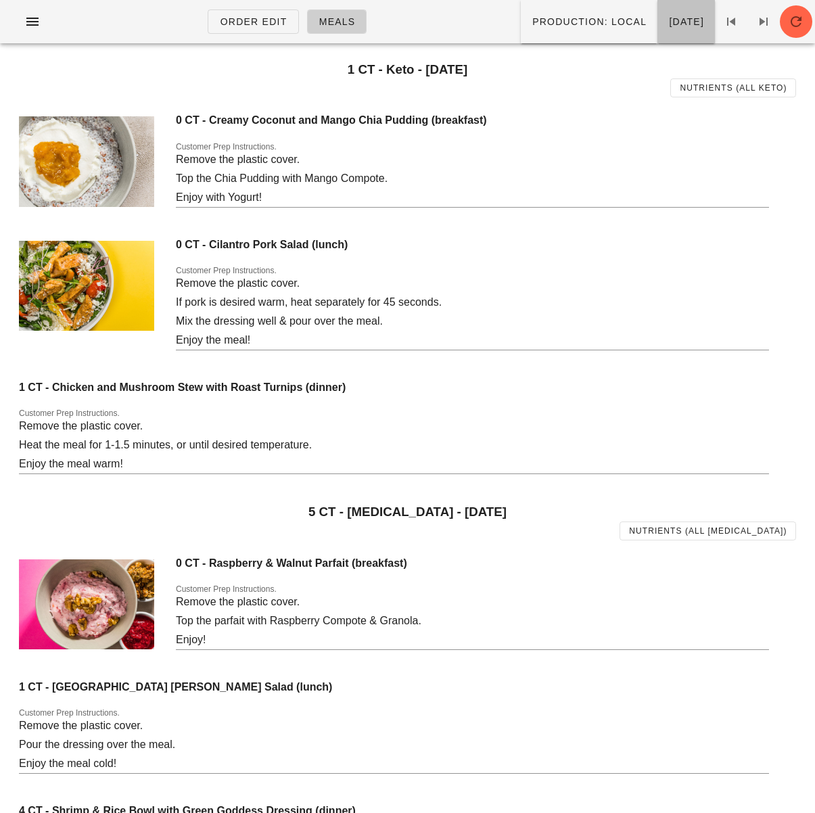
click at [657, 31] on button "Thursday Dec 26" at bounding box center [685, 21] width 57 height 43
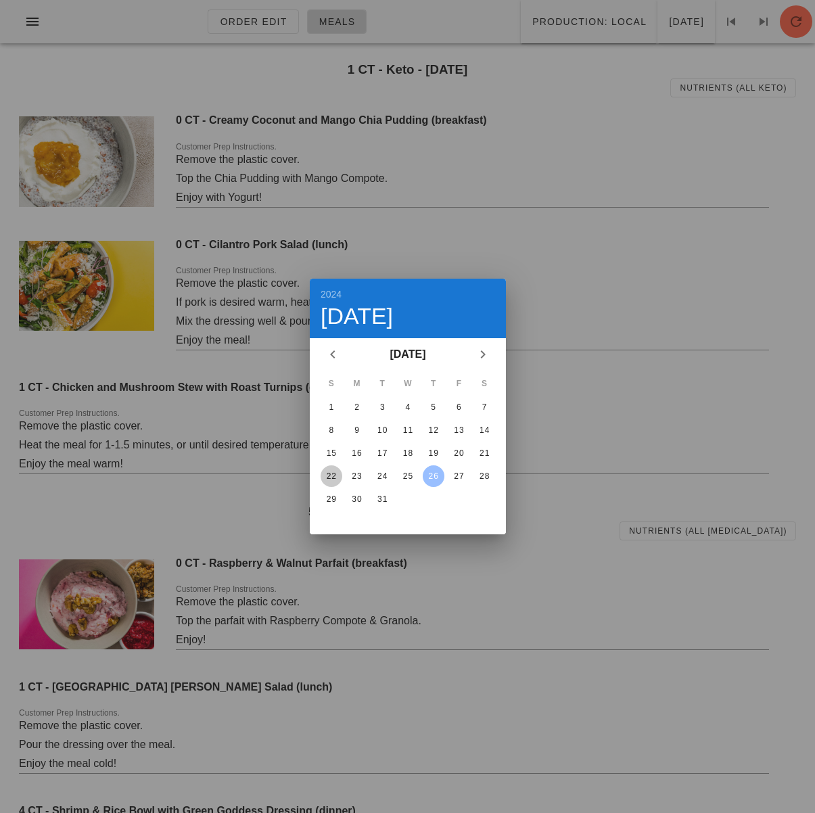
click at [329, 476] on div "22" at bounding box center [331, 475] width 22 height 9
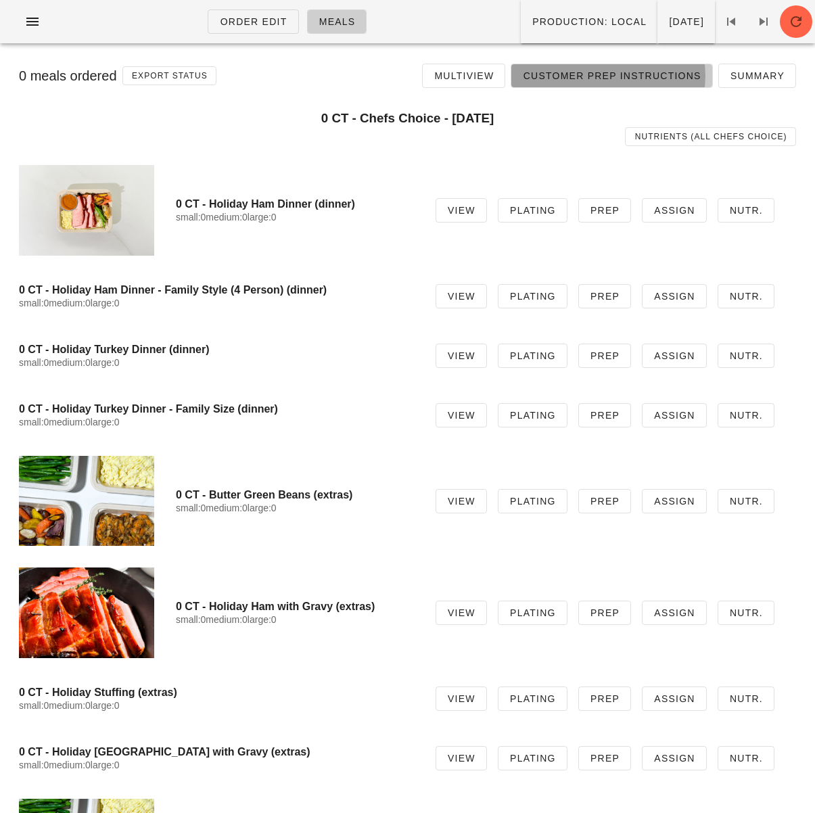
click at [588, 78] on span "Customer Prep Instructions" at bounding box center [611, 75] width 178 height 11
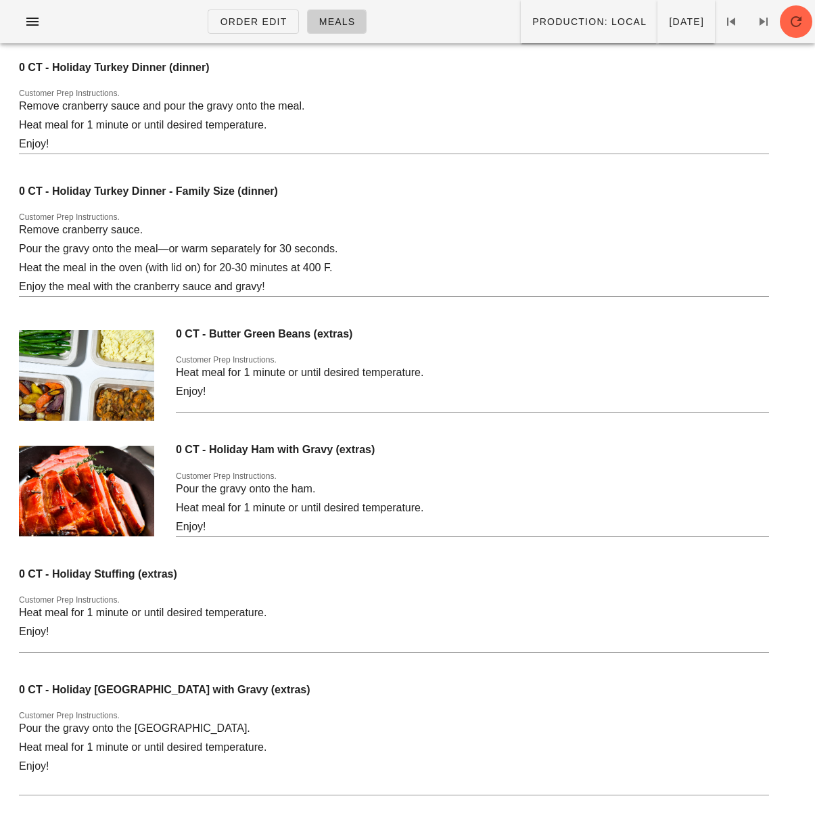
scroll to position [1, 0]
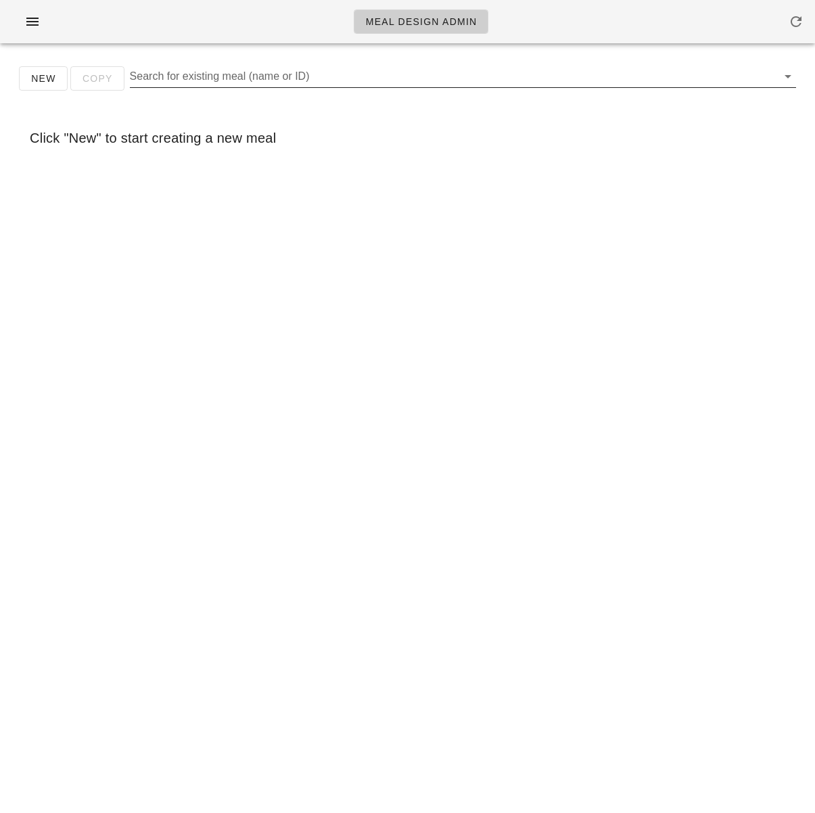
click at [427, 67] on input "Search for existing meal (name or ID)" at bounding box center [452, 77] width 644 height 22
paste input "Green beans, Bacon"
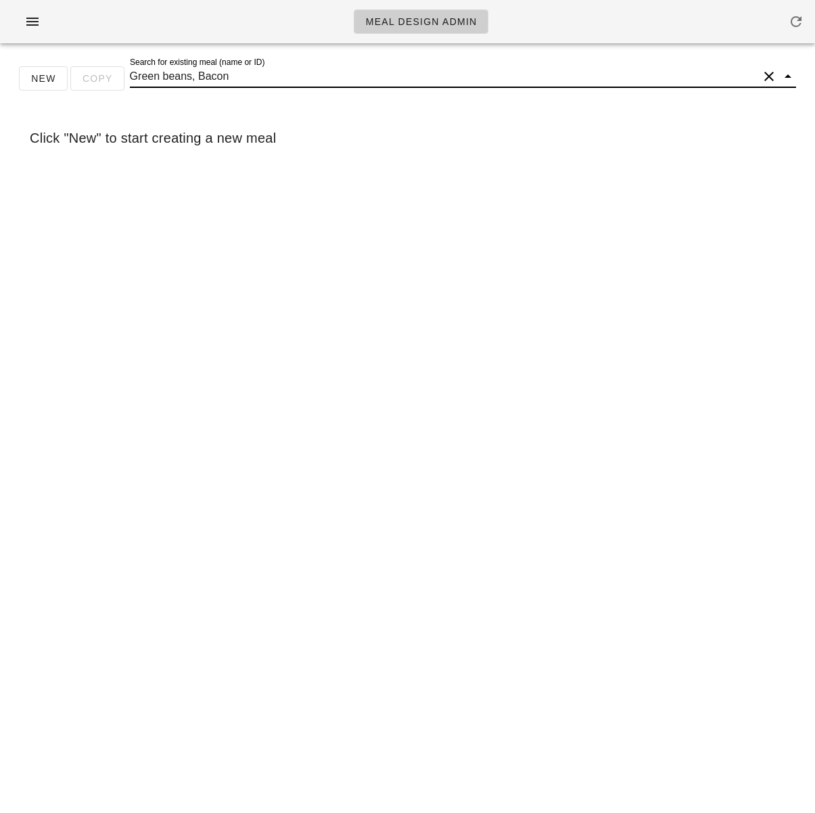
paste input "and Pecans"
drag, startPoint x: 78, startPoint y: 66, endPoint x: -34, endPoint y: 57, distance: 112.6
click at [0, 57] on html "Meal Design Admin New Copy Search for existing meal (name or ID) Green beans, B…" at bounding box center [407, 406] width 815 height 813
paste input "Thanksgiving Green Beans with Bacon & Pecans (37529)"
type input "Thanksgiving Green Beans with Bacon & Pecans"
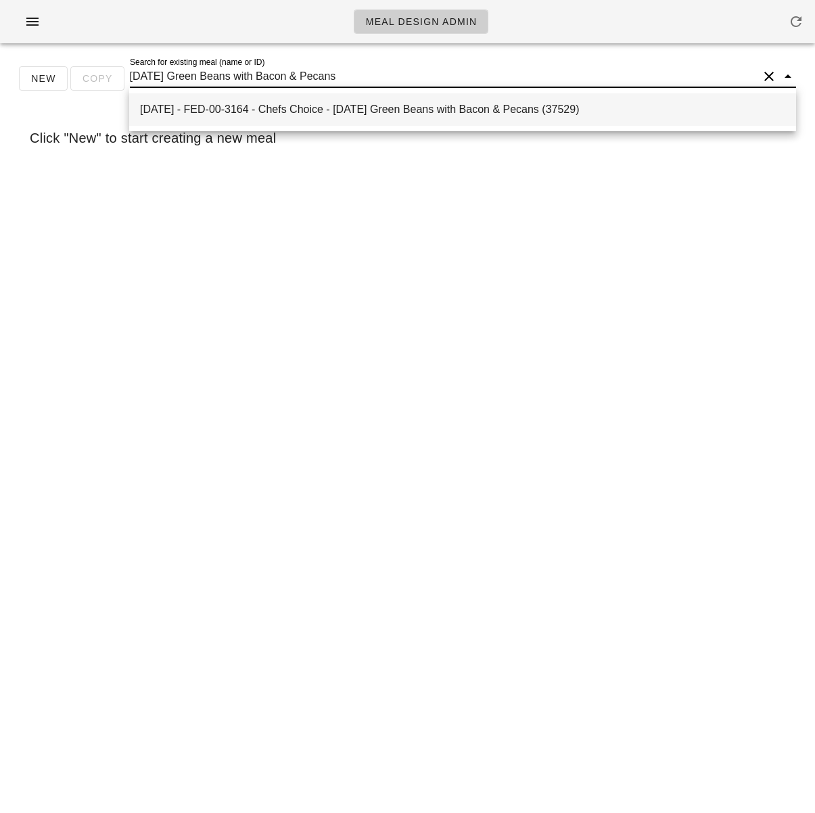
click at [468, 112] on div "2025-01-05 - FED-00-3164 - Chefs Choice - Thanksgiving Green Beans with Bacon &…" at bounding box center [462, 109] width 645 height 13
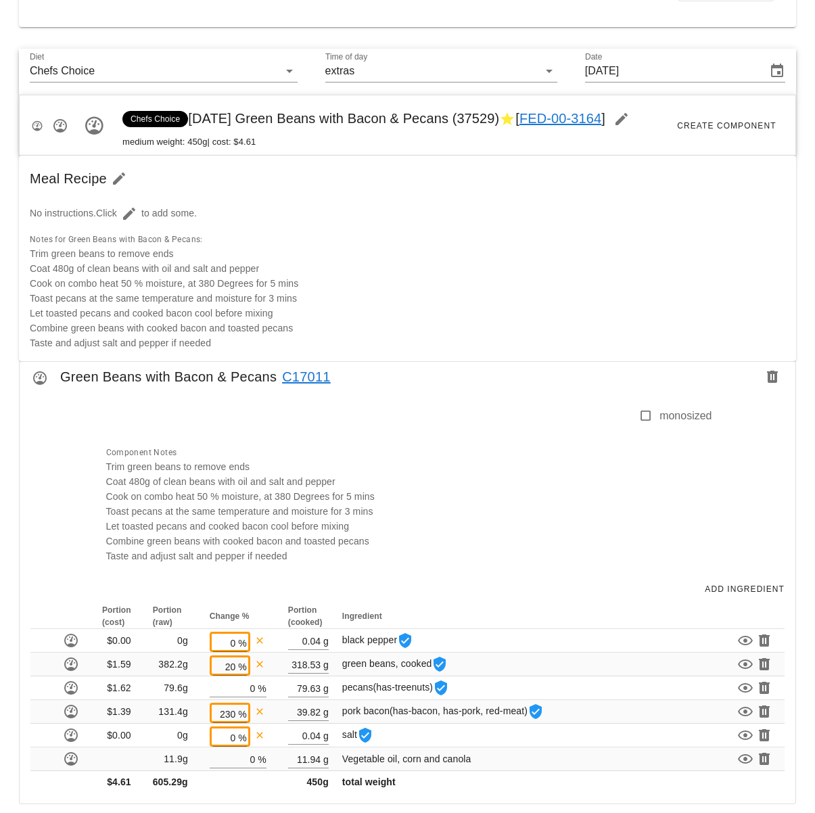
scroll to position [350, 0]
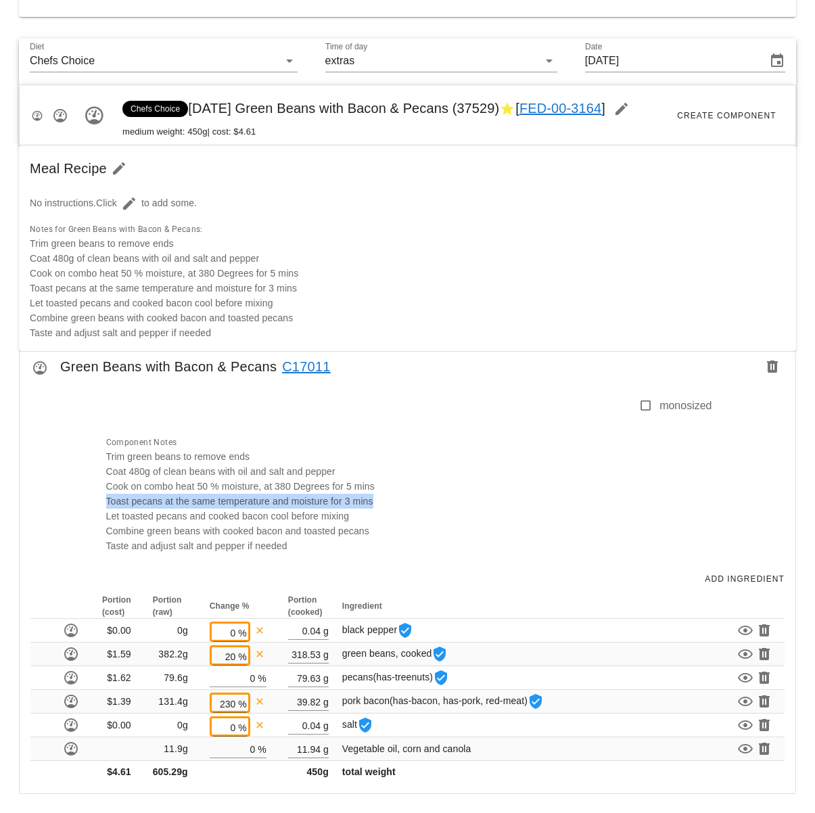
drag, startPoint x: 105, startPoint y: 506, endPoint x: 399, endPoint y: 495, distance: 293.7
click at [399, 495] on div "Component Notes Trim green beans to remove ends Coat 480g of clean beans with o…" at bounding box center [405, 493] width 614 height 135
copy span "Toast pecans at the same temperature and moisture for 3 mins"
click at [145, 488] on span "Cook on combo heat 50 % moisture, at 380 Degrees for 5 mins" at bounding box center [240, 486] width 268 height 11
drag, startPoint x: 198, startPoint y: 485, endPoint x: 332, endPoint y: 486, distance: 133.9
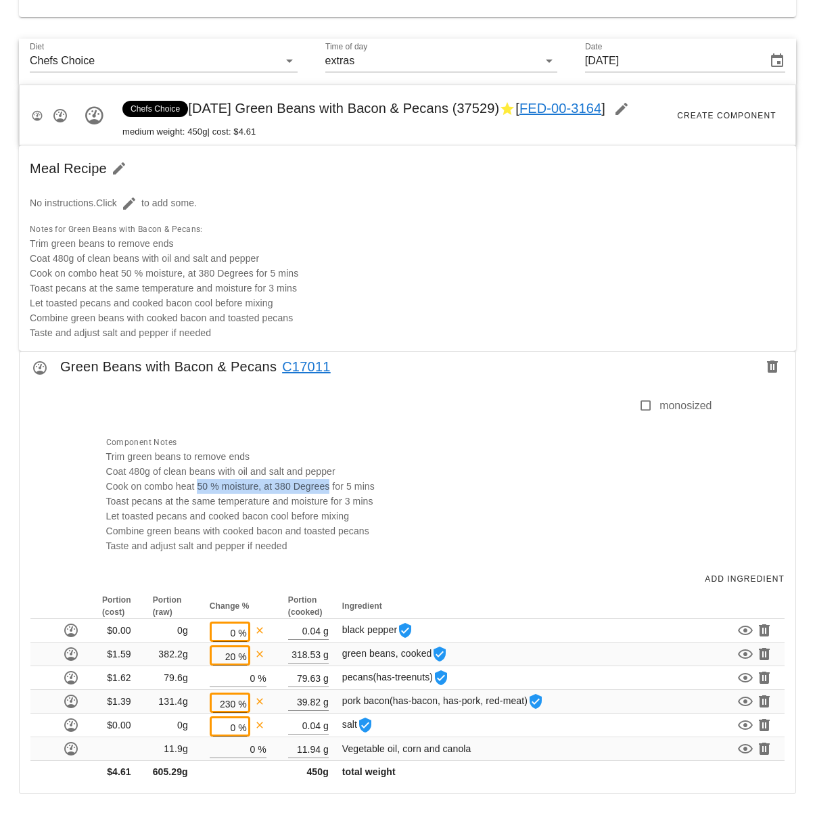
click at [332, 486] on span "Cook on combo heat 50 % moisture, at 380 Degrees for 5 mins" at bounding box center [240, 486] width 268 height 11
copy span "50 % moisture, at 380 Degrees"
click at [166, 496] on span "Toast pecans at the same temperature and moisture for 3 mins" at bounding box center [239, 501] width 267 height 11
drag, startPoint x: 133, startPoint y: 488, endPoint x: 331, endPoint y: 491, distance: 197.4
click at [331, 491] on span "Cook on combo heat 50 % moisture, at 380 Degrees for 5 mins" at bounding box center [240, 486] width 268 height 11
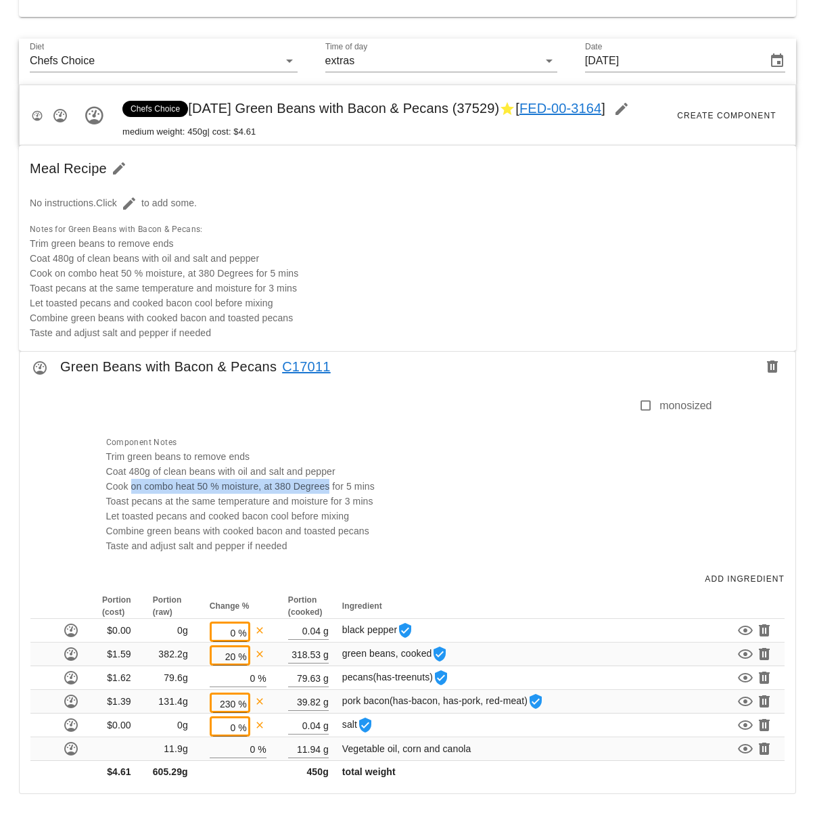
copy span "on combo heat 50 % moisture, at 380 Degrees"
click at [423, 400] on div at bounding box center [368, 412] width 540 height 28
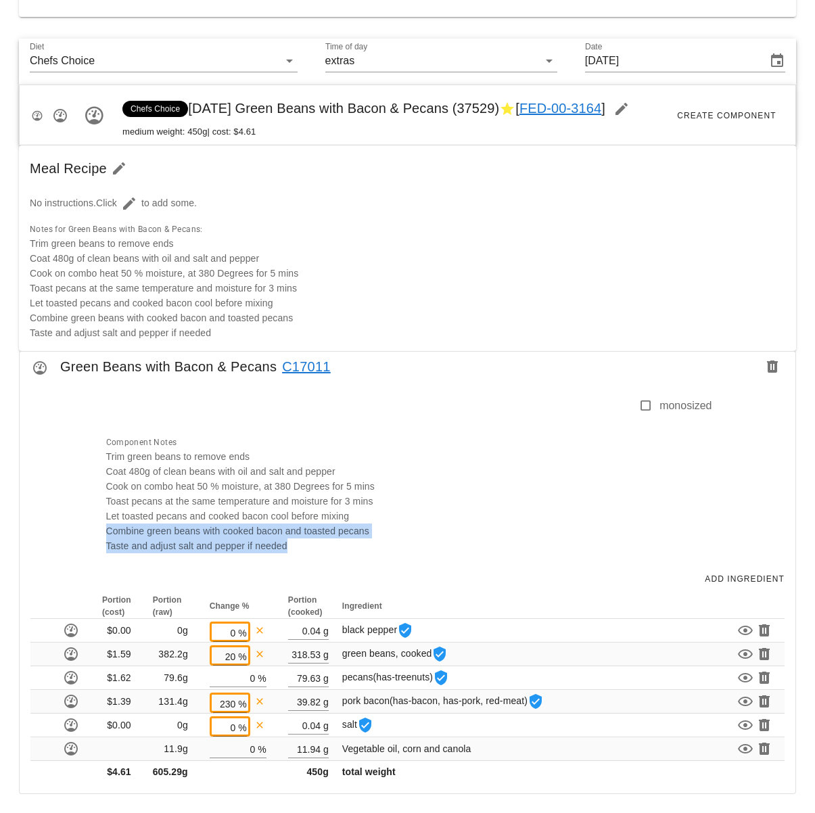
drag, startPoint x: 287, startPoint y: 545, endPoint x: 97, endPoint y: 529, distance: 190.7
click at [98, 529] on div "Component Notes Trim green beans to remove ends Coat 480g of clean beans with o…" at bounding box center [405, 493] width 614 height 135
click at [322, 540] on div "Component Notes Trim green beans to remove ends Coat 480g of clean beans with o…" at bounding box center [405, 493] width 614 height 135
drag, startPoint x: 306, startPoint y: 548, endPoint x: 87, endPoint y: 519, distance: 221.6
click at [87, 519] on div "monosized Component Notes Trim green beans to remove ends Coat 480g of clean be…" at bounding box center [407, 472] width 775 height 183
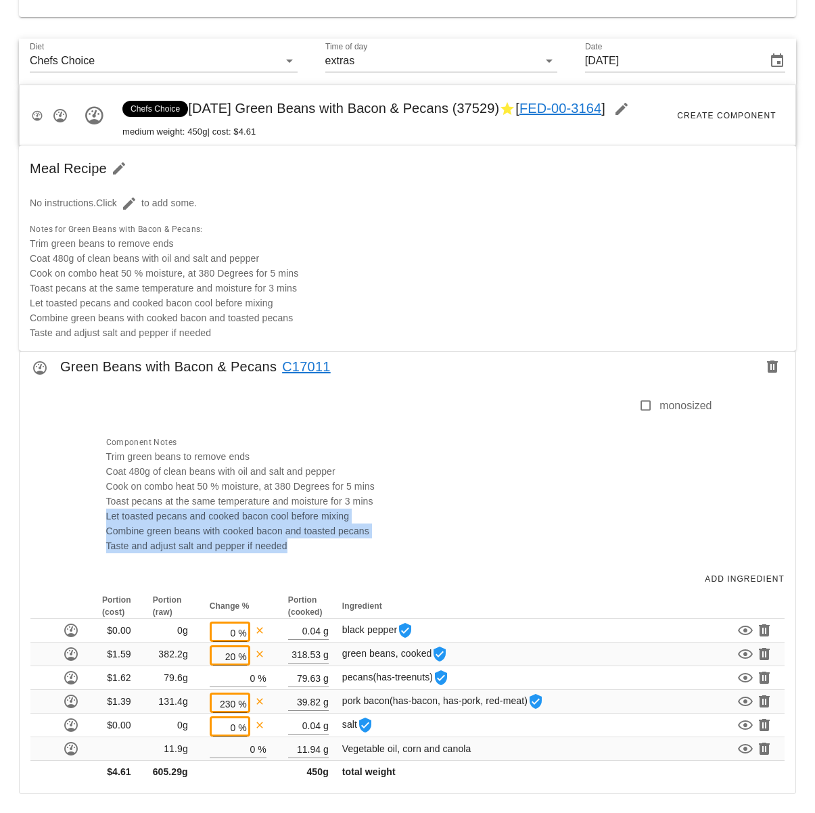
copy div "Let toasted pecans and cooked bacon cool before mixing Combine green beans with…"
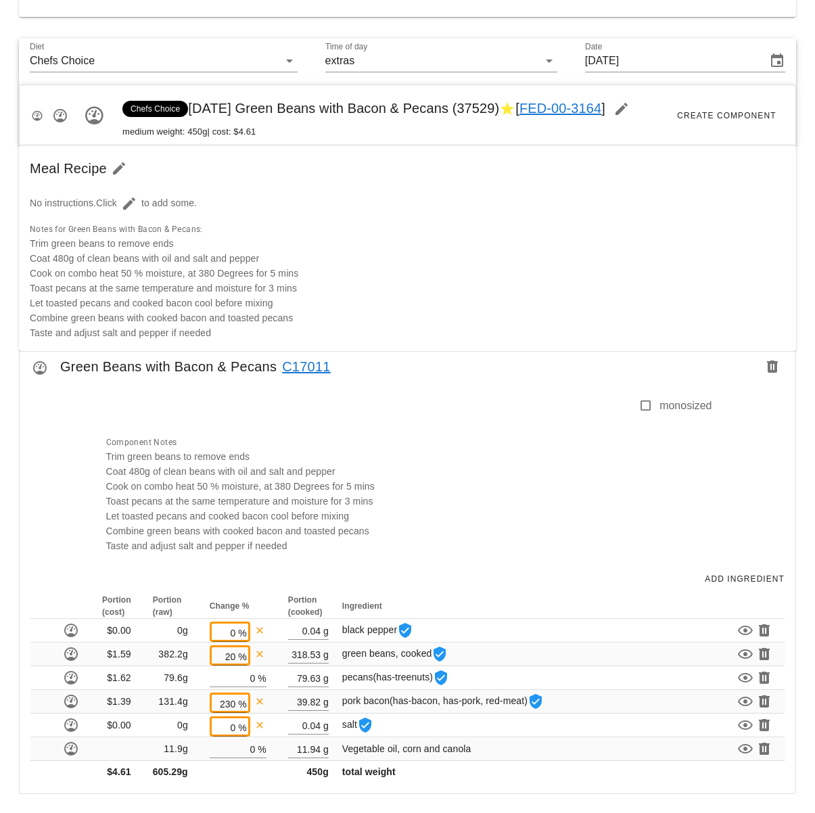
click at [504, 282] on div "Notes for Green Beans with Bacon & Pecans: Trim green beans to remove ends Coat…" at bounding box center [407, 280] width 761 height 124
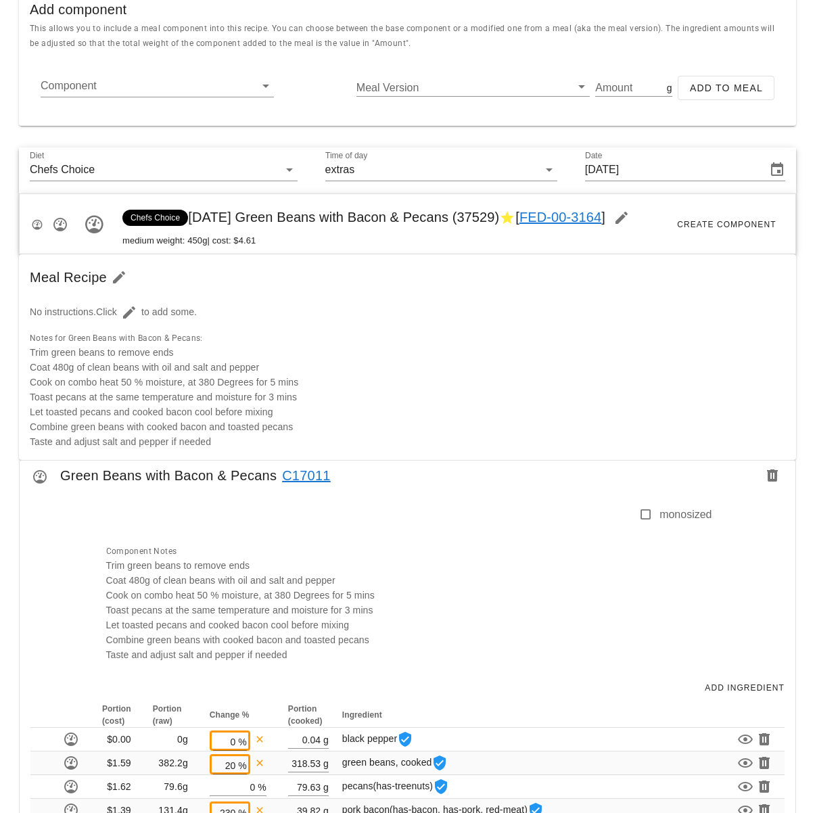
scroll to position [137, 0]
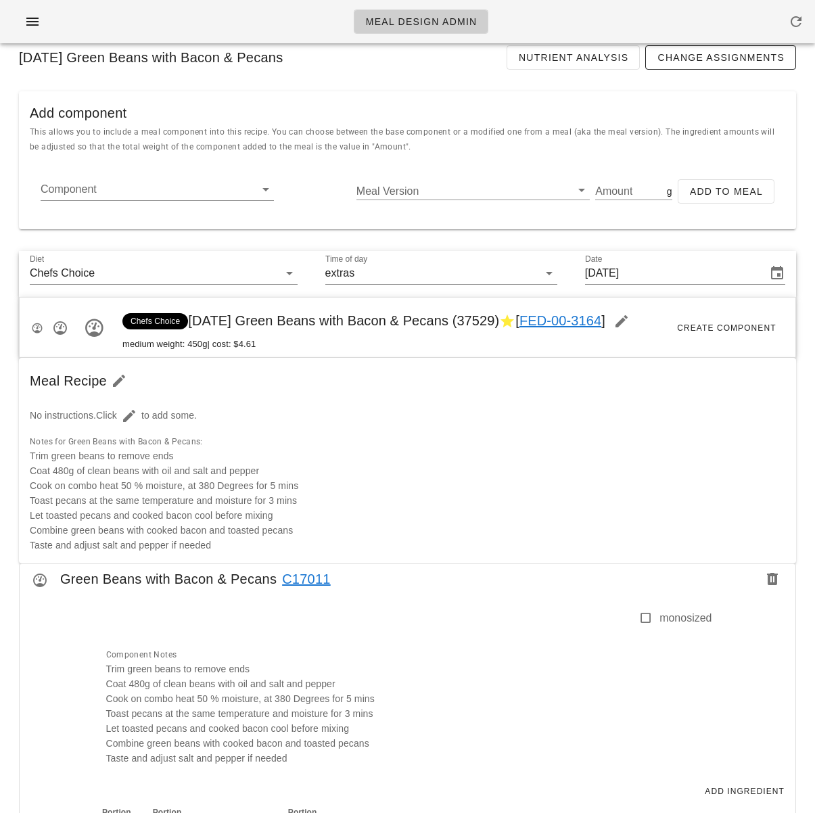
click at [179, 416] on span "Click to add some." at bounding box center [146, 415] width 101 height 11
click at [137, 414] on icon "button" at bounding box center [129, 416] width 16 height 16
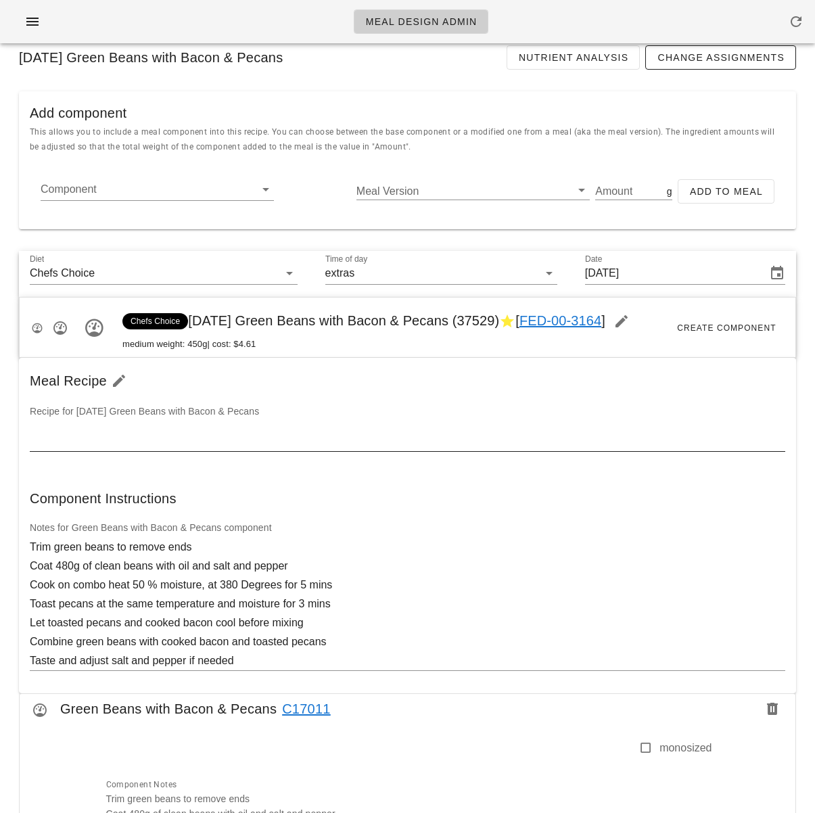
click at [166, 442] on textarea at bounding box center [407, 440] width 755 height 22
paste textarea "Let toasted pecans and cooked bacon cool before mixing Combine green beans with…"
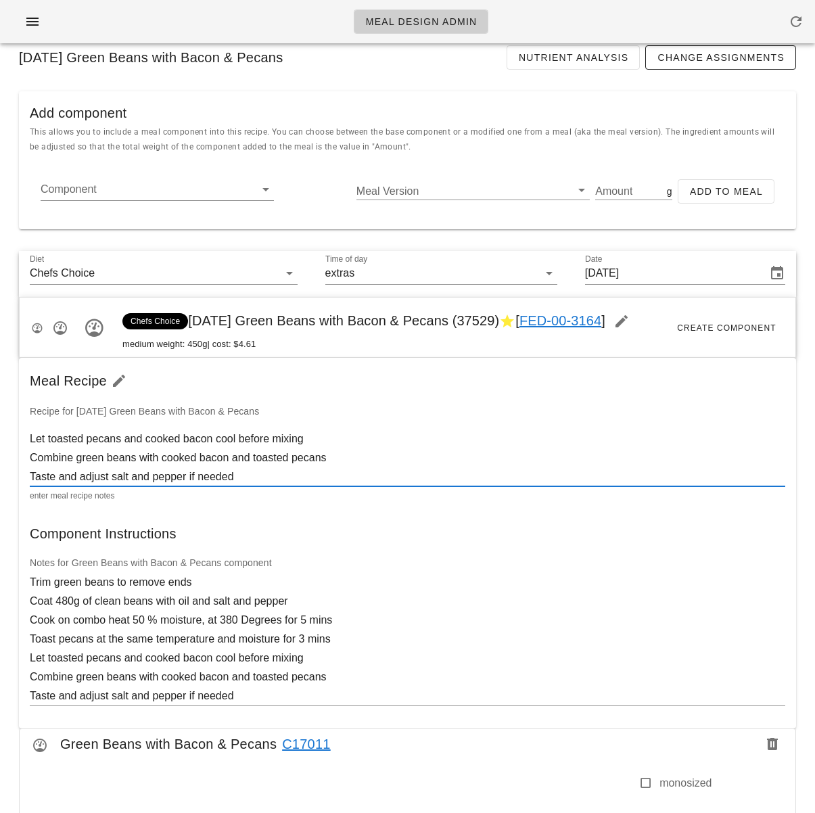
drag, startPoint x: 191, startPoint y: 441, endPoint x: -35, endPoint y: 436, distance: 225.9
click at [0, 436] on html "Meal Design Admin New Copy Search for existing meal (name or ID) 2025-01-05 - F…" at bounding box center [407, 526] width 815 height 1327
click at [308, 475] on textarea "Combine green beans with cooked bacon and toasted pecans Taste and adjust salt …" at bounding box center [407, 457] width 755 height 57
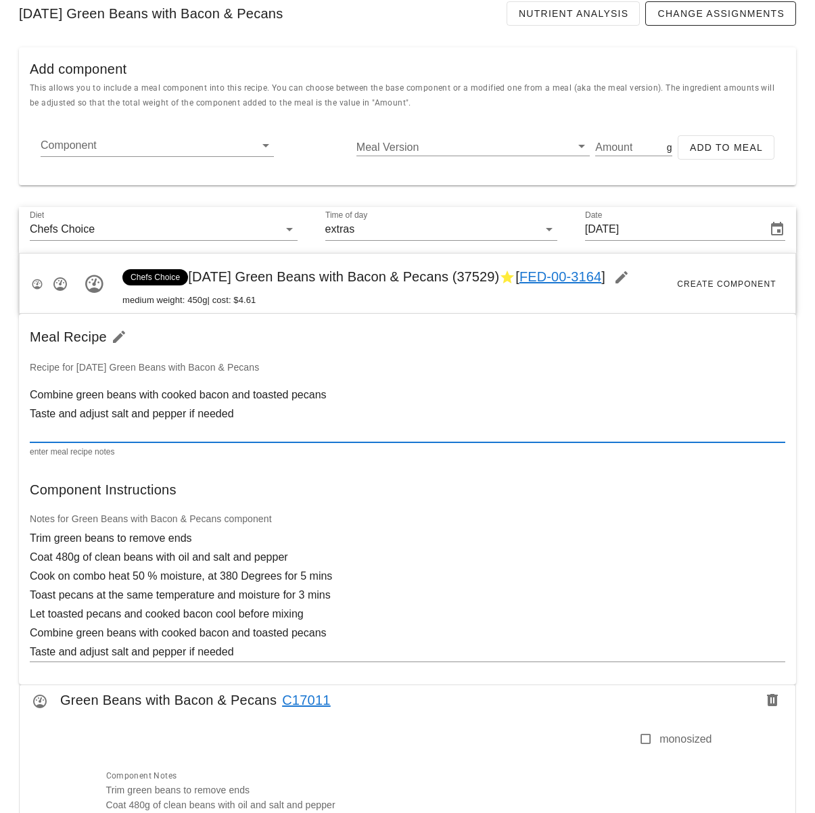
scroll to position [191, 0]
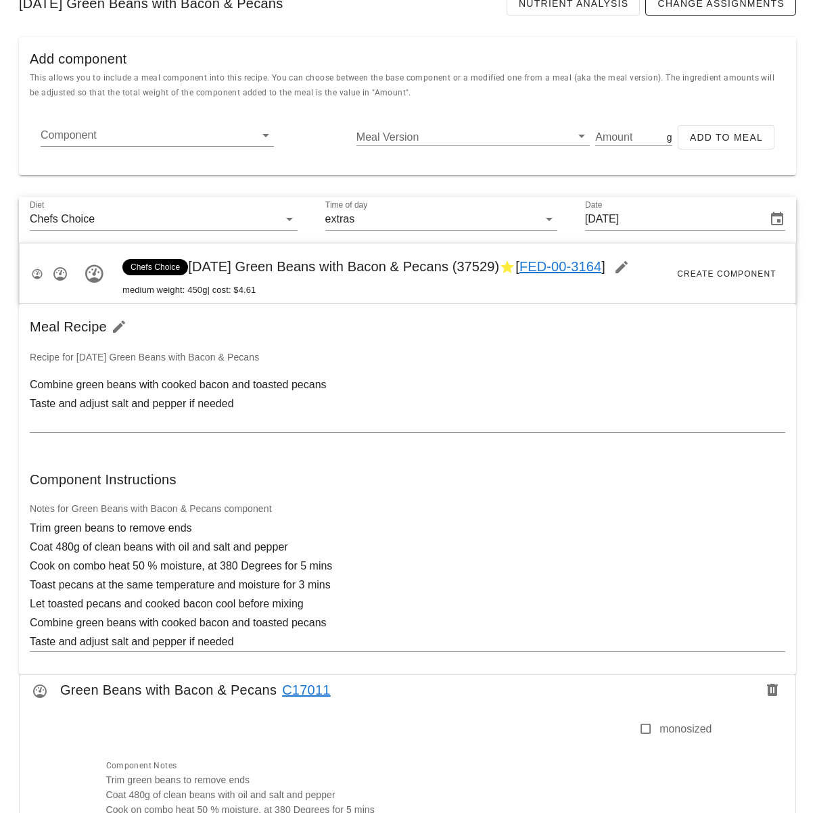
click at [335, 463] on div "Component Instructions" at bounding box center [407, 479] width 777 height 43
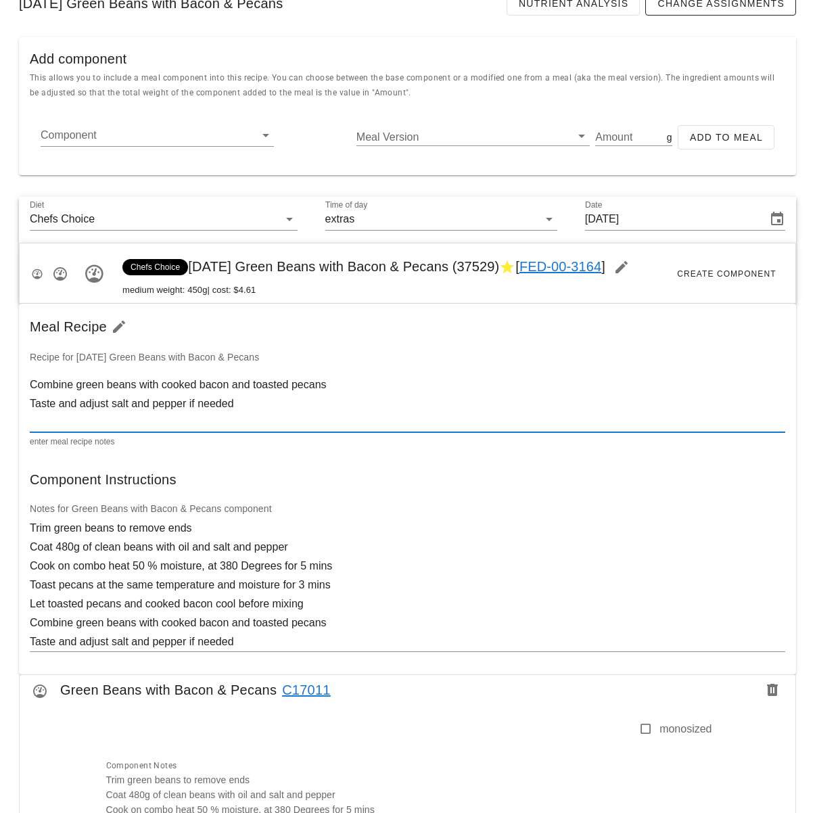
drag, startPoint x: 266, startPoint y: 421, endPoint x: -35, endPoint y: 429, distance: 301.6
click at [0, 429] on html "Meal Design Admin New Copy Search for existing meal (name or ID) 2025-01-05 - F…" at bounding box center [407, 472] width 815 height 1327
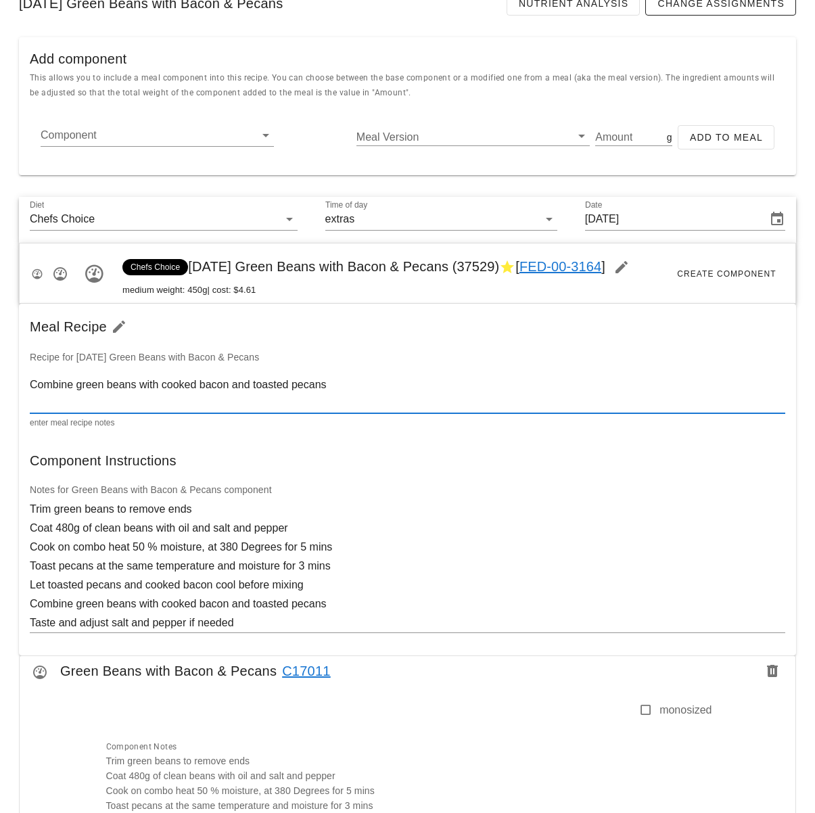
type textarea "Combine green beans with cooked bacon and toasted pecans"
click at [433, 479] on div "Notes for Green Beans with Bacon & Pecans component Trim green beans to remove …" at bounding box center [407, 563] width 771 height 178
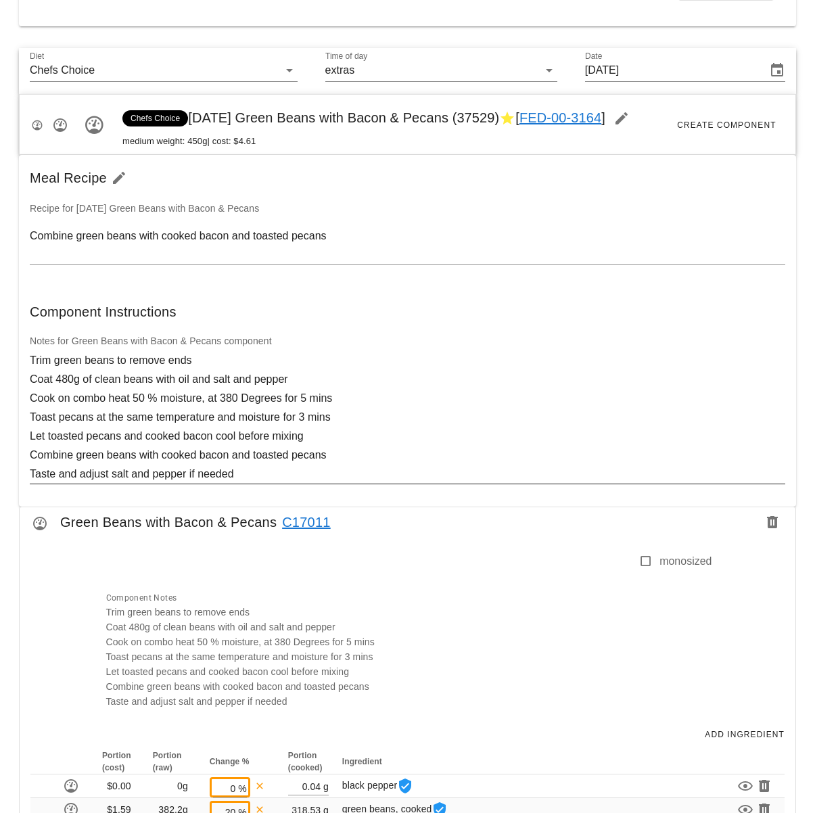
scroll to position [367, 0]
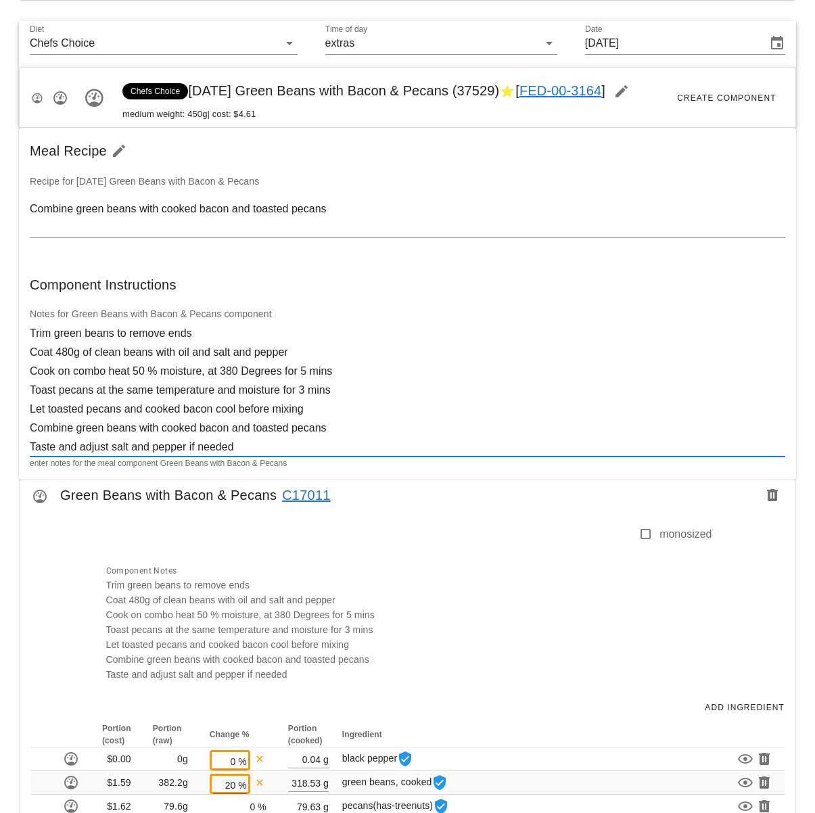
drag, startPoint x: 268, startPoint y: 446, endPoint x: 109, endPoint y: 404, distance: 165.0
click at [0, 438] on html "Meal Design Admin New Copy Search for existing meal (name or ID) 2025-01-05 - F…" at bounding box center [407, 287] width 815 height 1308
click at [158, 394] on textarea "Trim green beans to remove ends Coat 480g of clean beans with oil and salt and …" at bounding box center [407, 390] width 755 height 133
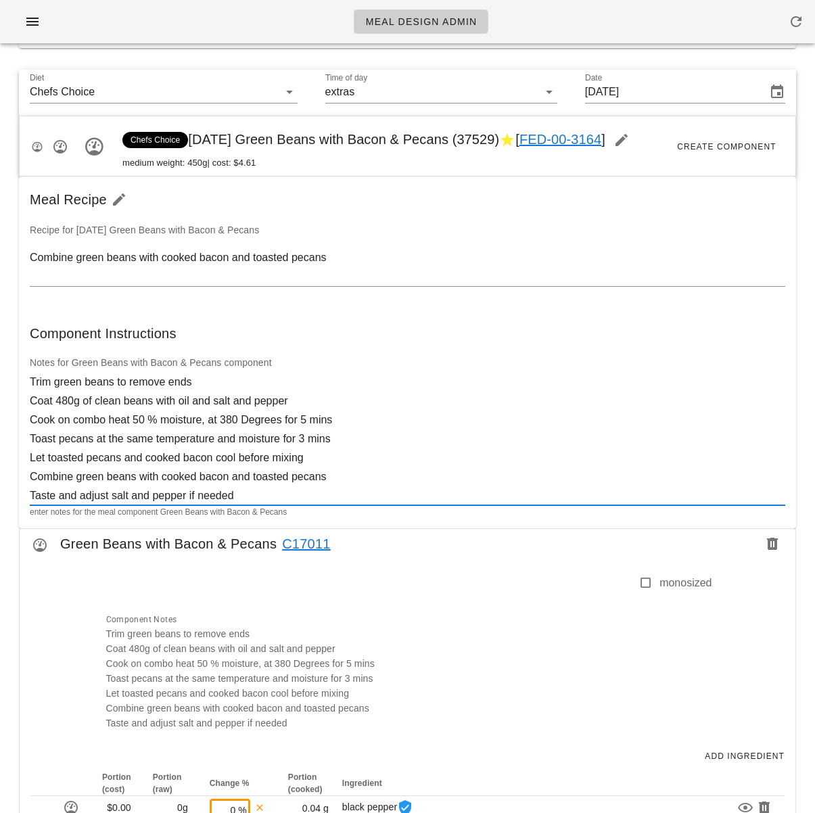
scroll to position [319, 0]
drag, startPoint x: 495, startPoint y: 389, endPoint x: 487, endPoint y: 393, distance: 8.2
click at [496, 390] on textarea "Trim green beans to remove ends Coat 480g of clean beans with oil and salt and …" at bounding box center [407, 438] width 755 height 133
click at [575, 590] on div at bounding box center [368, 588] width 540 height 28
drag, startPoint x: 805, startPoint y: 348, endPoint x: 793, endPoint y: 489, distance: 141.8
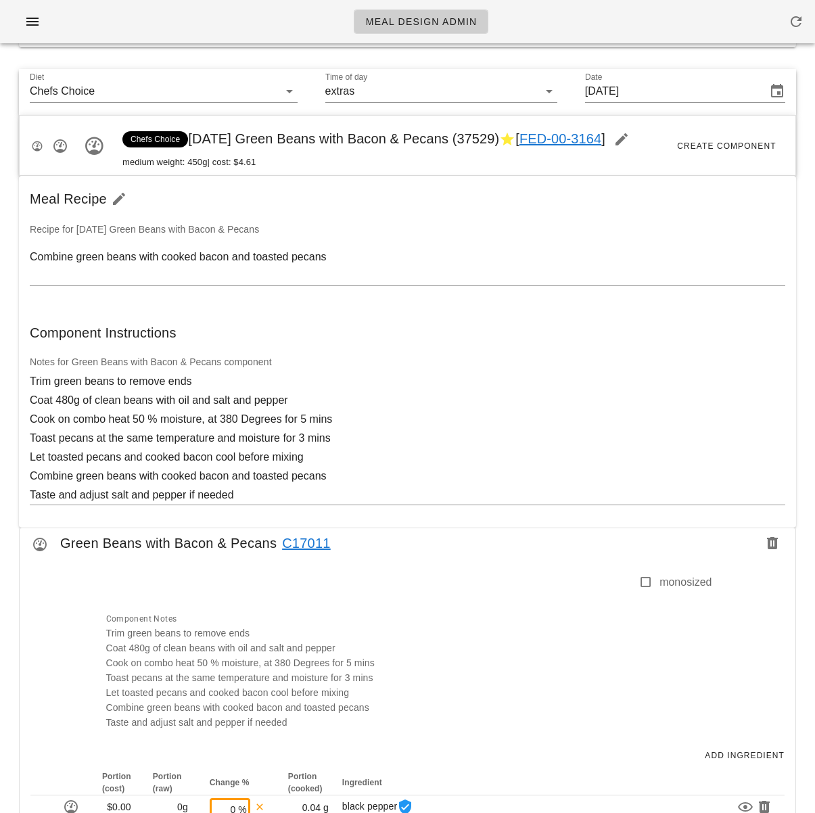
click at [805, 348] on div "Diet Chefs Choice Time of day extras Date Sunday Jan 05, 2025 Chefs Choice Than…" at bounding box center [407, 519] width 798 height 923
click at [771, 540] on icon "button" at bounding box center [772, 543] width 16 height 16
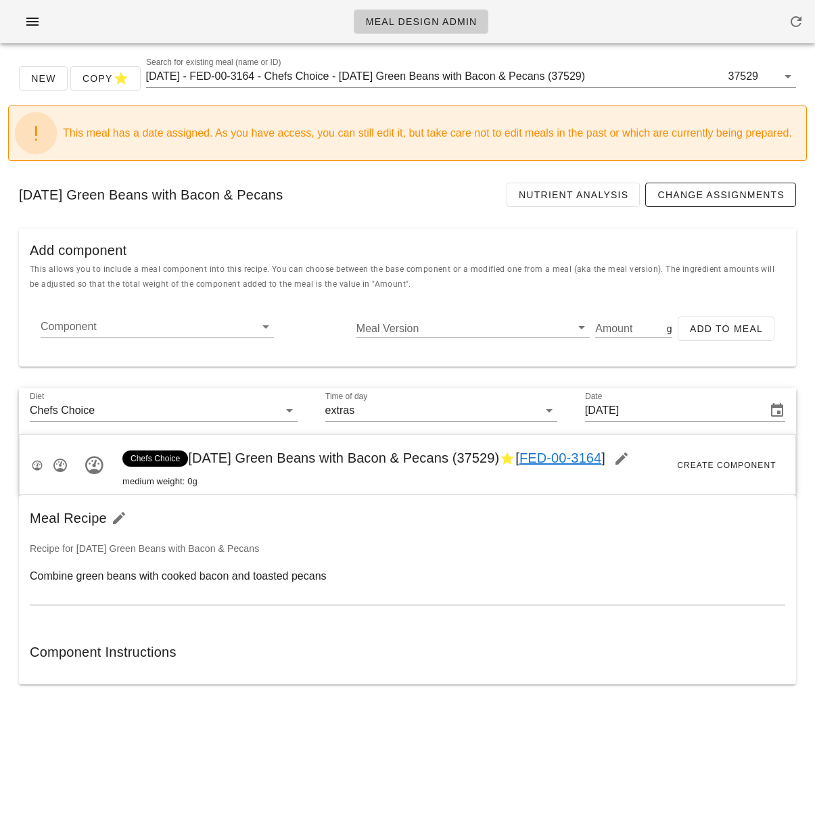
scroll to position [0, 0]
click at [131, 324] on input "Component" at bounding box center [147, 327] width 212 height 22
click at [210, 329] on input "Component" at bounding box center [147, 327] width 212 height 22
paste input "17012"
type input "17012"
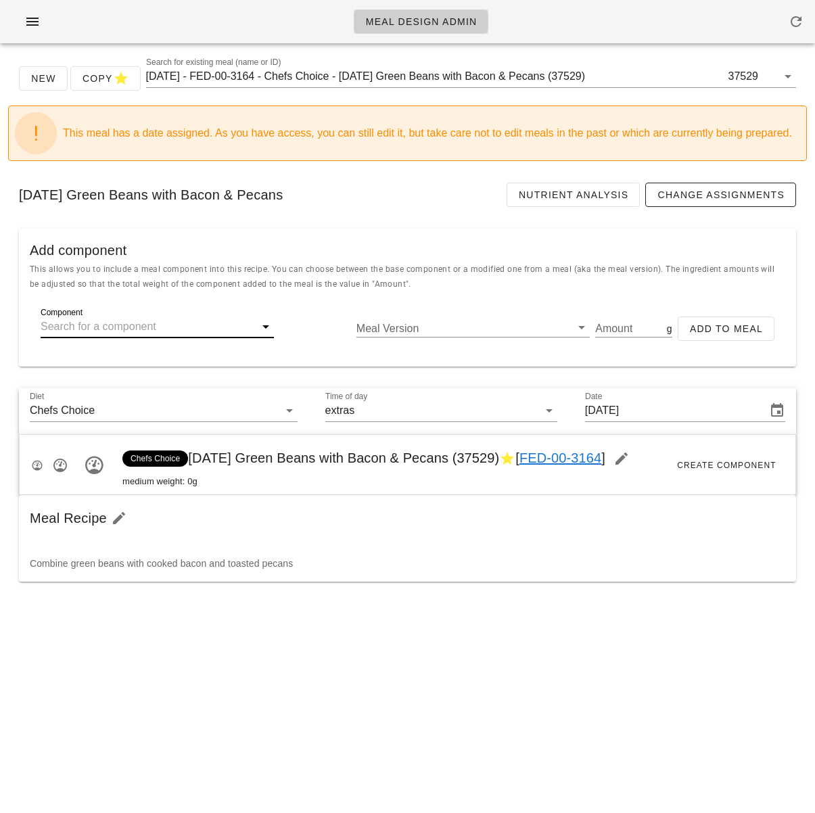
click at [139, 335] on input "Component" at bounding box center [147, 327] width 212 height 22
paste input "17012"
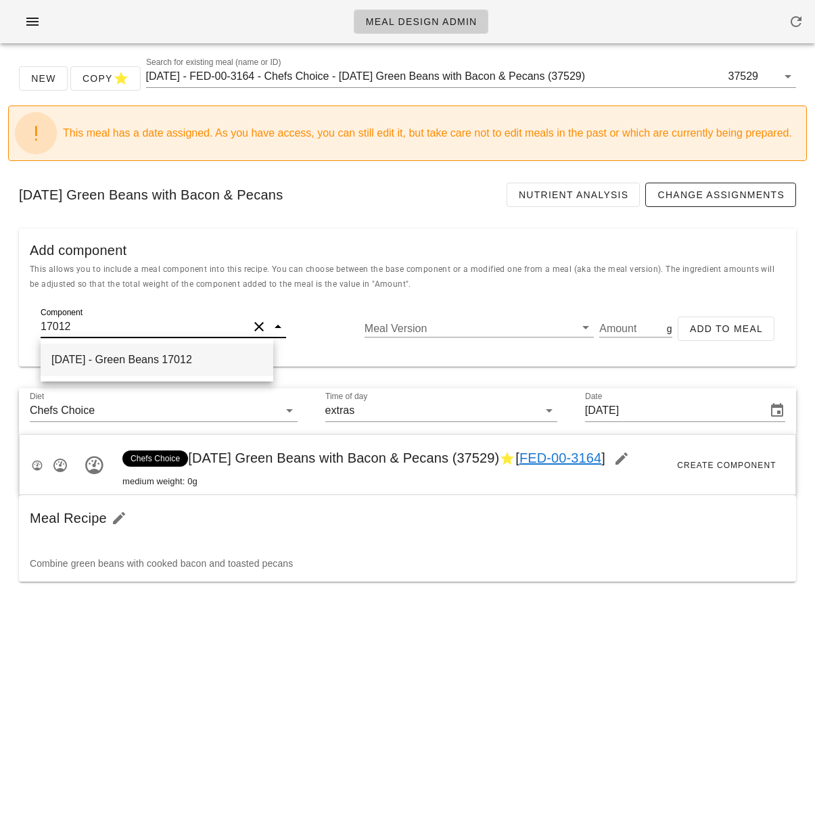
click at [147, 356] on div "[DATE] - Green Beans 17012" at bounding box center [157, 359] width 233 height 32
type input "Green Beans"
type input "330.55"
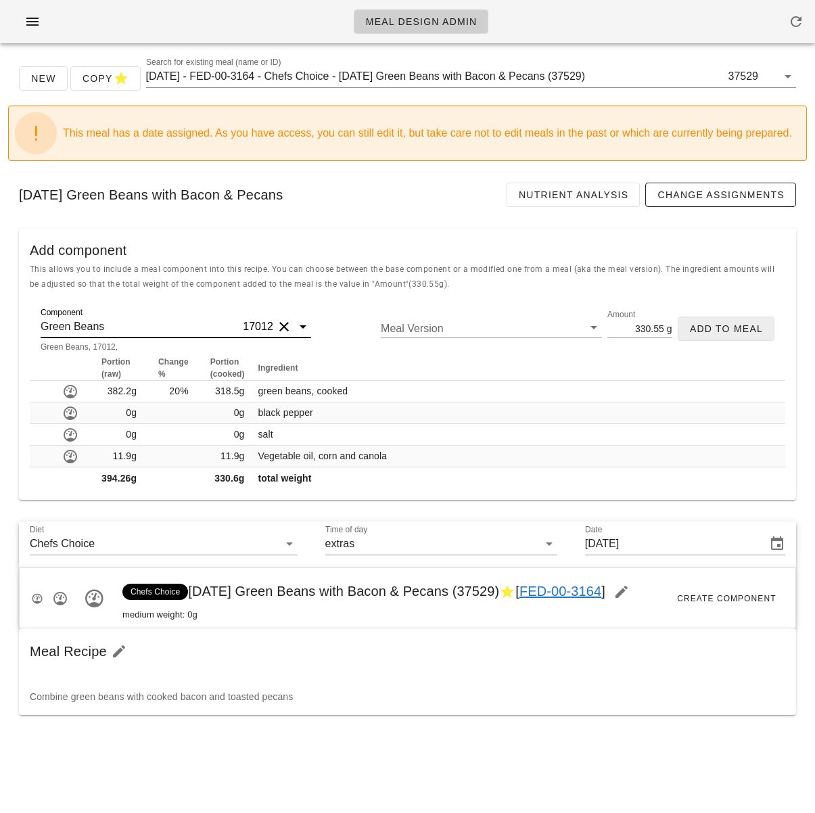
type input "Green Beans"
click at [724, 331] on span "Add to Meal" at bounding box center [726, 328] width 74 height 11
type input "0"
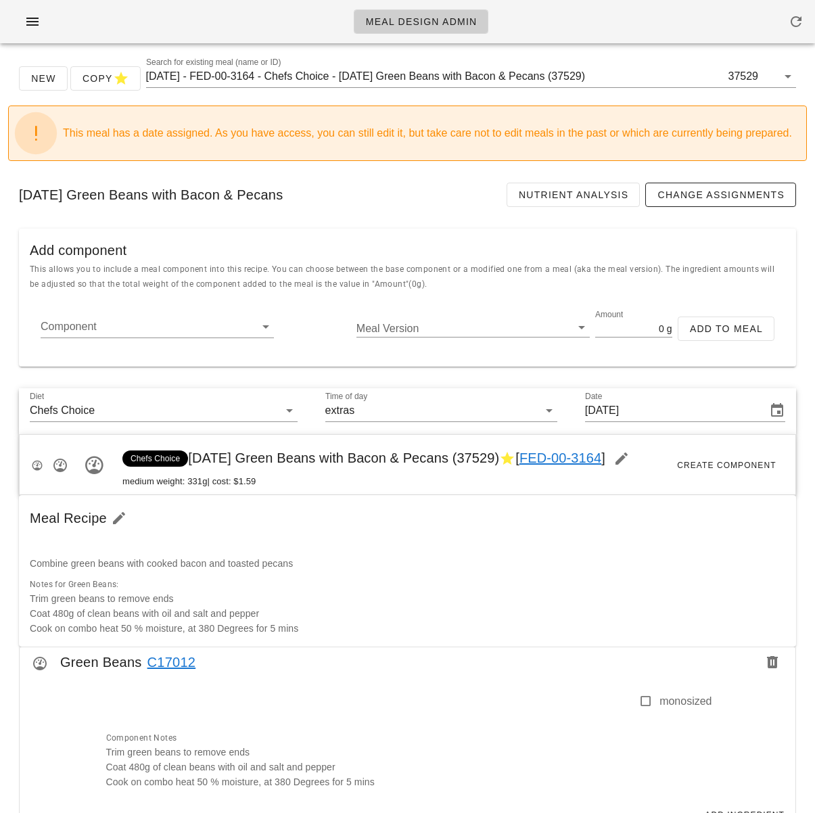
scroll to position [189, 0]
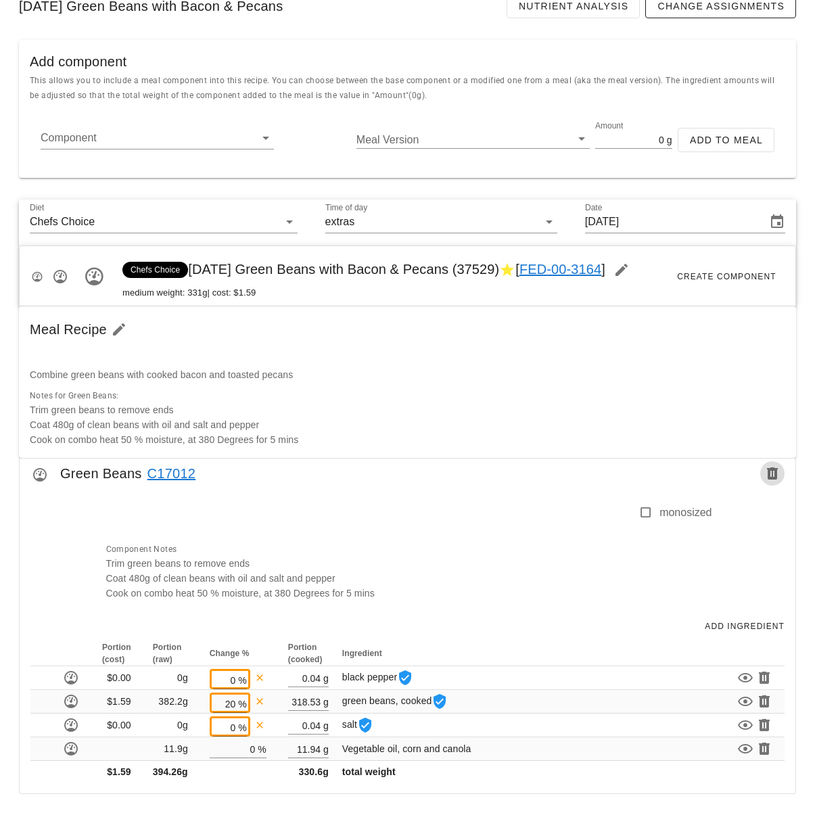
click at [767, 474] on icon "button" at bounding box center [772, 473] width 16 height 16
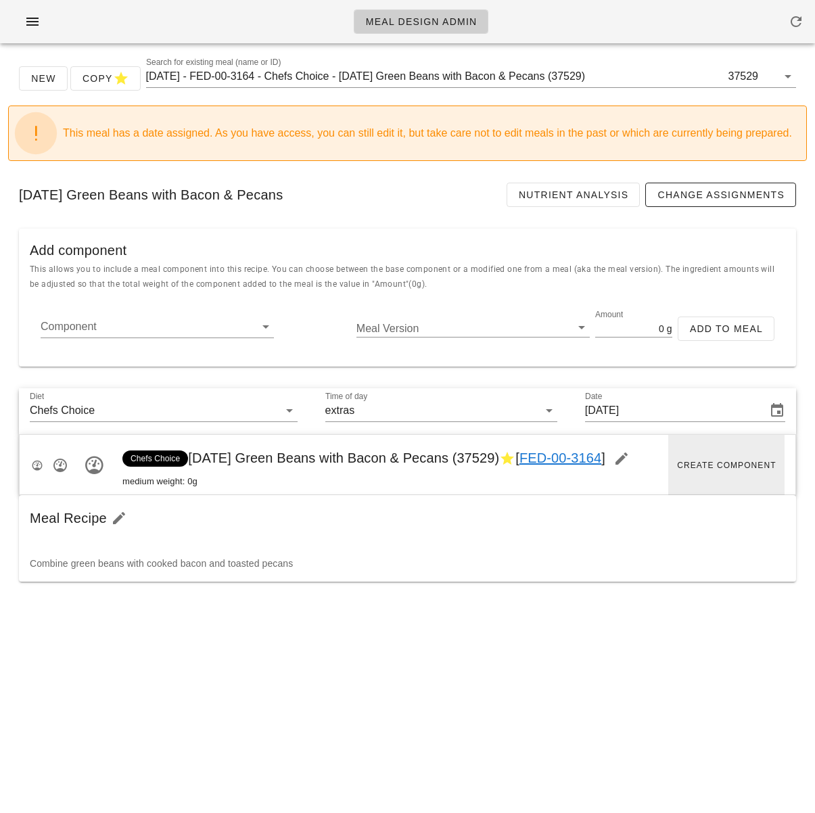
scroll to position [0, 0]
click at [147, 328] on input "Component" at bounding box center [147, 327] width 212 height 22
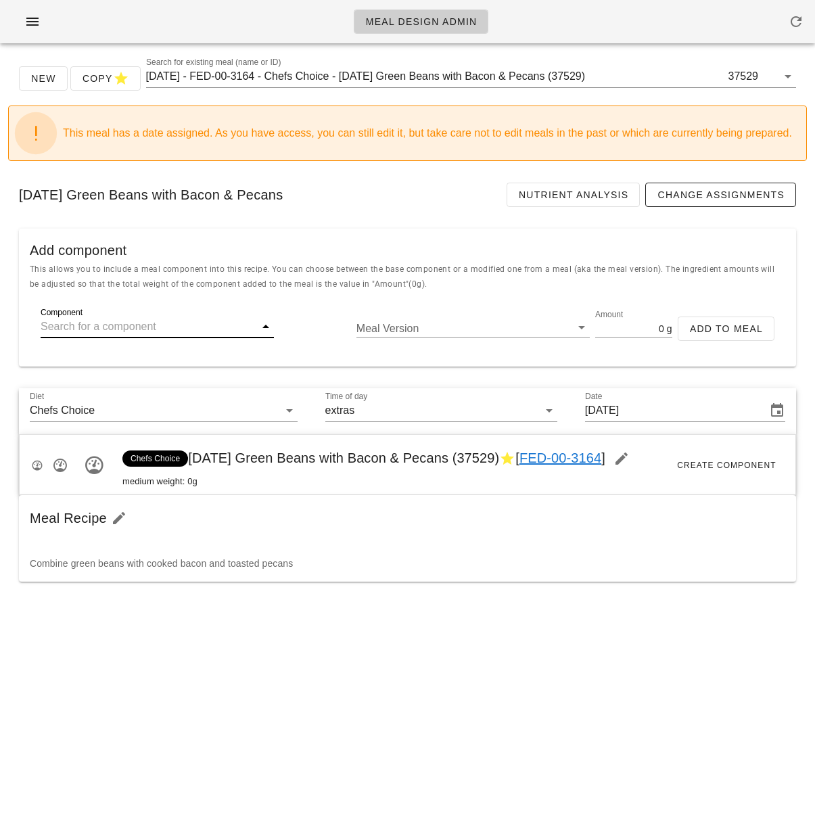
paste input "17012"
click at [178, 355] on div "[DATE] - Green Beans 17012" at bounding box center [157, 359] width 233 height 32
type input "Green Beans"
type input "330.55"
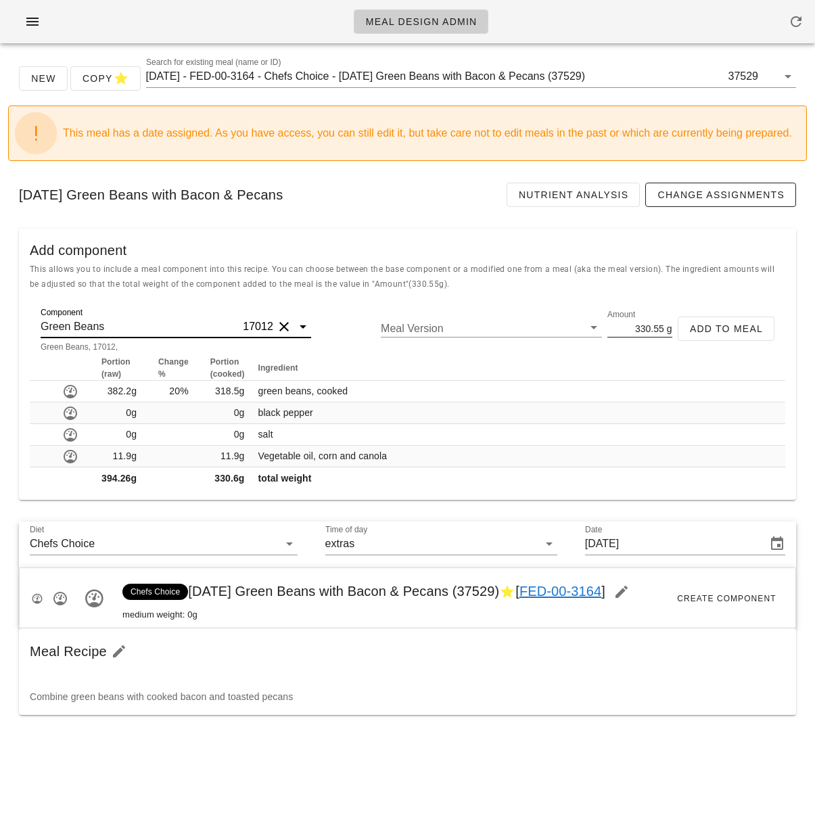
type input "Green Beans"
drag, startPoint x: 654, startPoint y: 327, endPoint x: 661, endPoint y: 328, distance: 7.5
click at [661, 328] on div "Amount 330.55 g" at bounding box center [639, 328] width 64 height 18
type input "330"
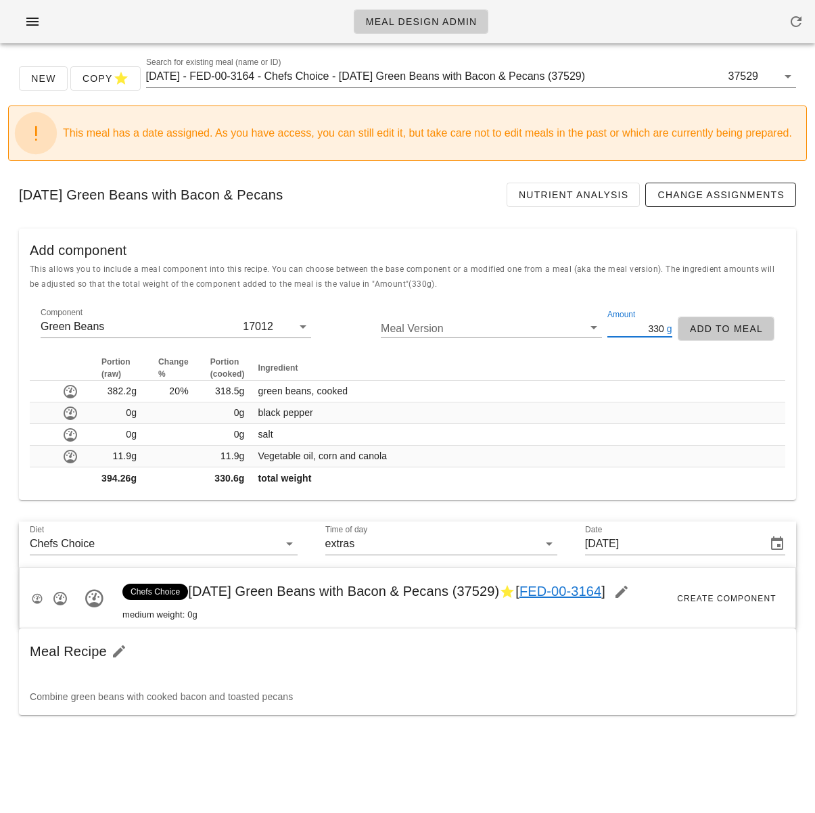
click at [724, 331] on span "Add to Meal" at bounding box center [726, 328] width 74 height 11
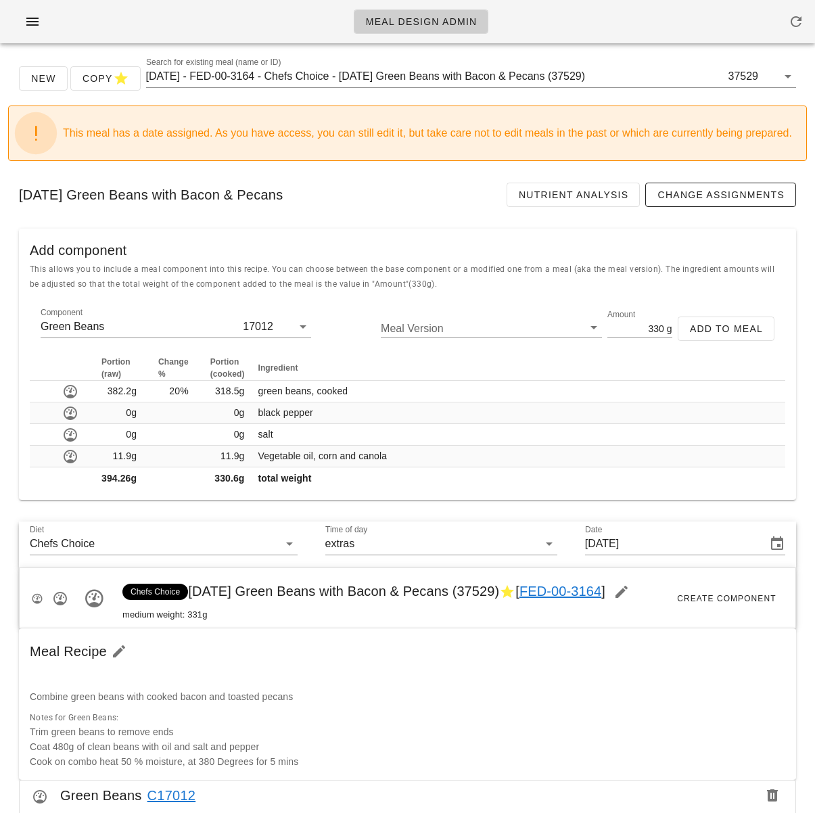
scroll to position [322, 0]
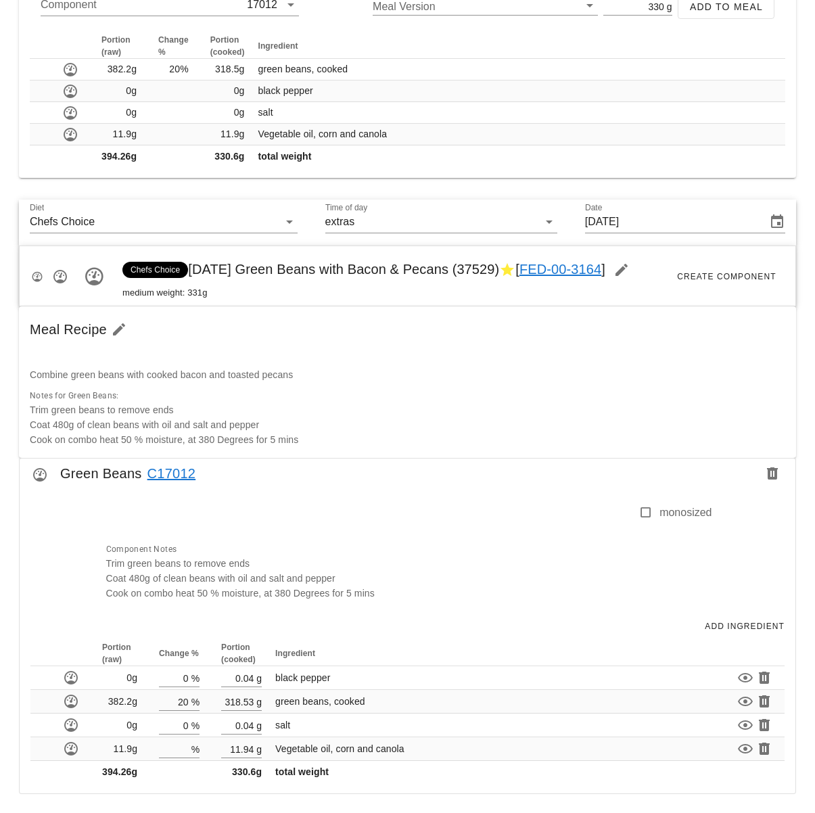
type input "0"
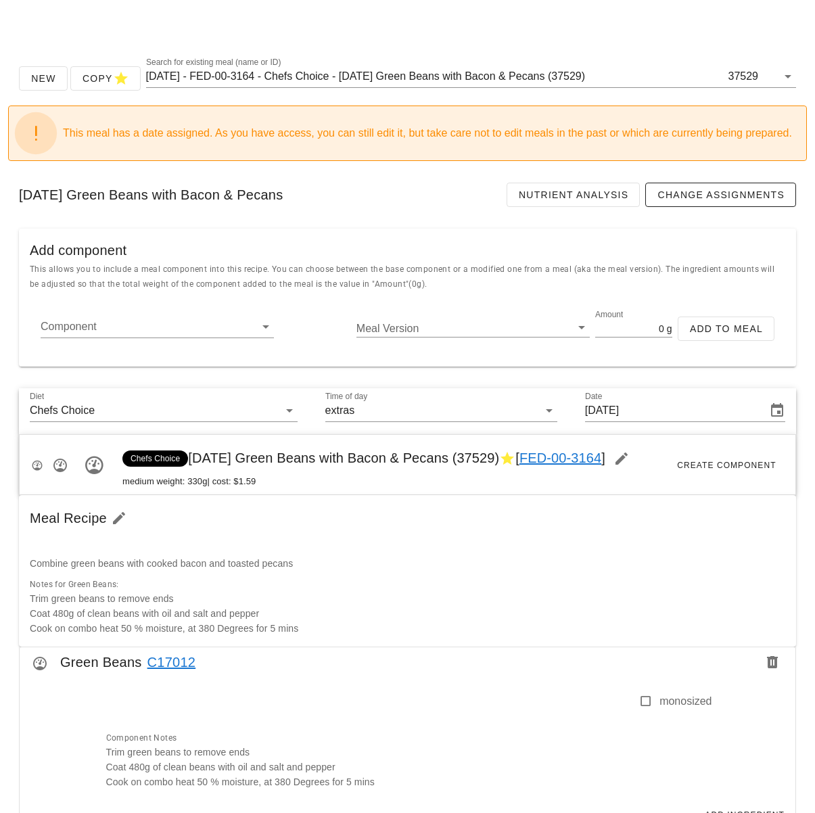
scroll to position [189, 0]
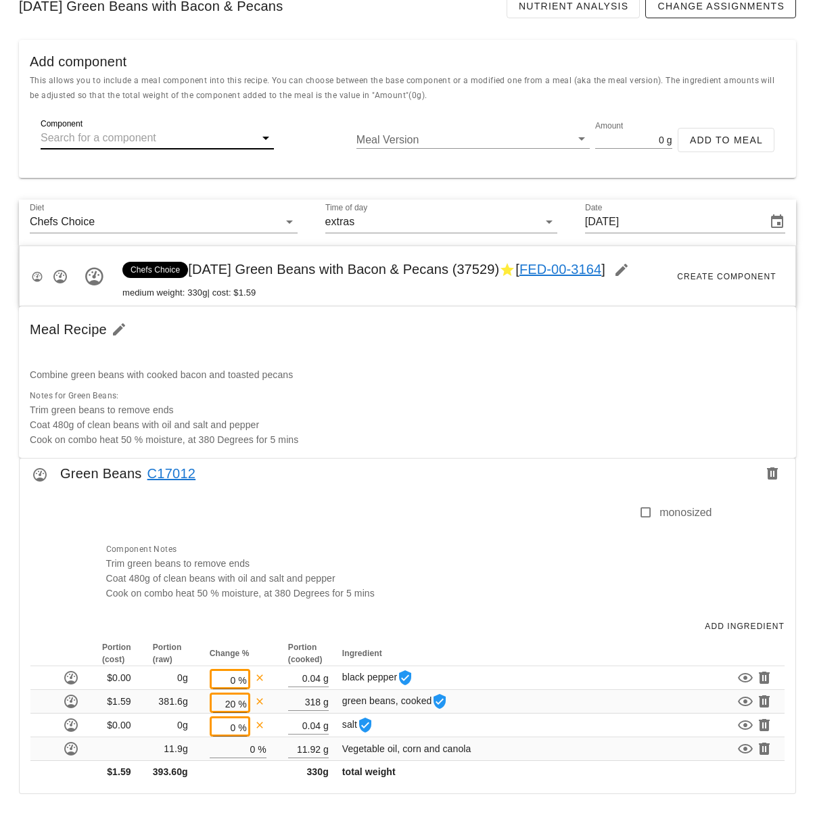
click at [156, 141] on input "Component" at bounding box center [147, 138] width 212 height 22
paste input "17013"
click at [155, 166] on div "[DATE] - Pecans (toasted) 17013" at bounding box center [157, 171] width 233 height 32
type input "Pecans (toasted)"
type input "80"
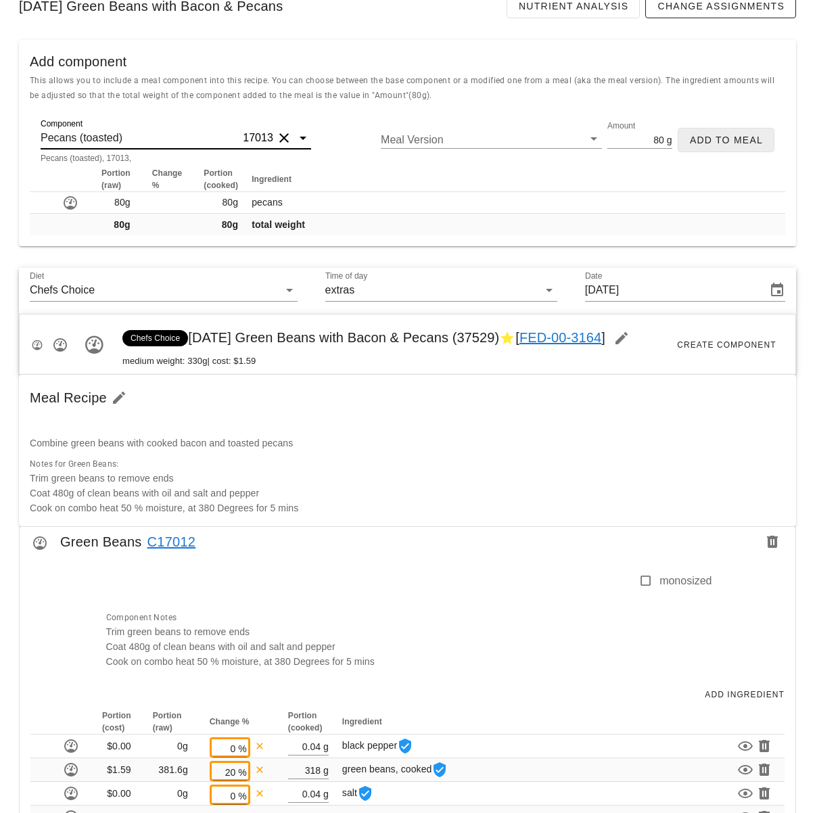
type input "Pecans (toasted)"
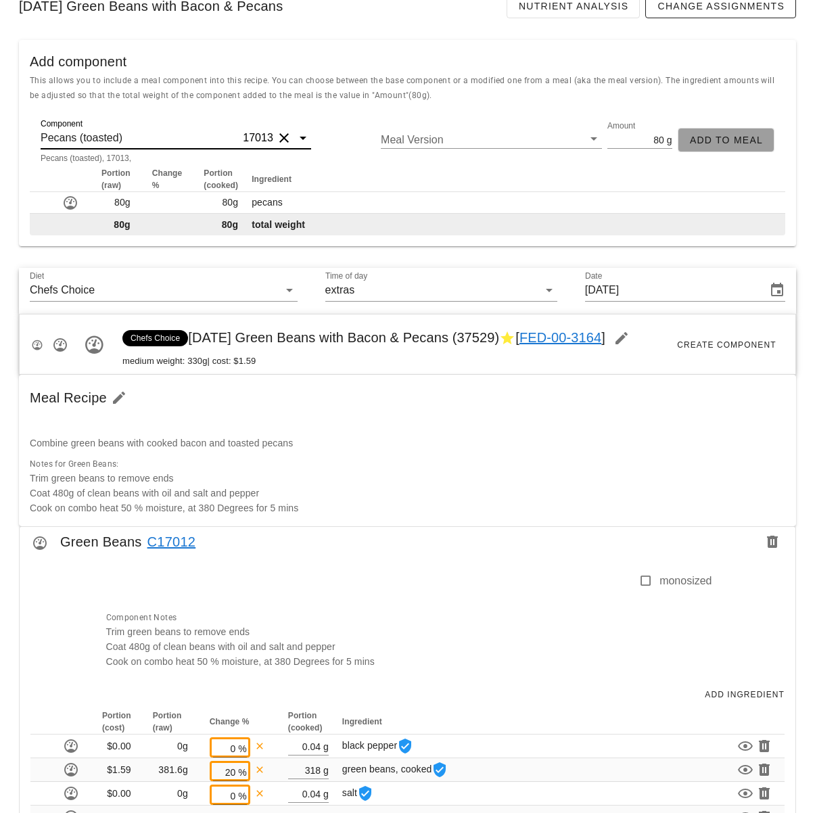
drag, startPoint x: 732, startPoint y: 141, endPoint x: 626, endPoint y: 216, distance: 129.8
click at [732, 141] on span "Add to Meal" at bounding box center [726, 140] width 74 height 11
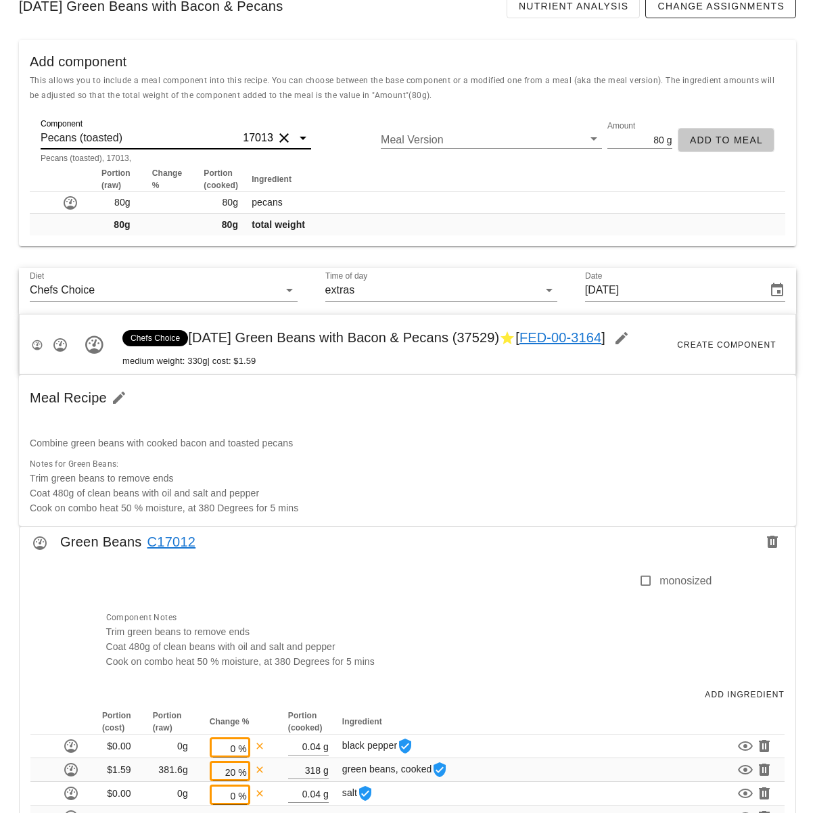
type input "0"
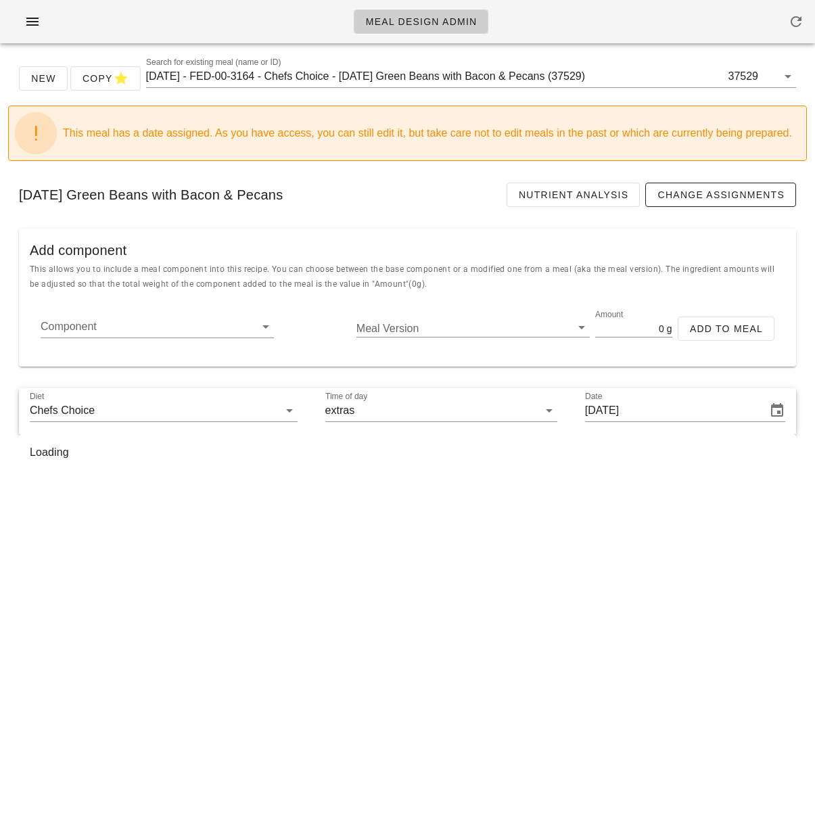
scroll to position [0, 0]
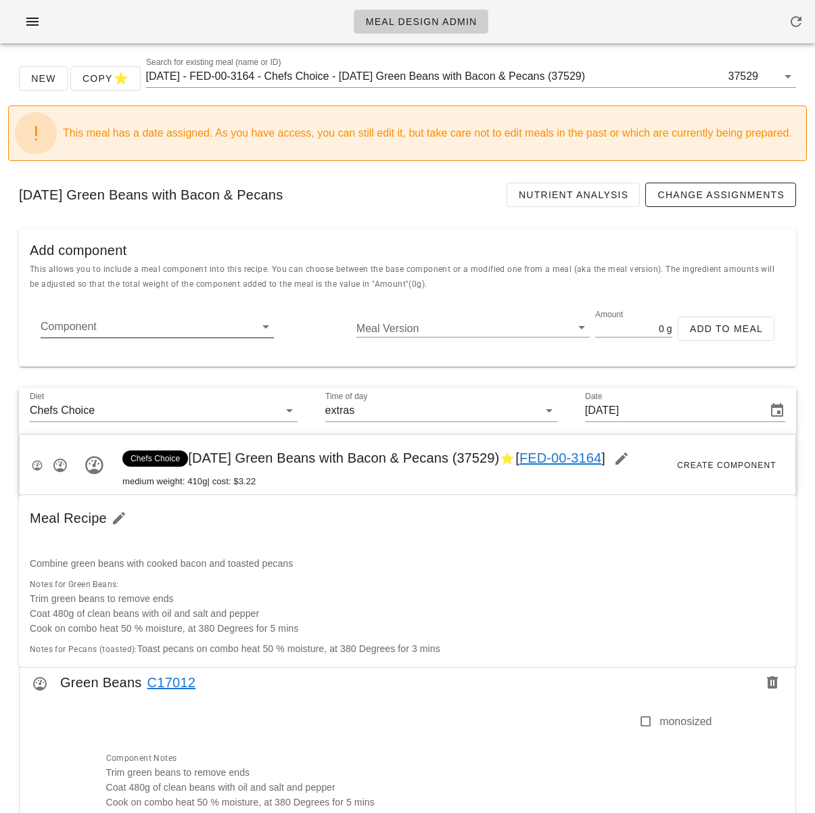
click at [170, 333] on input "Component" at bounding box center [147, 327] width 212 height 22
paste input "17014"
type input "17014"
click at [223, 354] on div "Component 17014 Meal Version Amount 0 g Add to Meal" at bounding box center [407, 333] width 755 height 43
click at [171, 333] on input "Component" at bounding box center [147, 327] width 212 height 22
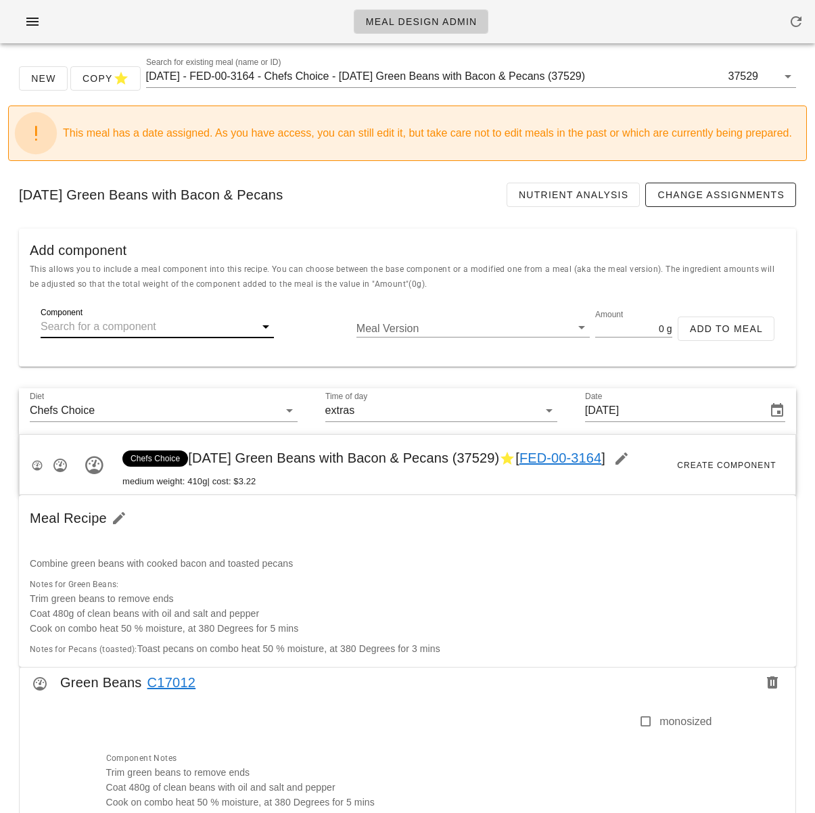
paste input "17014"
type input "17014"
click at [181, 362] on div "Component 17014 Meal Version Amount 0 g Add to Meal" at bounding box center [407, 334] width 777 height 65
click at [168, 329] on input "Component" at bounding box center [147, 327] width 212 height 22
paste input "17014"
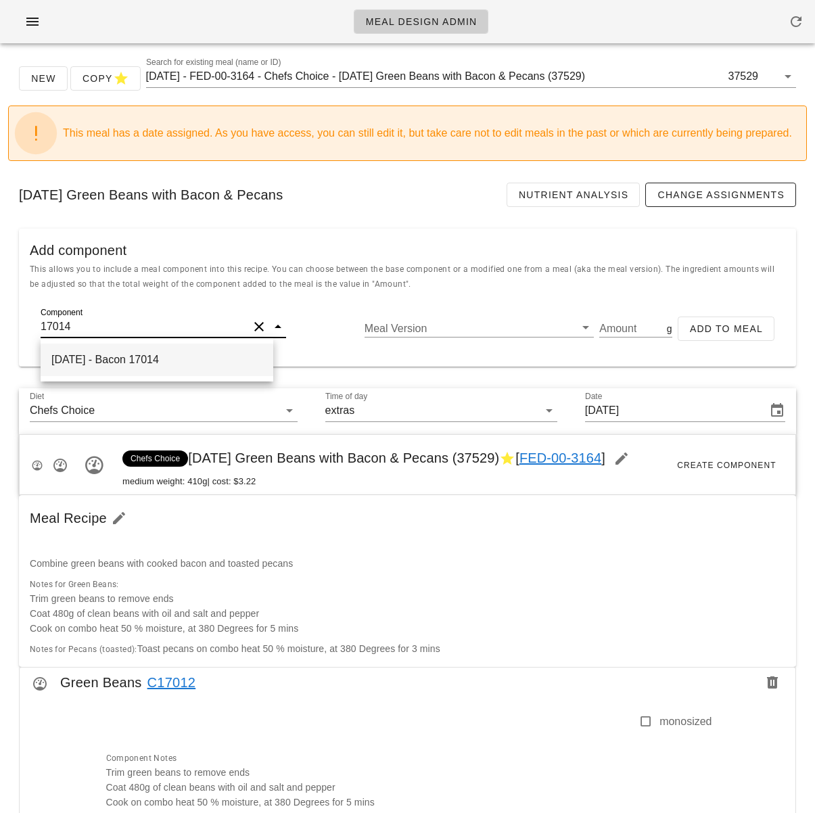
click at [162, 360] on div "[DATE] - Bacon 17014" at bounding box center [157, 359] width 233 height 32
type input "Bacon"
type input "40"
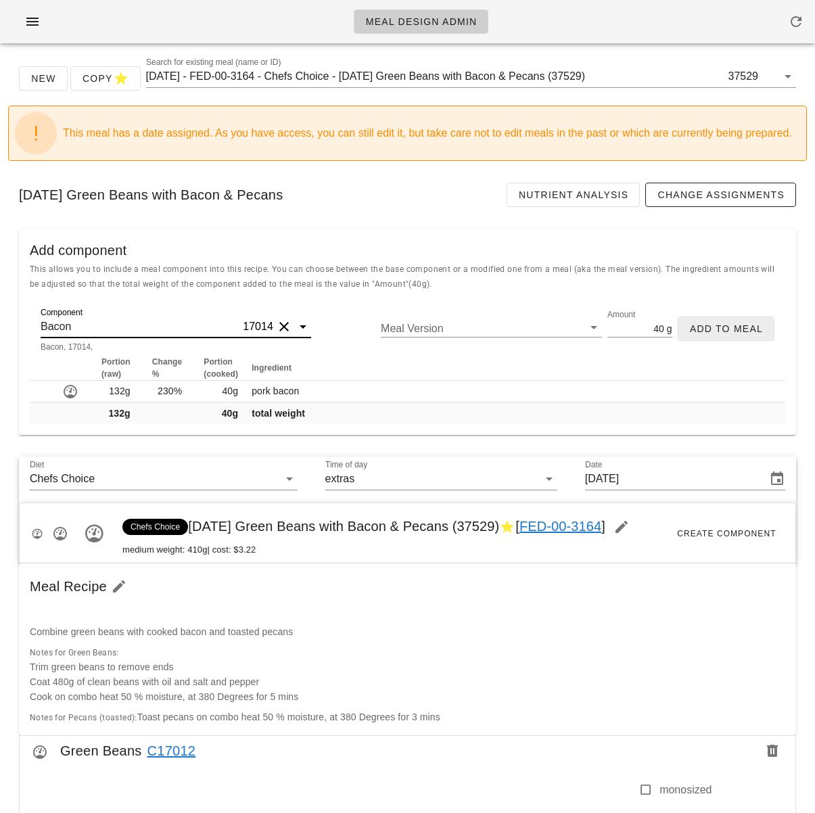
type input "Bacon"
click at [721, 331] on span "Add to Meal" at bounding box center [726, 328] width 74 height 11
type input "0"
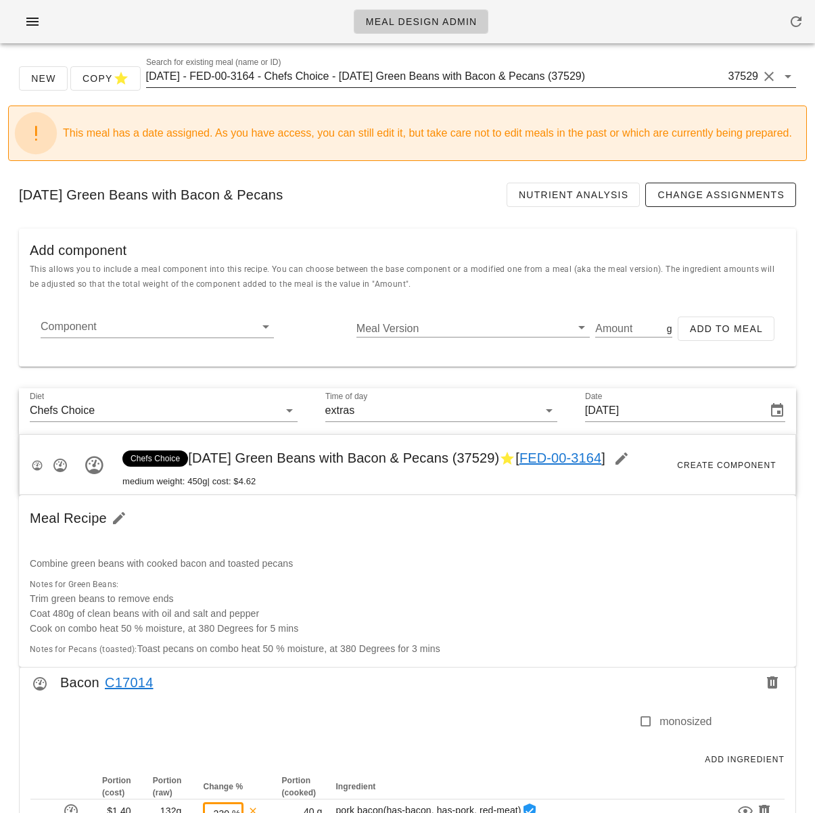
click at [552, 72] on input "[DATE] - FED-00-3164 - Chefs Choice - [DATE] Green Beans with Bacon & Pecans (3…" at bounding box center [435, 77] width 579 height 22
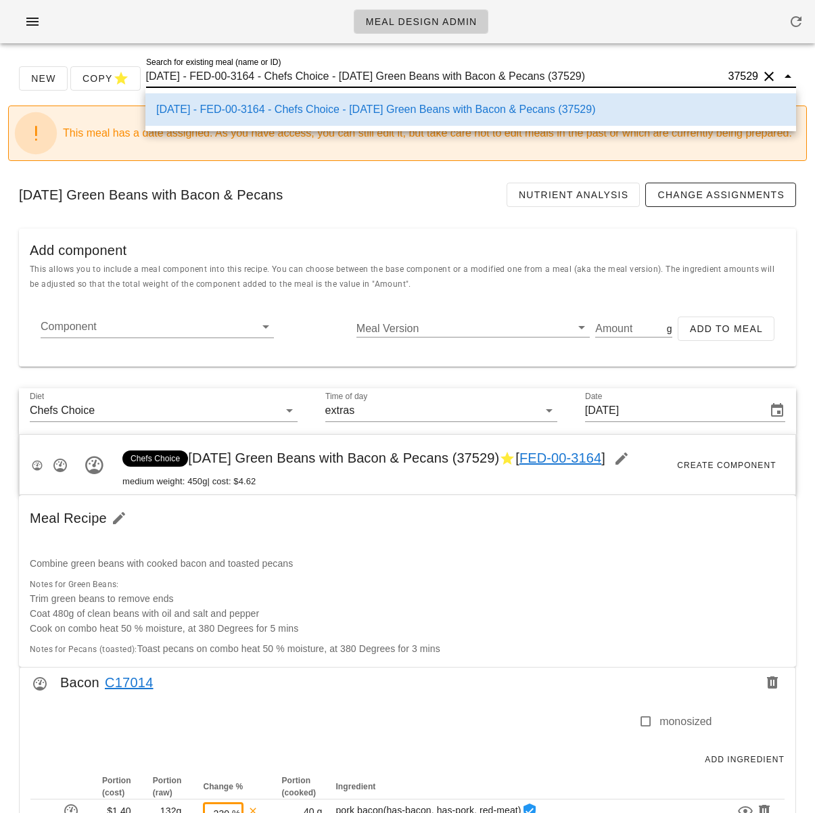
click at [552, 72] on input "[DATE] - FED-00-3164 - Chefs Choice - [DATE] Green Beans with Bacon & Pecans (3…" at bounding box center [435, 77] width 579 height 22
type input "ç"
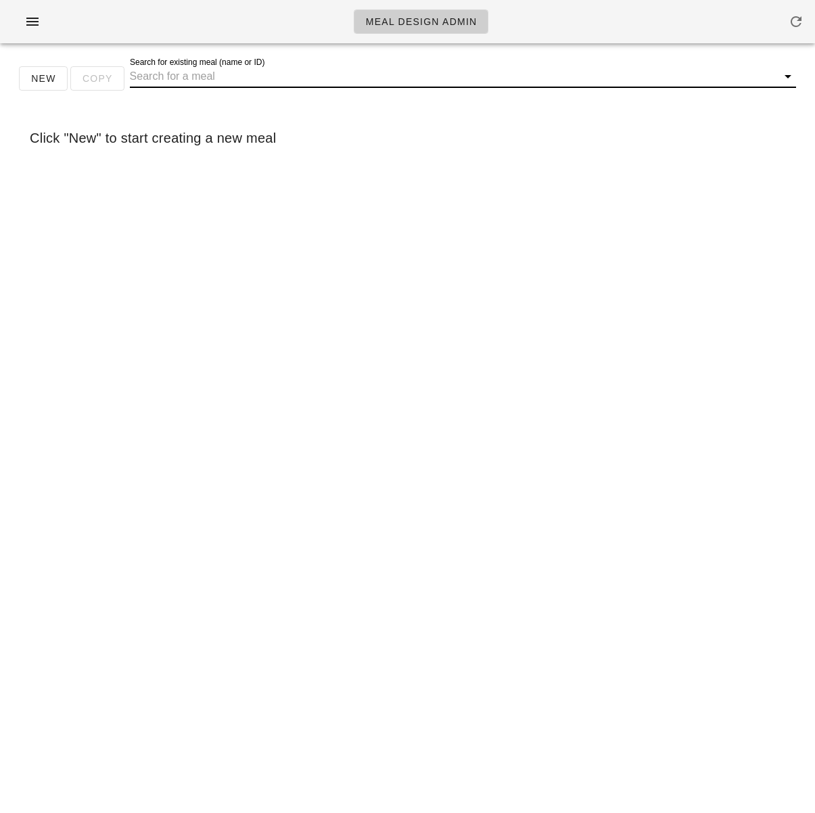
click at [386, 78] on input "Search for existing meal (name or ID)" at bounding box center [452, 77] width 644 height 22
paste input "17014"
type input "17014"
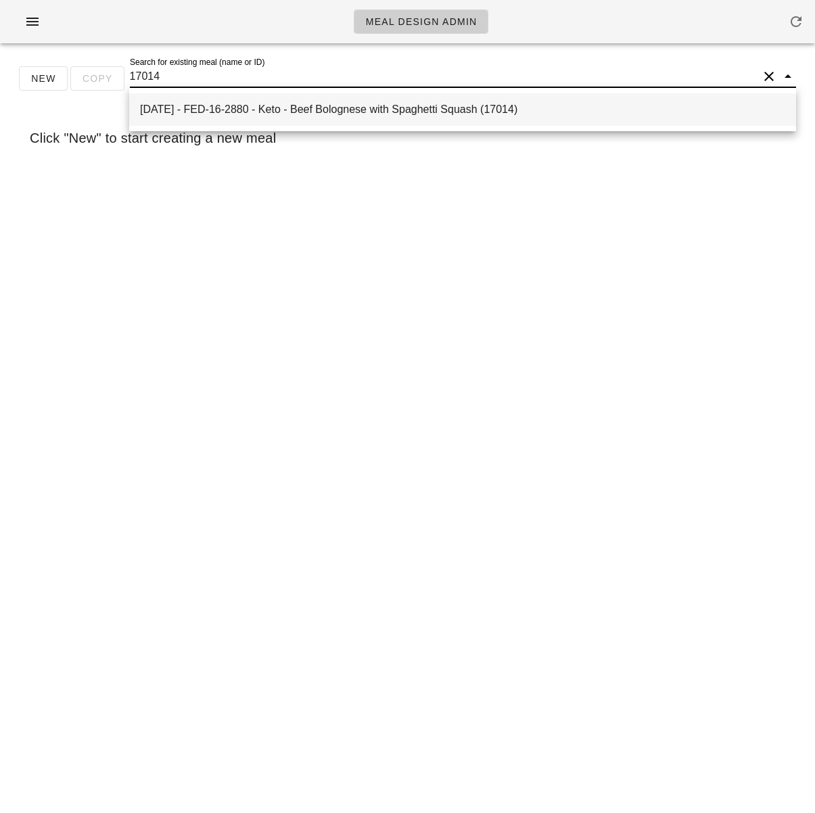
click at [404, 116] on div "[DATE] - FED-16-2880 - Keto - Beef Bolognese with Spaghetti Squash (17014)" at bounding box center [462, 109] width 645 height 29
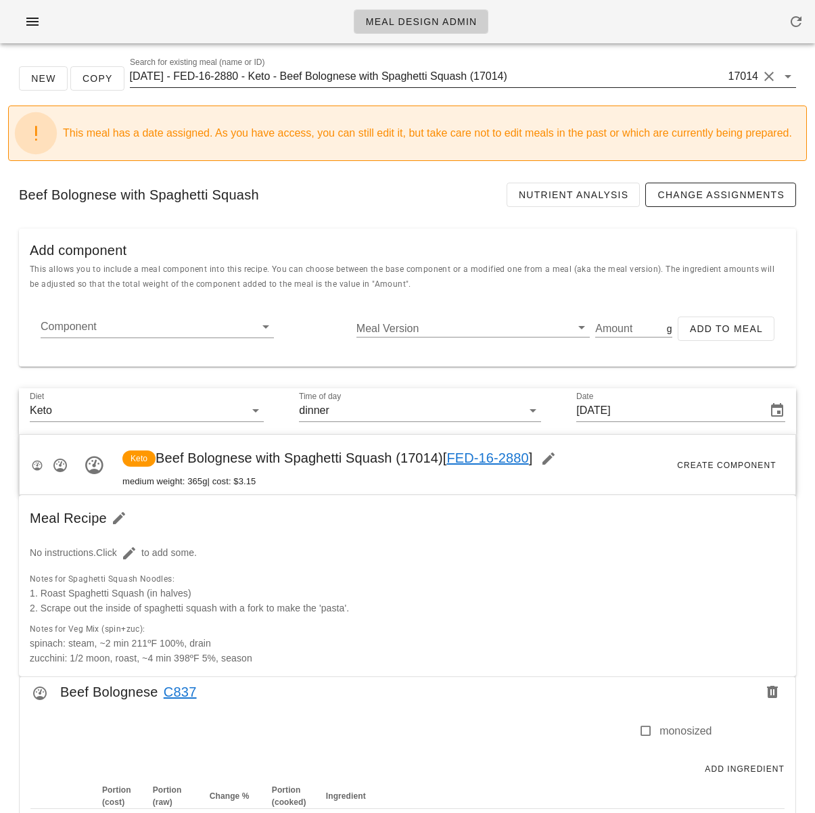
scroll to position [1, 0]
drag, startPoint x: 681, startPoint y: 78, endPoint x: 197, endPoint y: 84, distance: 483.4
click at [199, 85] on input "[DATE] - FED-16-2880 - Keto - Beef Bolognese with Spaghetti Squash (17014)" at bounding box center [428, 77] width 596 height 22
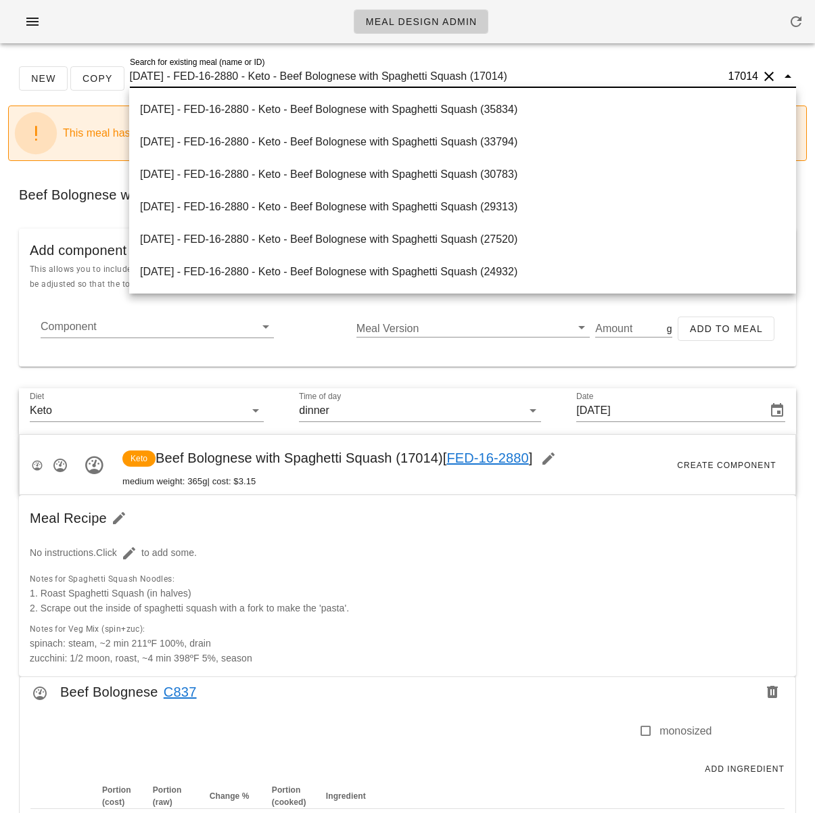
type input "\"
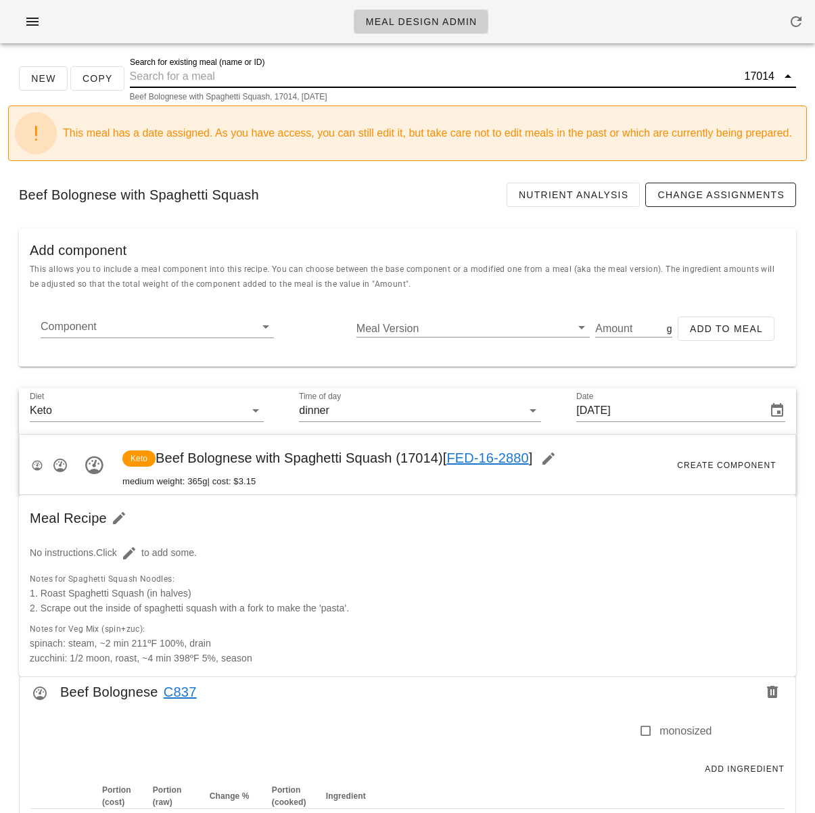
scroll to position [0, 0]
paste input "37528)"
type input "37528"
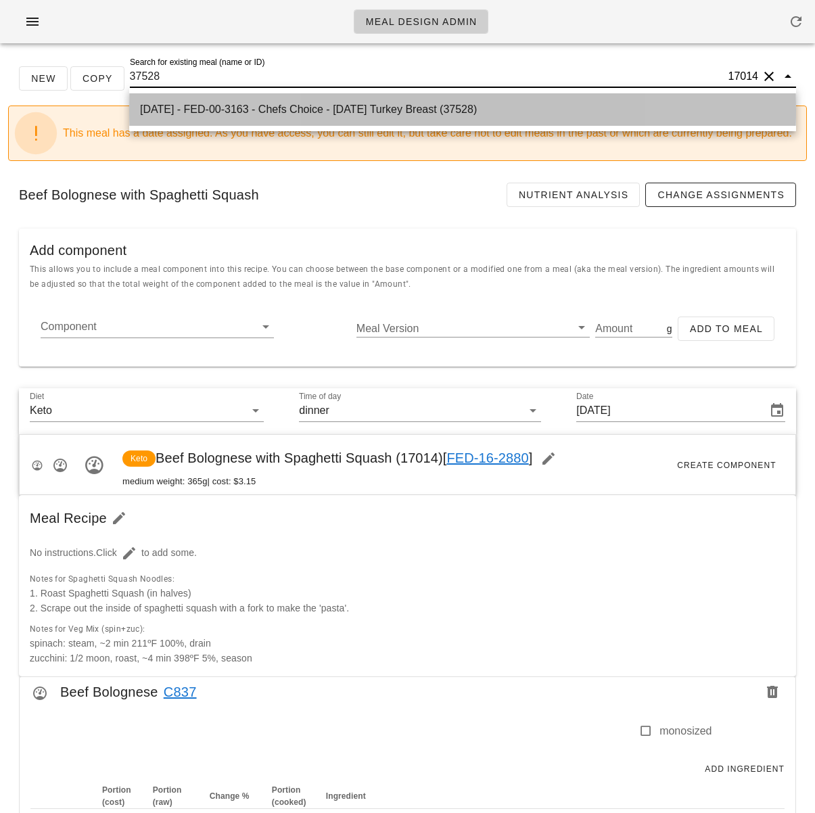
click at [277, 119] on div "[DATE] - FED-00-3163 - Chefs Choice - [DATE] Turkey Breast (37528)" at bounding box center [462, 109] width 645 height 29
type input "[DATE]"
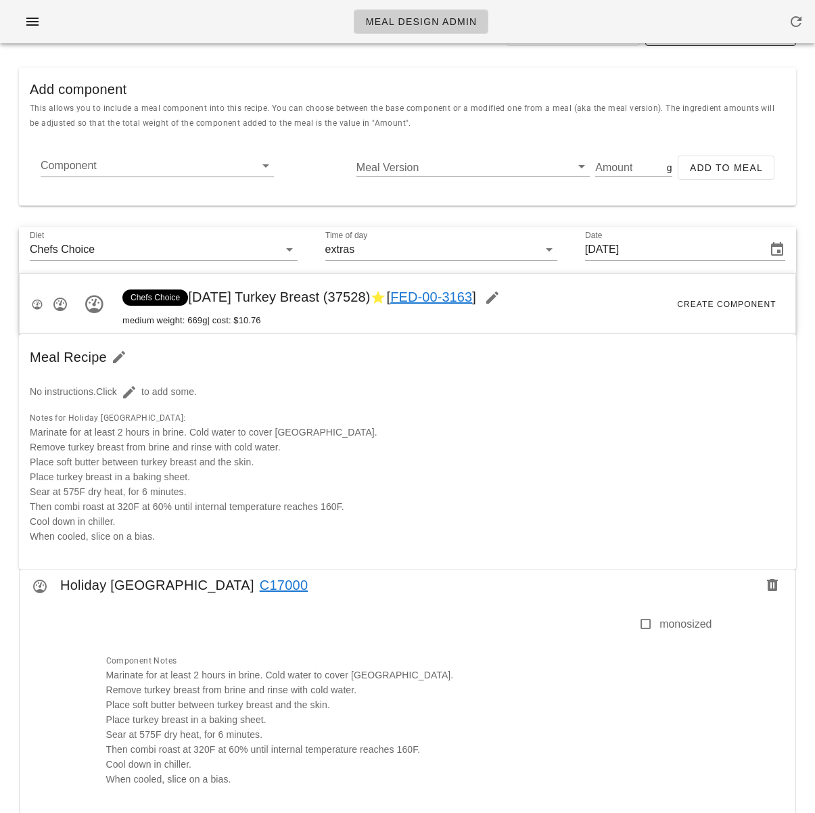
scroll to position [141, 0]
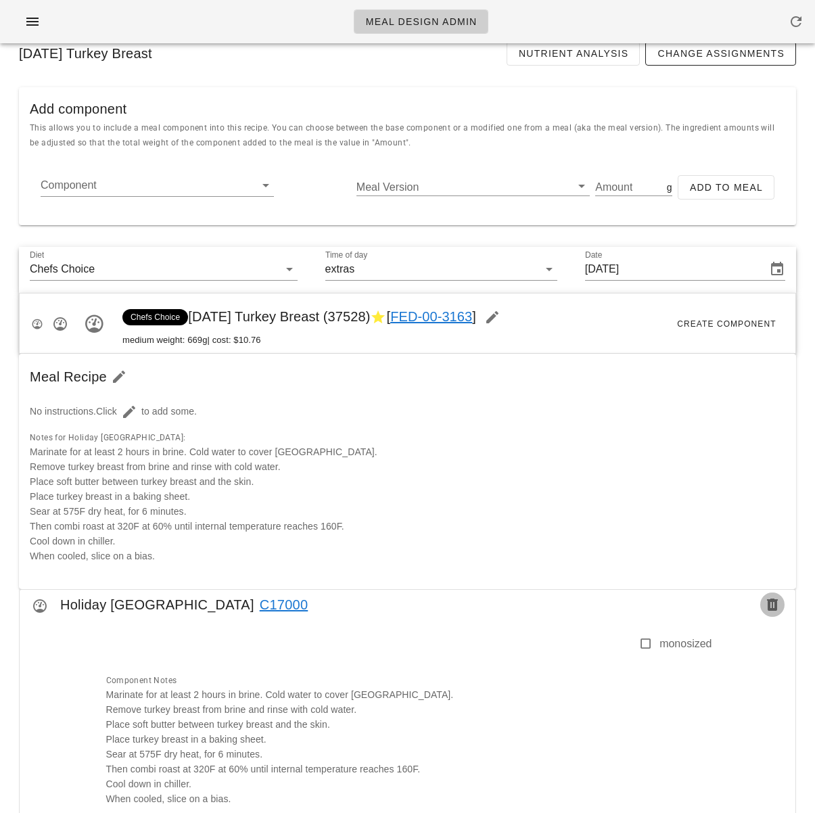
click at [774, 608] on icon "button" at bounding box center [772, 604] width 16 height 16
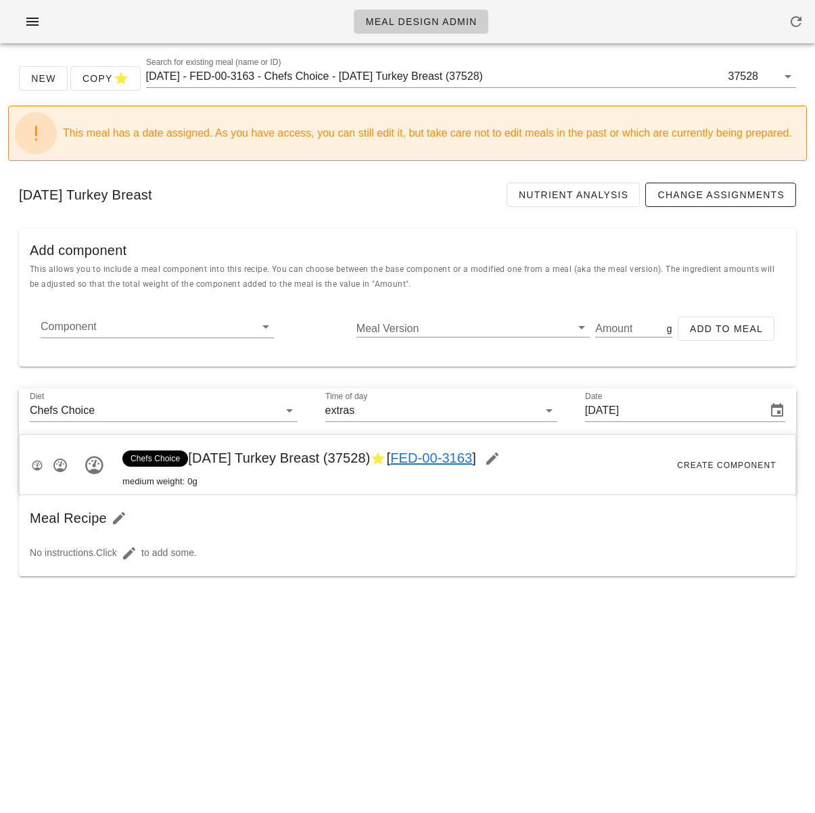
scroll to position [0, 0]
click at [145, 333] on input "Component" at bounding box center [147, 327] width 212 height 22
click at [141, 333] on input "Component" at bounding box center [147, 327] width 212 height 22
paste input "17000"
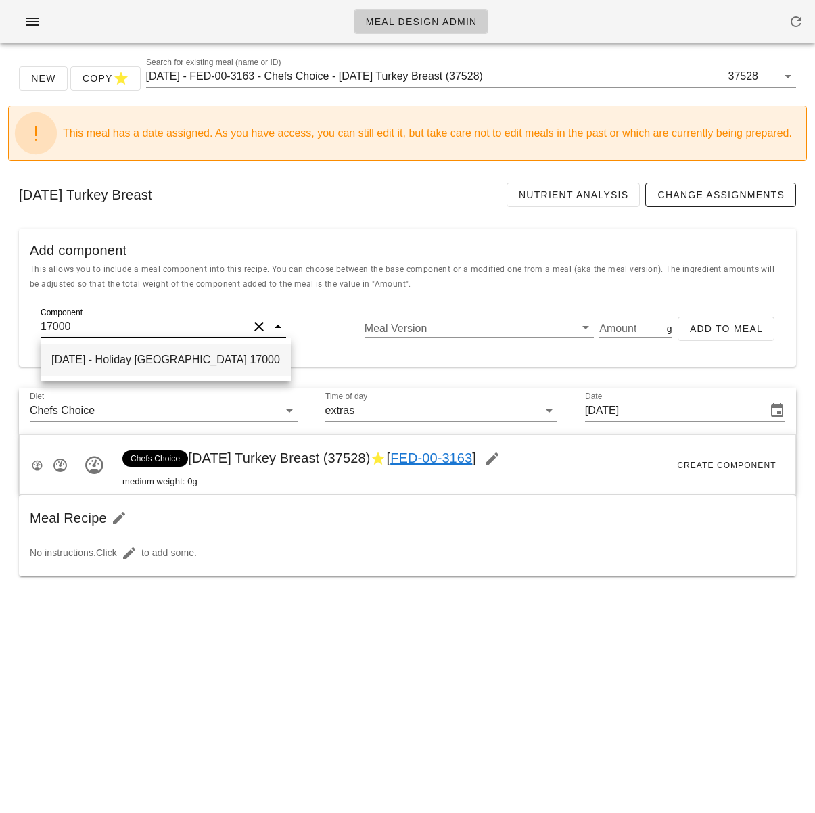
click at [183, 360] on div "[DATE] - Holiday [GEOGRAPHIC_DATA] 17000" at bounding box center [166, 359] width 250 height 32
type input "Holiday [GEOGRAPHIC_DATA]"
type input "1390"
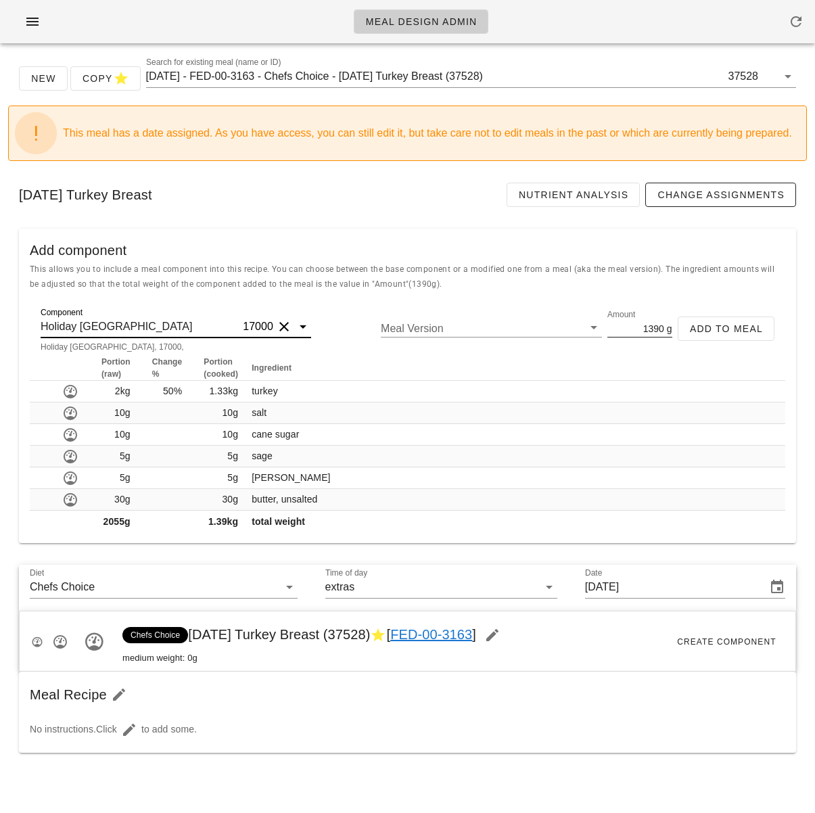
type input "Holiday [GEOGRAPHIC_DATA]"
drag, startPoint x: 639, startPoint y: 327, endPoint x: 665, endPoint y: 329, distance: 25.8
click at [663, 329] on div "Amount 1390 g" at bounding box center [639, 328] width 64 height 18
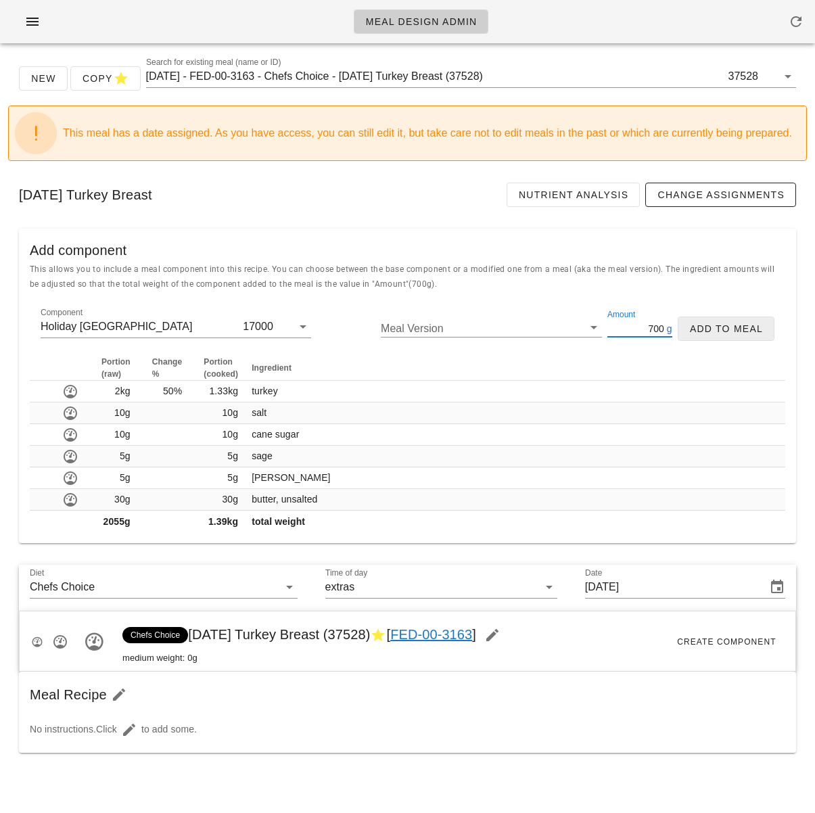
type input "700"
click at [732, 331] on span "Add to Meal" at bounding box center [726, 328] width 74 height 11
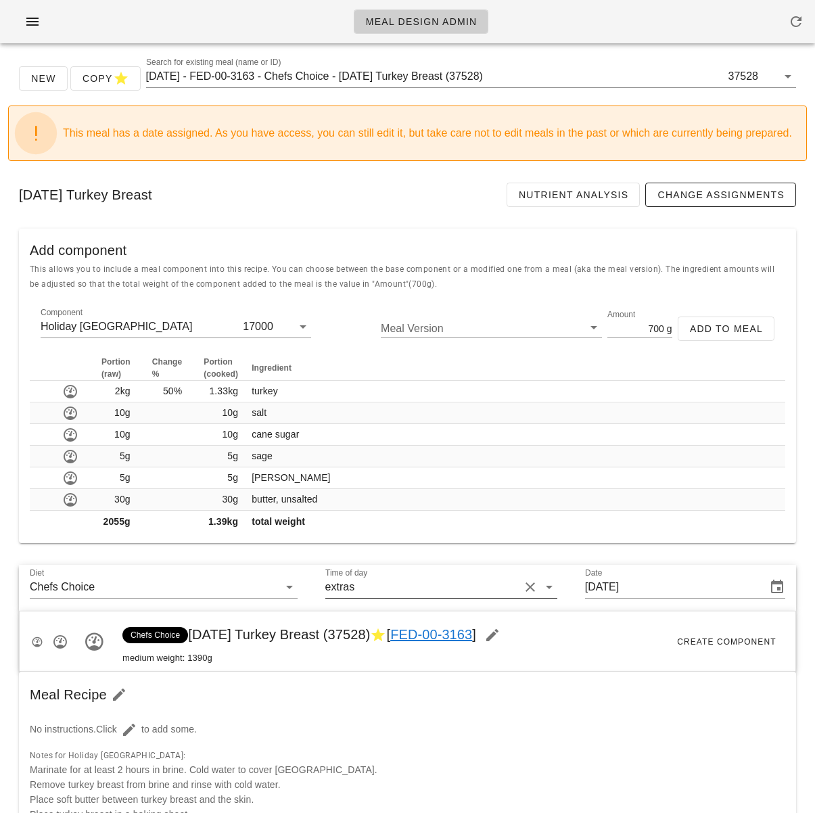
type input "0"
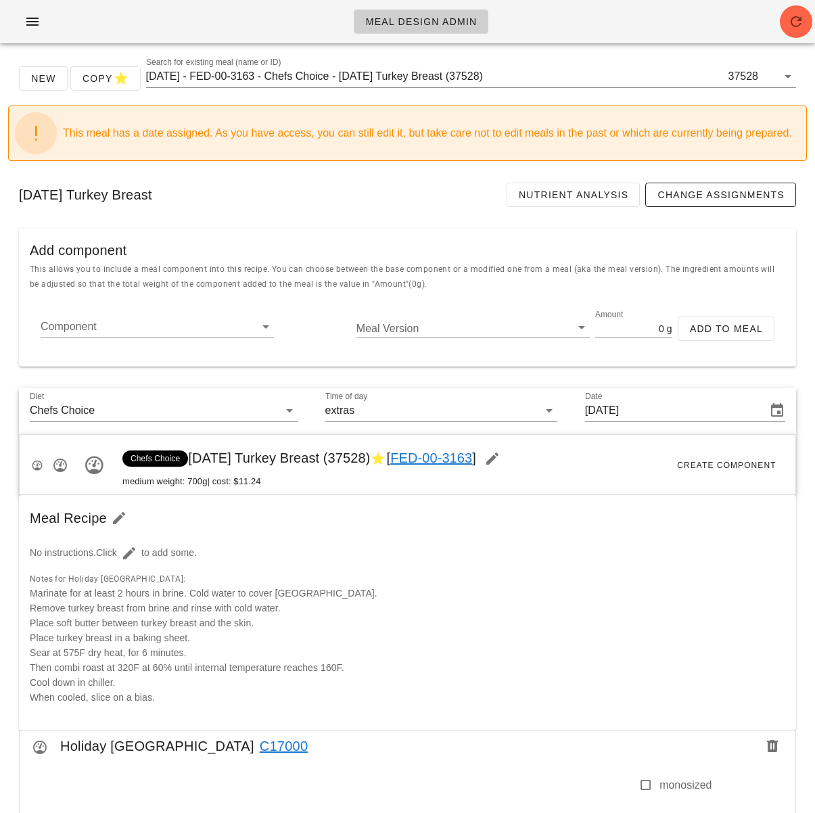
click at [779, 30] on div "Meal Design Admin" at bounding box center [407, 21] width 815 height 43
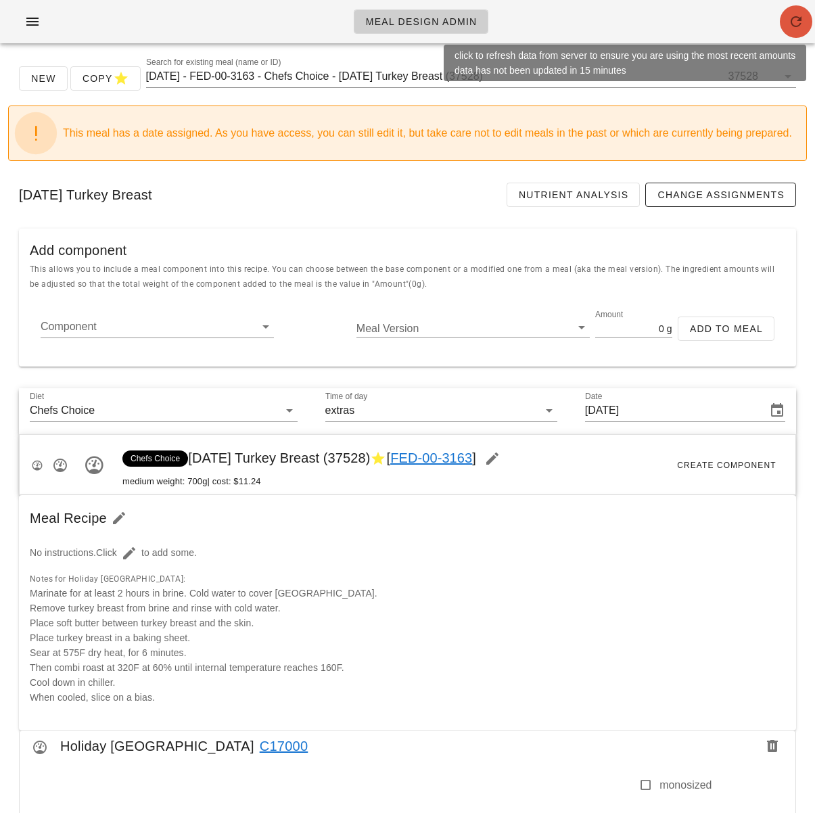
click at [790, 22] on icon "button" at bounding box center [796, 22] width 16 height 16
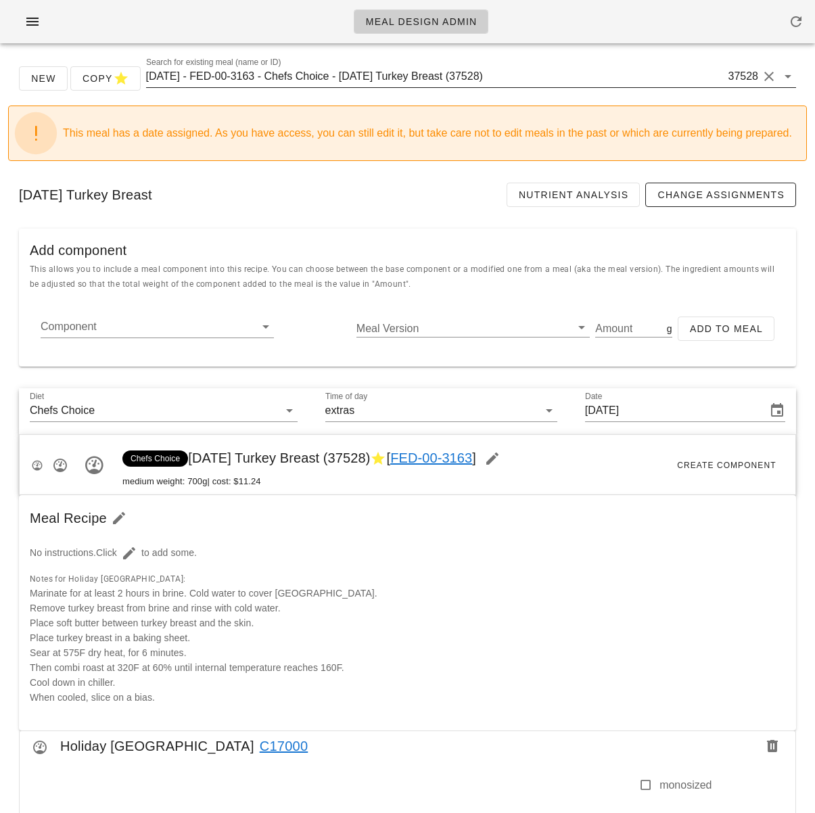
click at [342, 78] on input "2025-01-05 - FED-00-3163 - Chefs Choice - Thanksgiving Turkey Breast (37528)" at bounding box center [435, 77] width 579 height 22
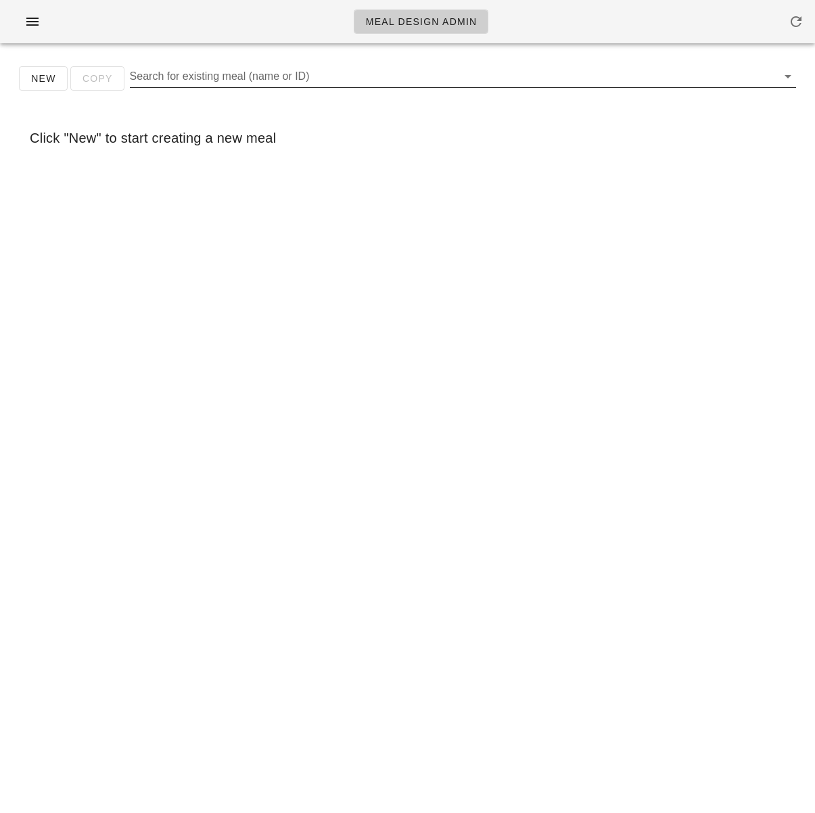
click at [295, 77] on input "Search for existing meal (name or ID)" at bounding box center [452, 77] width 644 height 22
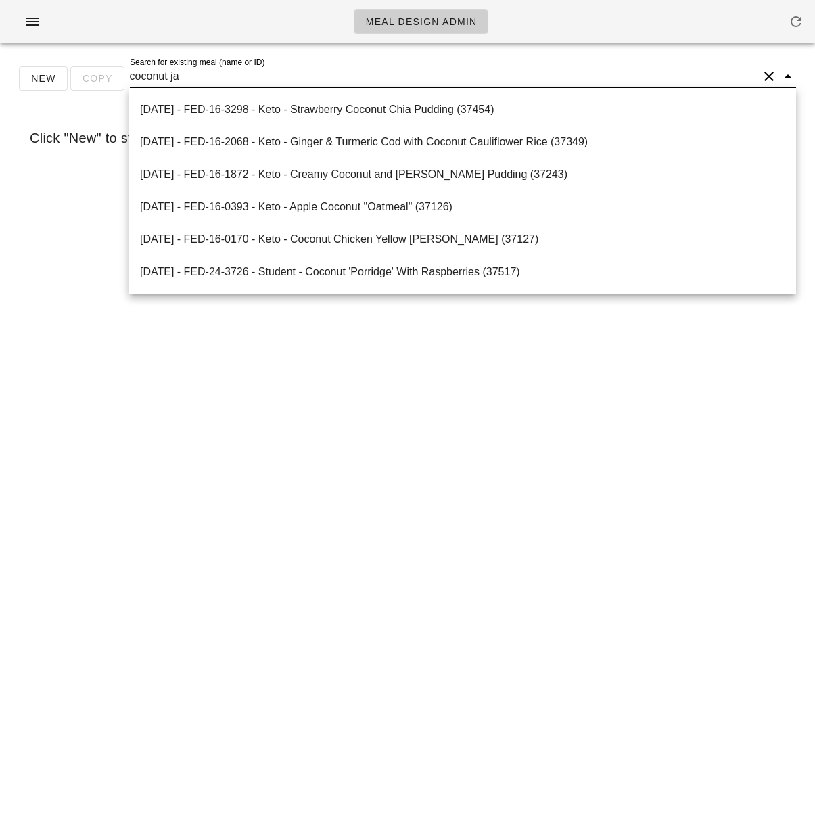
type input "coconut jas"
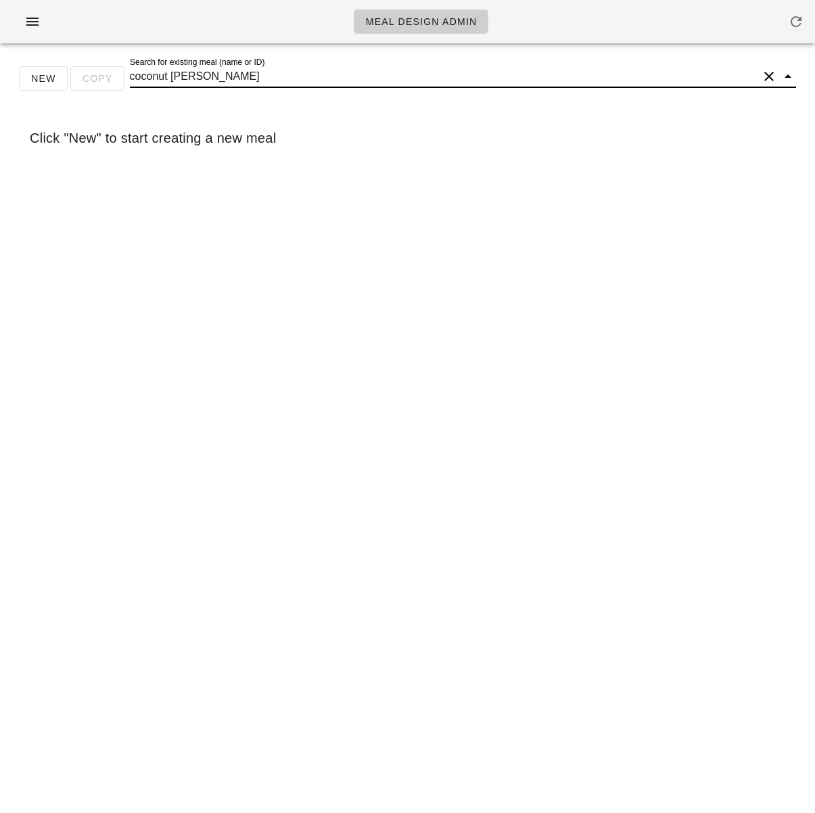
drag, startPoint x: 191, startPoint y: 78, endPoint x: 121, endPoint y: 71, distance: 70.7
click at [121, 71] on div "New Copy Search for existing meal (name or ID) coconut jas" at bounding box center [407, 83] width 798 height 43
type input "cajun salmon & coc"
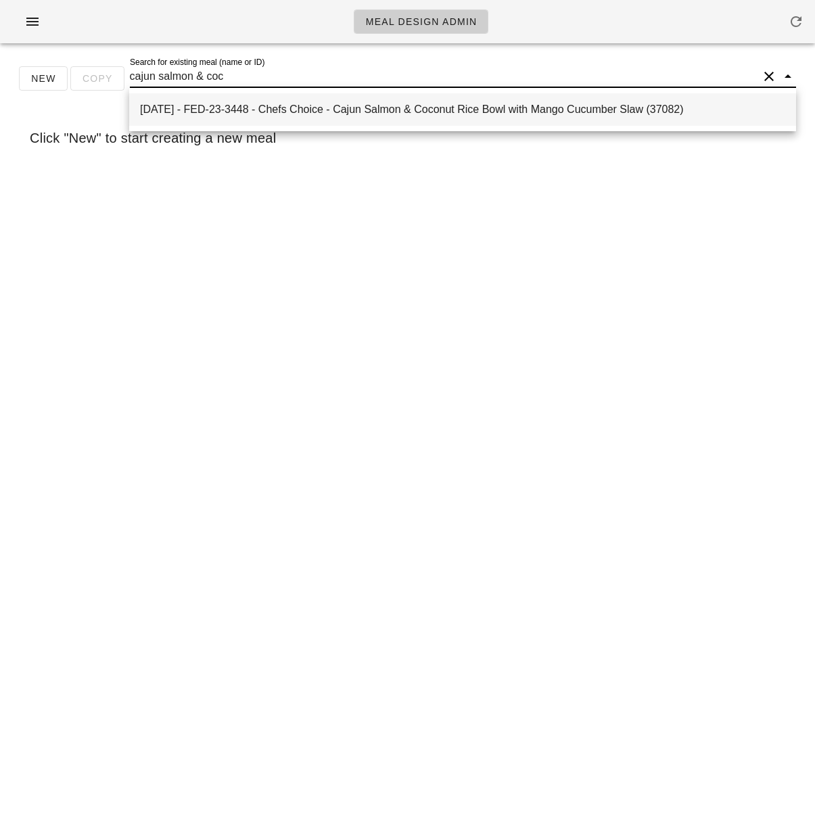
click at [447, 116] on div "2025-01-05 - FED-23-3448 - Chefs Choice - Cajun Salmon & Coconut Rice Bowl with…" at bounding box center [462, 109] width 645 height 29
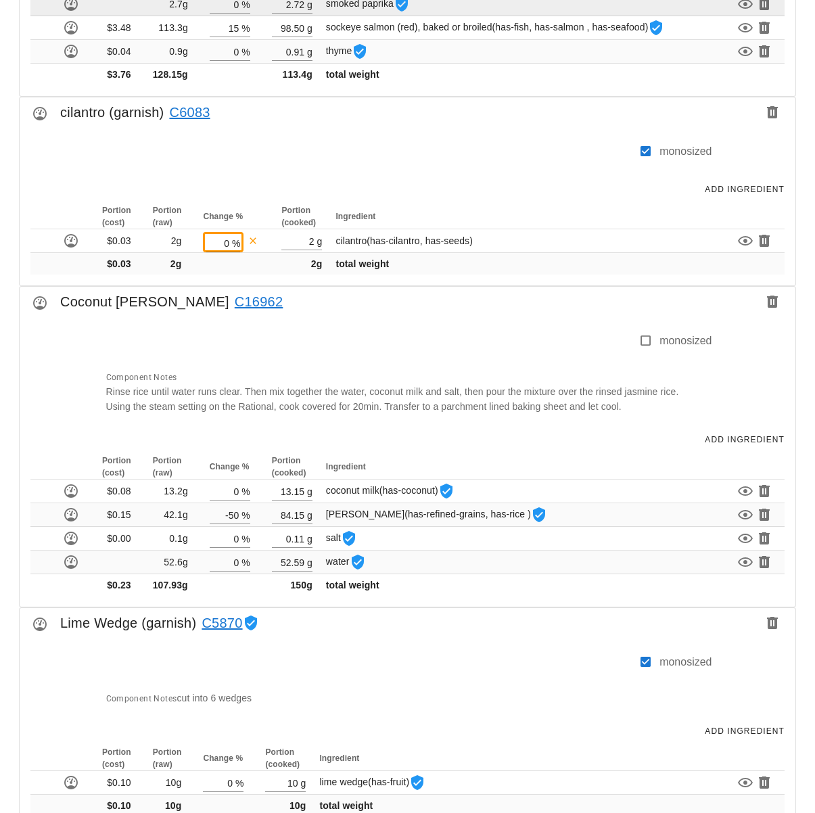
scroll to position [1362, 0]
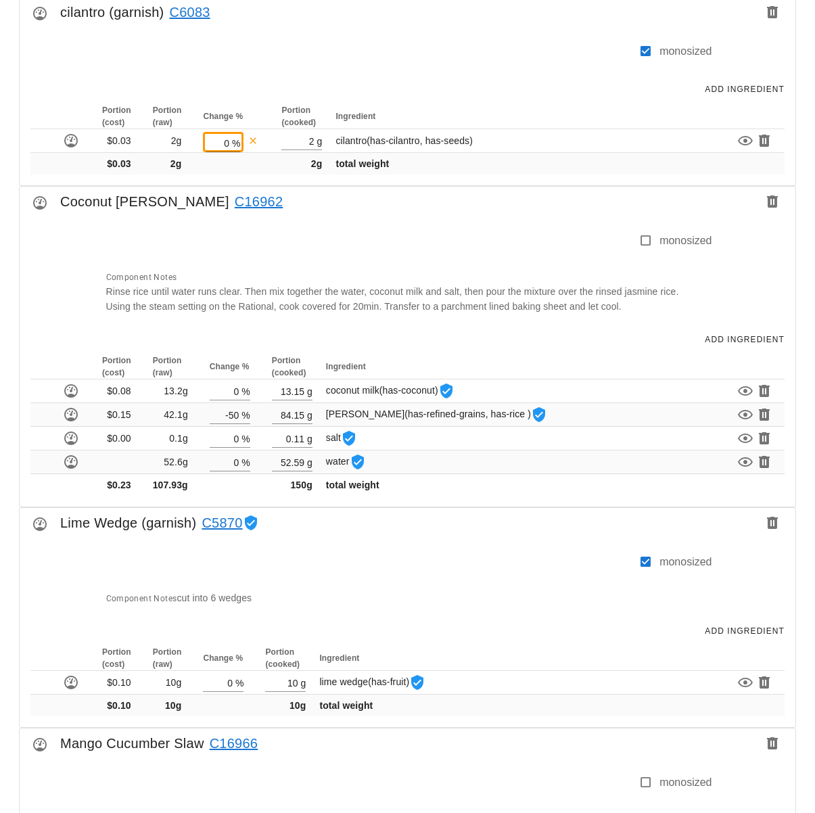
click at [231, 200] on link "C16962" at bounding box center [256, 202] width 54 height 22
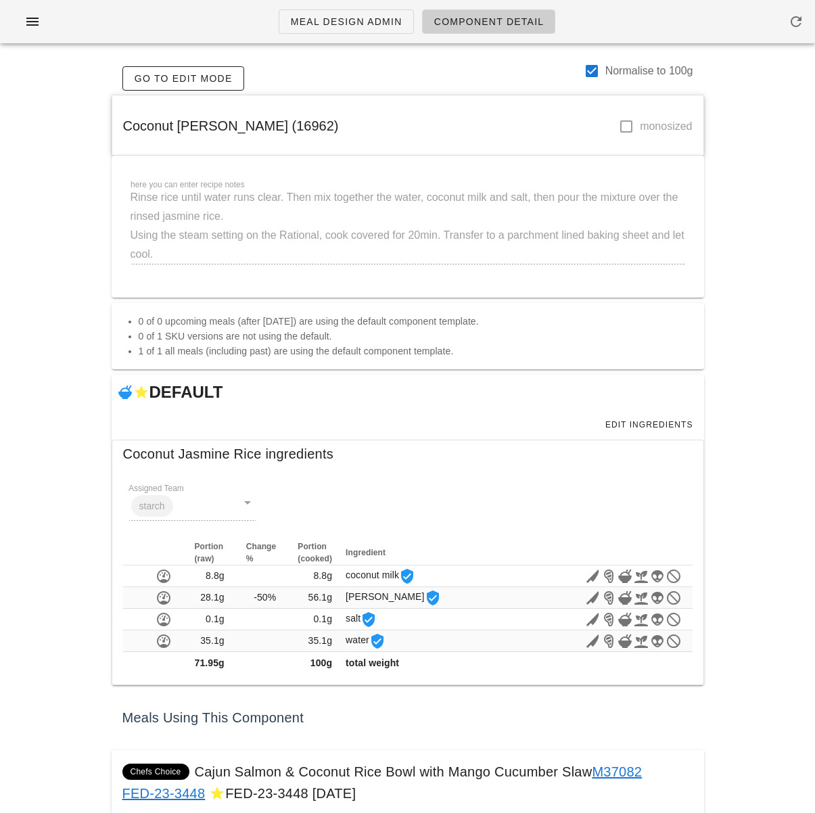
scroll to position [59, 0]
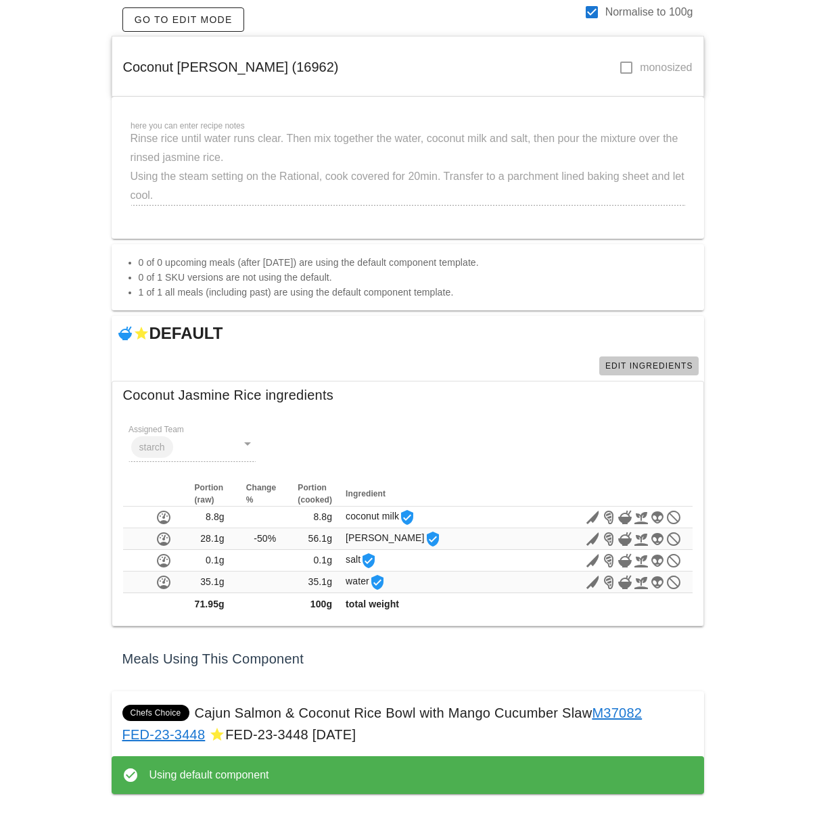
click at [636, 368] on span "Edit Ingredients" at bounding box center [648, 365] width 89 height 9
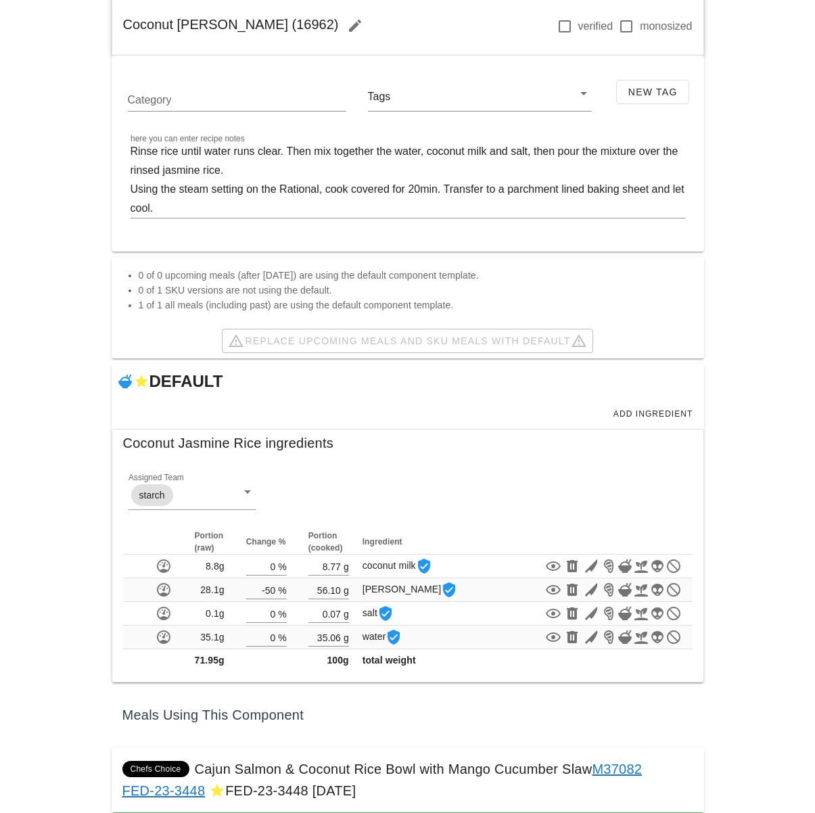
scroll to position [156, 0]
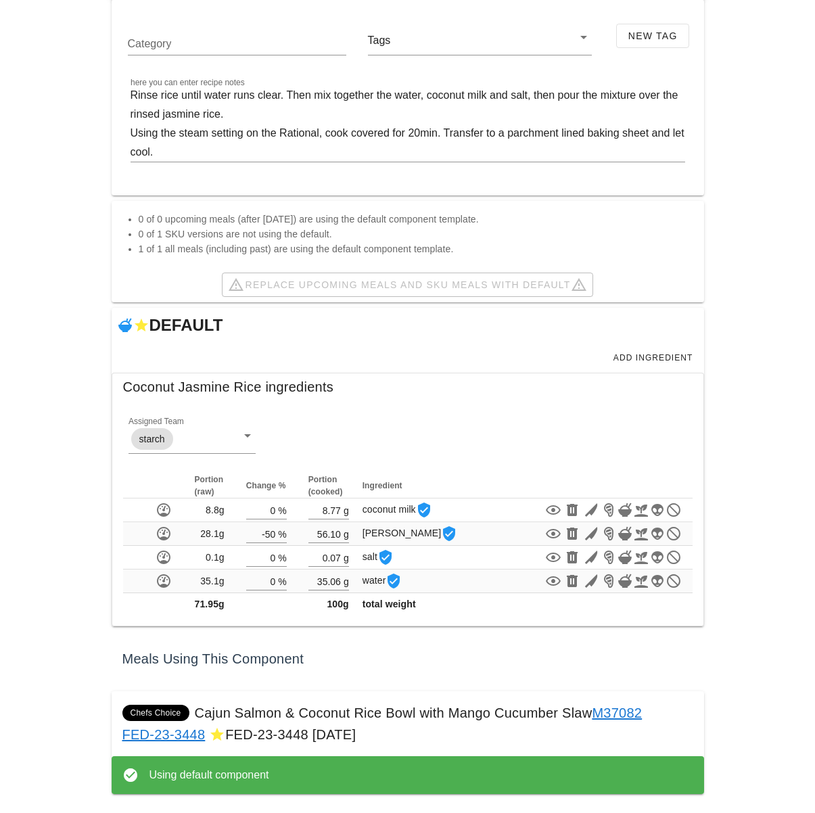
click at [550, 454] on div "Assigned Team starch" at bounding box center [407, 440] width 585 height 81
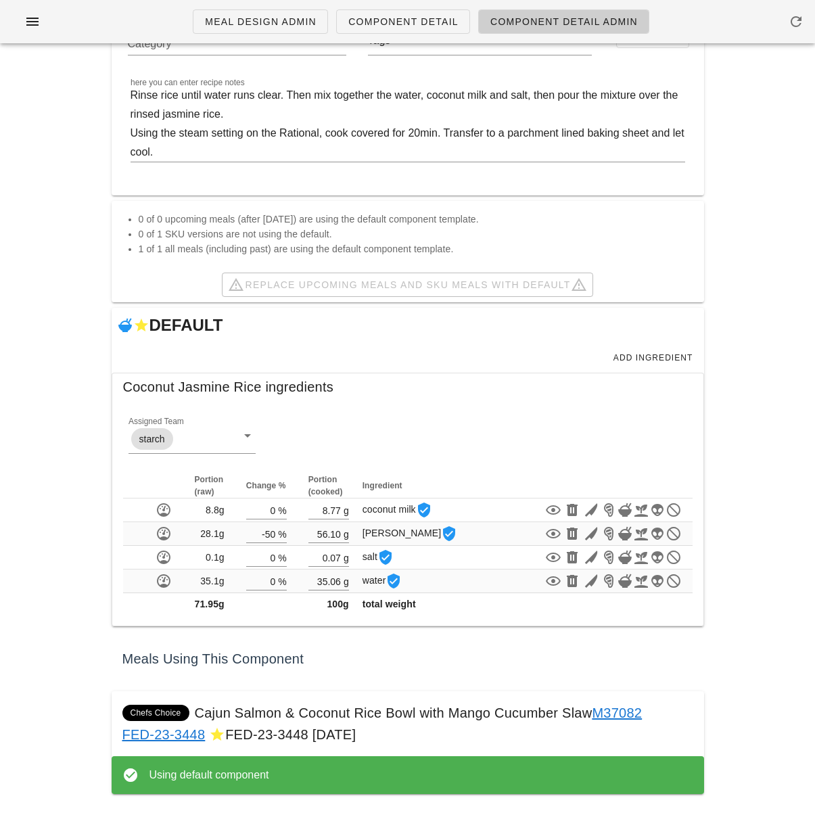
scroll to position [0, 0]
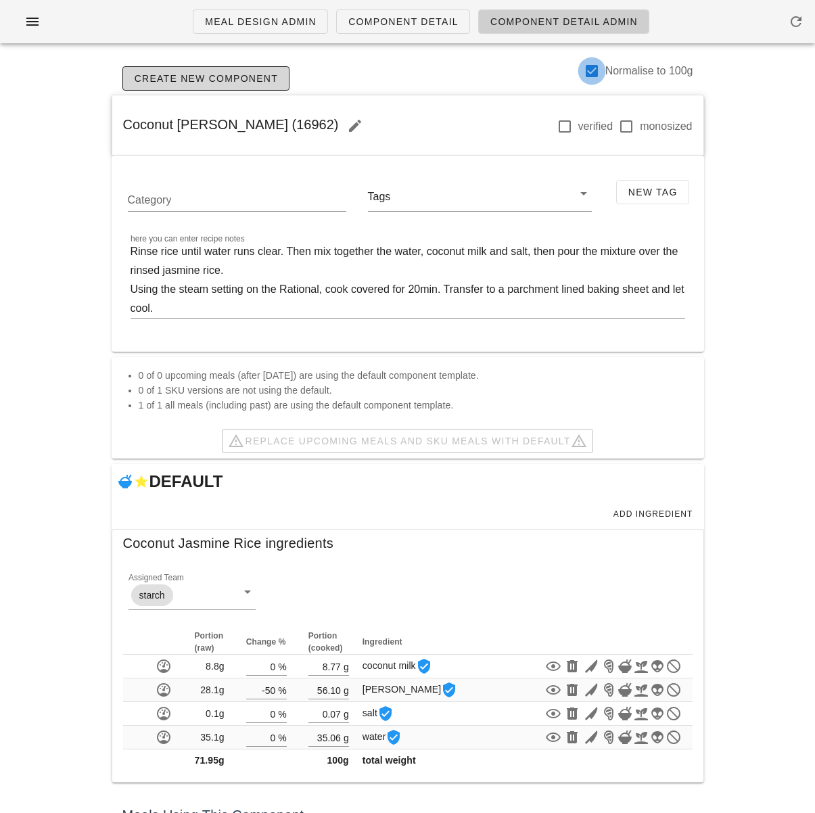
click at [585, 69] on div at bounding box center [591, 70] width 23 height 23
checkbox input "false"
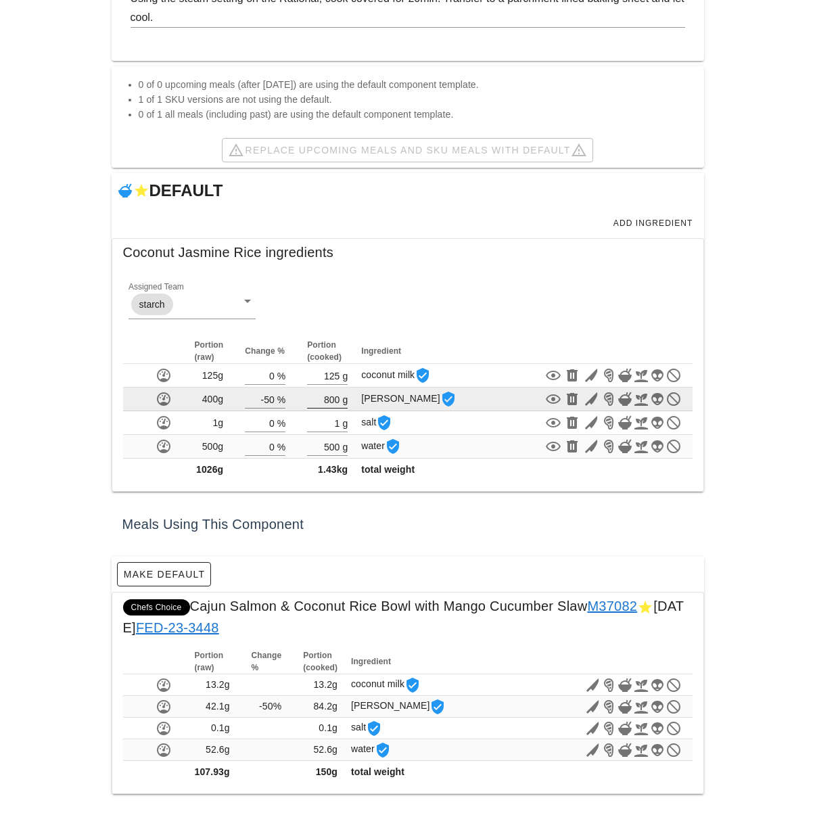
click at [331, 402] on input "800" at bounding box center [323, 399] width 32 height 18
type input "2020"
drag, startPoint x: 766, startPoint y: 469, endPoint x: 606, endPoint y: 464, distance: 160.3
click at [766, 469] on div "Meal Design Admin Component Detail Component Detail Admin Create New Component …" at bounding box center [407, 260] width 815 height 1103
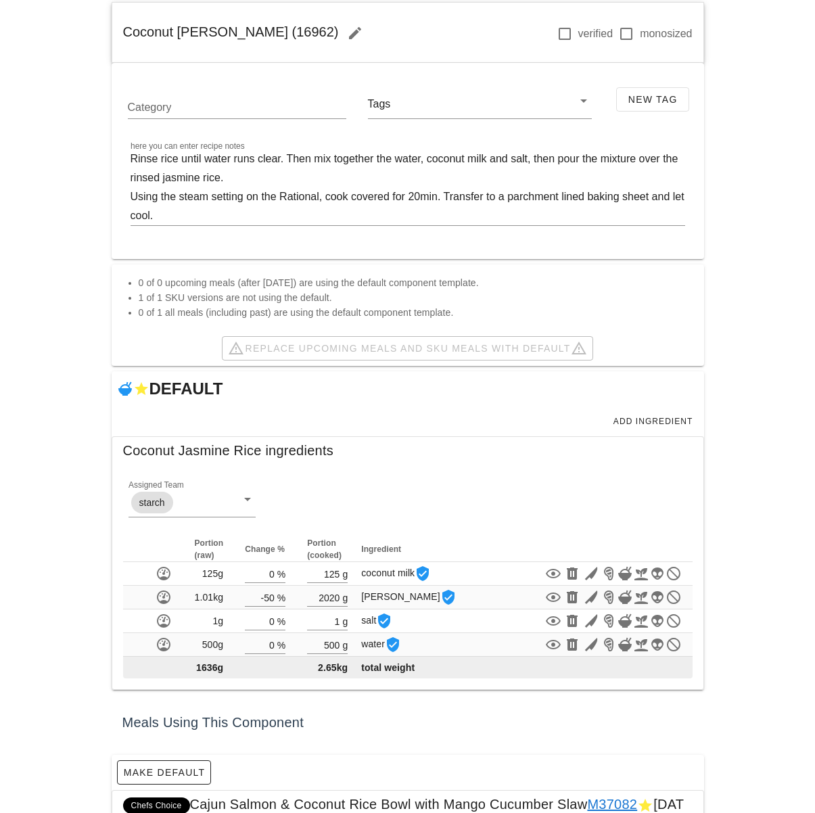
scroll to position [170, 0]
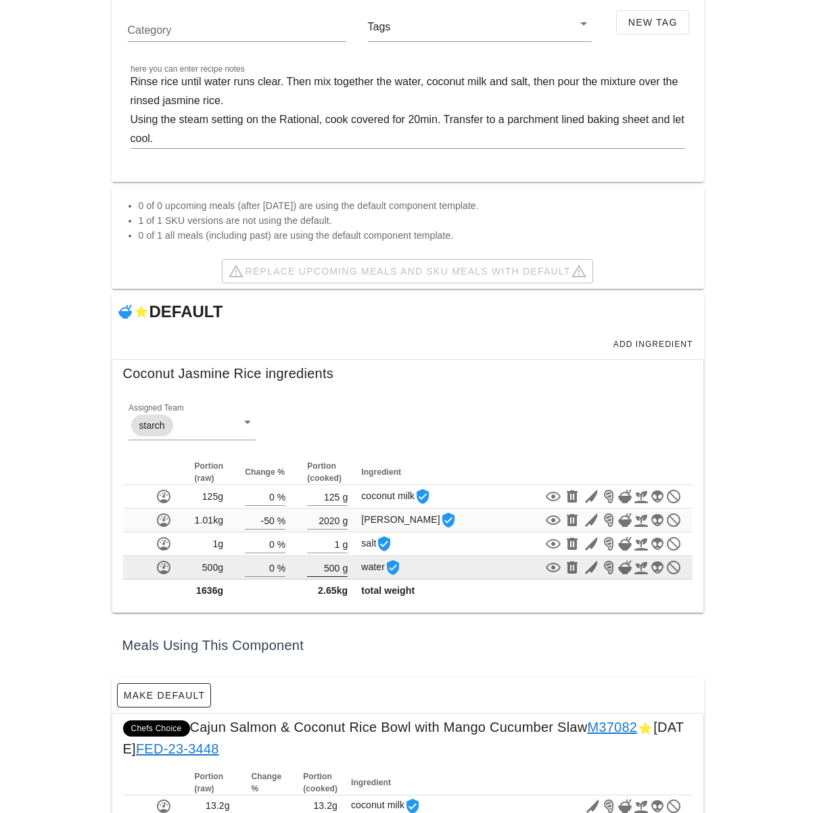
click at [335, 568] on input "500" at bounding box center [323, 567] width 32 height 18
type input "1263"
click at [744, 587] on div "Meal Design Admin Component Detail Component Detail Admin Create New Component …" at bounding box center [407, 381] width 815 height 1103
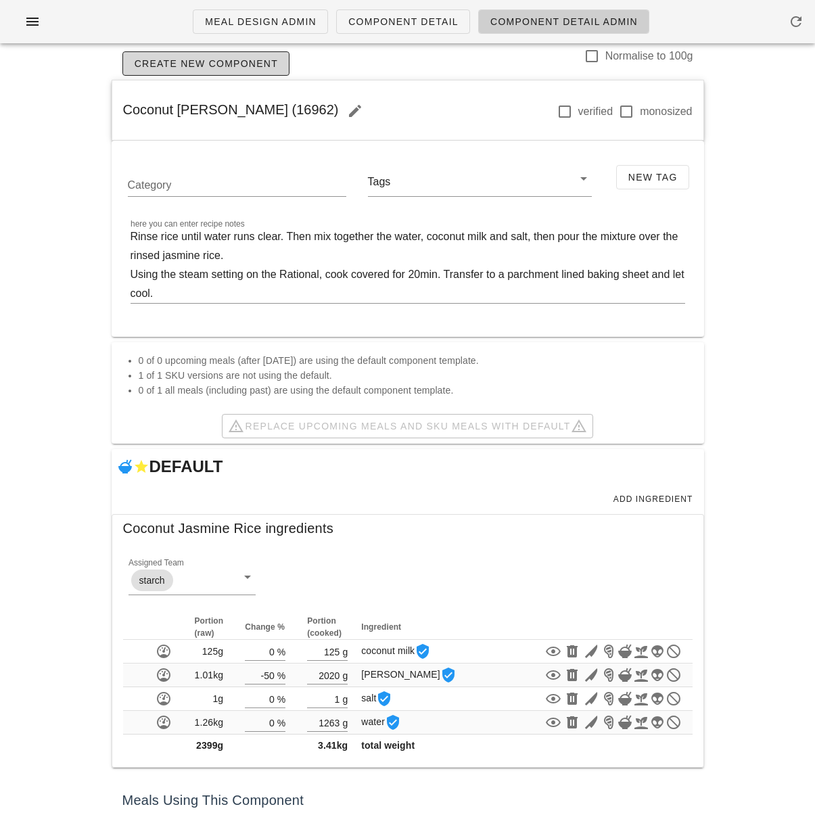
scroll to position [258, 0]
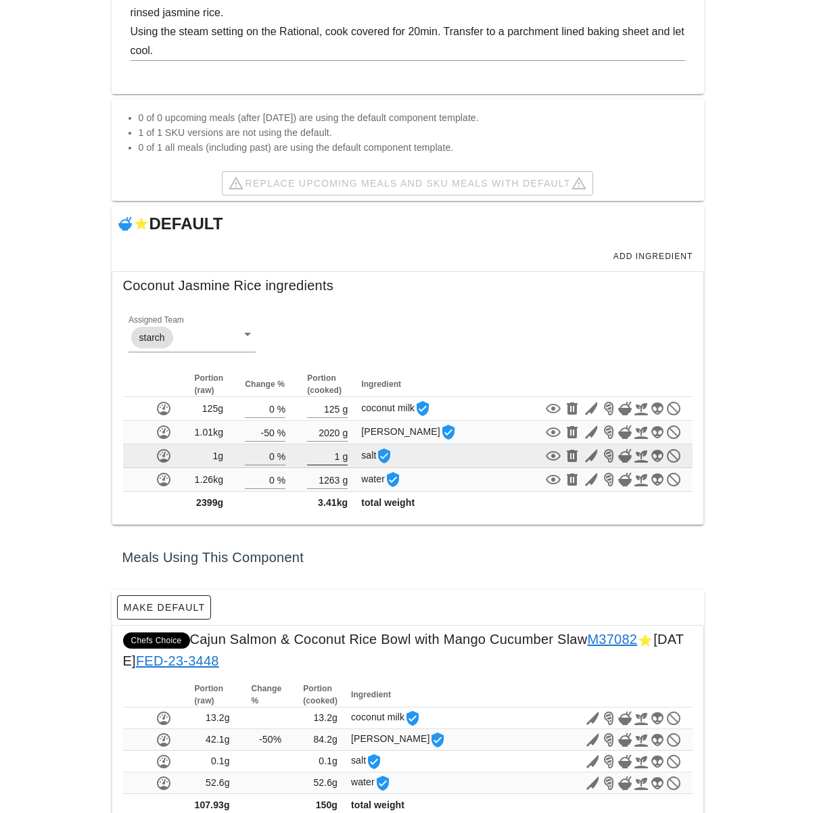
click at [338, 457] on input "1" at bounding box center [323, 456] width 32 height 18
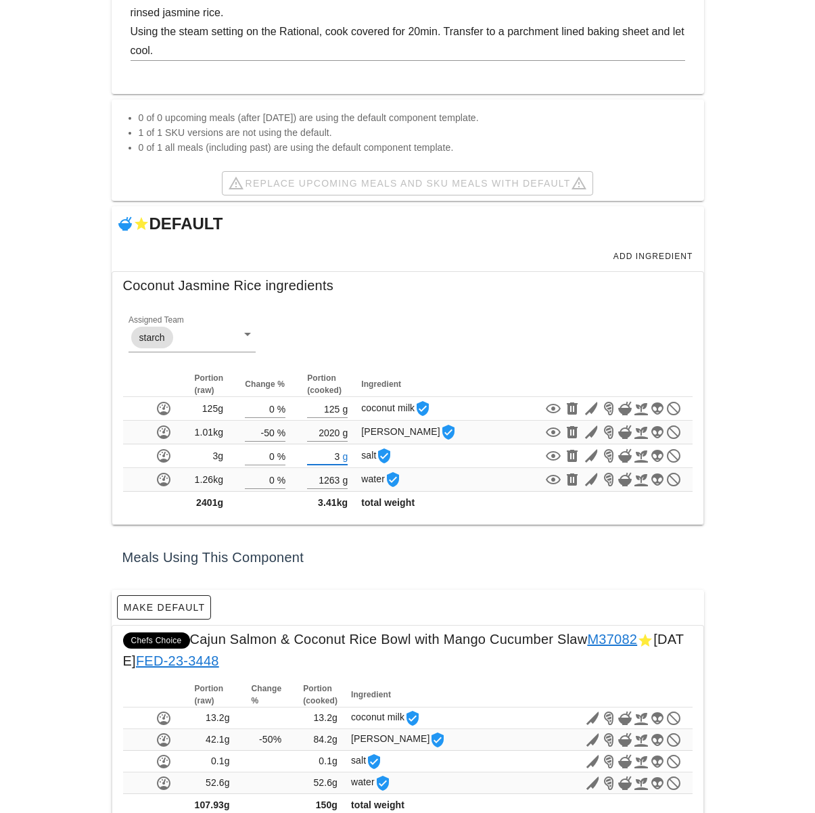
type input "3"
click at [763, 485] on div "Meal Design Admin Component Detail Component Detail Admin Create New Component …" at bounding box center [407, 293] width 815 height 1103
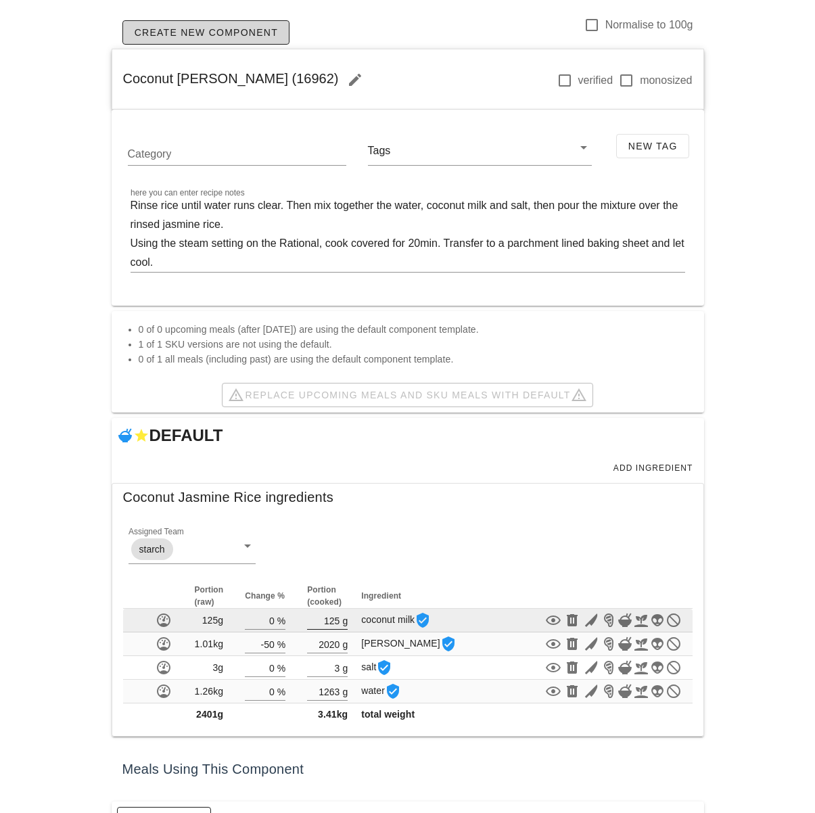
click at [335, 621] on input "125" at bounding box center [323, 620] width 32 height 18
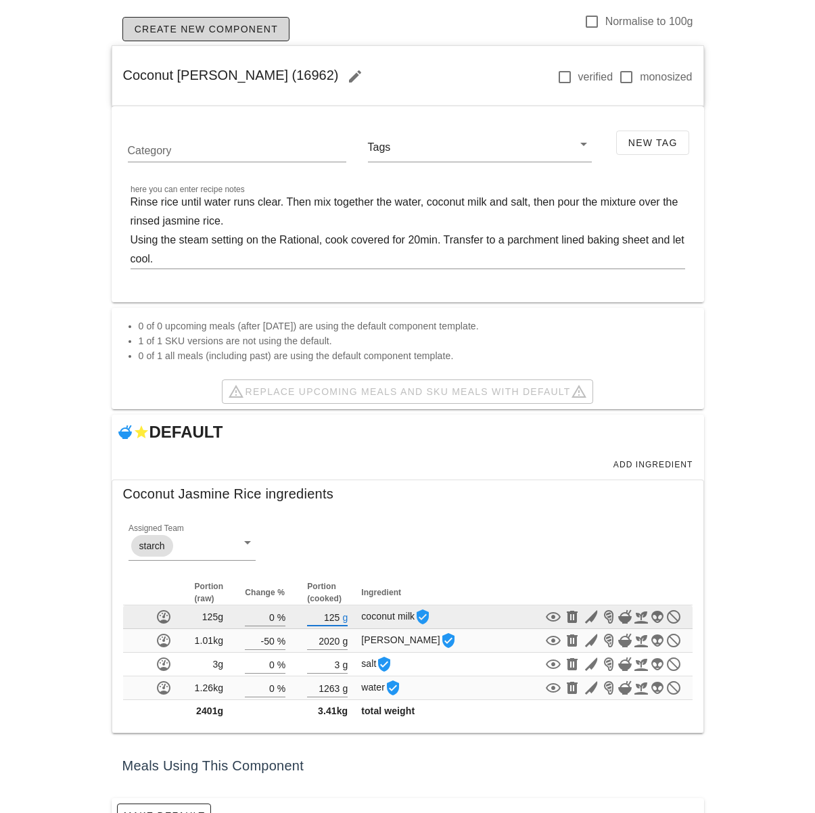
click at [335, 621] on input "125" at bounding box center [323, 617] width 32 height 18
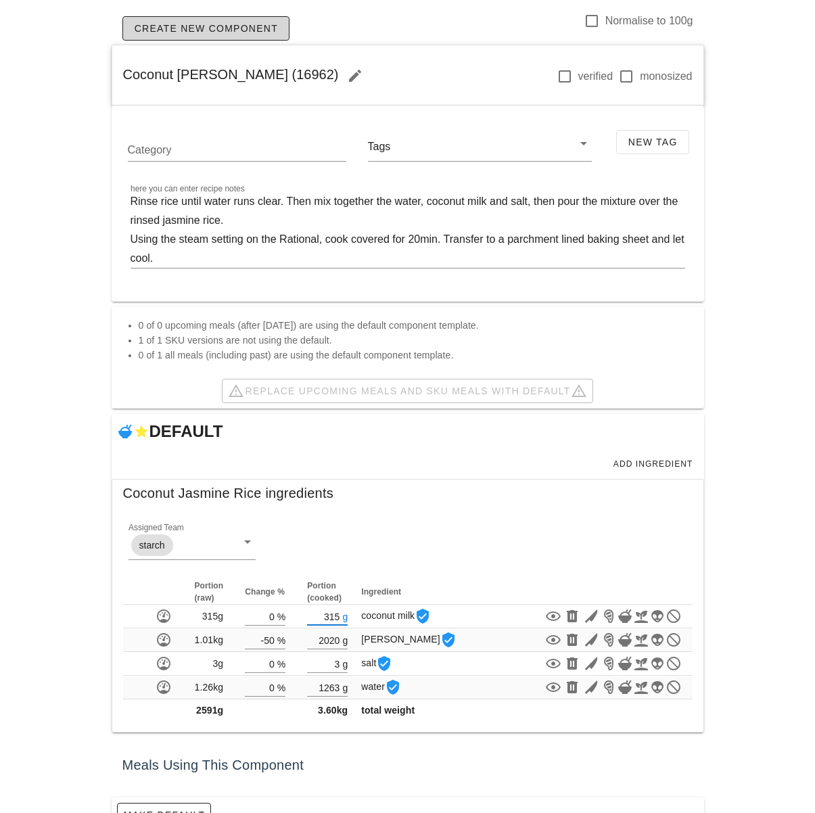
type input "315"
click at [748, 572] on div "Meal Design Admin Component Detail Component Detail Admin Create New Component …" at bounding box center [407, 501] width 815 height 1103
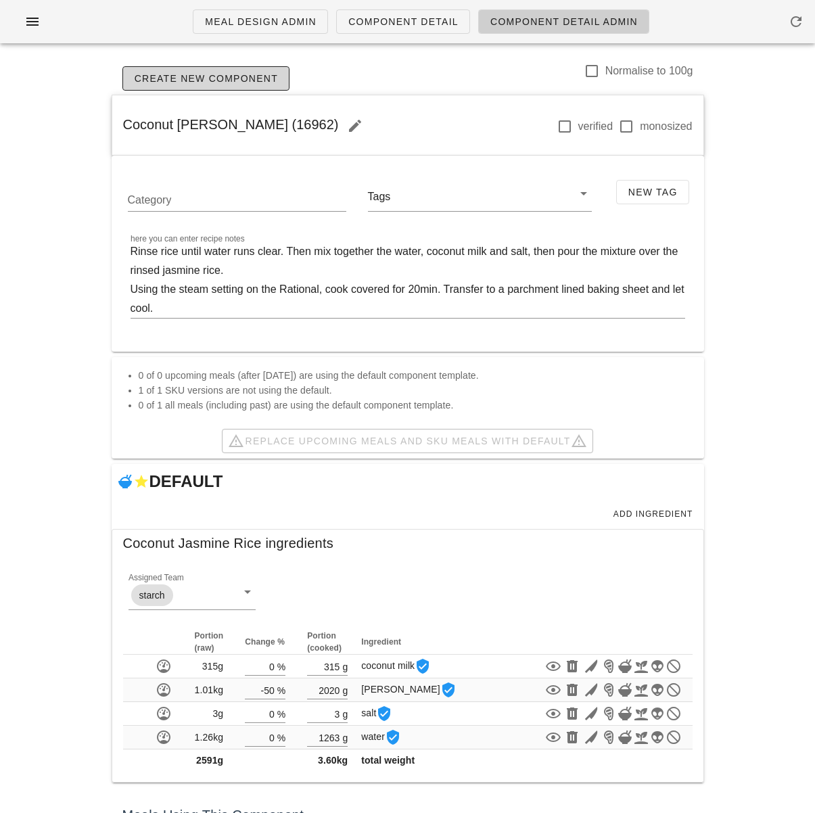
scroll to position [291, 0]
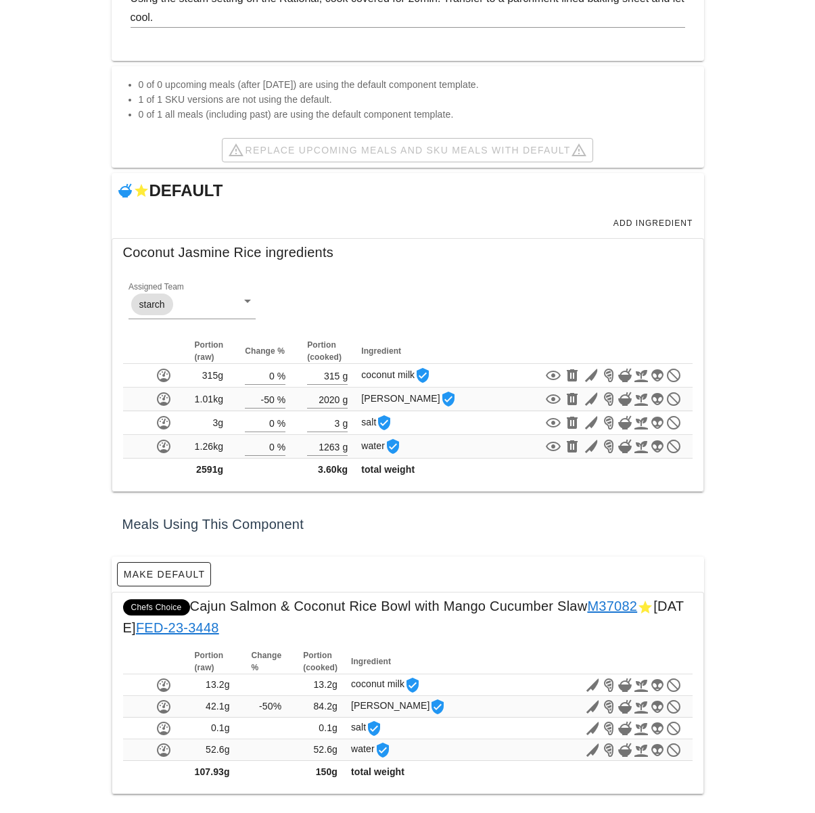
click at [529, 500] on div "Coconut Jasmine Rice (16962) verified monosized Category Tags New Tag here you …" at bounding box center [408, 299] width 592 height 990
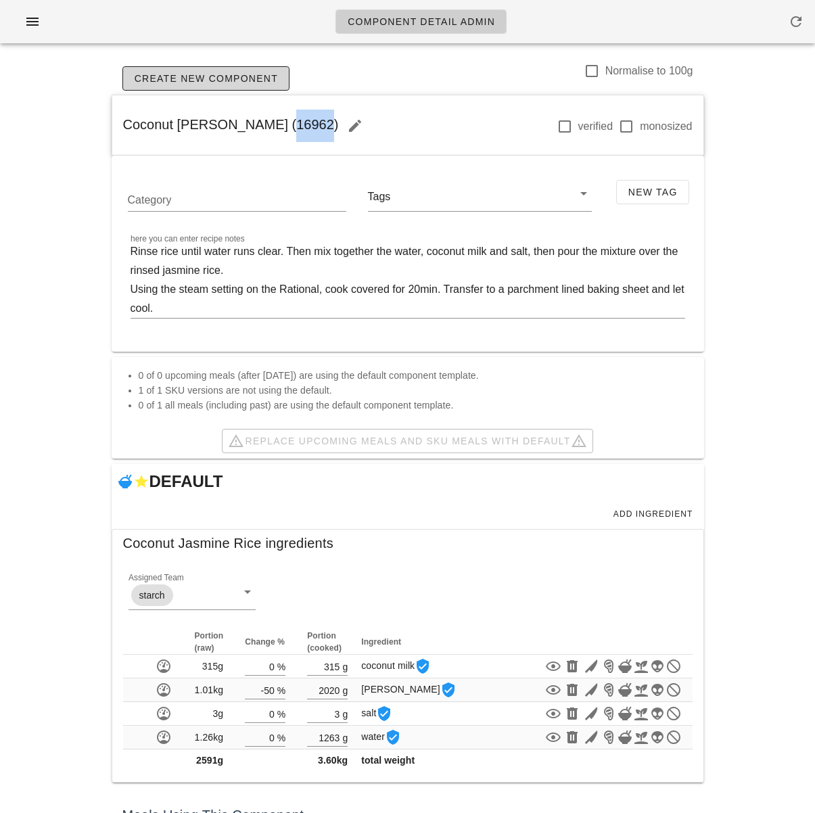
drag, startPoint x: 268, startPoint y: 122, endPoint x: 299, endPoint y: 122, distance: 31.1
click at [300, 122] on span "Coconut [PERSON_NAME] (16962)" at bounding box center [247, 124] width 248 height 15
copy span "16962"
drag, startPoint x: 778, startPoint y: 331, endPoint x: 483, endPoint y: 347, distance: 294.5
click at [778, 331] on div "Component Detail Admin Create New Component Normalise to 100g Coconut Jasmine R…" at bounding box center [407, 551] width 815 height 1103
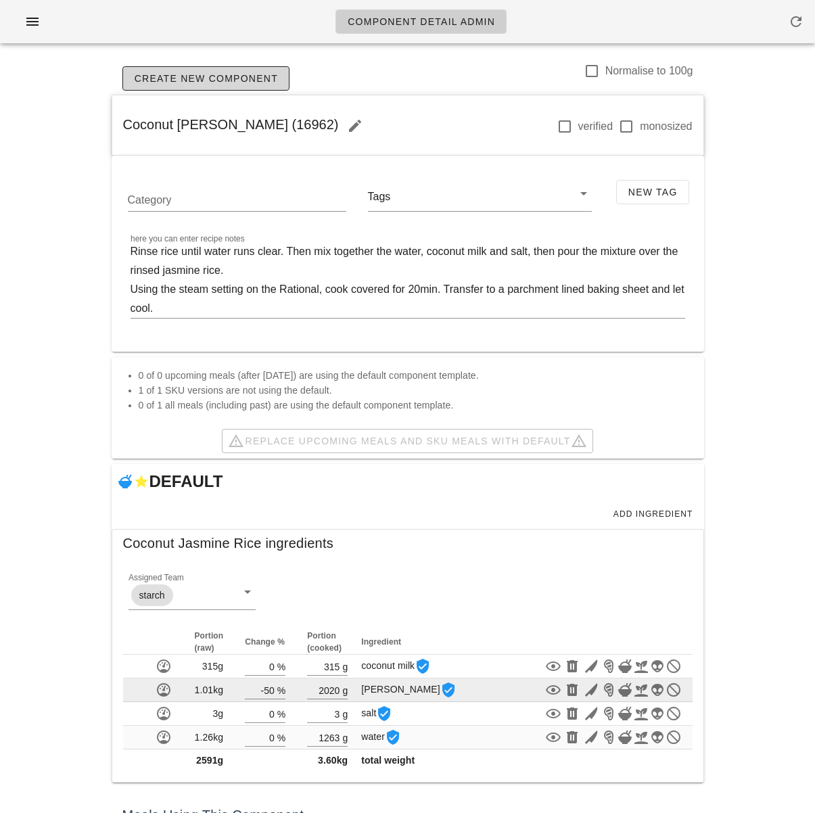
scroll to position [291, 0]
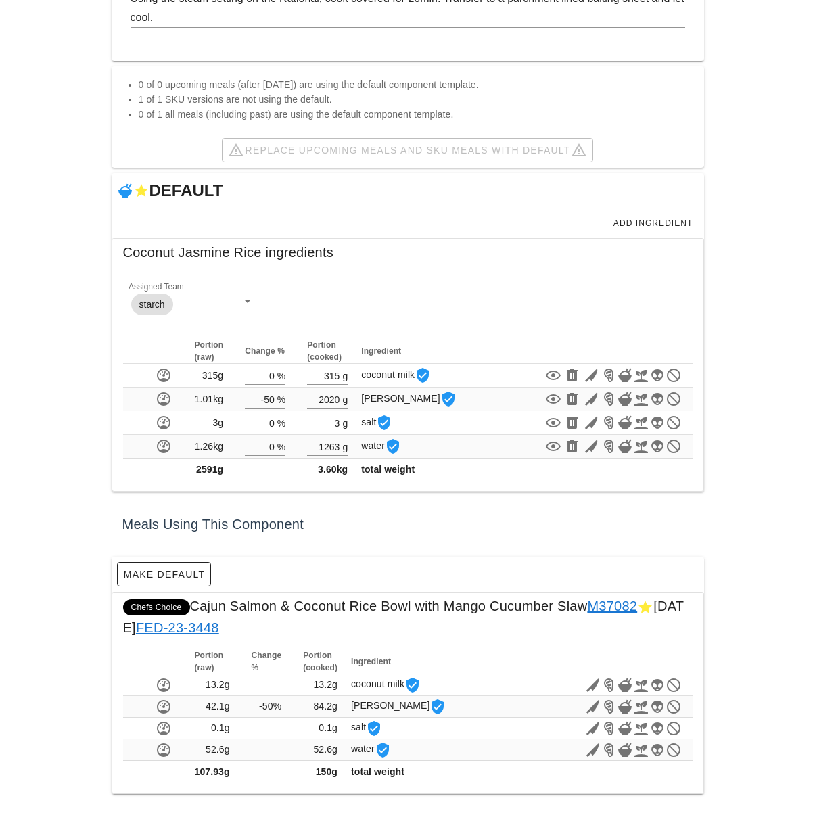
click at [619, 606] on link "M37082" at bounding box center [612, 605] width 50 height 15
click at [748, 256] on div "Component Detail Admin Create New Component Normalise to 100g Coconut Jasmine R…" at bounding box center [407, 260] width 815 height 1103
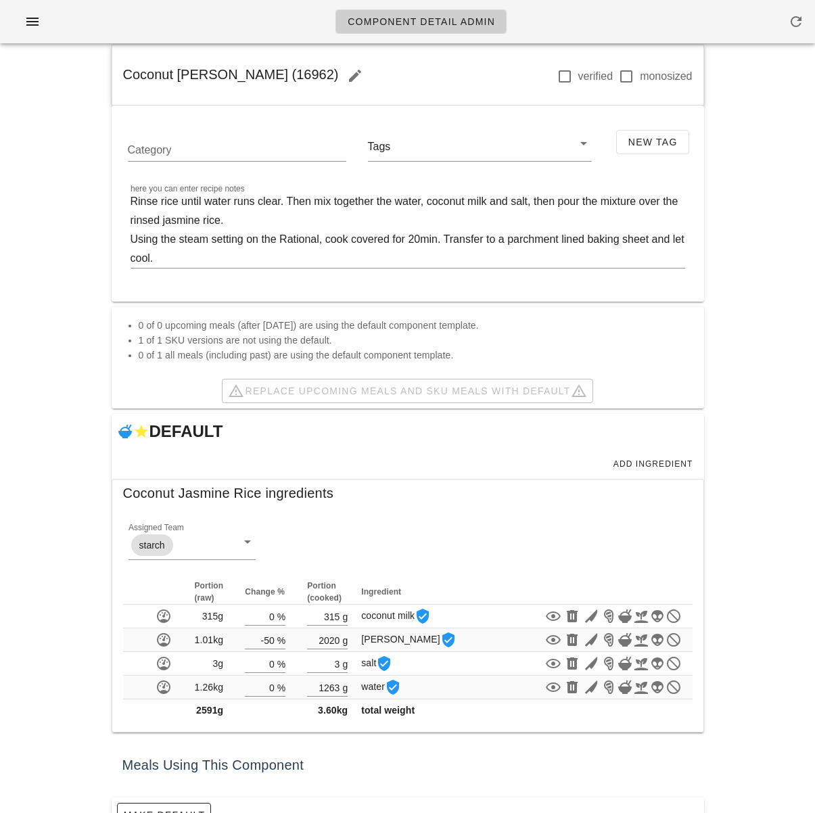
scroll to position [0, 0]
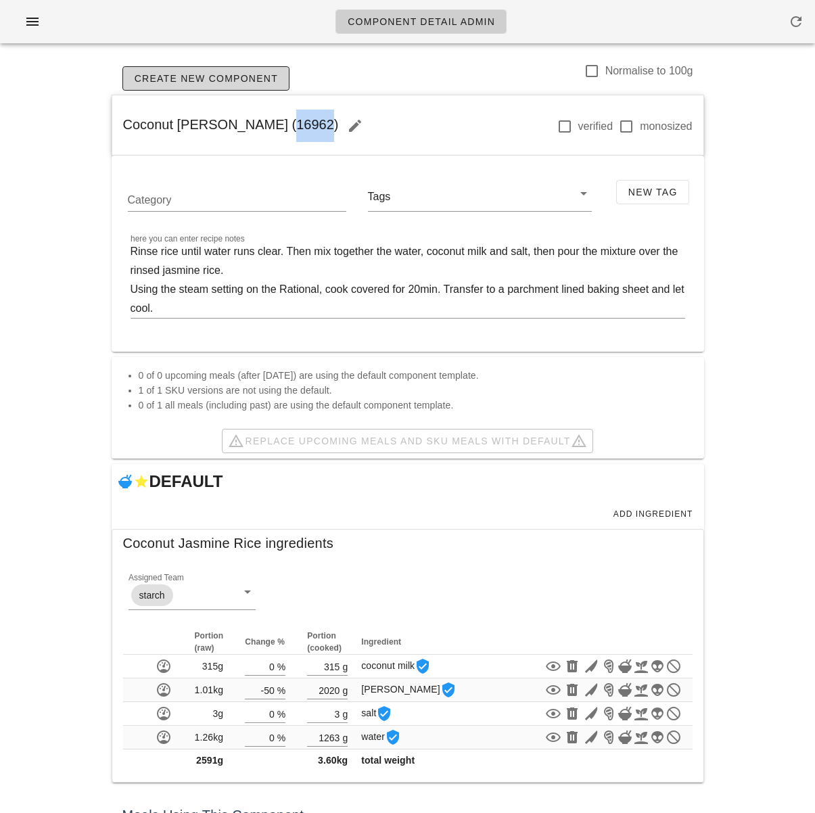
drag, startPoint x: 300, startPoint y: 124, endPoint x: 255, endPoint y: 128, distance: 45.5
click at [264, 126] on span "Coconut Jasmine Rice (16962)" at bounding box center [247, 124] width 248 height 15
copy span "16962"
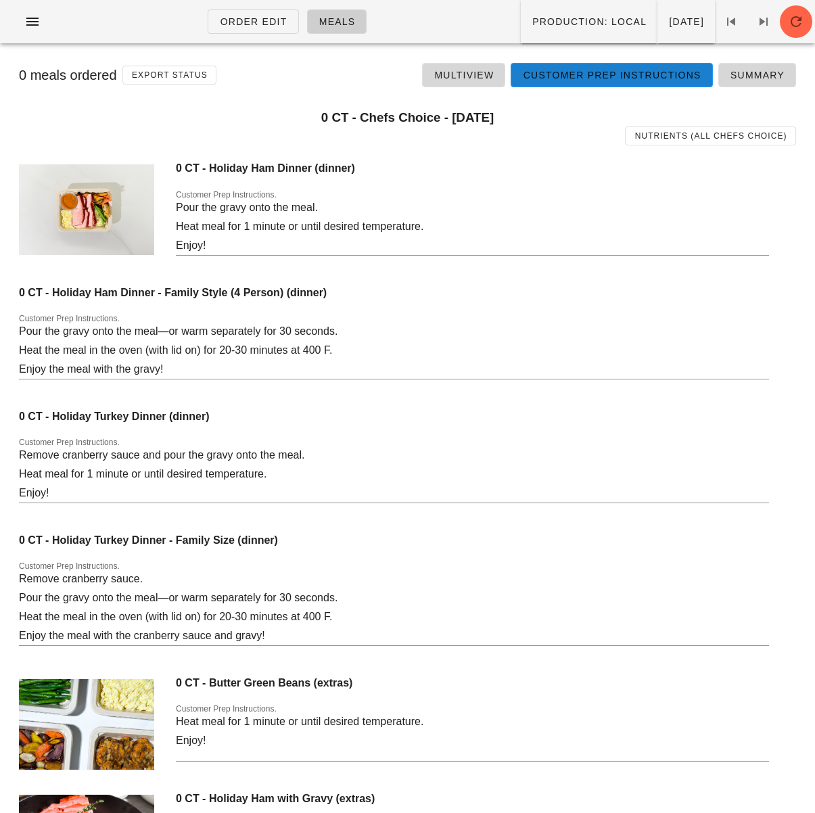
scroll to position [1, 0]
click at [355, 62] on div "0 meals ordered Export Status Multiview Customer Prep Instructions Summary" at bounding box center [407, 74] width 798 height 43
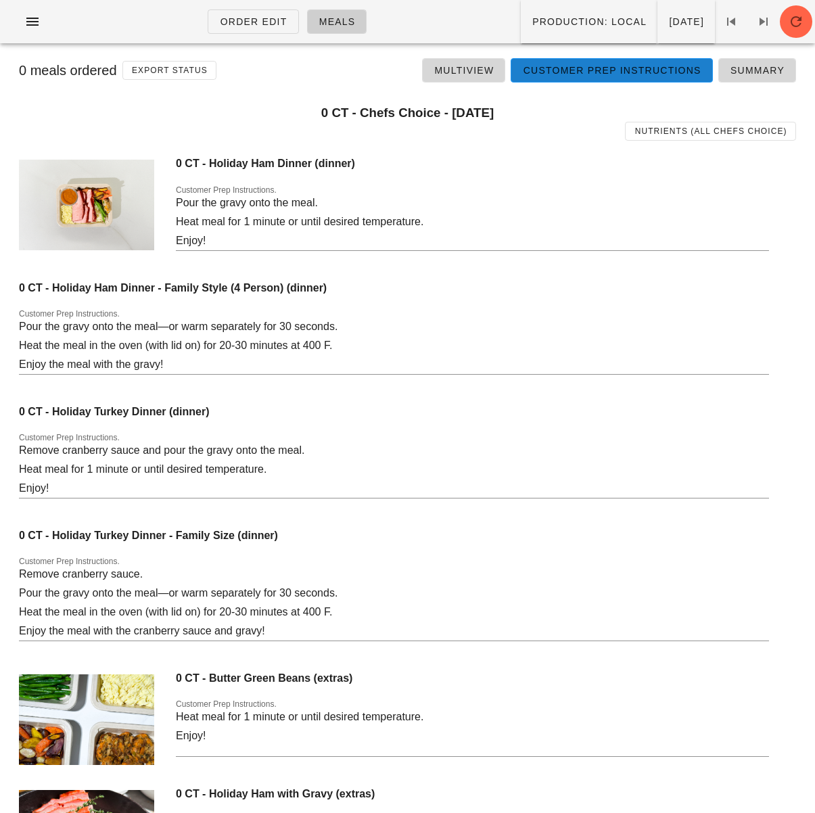
scroll to position [6, 0]
drag, startPoint x: 547, startPoint y: 154, endPoint x: 472, endPoint y: 99, distance: 92.9
click at [547, 153] on div "0 CT - Holiday Ham Dinner (dinner) Customer Prep Instructions. Pour the gravy o…" at bounding box center [472, 210] width 593 height 124
drag, startPoint x: 42, startPoint y: 24, endPoint x: 68, endPoint y: 51, distance: 37.3
click at [43, 25] on span "button" at bounding box center [33, 22] width 22 height 16
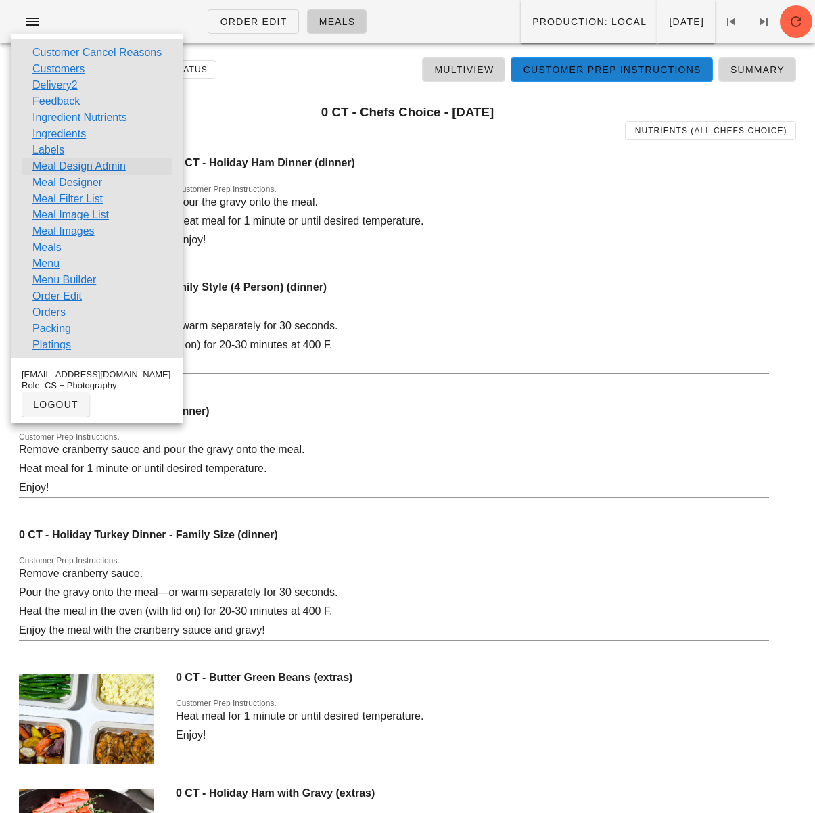
click at [107, 163] on link "Meal Design Admin" at bounding box center [78, 166] width 93 height 16
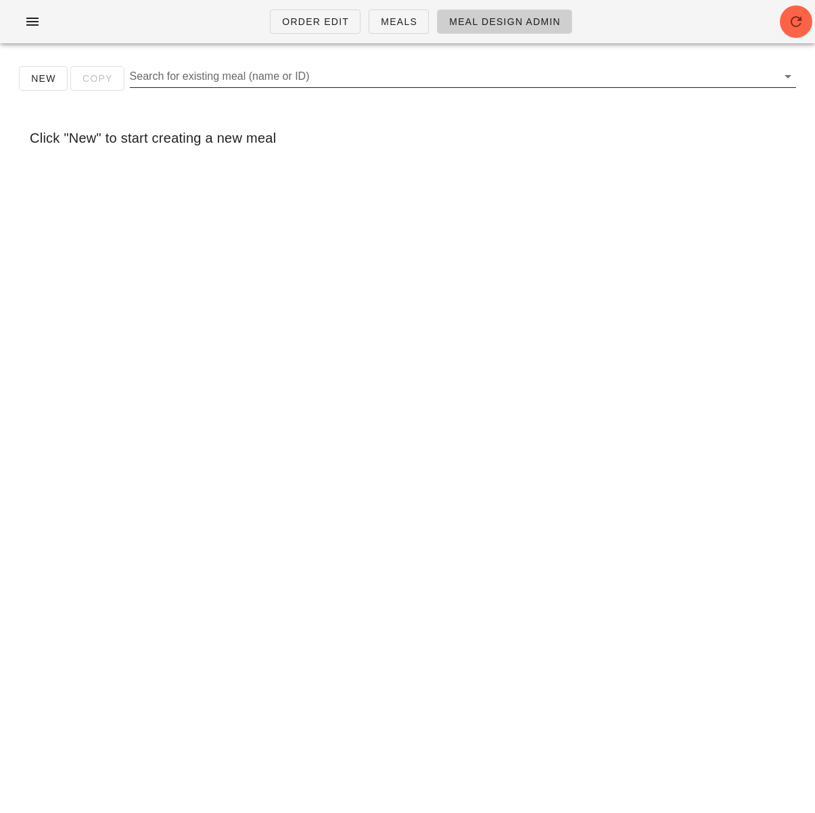
click at [235, 80] on input "Search for existing meal (name or ID)" at bounding box center [452, 77] width 644 height 22
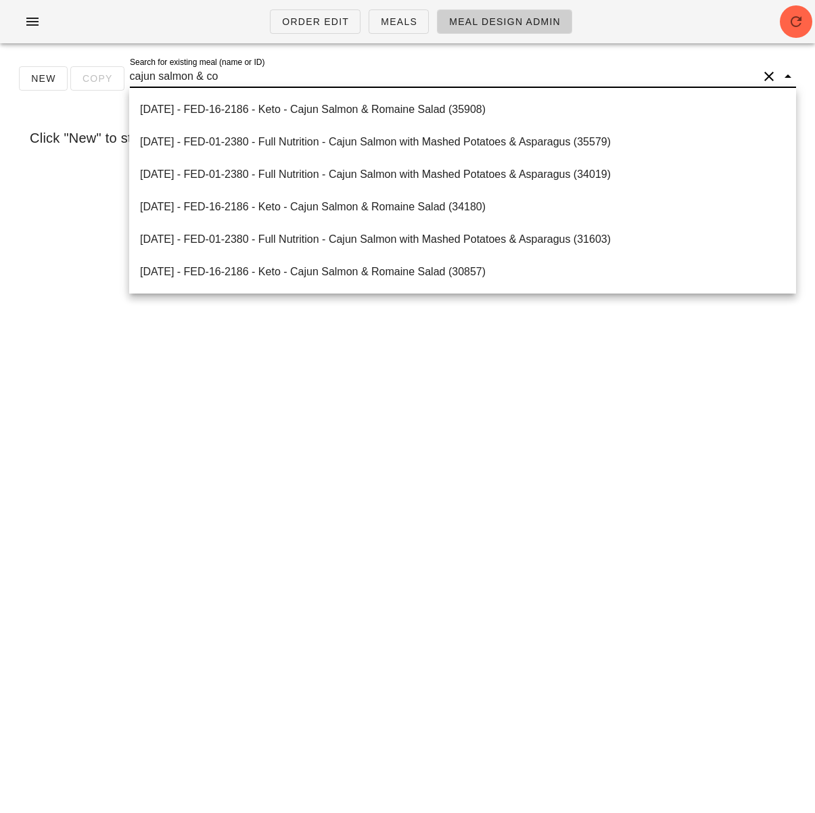
type input "cajun salmon & coc"
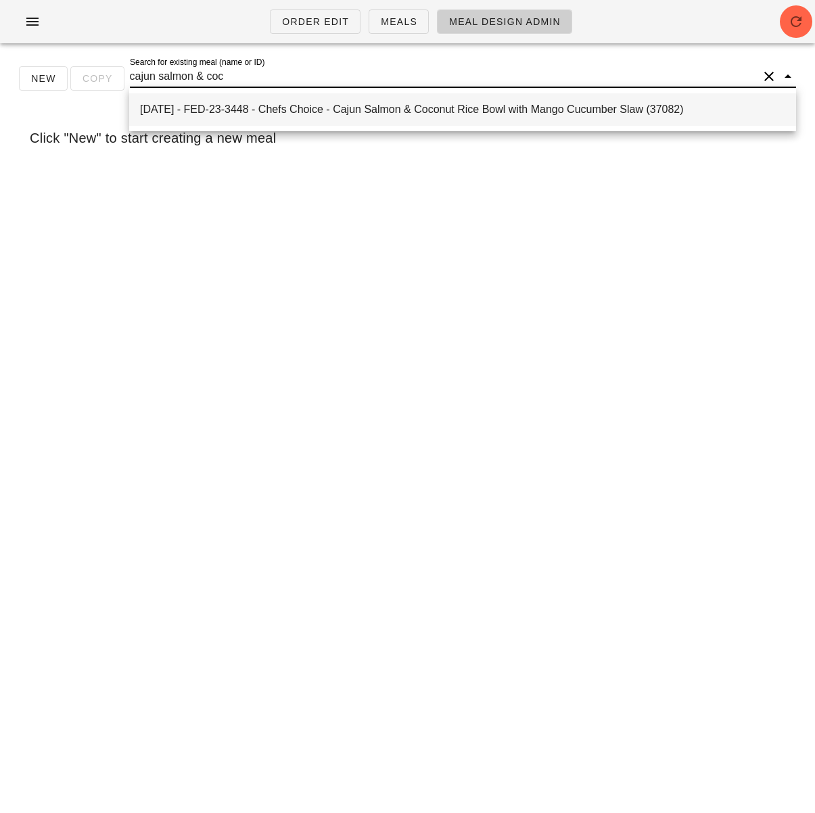
click at [350, 120] on div "[DATE] - FED-23-3448 - Chefs Choice - Cajun Salmon & Coconut Rice Bowl with Man…" at bounding box center [462, 109] width 645 height 29
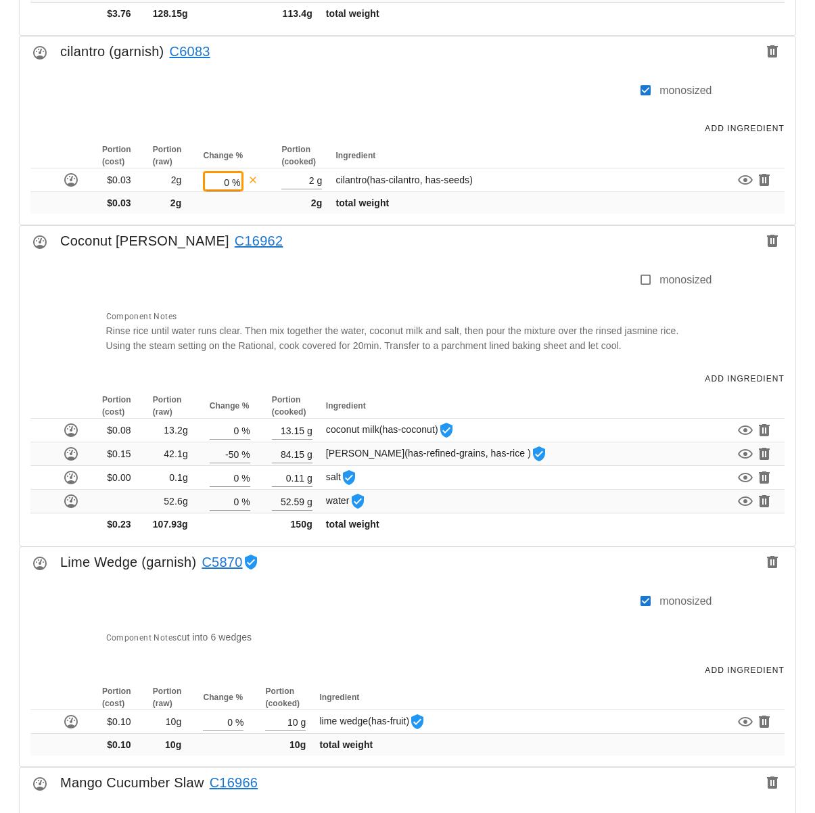
scroll to position [1376, 0]
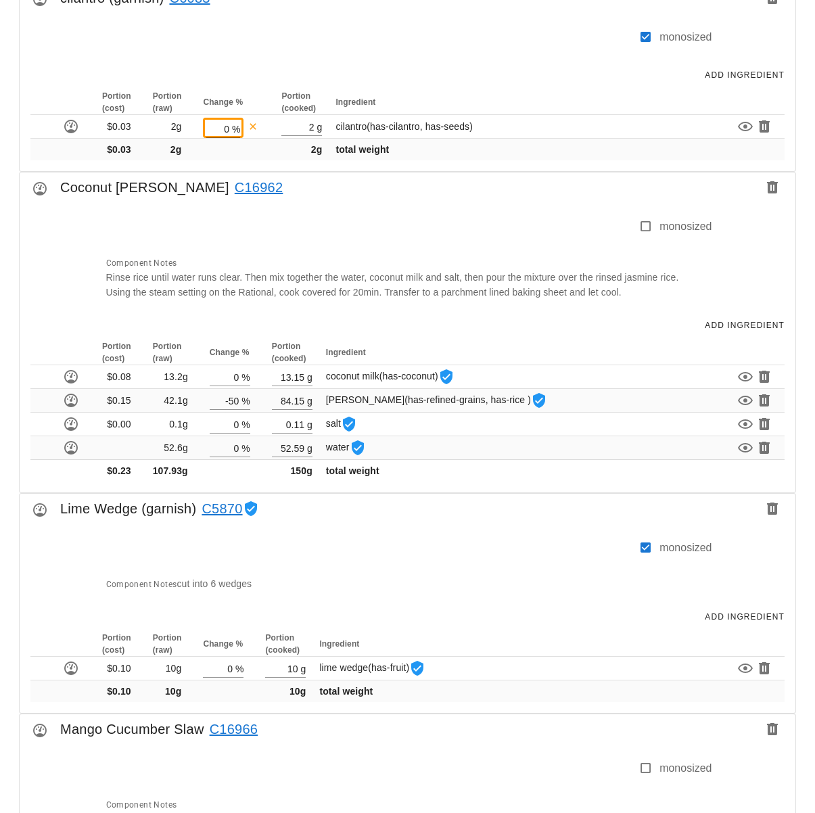
click at [802, 504] on div "Diet Chefs Choice Time of day dinner Date [DATE] Chefs Choice Cajun Salmon & Co…" at bounding box center [407, 222] width 798 height 2443
click at [772, 187] on icon "button" at bounding box center [772, 187] width 16 height 16
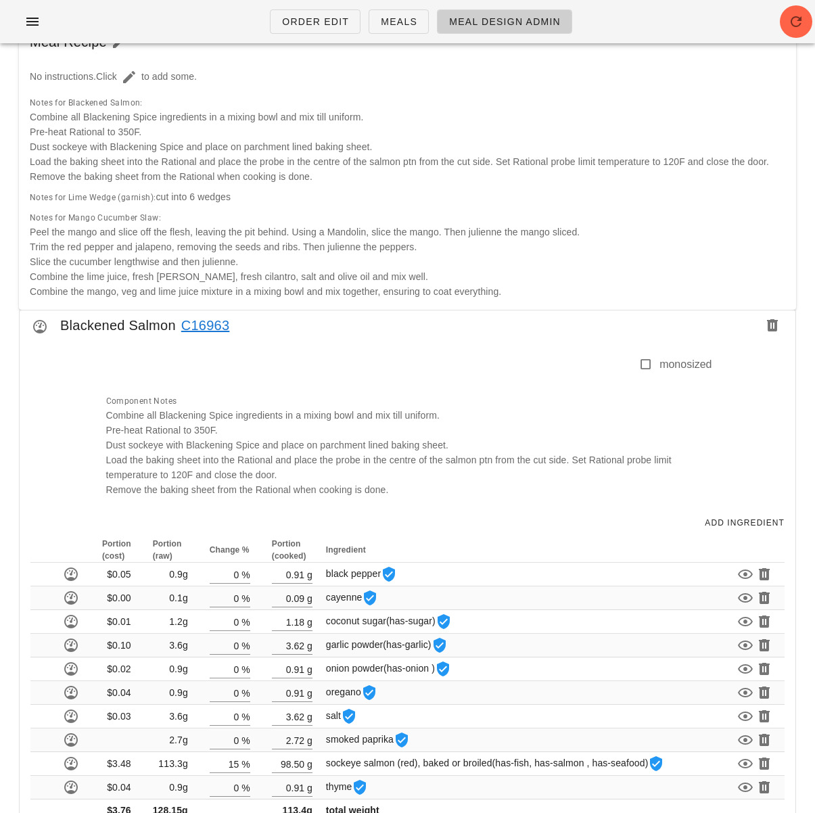
scroll to position [0, 0]
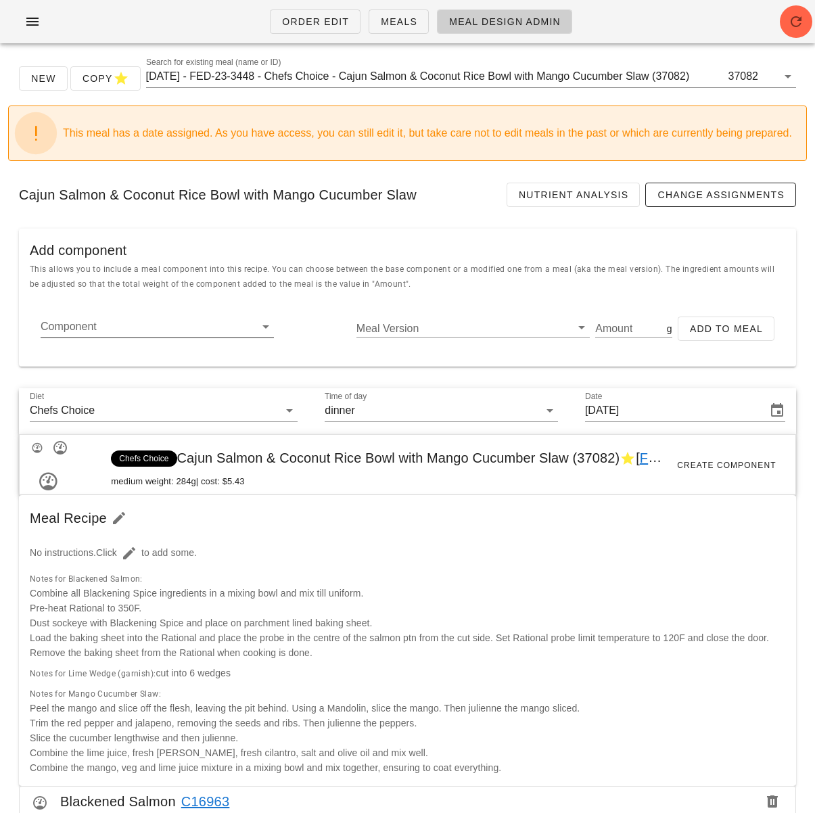
click at [156, 327] on input "Component" at bounding box center [147, 327] width 212 height 22
paste input "16962"
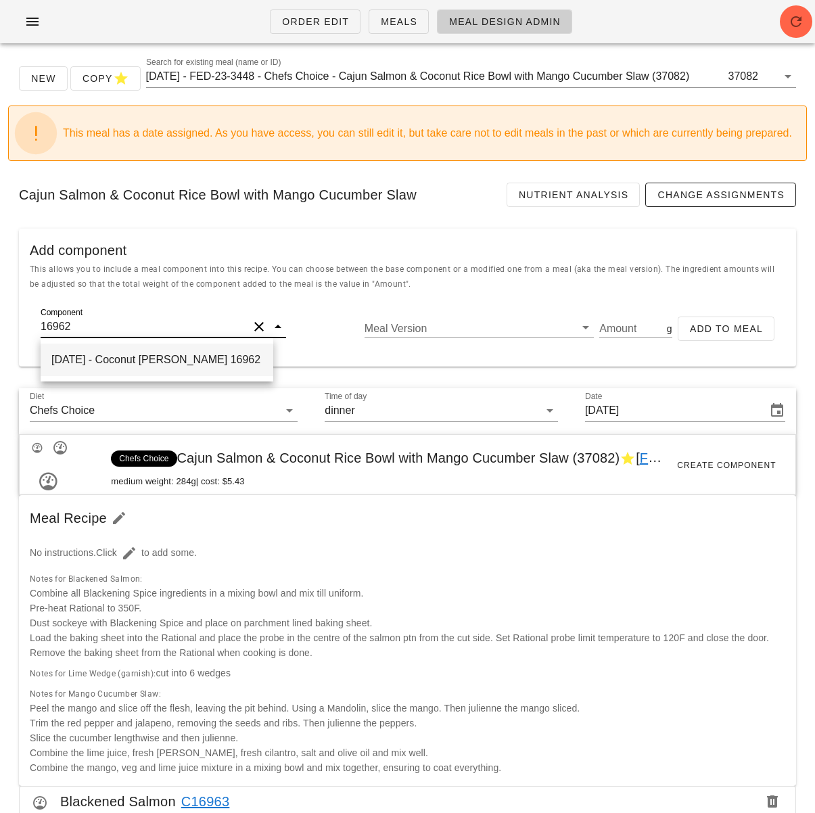
click at [170, 356] on div "[DATE] - Coconut [PERSON_NAME] 16962" at bounding box center [157, 359] width 233 height 32
type input "Coconut [PERSON_NAME]"
type input "3601"
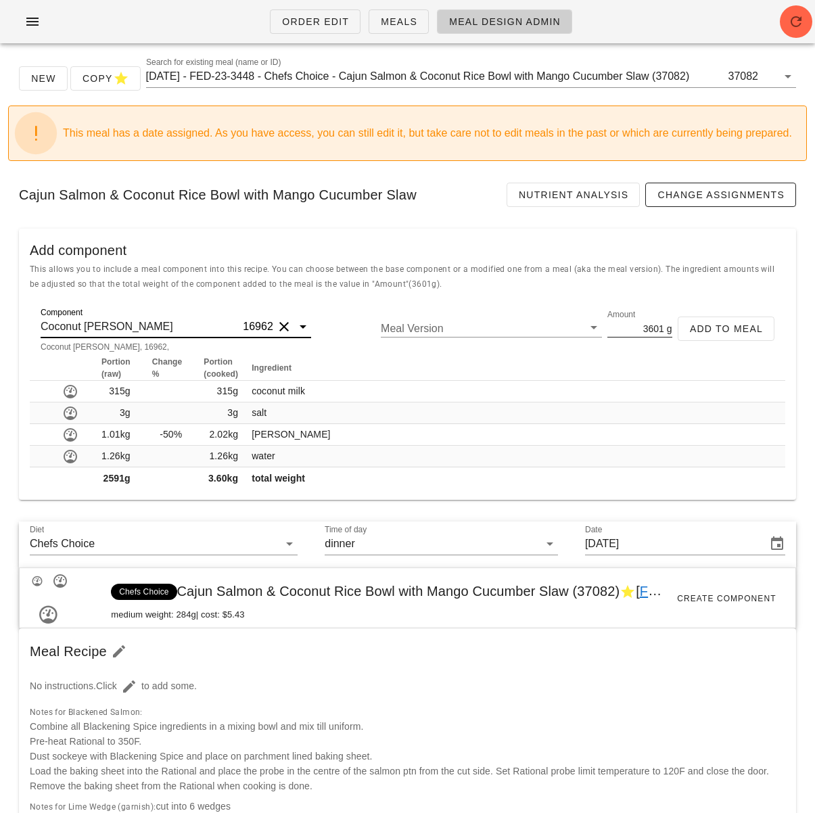
type input "Coconut [PERSON_NAME]"
click at [651, 332] on input "3601" at bounding box center [635, 328] width 56 height 18
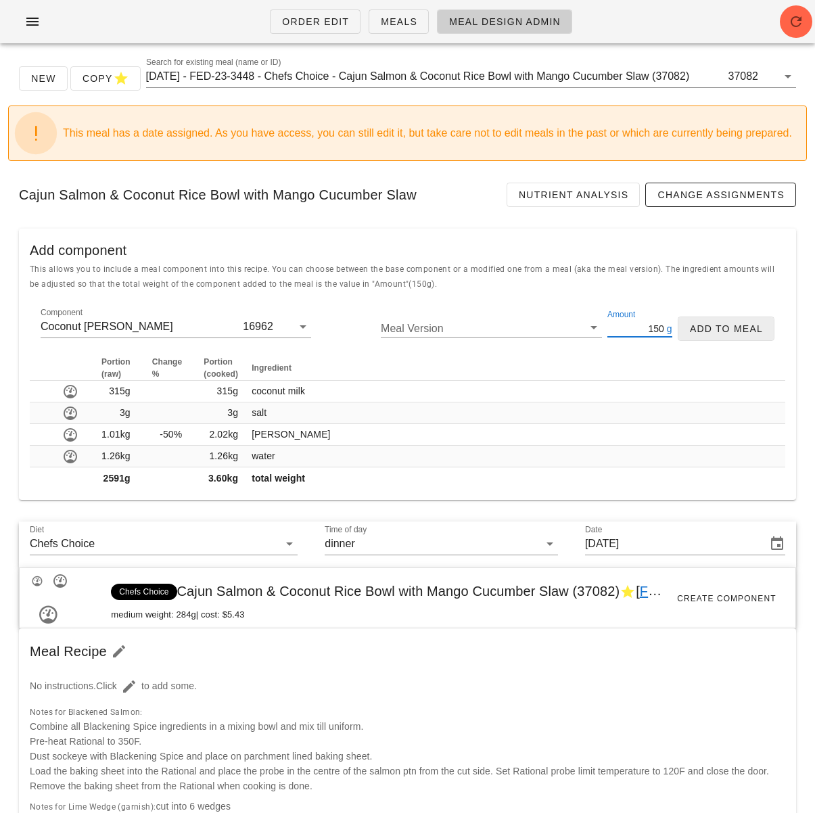
type input "150"
click at [740, 325] on span "Add to Meal" at bounding box center [726, 328] width 74 height 11
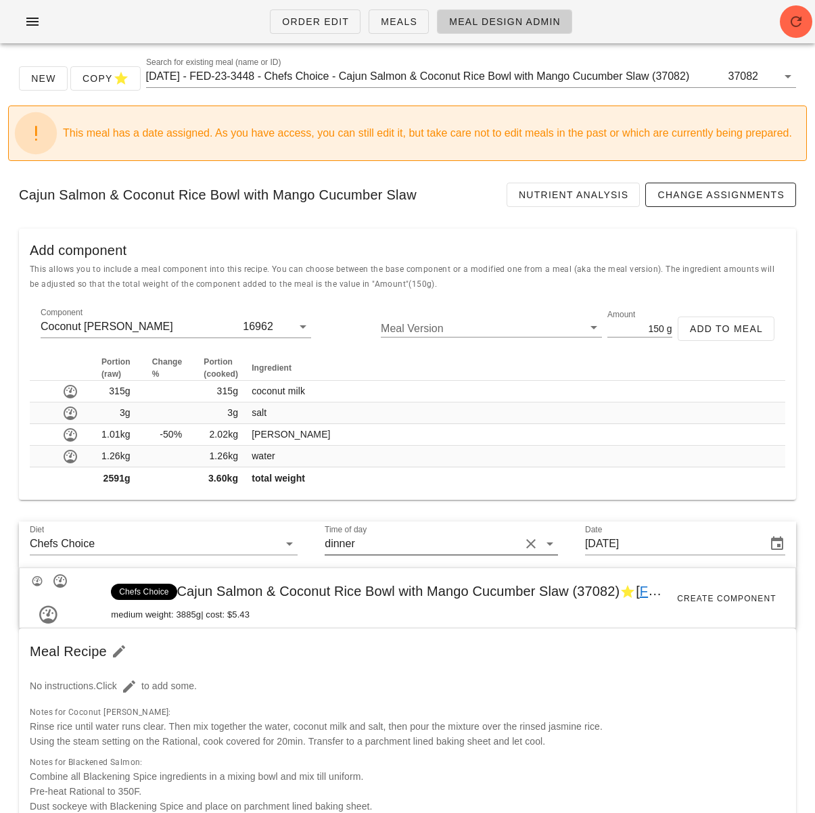
type input "0"
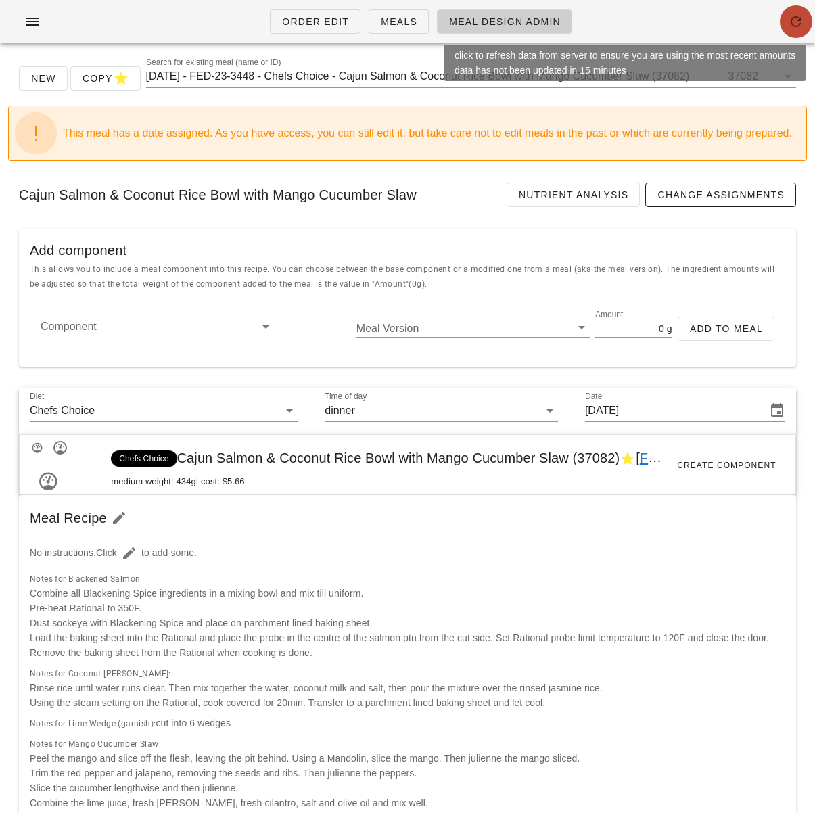
click at [805, 18] on span "button" at bounding box center [796, 22] width 32 height 16
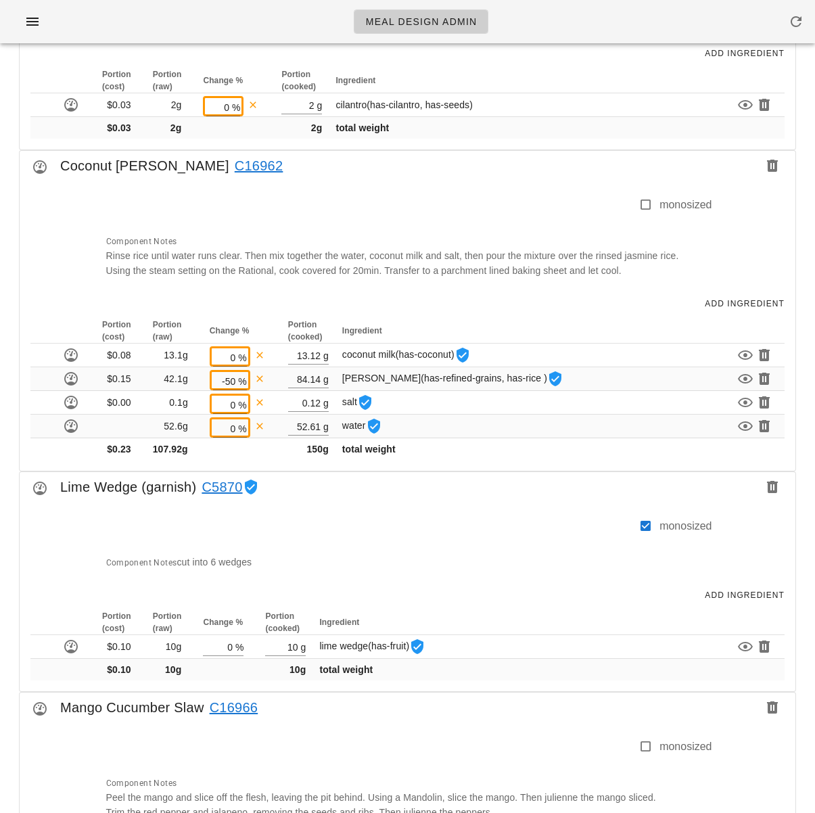
scroll to position [1381, 0]
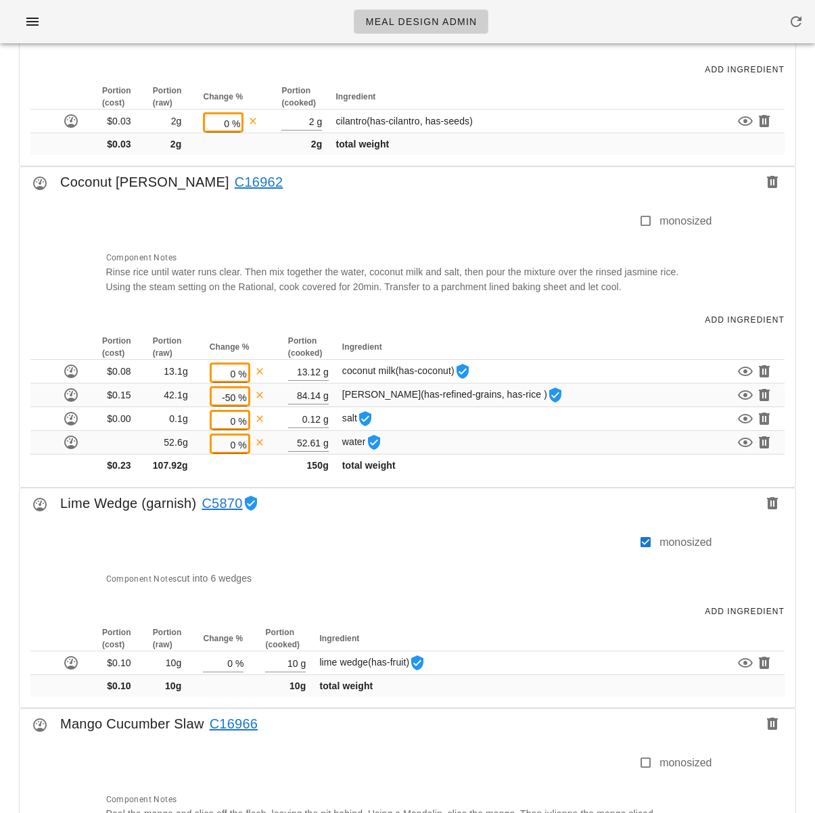
click at [229, 180] on link "C16962" at bounding box center [256, 182] width 54 height 22
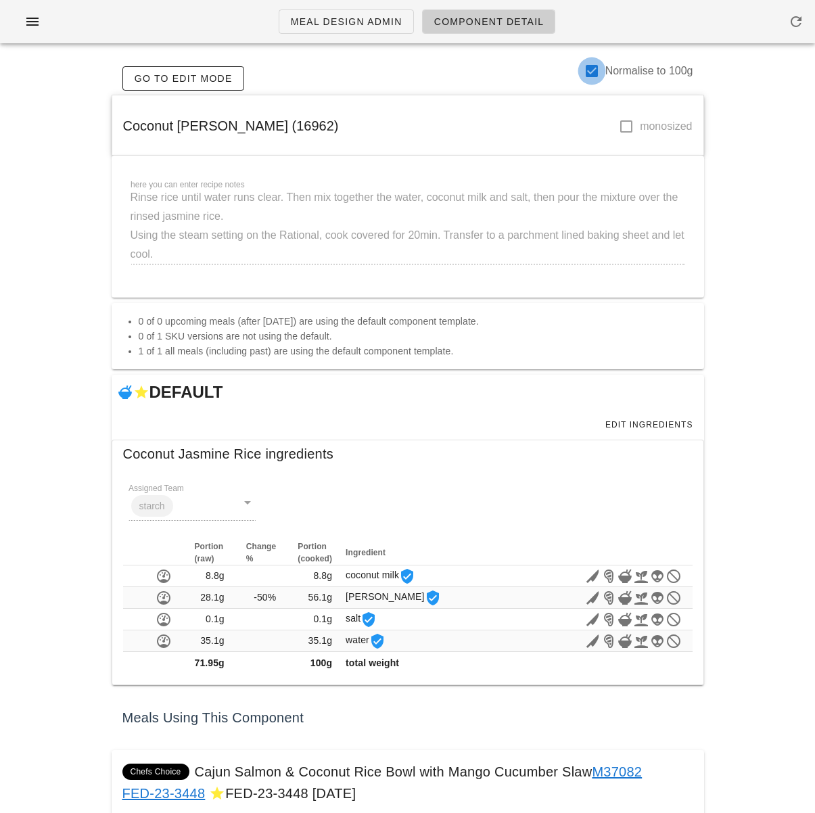
click at [589, 76] on div at bounding box center [591, 70] width 23 height 23
checkbox input "false"
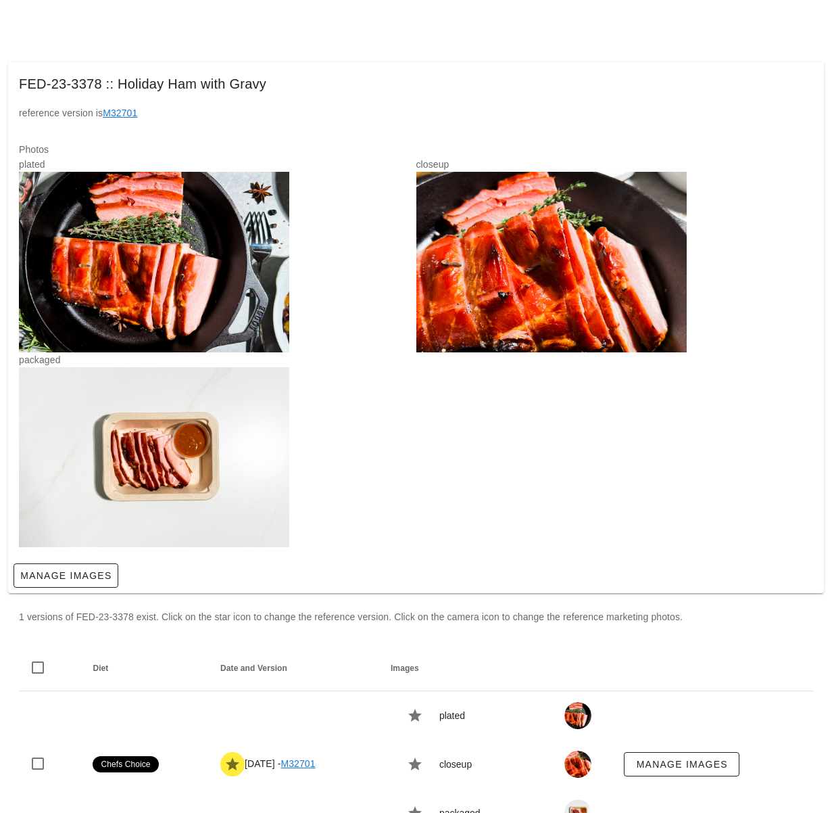
scroll to position [43, 0]
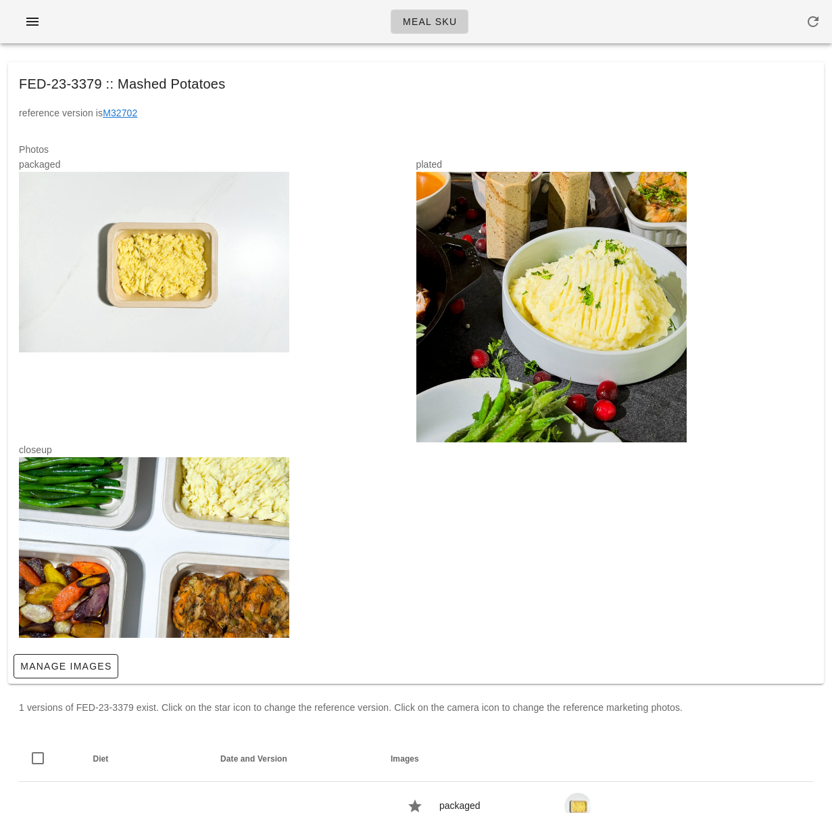
click at [166, 198] on div at bounding box center [154, 262] width 270 height 181
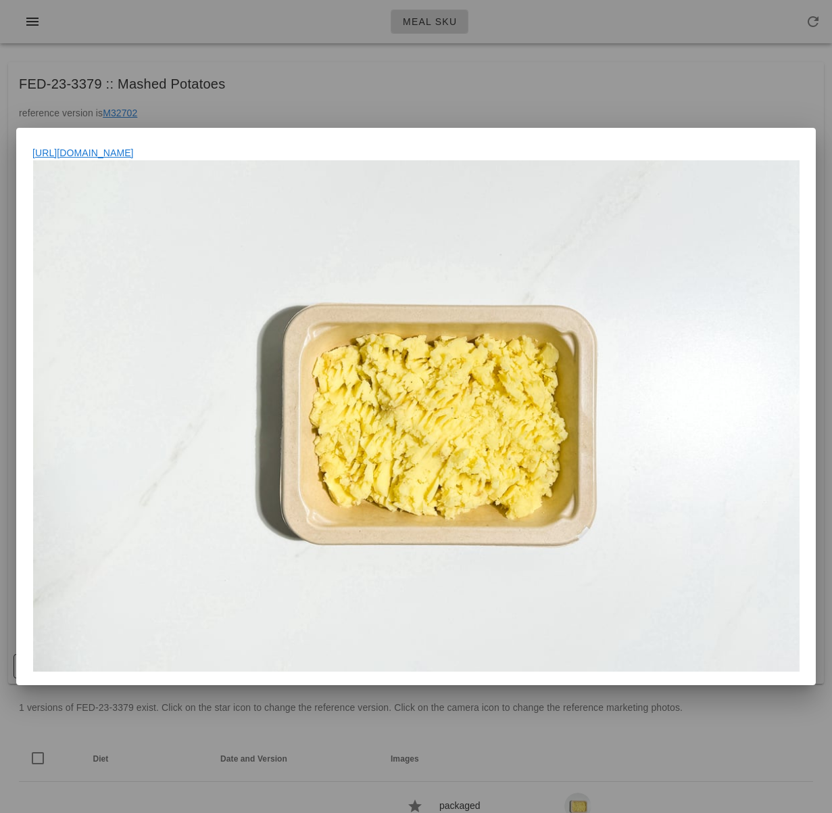
click at [809, 679] on div "[URL][DOMAIN_NAME]" at bounding box center [416, 415] width 800 height 540
click at [503, 84] on div at bounding box center [416, 406] width 832 height 813
